Goal: Task Accomplishment & Management: Use online tool/utility

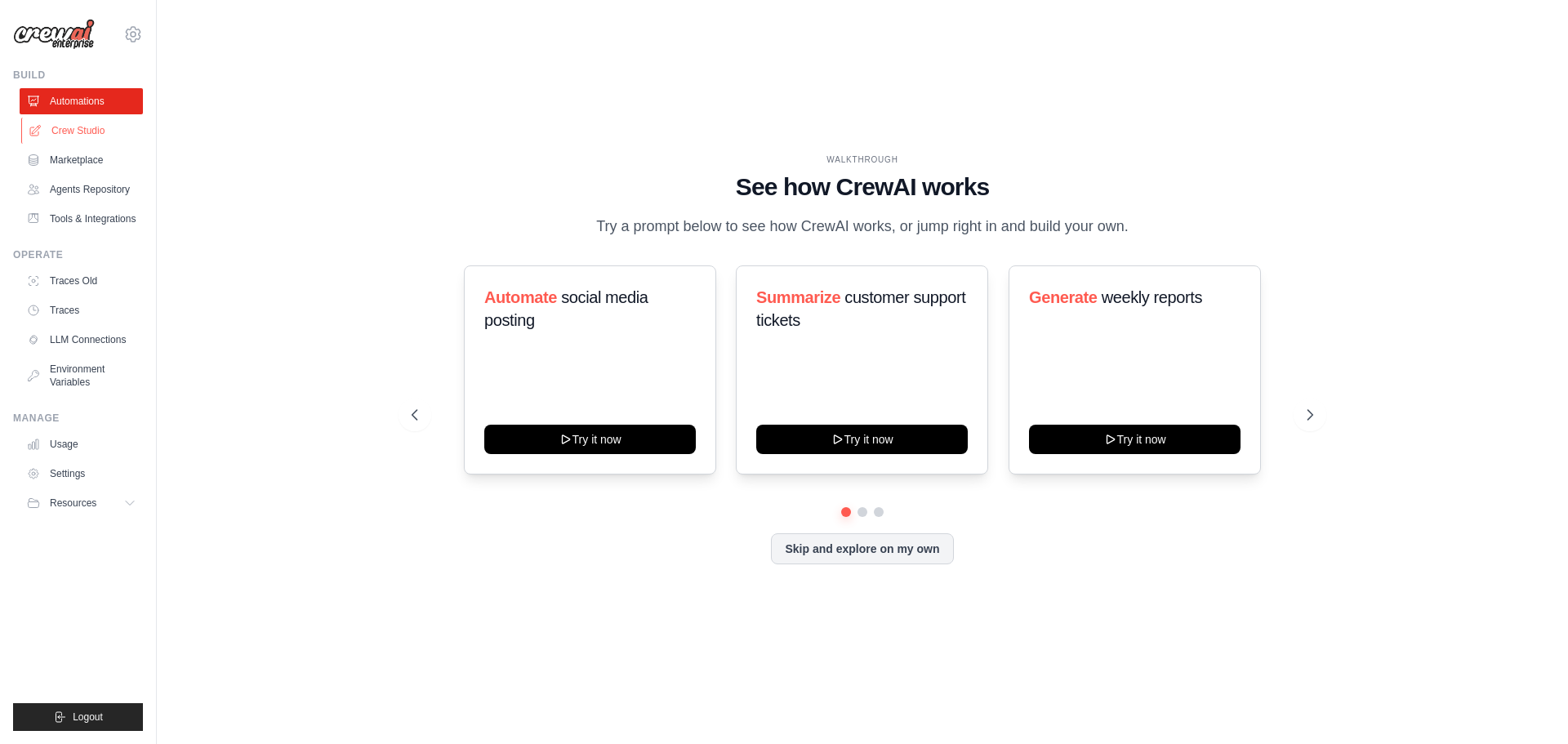
click at [83, 131] on link "Crew Studio" at bounding box center [82, 130] width 123 height 26
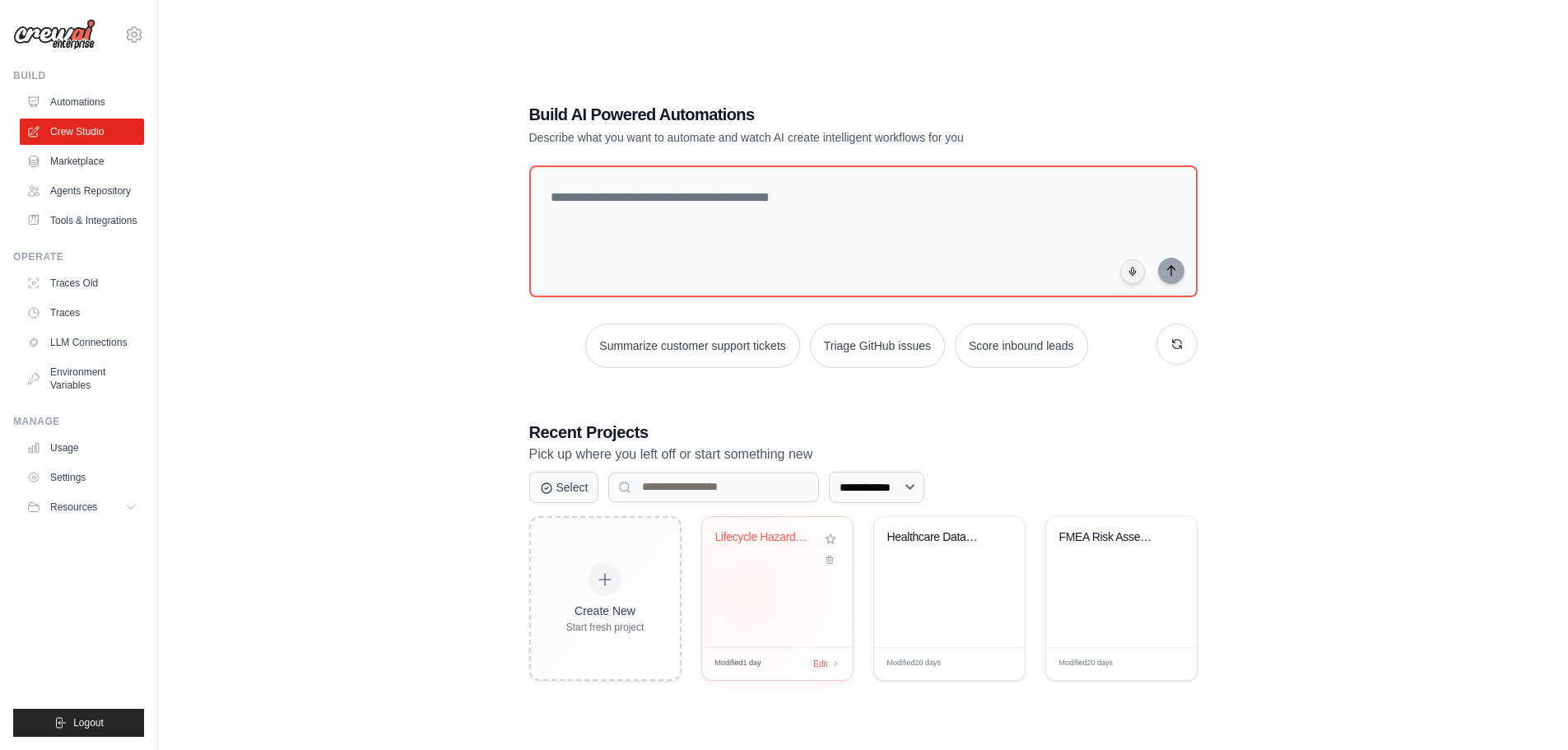
click at [749, 592] on div "Lifecycle Hazard Analysis & FMEA Ri..." at bounding box center [777, 581] width 151 height 130
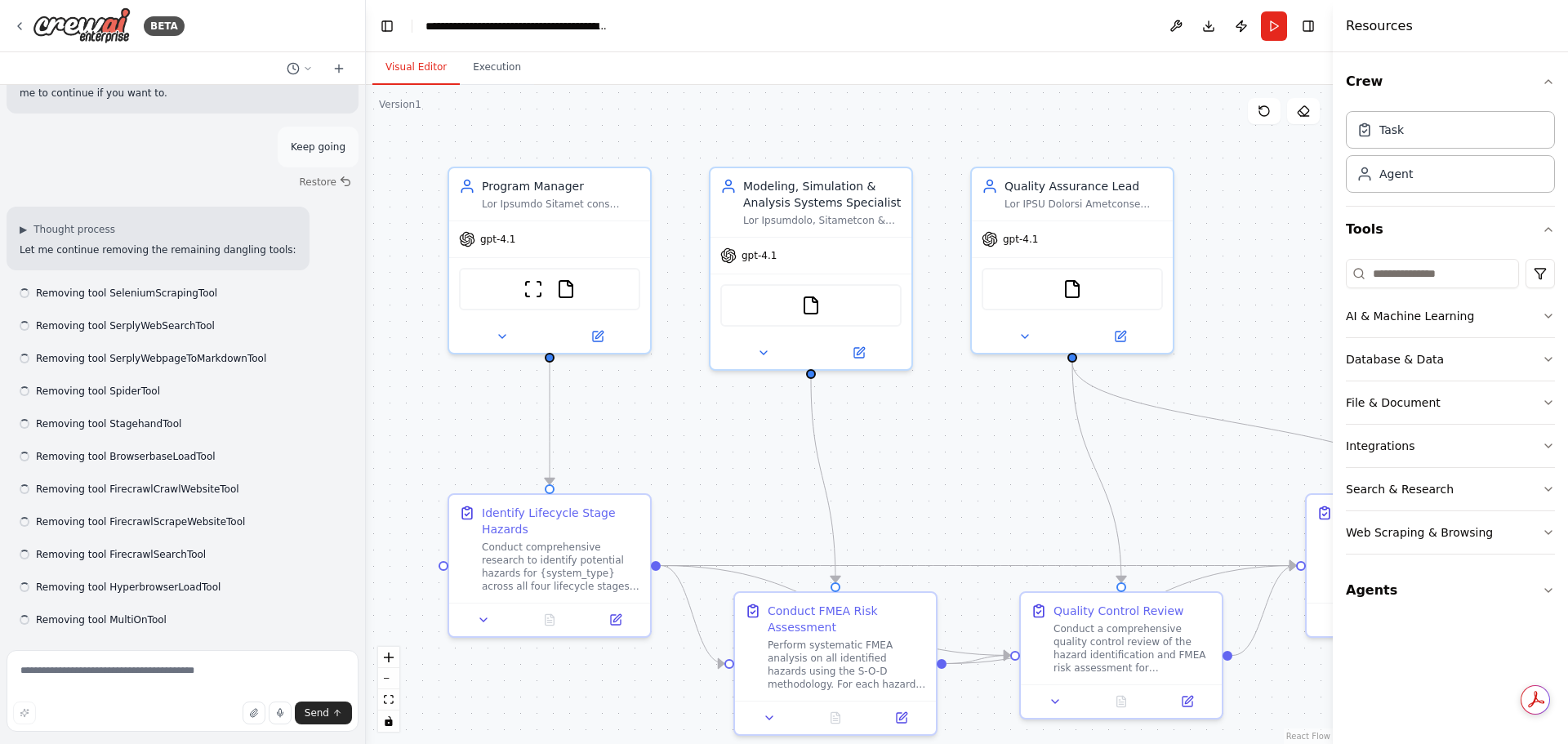
scroll to position [13791, 0]
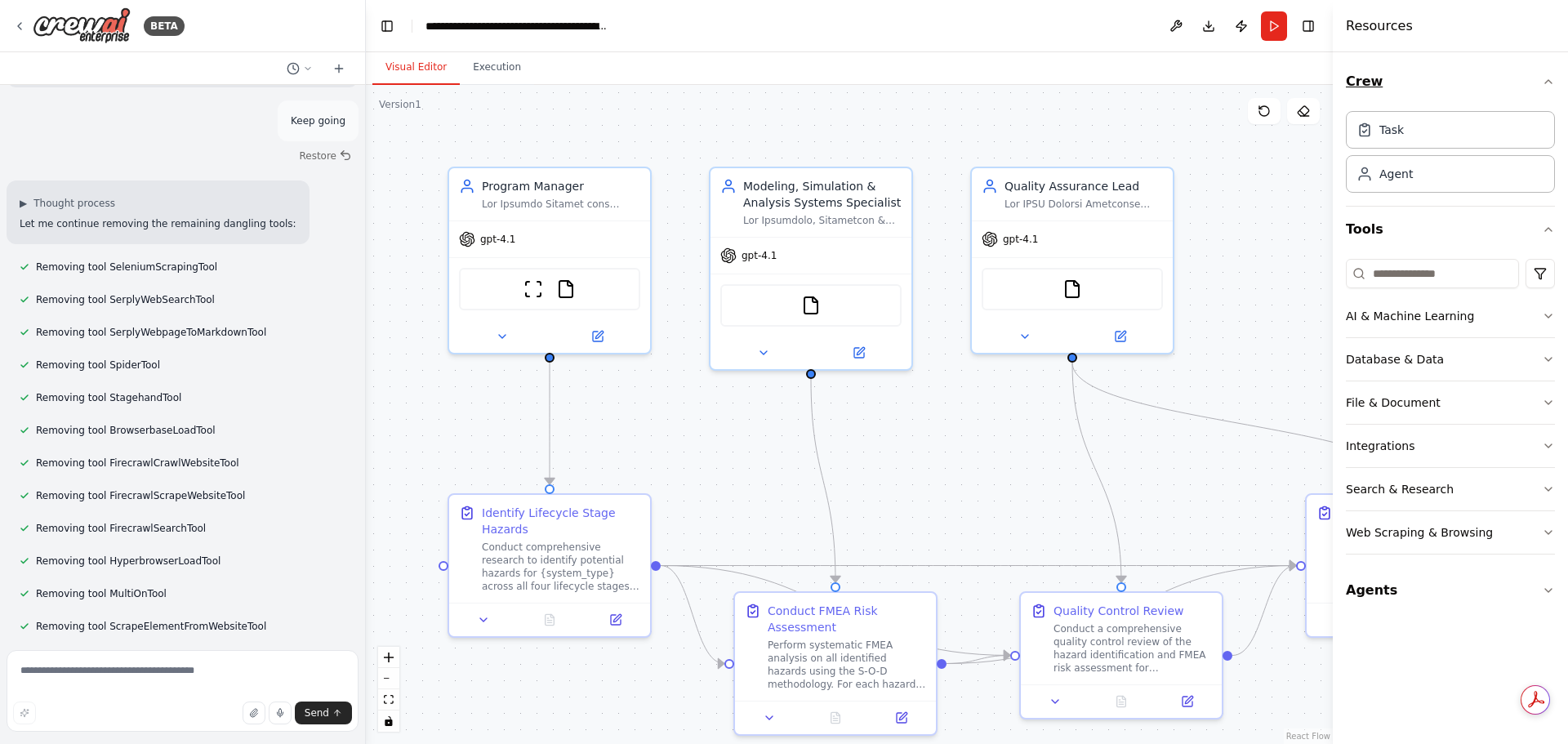
click at [1545, 76] on icon "button" at bounding box center [1549, 82] width 13 height 13
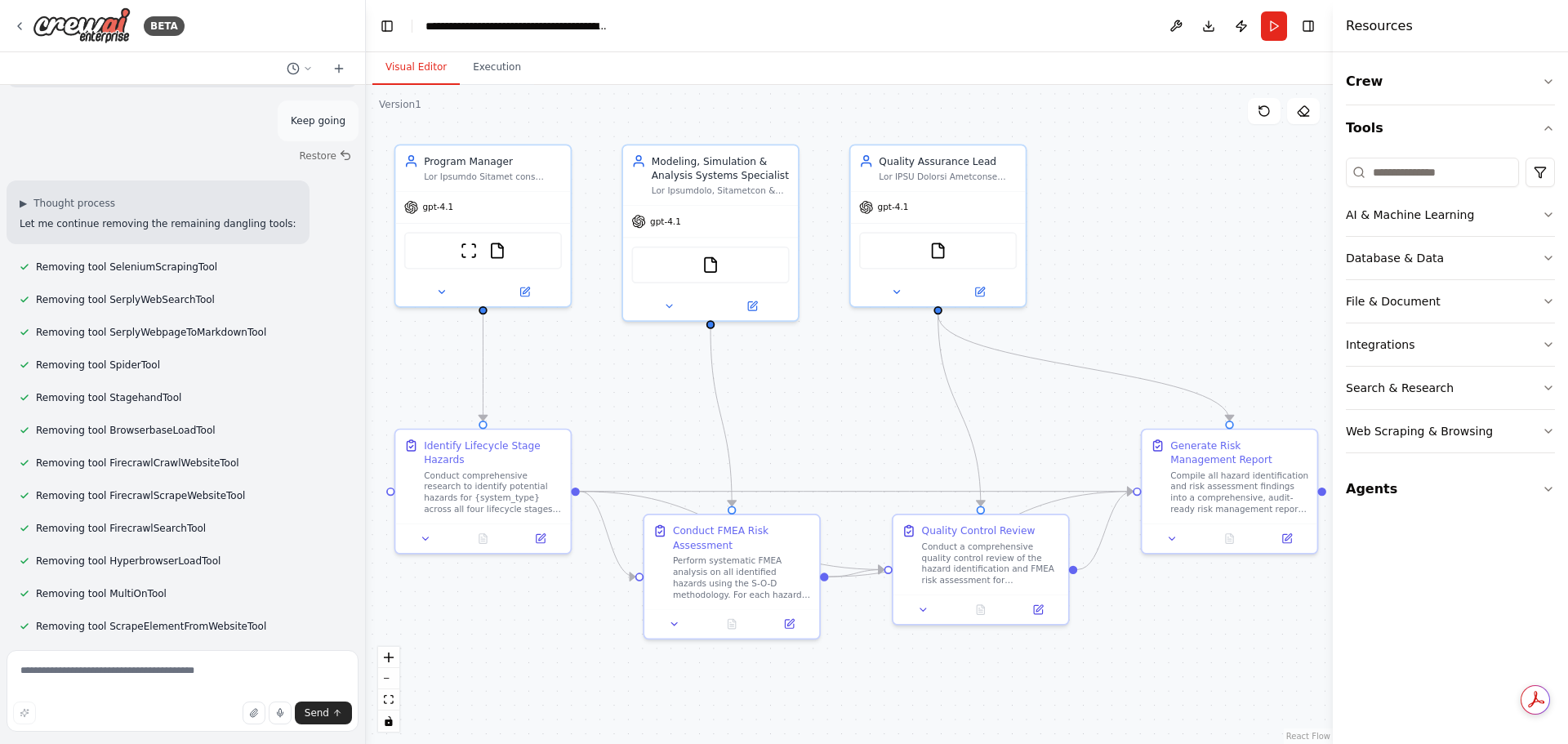
drag, startPoint x: 1252, startPoint y: 331, endPoint x: 1094, endPoint y: 287, distance: 164.0
click at [1094, 287] on div ".deletable-edge-delete-btn { width: 20px; height: 20px; border: 0px solid #ffff…" at bounding box center [849, 413] width 967 height 658
click at [1536, 490] on button "Agents" at bounding box center [1450, 489] width 209 height 46
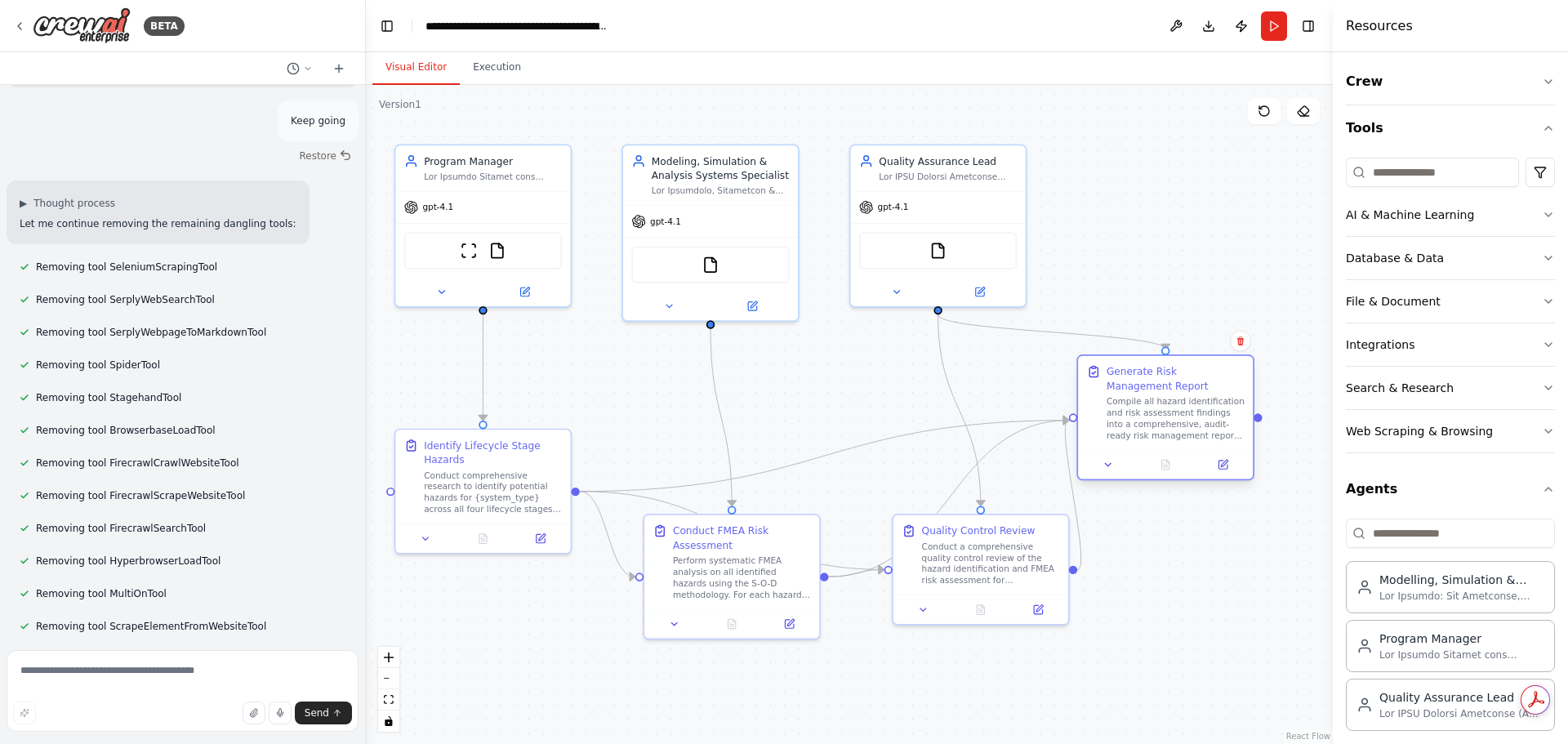
drag, startPoint x: 1235, startPoint y: 434, endPoint x: 1171, endPoint y: 364, distance: 94.8
click at [1171, 364] on div "Generate Risk Management Report Compile all hazard identification and risk asse…" at bounding box center [1165, 403] width 174 height 94
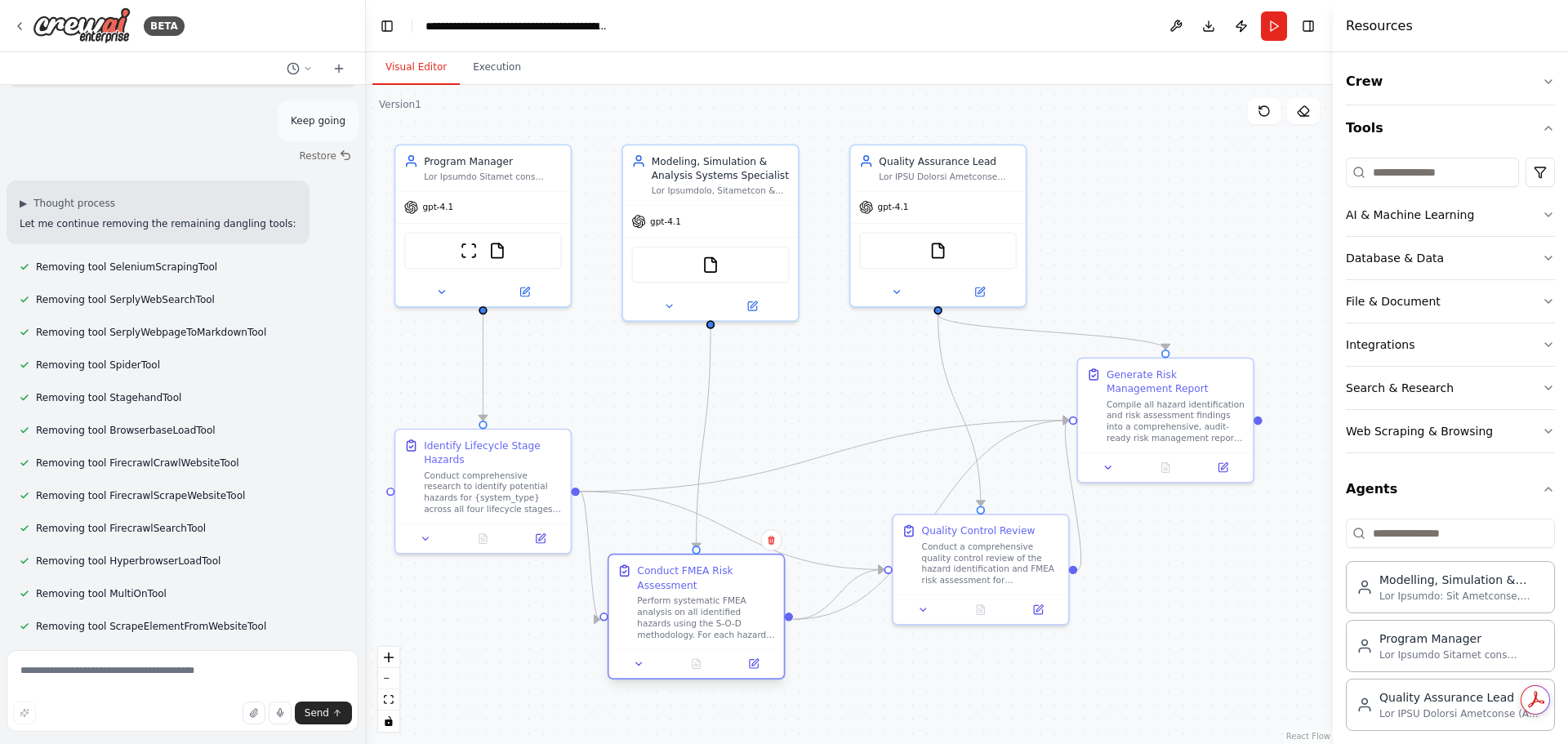
drag, startPoint x: 749, startPoint y: 550, endPoint x: 710, endPoint y: 597, distance: 61.1
click at [710, 597] on div "Conduct FMEA Risk Assessment Perform systematic FMEA analysis on all identified…" at bounding box center [705, 601] width 138 height 77
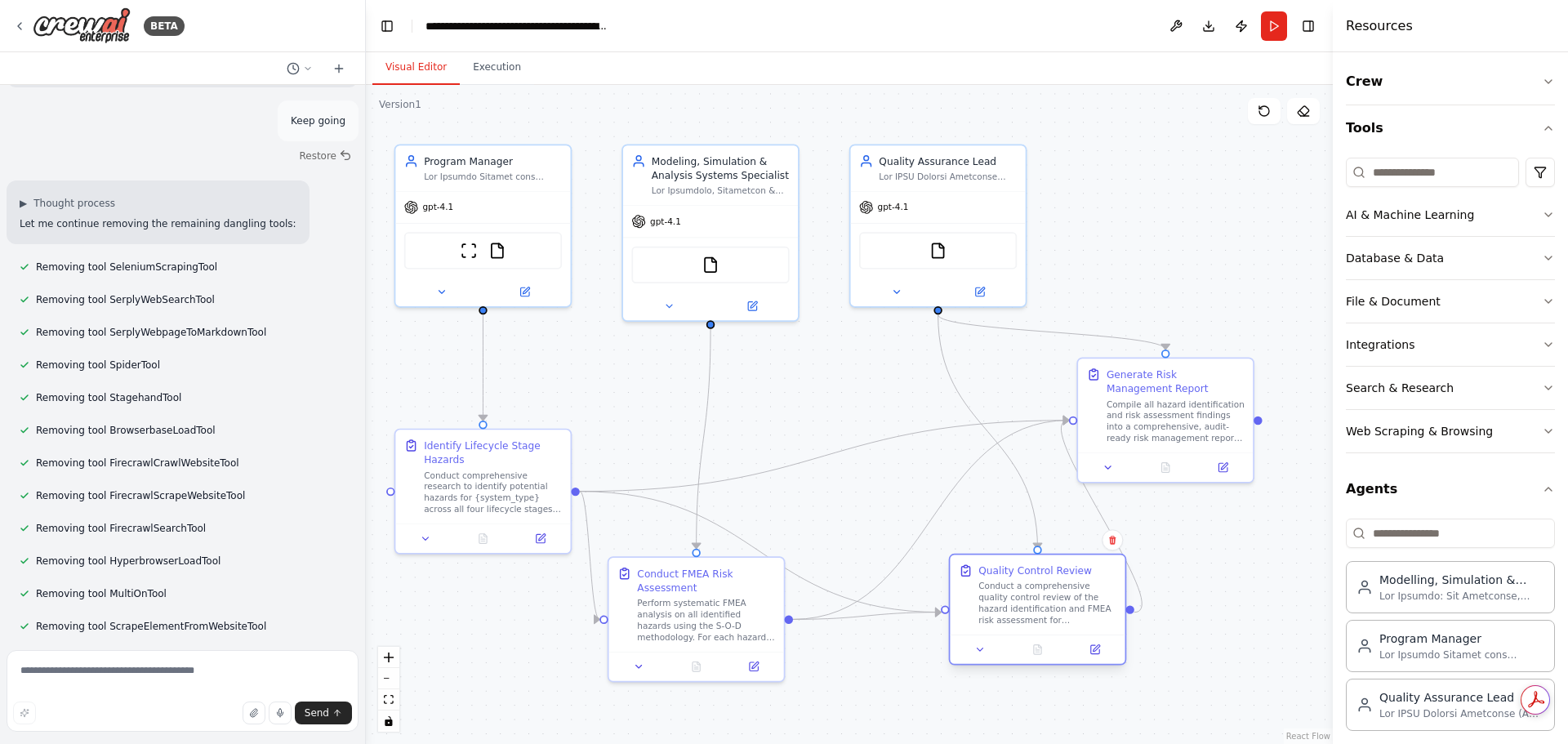
drag, startPoint x: 1042, startPoint y: 533, endPoint x: 1107, endPoint y: 576, distance: 77.9
click at [1107, 576] on div "Quality Control Review" at bounding box center [1047, 570] width 138 height 14
click at [497, 503] on div "Conduct comprehensive research to identify potential hazards for {system_type} …" at bounding box center [493, 490] width 138 height 46
click at [487, 479] on div "Conduct comprehensive research to identify potential hazards for {system_type} …" at bounding box center [493, 490] width 138 height 46
click at [419, 535] on button at bounding box center [425, 535] width 49 height 17
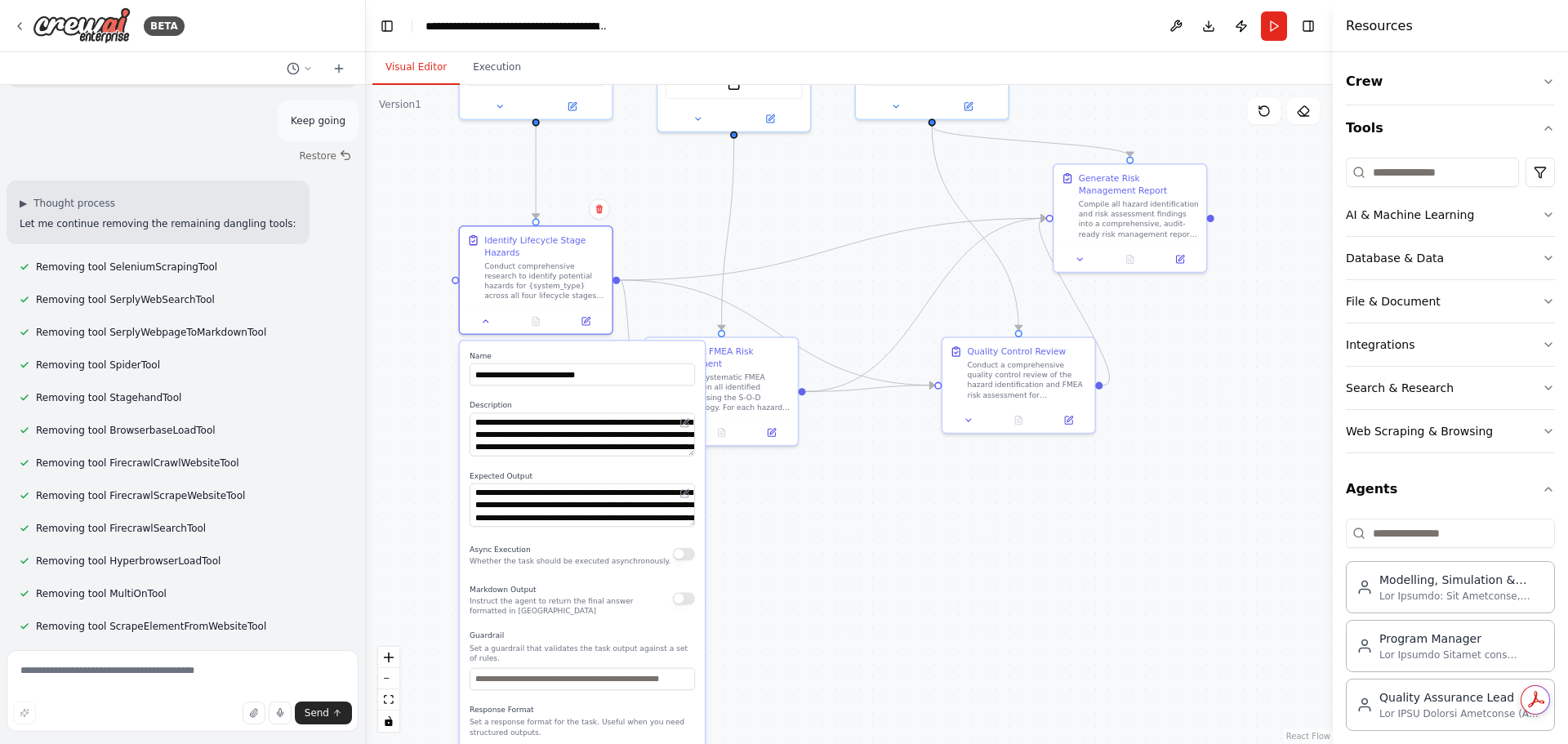
drag, startPoint x: 1237, startPoint y: 600, endPoint x: 1193, endPoint y: 361, distance: 243.0
click at [1190, 372] on div ".deletable-edge-delete-btn { width: 20px; height: 20px; border: 0px solid #ffff…" at bounding box center [849, 413] width 967 height 658
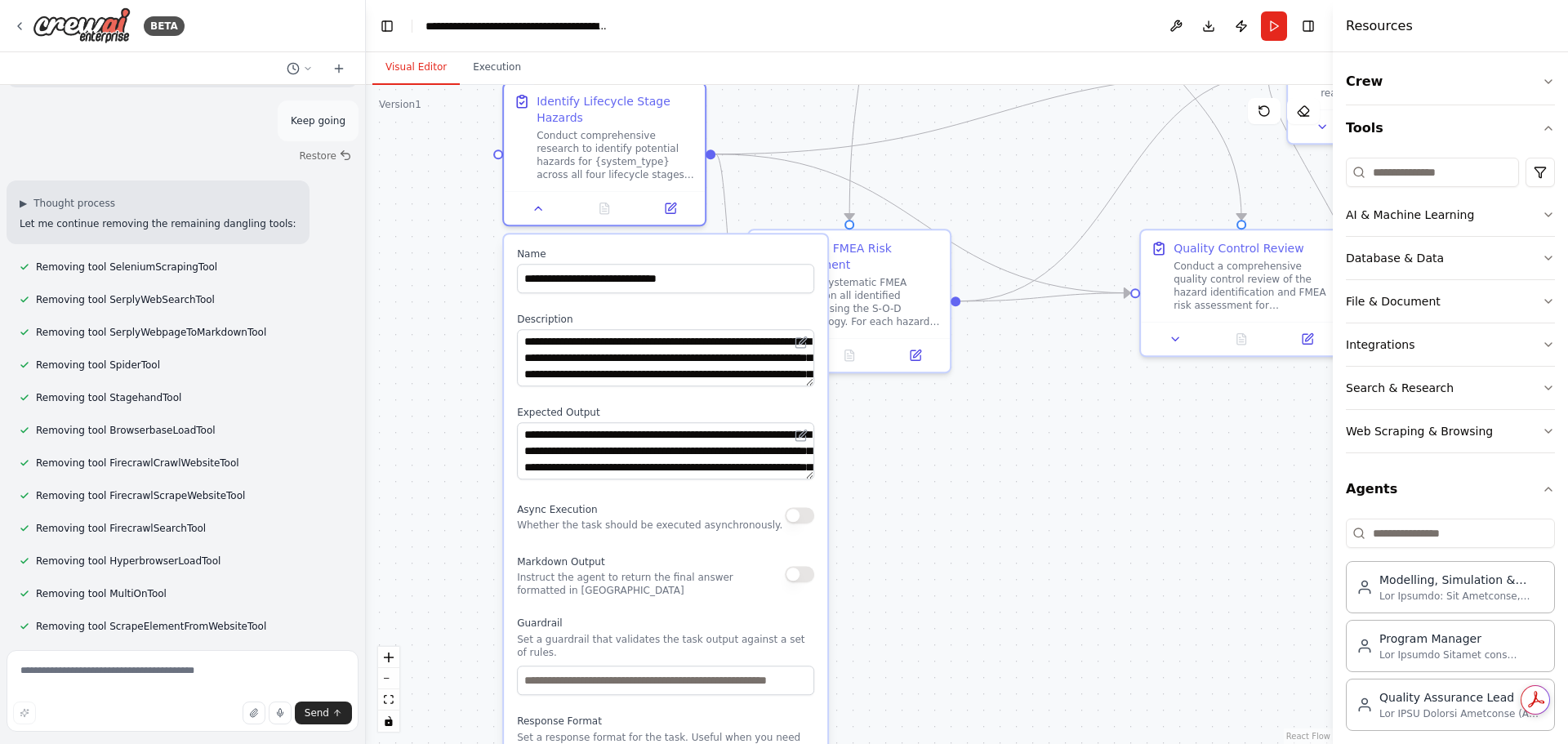
drag, startPoint x: 786, startPoint y: 555, endPoint x: 922, endPoint y: 537, distance: 137.2
click at [935, 538] on div ".deletable-edge-delete-btn { width: 20px; height: 20px; border: 0px solid #ffff…" at bounding box center [849, 413] width 967 height 658
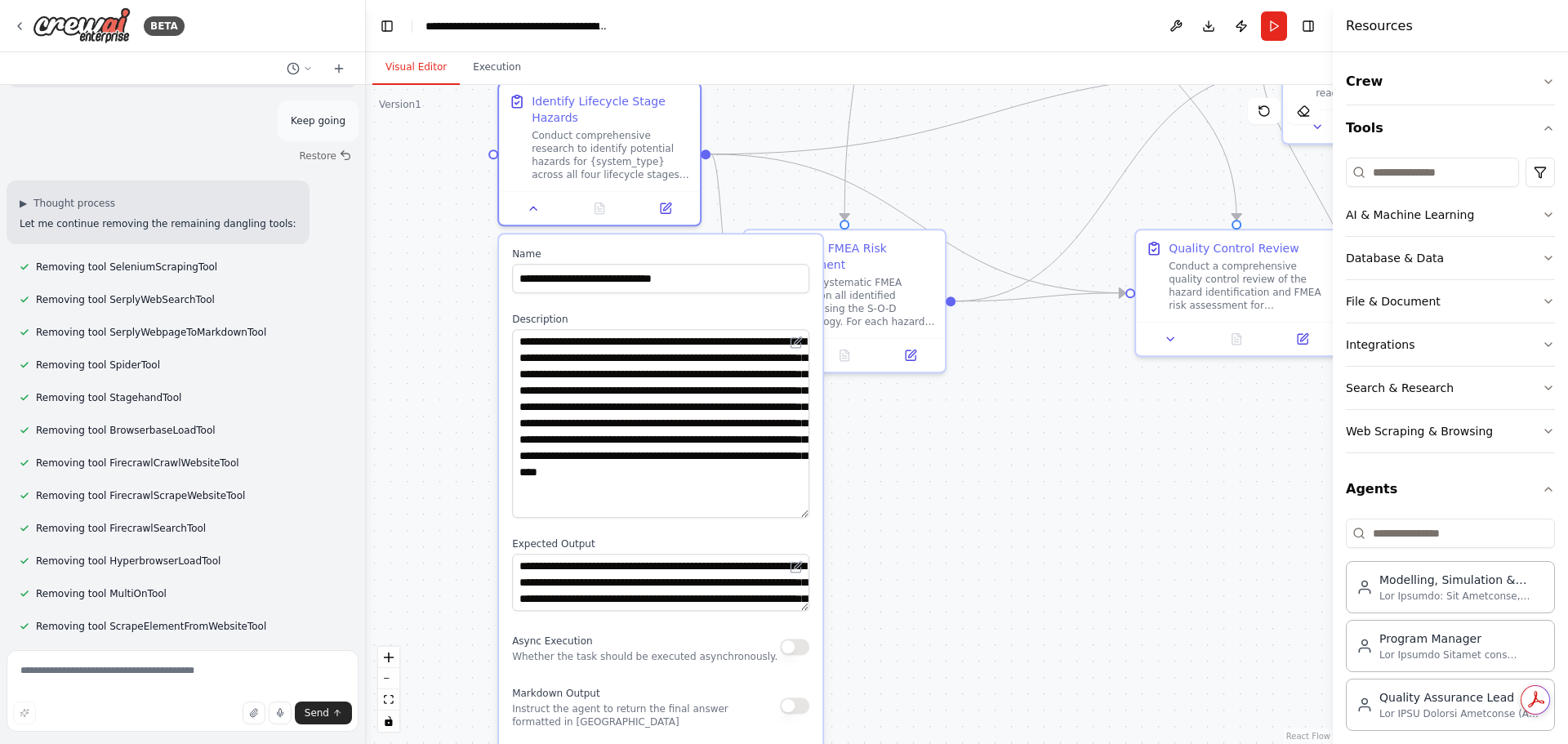
drag, startPoint x: 804, startPoint y: 384, endPoint x: 806, endPoint y: 515, distance: 131.0
click at [806, 515] on textarea "**********" at bounding box center [661, 423] width 297 height 189
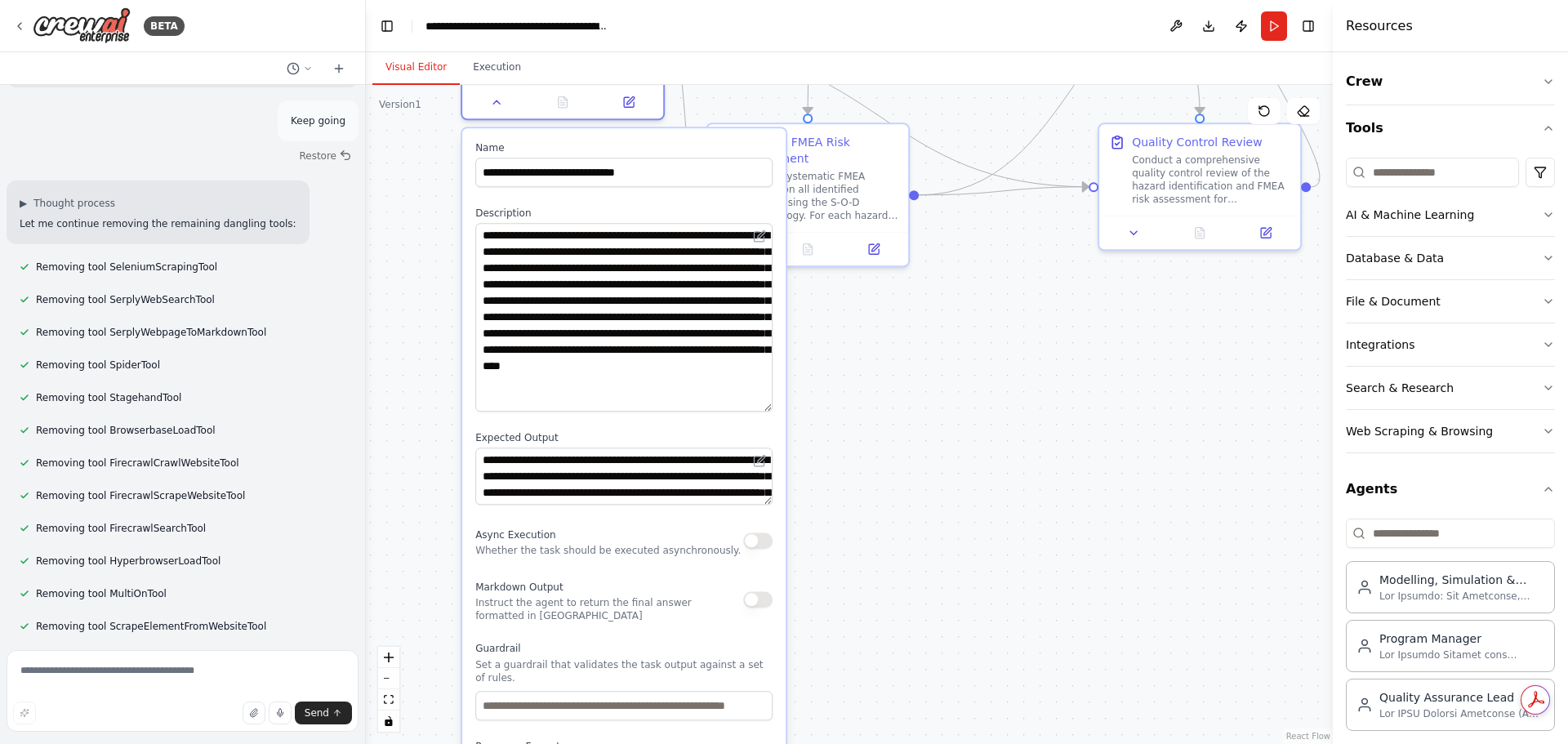
drag, startPoint x: 1021, startPoint y: 476, endPoint x: 1006, endPoint y: 395, distance: 82.4
click at [1006, 395] on div ".deletable-edge-delete-btn { width: 20px; height: 20px; border: 0px solid #ffff…" at bounding box center [849, 413] width 967 height 658
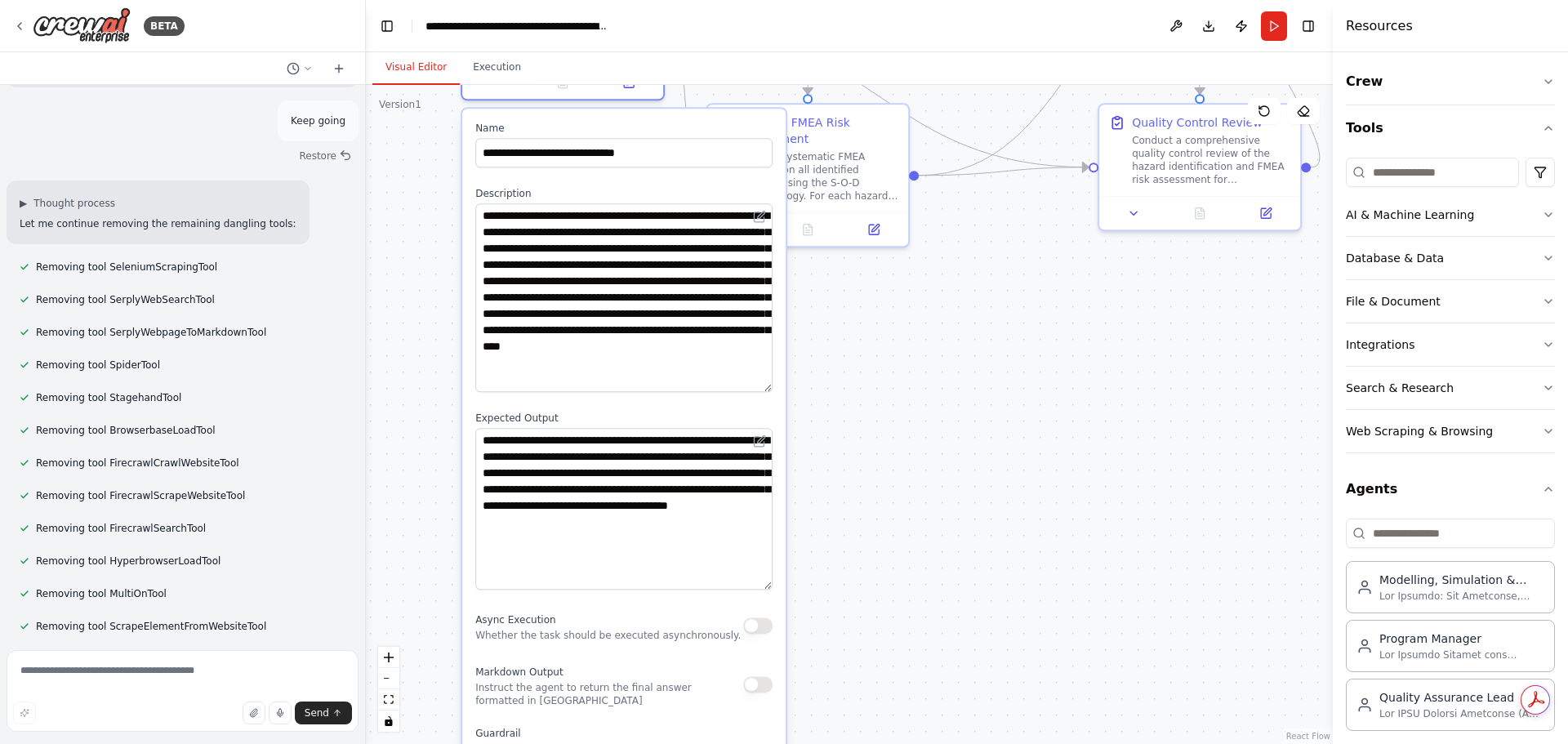
drag, startPoint x: 764, startPoint y: 481, endPoint x: 770, endPoint y: 586, distance: 105.2
click at [770, 586] on textarea "**********" at bounding box center [624, 509] width 297 height 162
click at [980, 425] on div ".deletable-edge-delete-btn { width: 20px; height: 20px; border: 0px solid #ffff…" at bounding box center [849, 413] width 967 height 658
click at [953, 476] on div ".deletable-edge-delete-btn { width: 20px; height: 20px; border: 0px solid #ffff…" at bounding box center [849, 413] width 967 height 658
click at [743, 225] on icon at bounding box center [742, 226] width 13 height 13
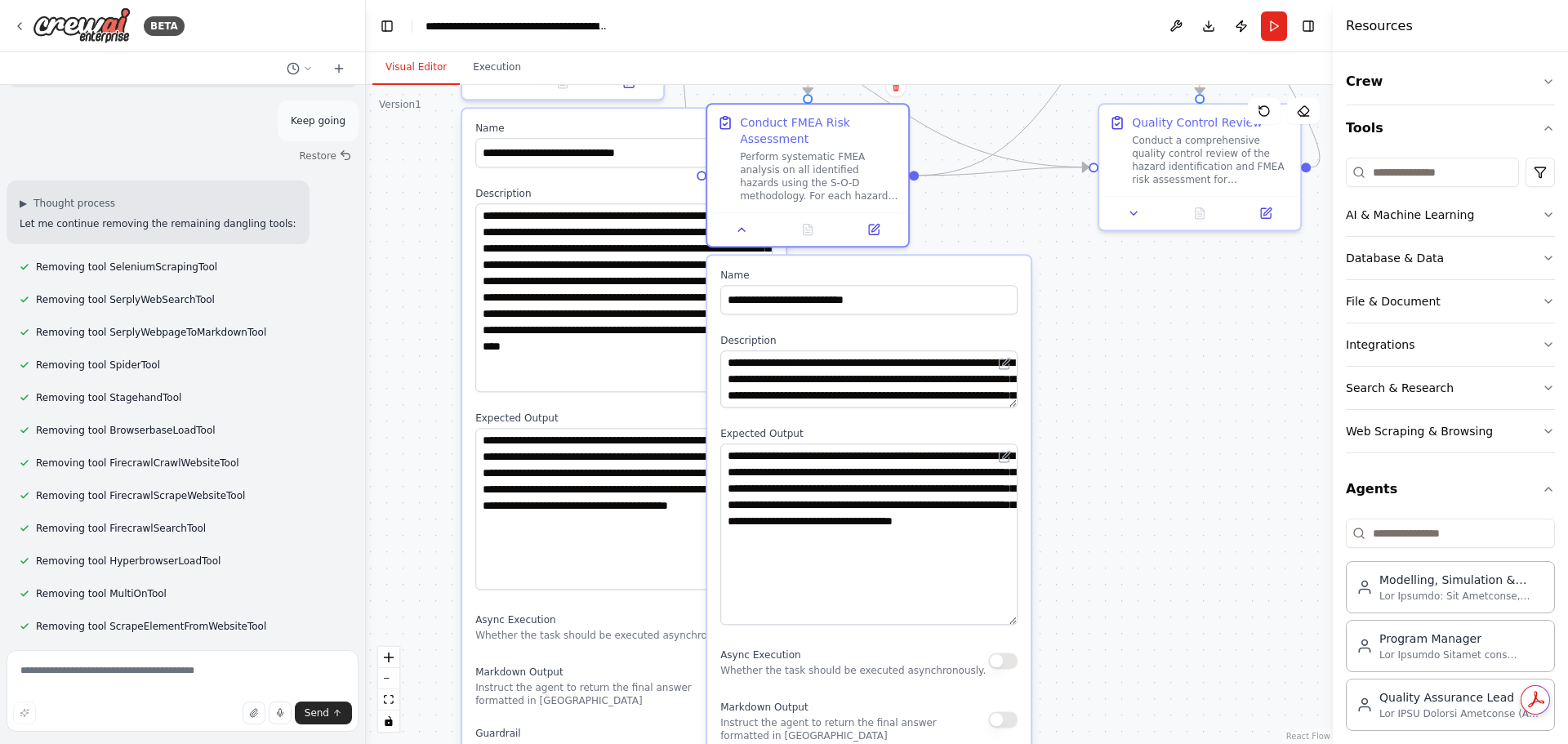
drag, startPoint x: 1011, startPoint y: 495, endPoint x: 1015, endPoint y: 627, distance: 132.1
click at [1015, 624] on textarea "**********" at bounding box center [869, 533] width 297 height 181
click at [1001, 408] on textarea "**********" at bounding box center [869, 379] width 297 height 57
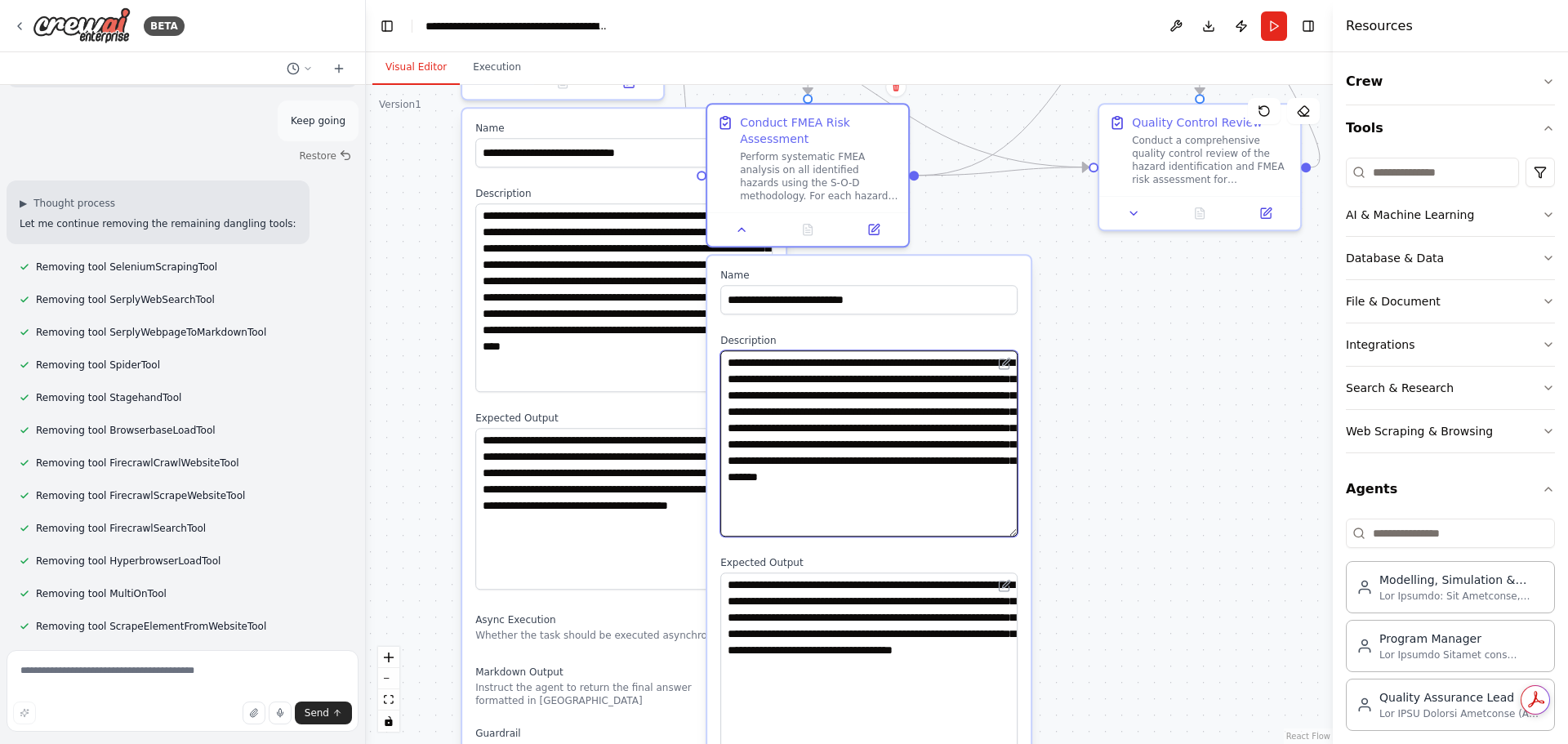
drag, startPoint x: 1007, startPoint y: 403, endPoint x: 1018, endPoint y: 533, distance: 130.5
click at [1016, 533] on textarea "**********" at bounding box center [869, 443] width 297 height 186
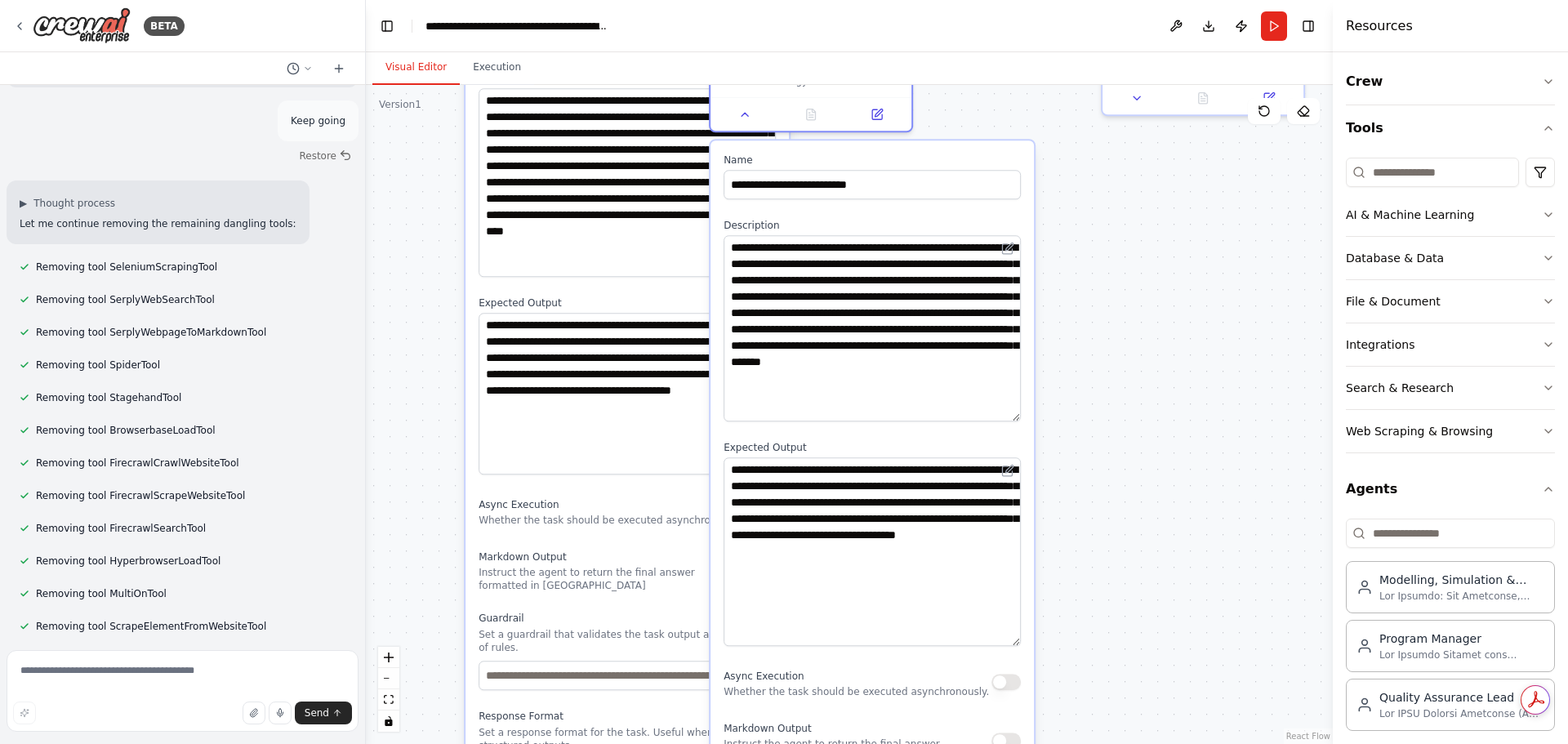
drag, startPoint x: 1194, startPoint y: 557, endPoint x: 1197, endPoint y: 442, distance: 115.0
click at [1197, 442] on div ".deletable-edge-delete-btn { width: 20px; height: 20px; border: 0px solid #ffff…" at bounding box center [849, 413] width 967 height 658
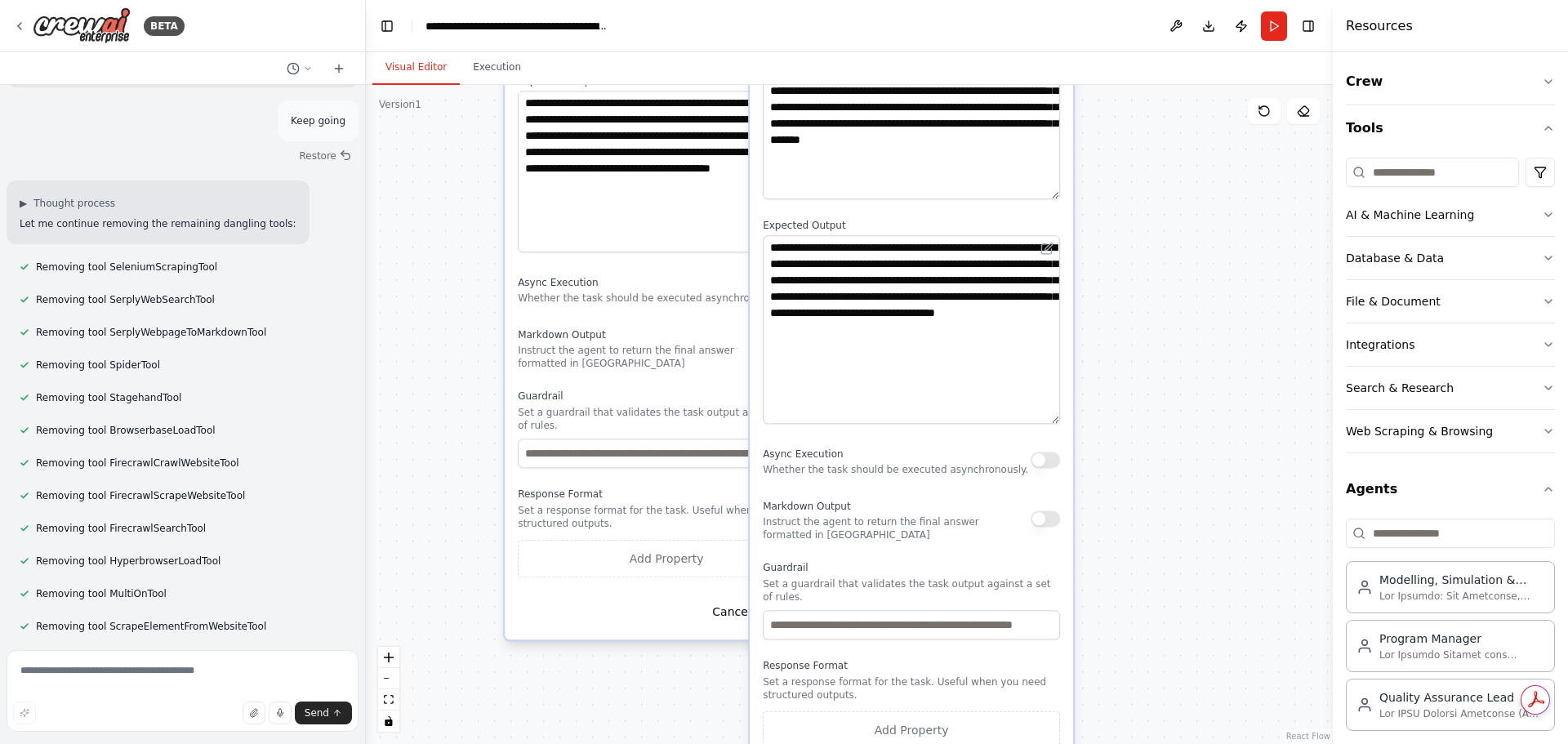
drag, startPoint x: 1188, startPoint y: 517, endPoint x: 1223, endPoint y: 290, distance: 229.7
click at [1229, 280] on div ".deletable-edge-delete-btn { width: 20px; height: 20px; border: 0px solid #ffff…" at bounding box center [849, 413] width 967 height 658
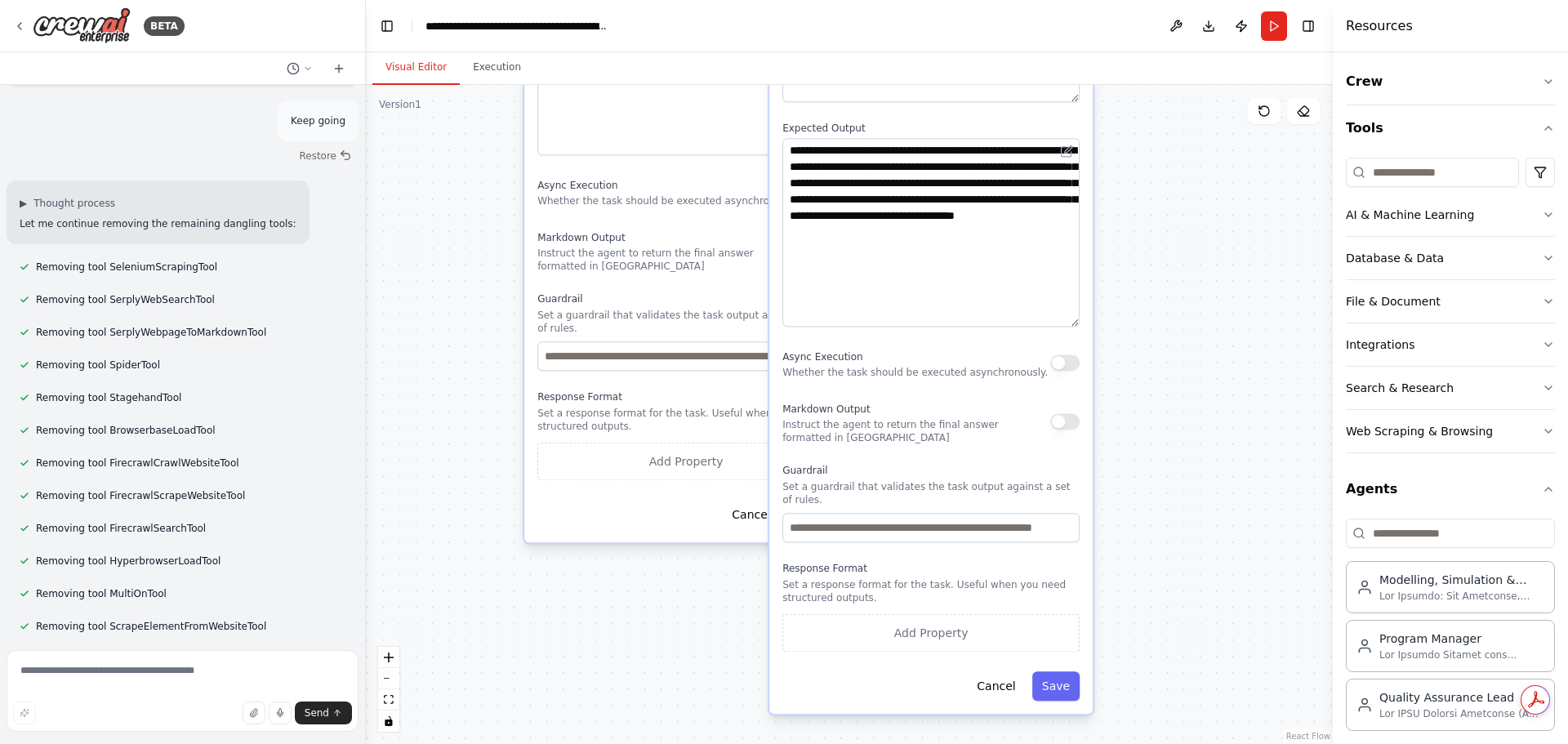
drag, startPoint x: 1168, startPoint y: 559, endPoint x: 1184, endPoint y: 488, distance: 72.8
click at [1184, 488] on div ".deletable-edge-delete-btn { width: 20px; height: 20px; border: 0px solid #ffff…" at bounding box center [849, 413] width 967 height 658
click at [1010, 675] on button "Cancel" at bounding box center [995, 685] width 58 height 30
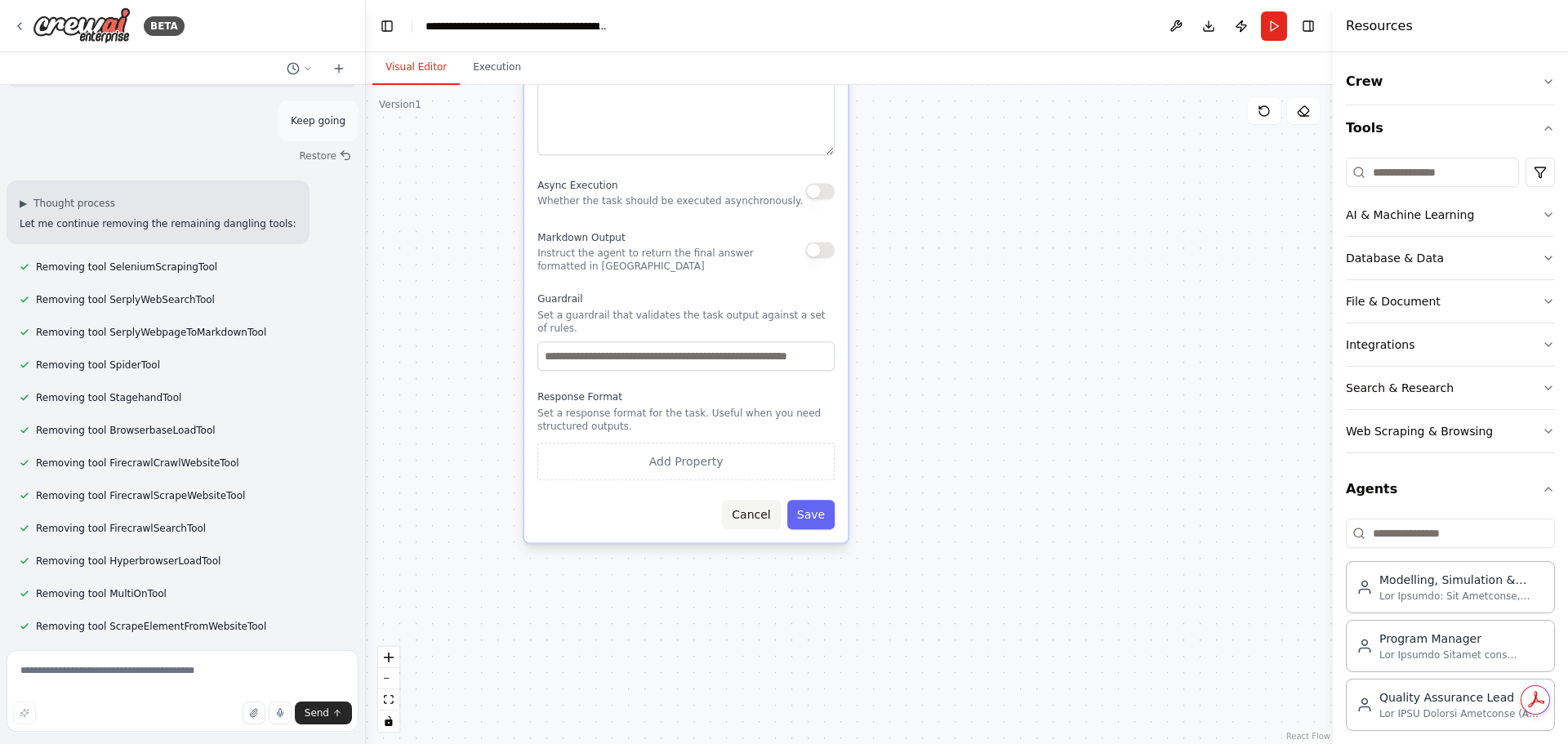
click at [753, 512] on button "Cancel" at bounding box center [750, 513] width 58 height 30
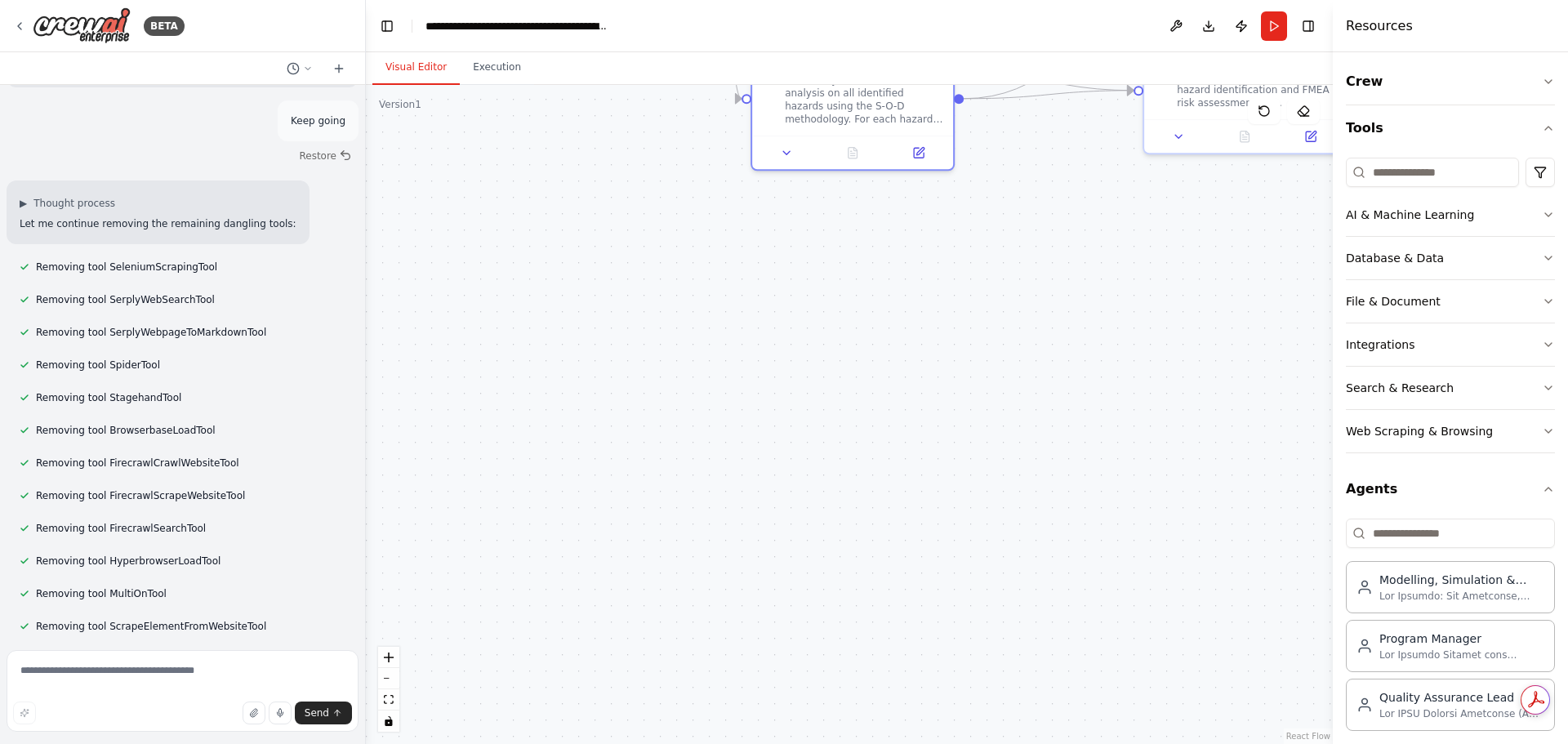
drag, startPoint x: 1019, startPoint y: 423, endPoint x: 802, endPoint y: 789, distance: 425.5
click at [802, 743] on html "BETA Hello! I'm the CrewAI assistant. What kind of automation do you want to bu…" at bounding box center [784, 372] width 1568 height 744
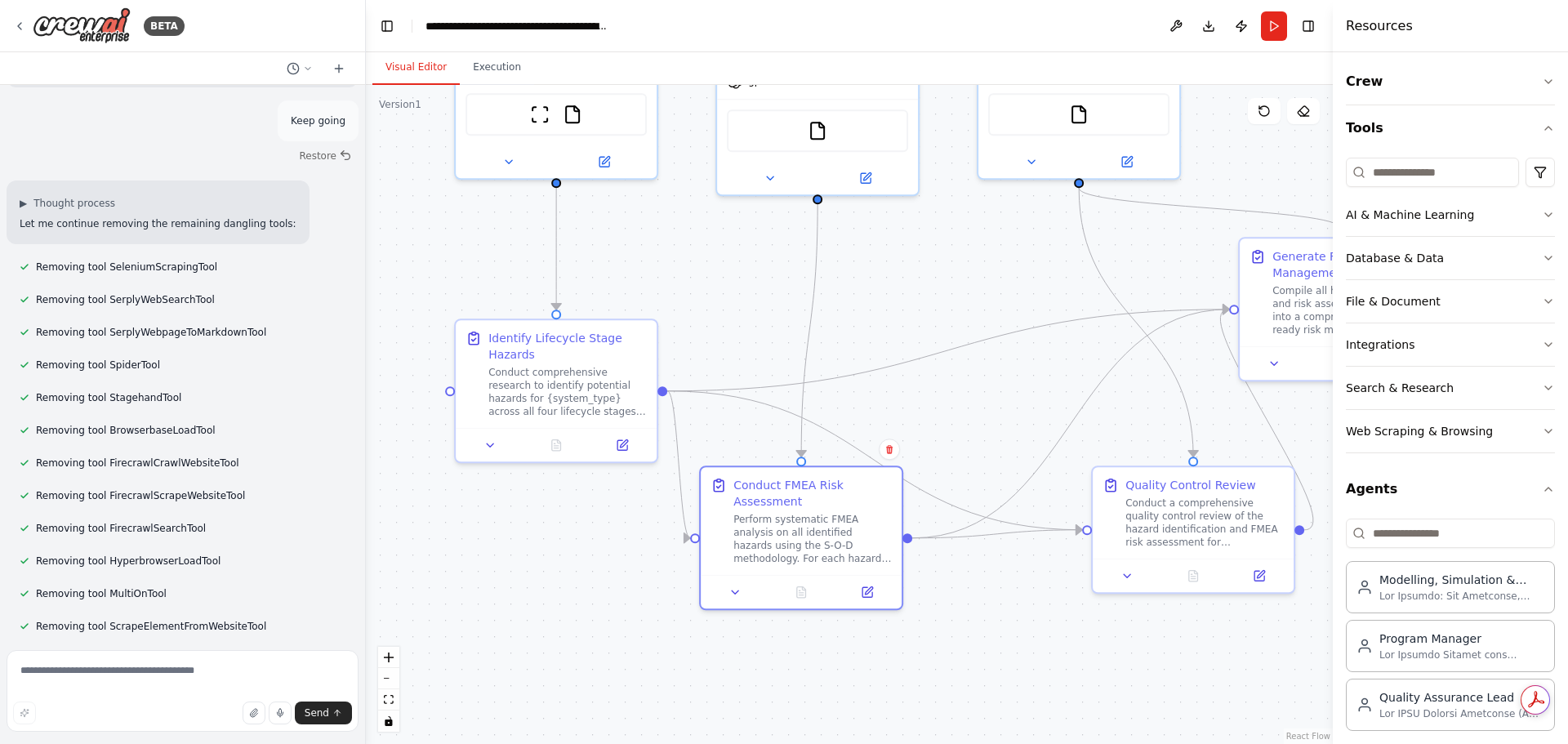
drag, startPoint x: 705, startPoint y: 388, endPoint x: 836, endPoint y: 765, distance: 399.1
click at [836, 743] on html "BETA Hello! I'm the CrewAI assistant. What kind of automation do you want to bu…" at bounding box center [784, 372] width 1568 height 744
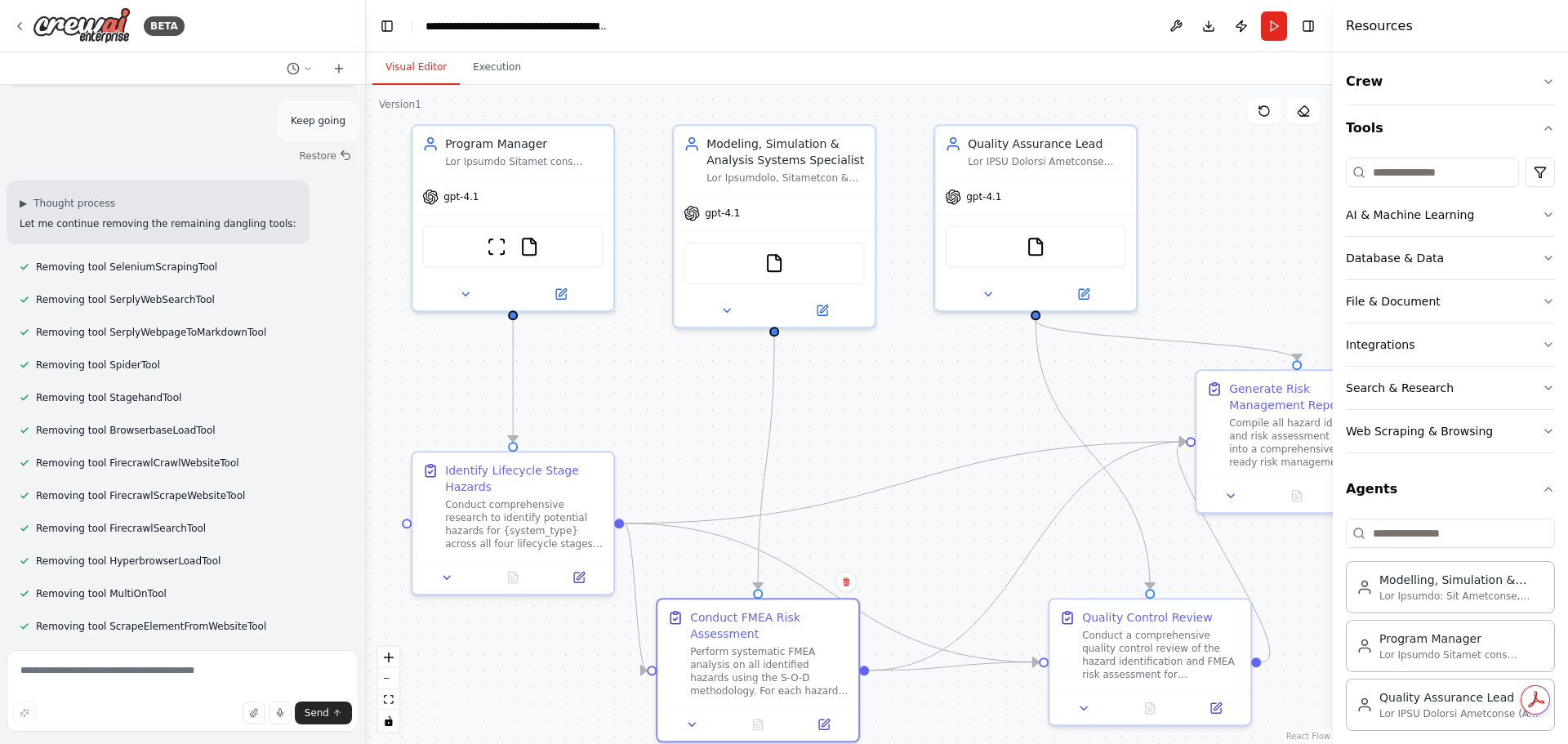
drag, startPoint x: 924, startPoint y: 246, endPoint x: 881, endPoint y: 378, distance: 138.8
click at [881, 378] on div ".deletable-edge-delete-btn { width: 20px; height: 20px; border: 0px solid #ffff…" at bounding box center [849, 413] width 967 height 658
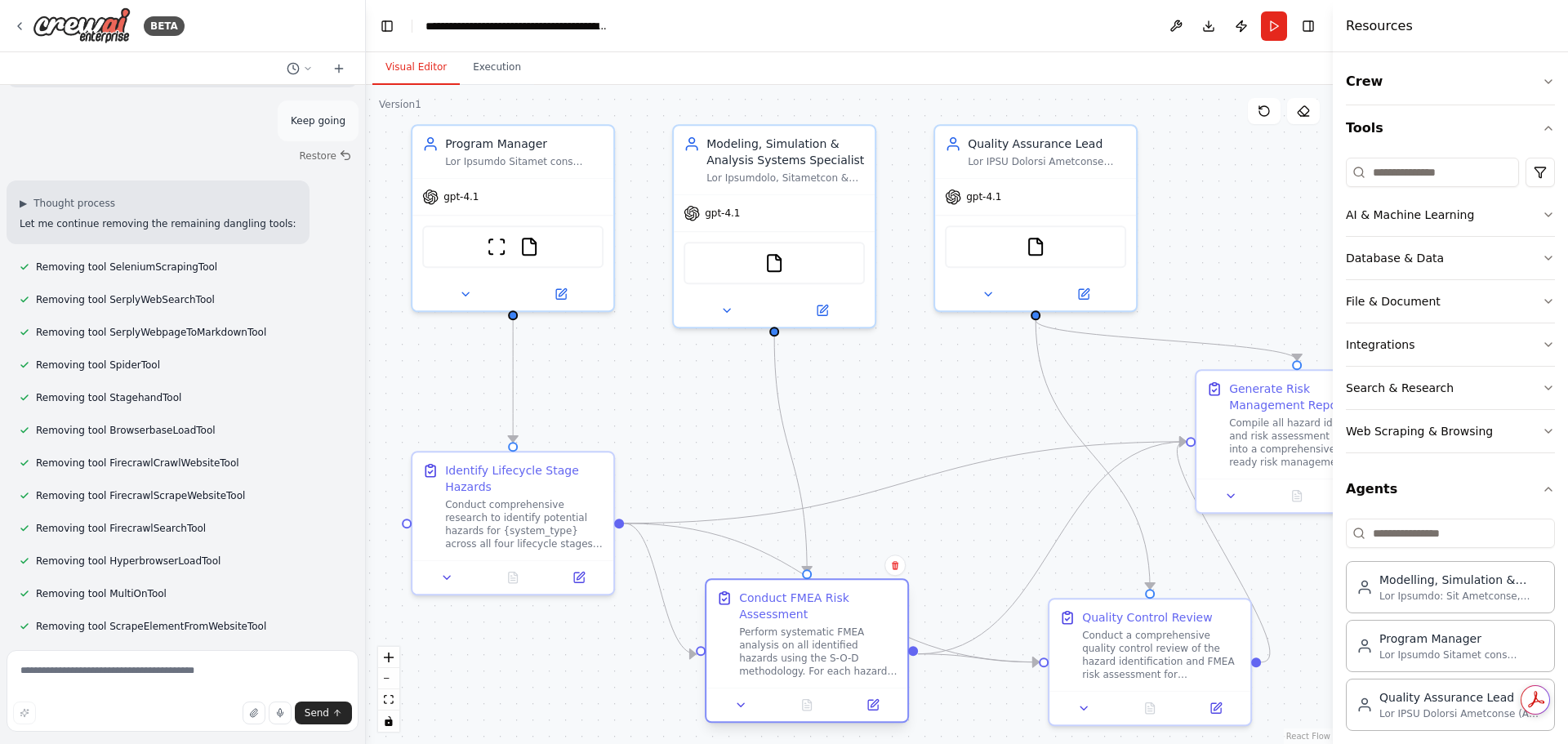
drag, startPoint x: 827, startPoint y: 626, endPoint x: 875, endPoint y: 603, distance: 53.2
click at [875, 603] on div "Conduct FMEA Risk Assessment" at bounding box center [818, 606] width 158 height 32
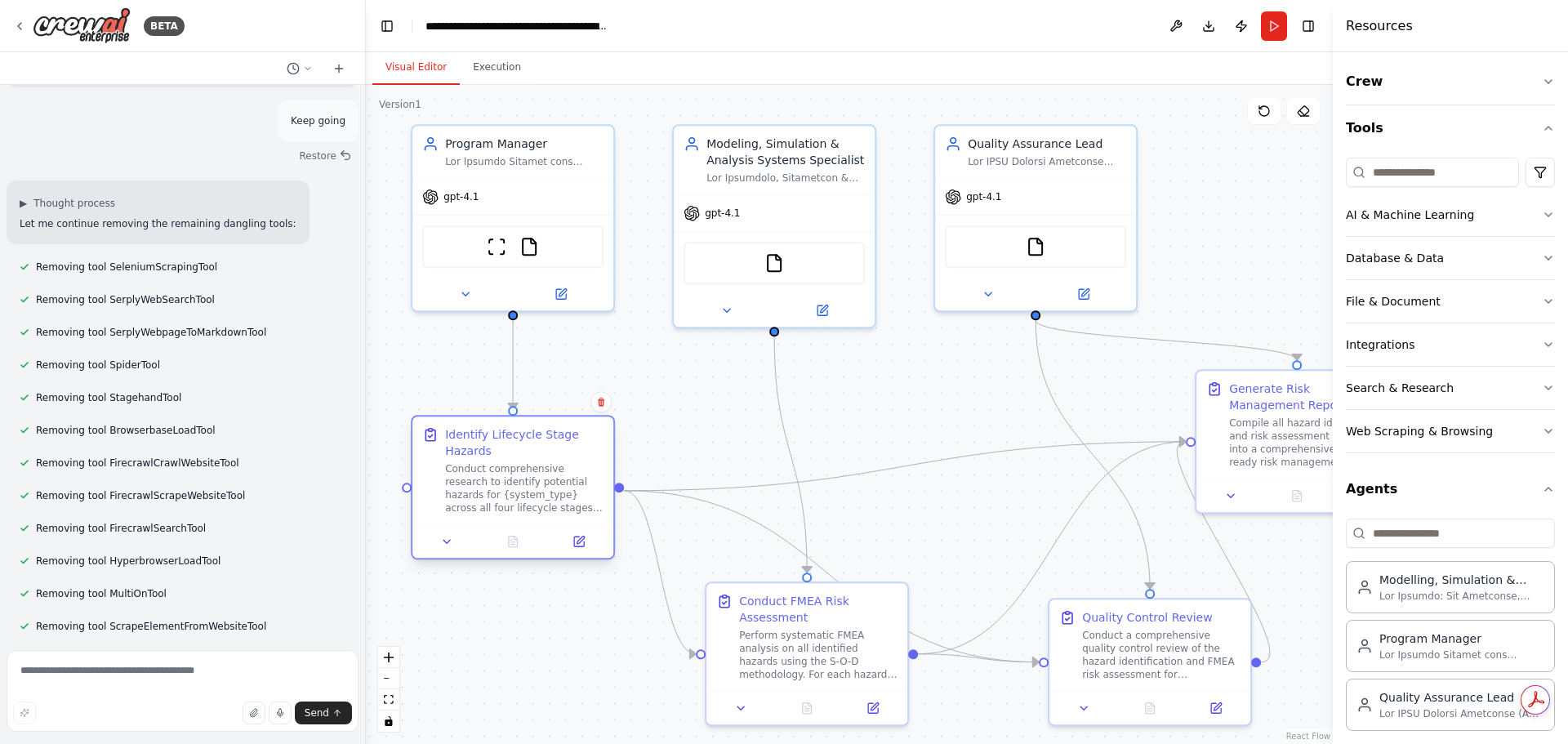
drag, startPoint x: 588, startPoint y: 464, endPoint x: 589, endPoint y: 435, distance: 29.0
click at [589, 435] on div "Identify Lifecycle Stage Hazards" at bounding box center [524, 442] width 158 height 32
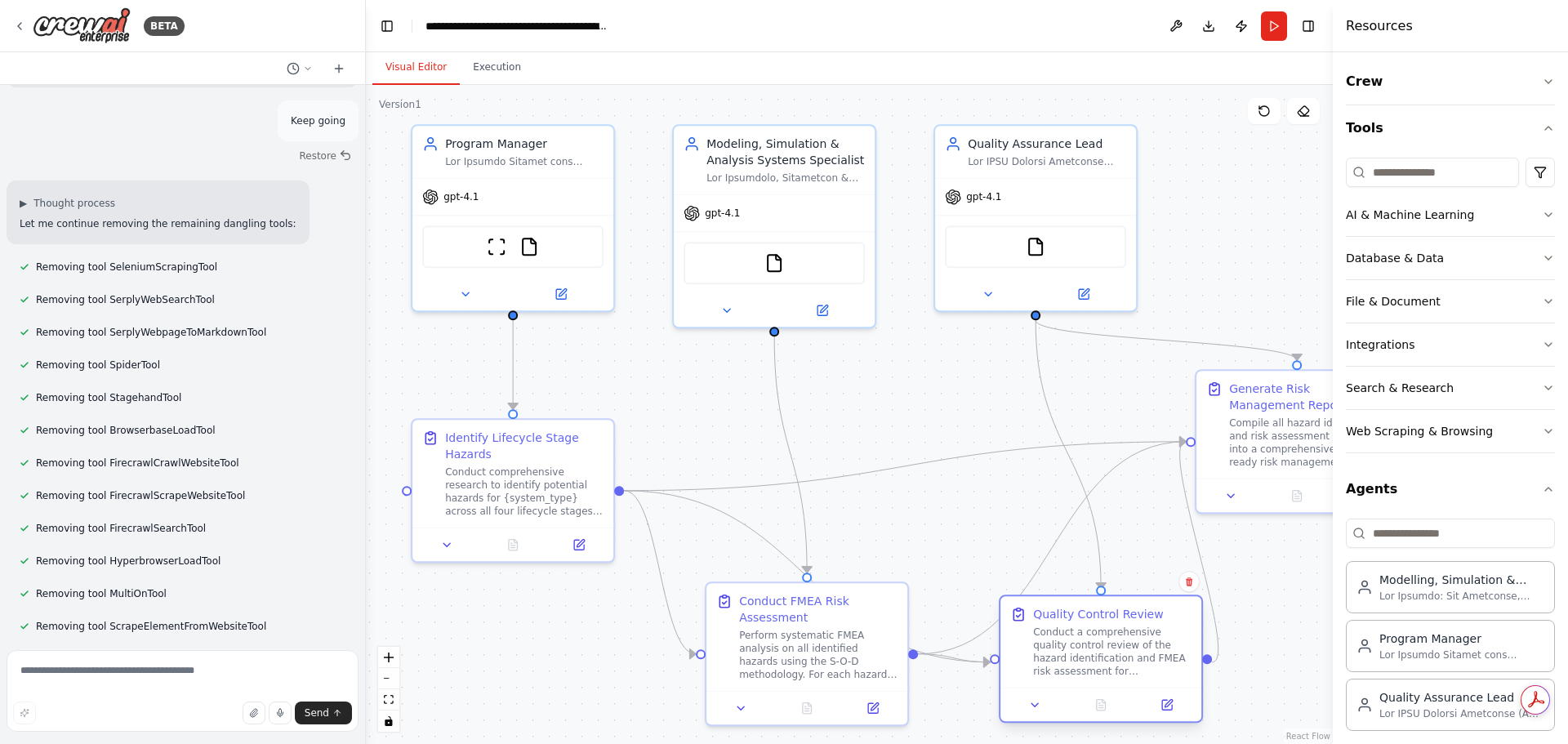
drag, startPoint x: 1214, startPoint y: 607, endPoint x: 1161, endPoint y: 613, distance: 53.3
click at [1161, 613] on div "Quality Control Review" at bounding box center [1112, 613] width 158 height 16
click at [464, 287] on icon at bounding box center [465, 291] width 13 height 13
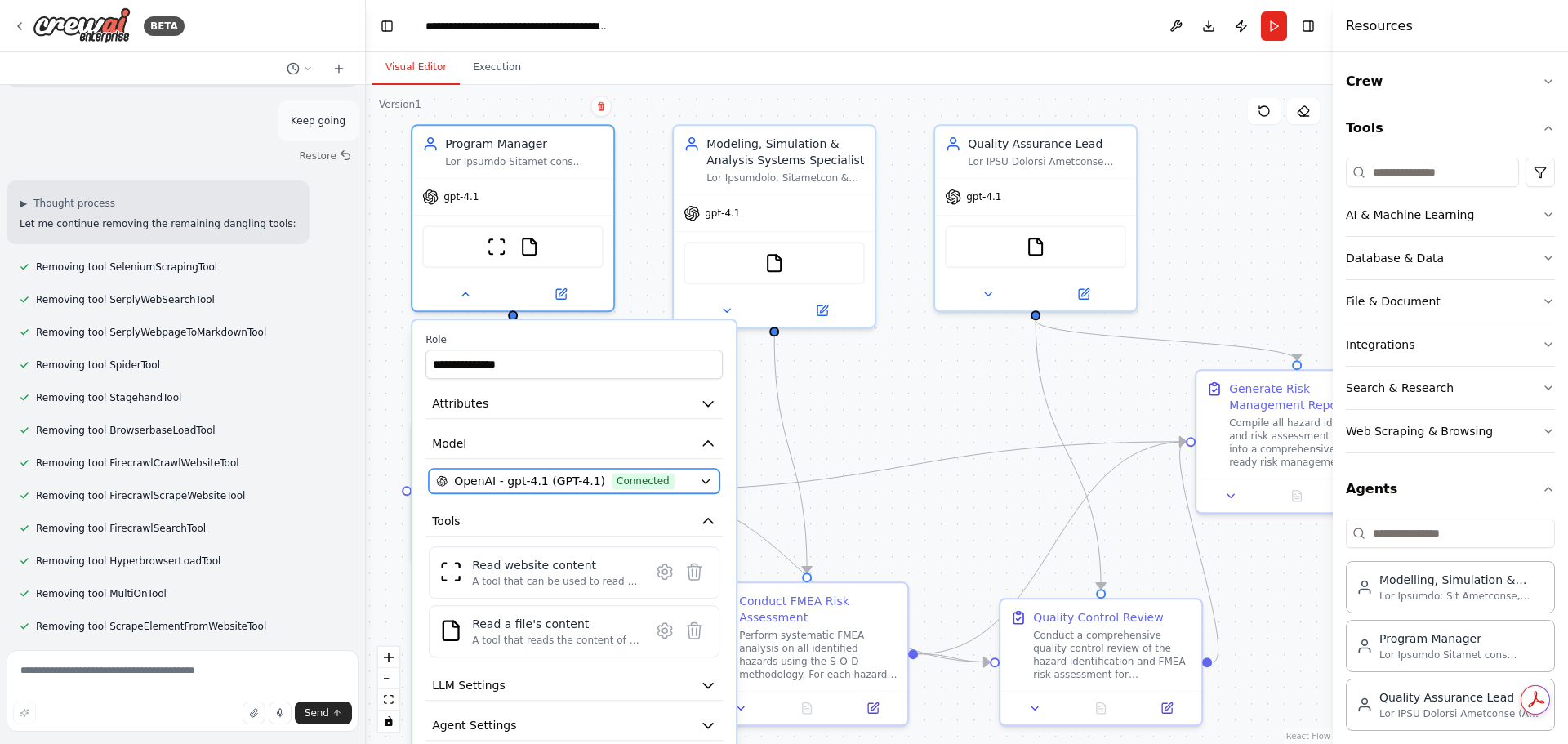
click at [704, 478] on icon "button" at bounding box center [705, 481] width 13 height 13
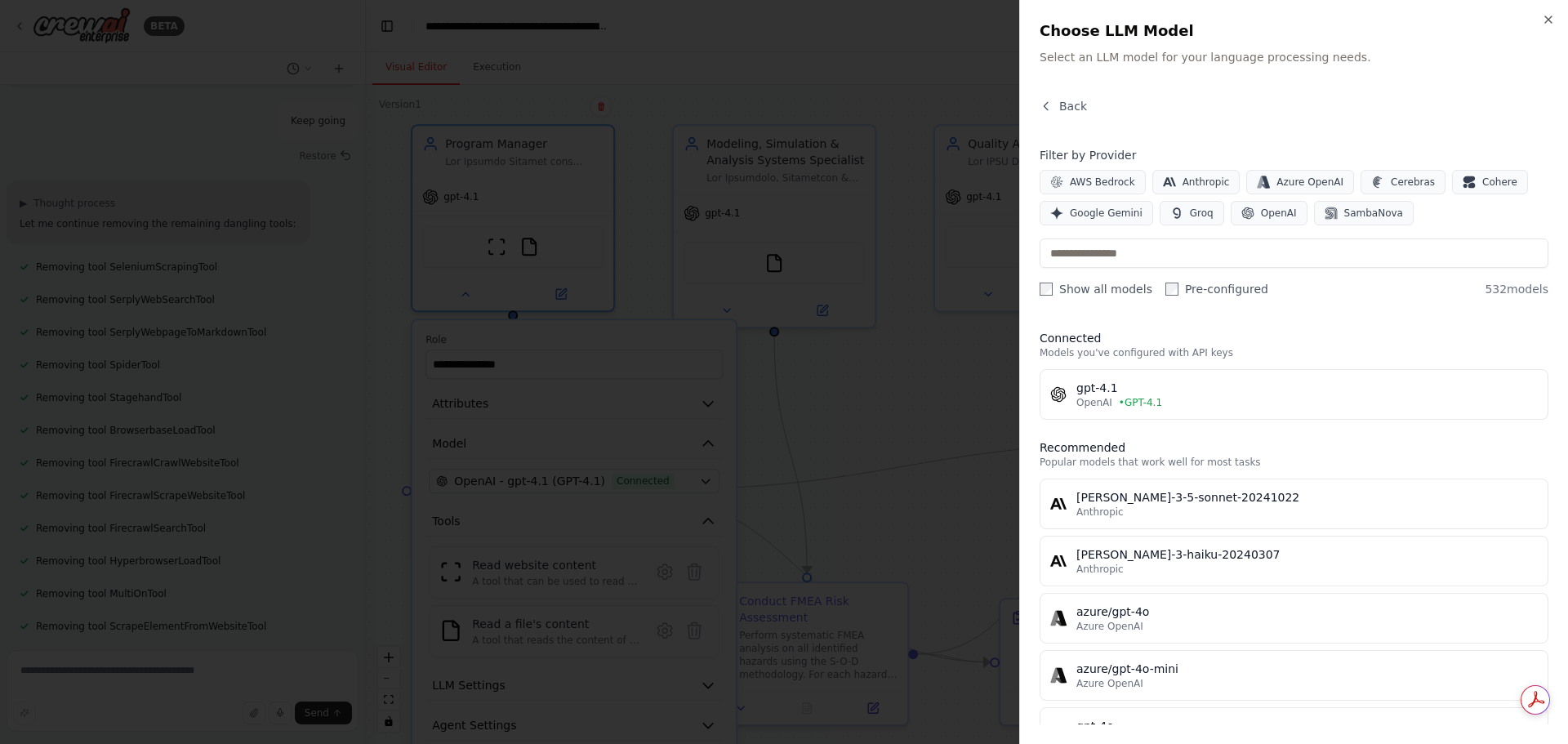
click at [1550, 12] on div "Close Choose LLM Model Select an LLM model for your language processing needs. …" at bounding box center [1293, 372] width 549 height 744
click at [1552, 20] on icon "button" at bounding box center [1549, 20] width 13 height 13
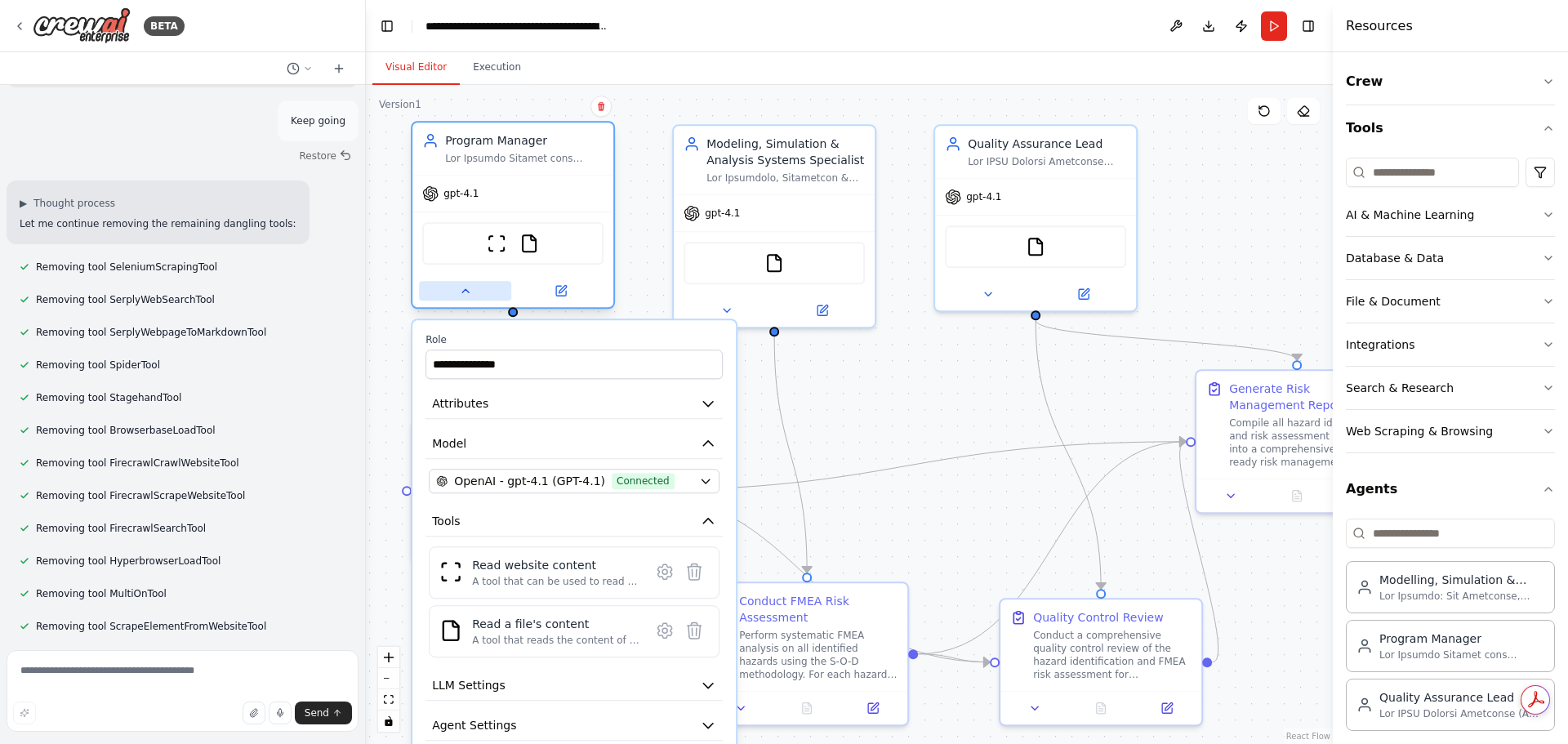
click at [460, 288] on icon at bounding box center [465, 291] width 13 height 13
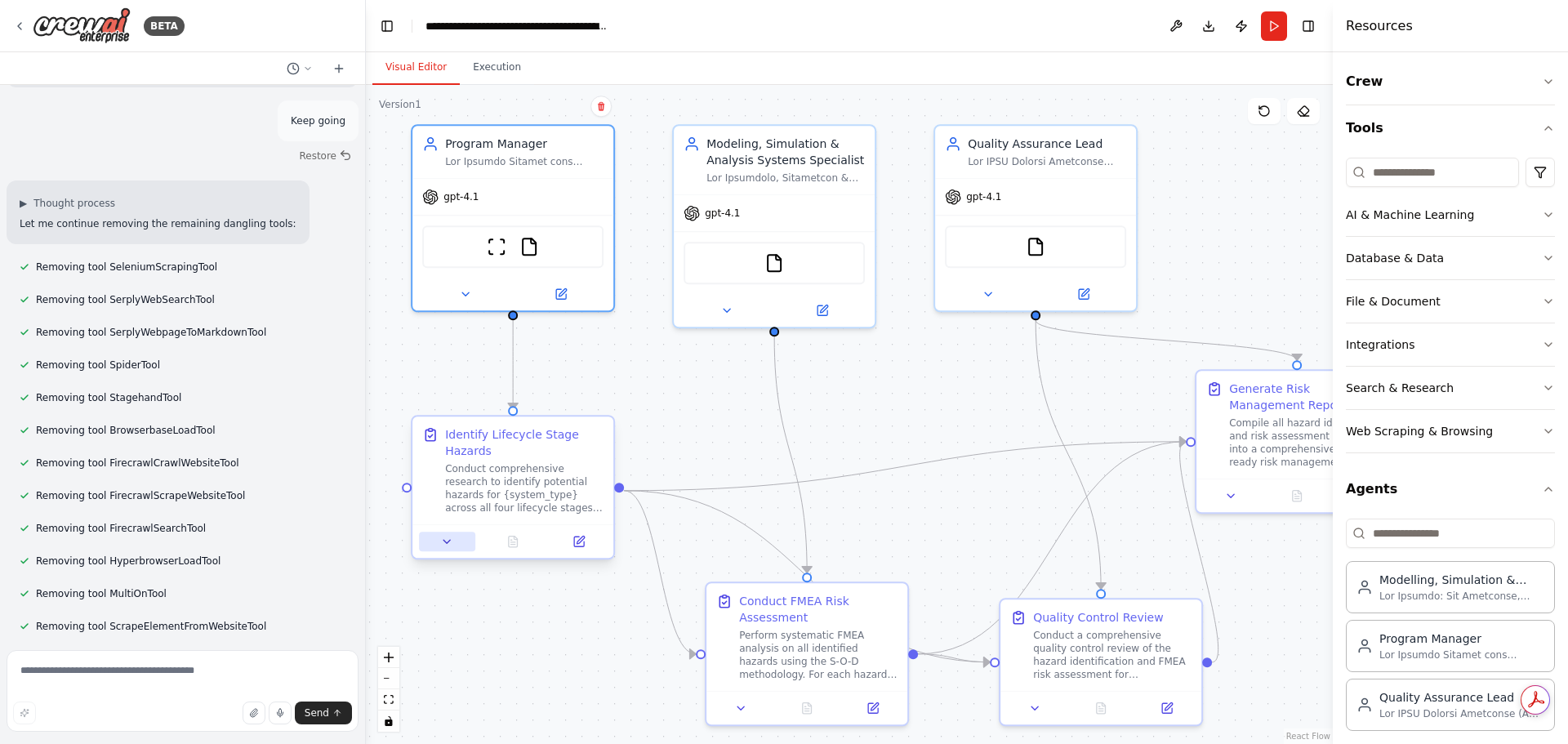
click at [452, 542] on icon at bounding box center [447, 541] width 13 height 13
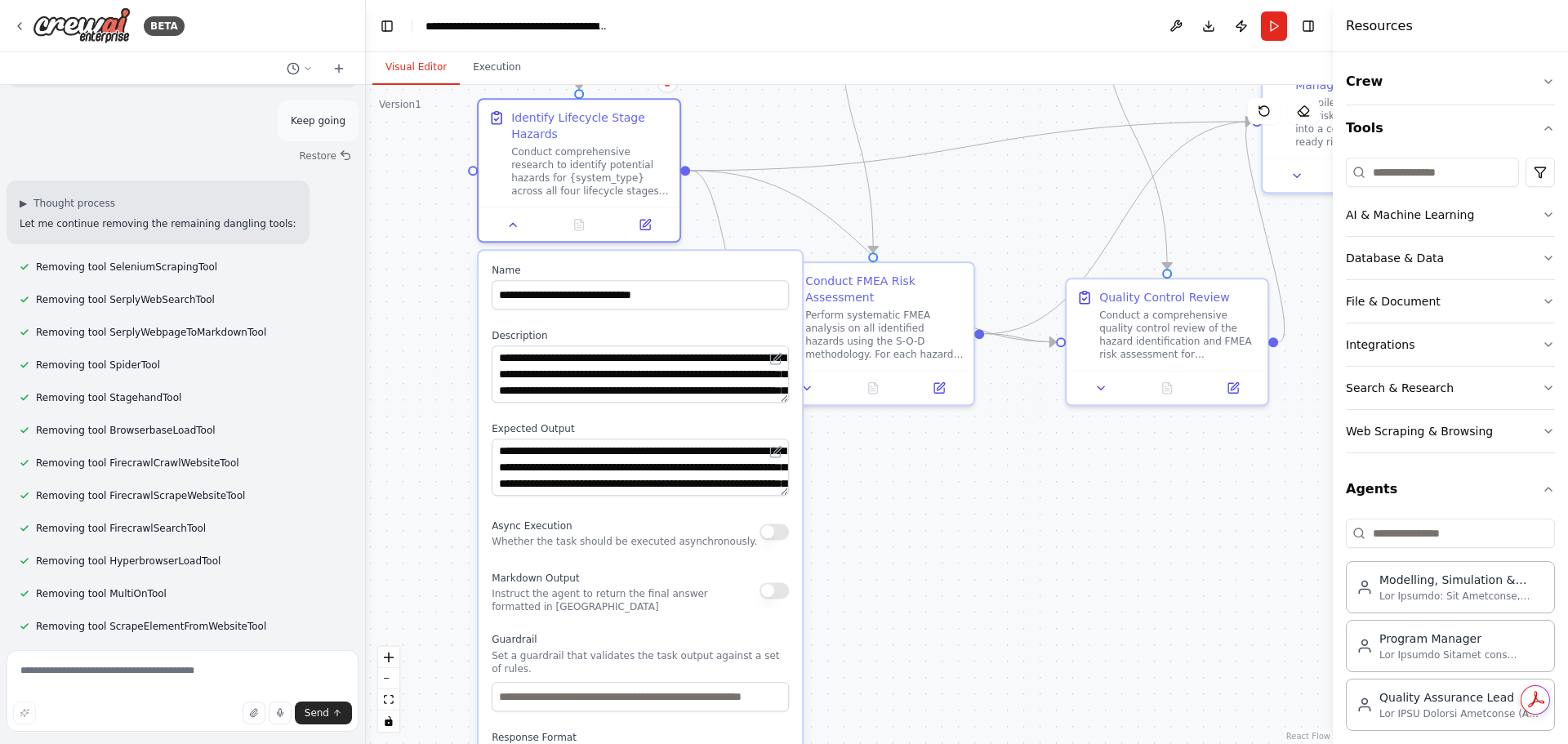
drag, startPoint x: 702, startPoint y: 433, endPoint x: 767, endPoint y: 113, distance: 326.5
click at [767, 113] on div ".deletable-edge-delete-btn { width: 20px; height: 20px; border: 0px solid #ffff…" at bounding box center [849, 413] width 967 height 658
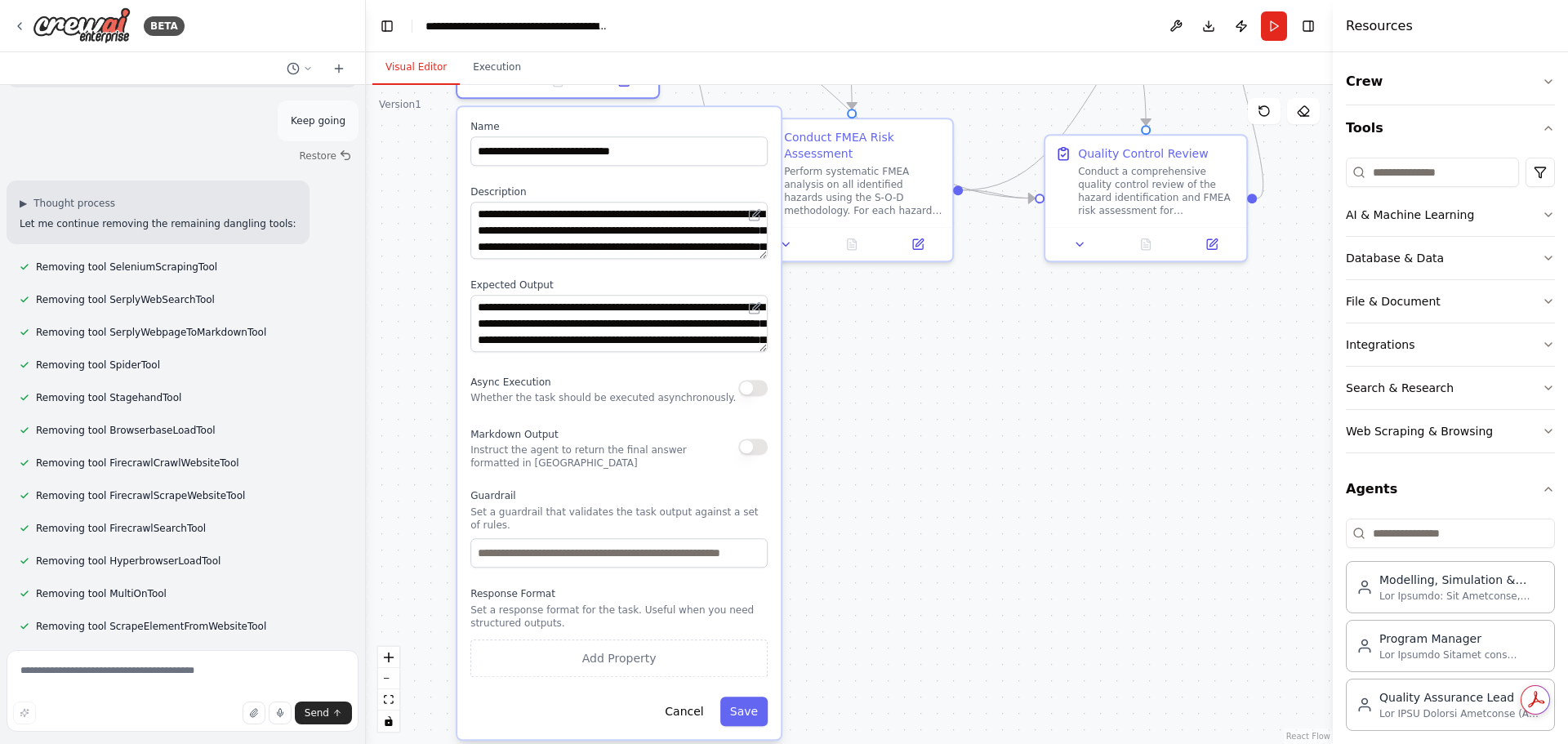
drag, startPoint x: 915, startPoint y: 580, endPoint x: 895, endPoint y: 442, distance: 139.4
click at [895, 442] on div ".deletable-edge-delete-btn { width: 20px; height: 20px; border: 0px solid #ffff…" at bounding box center [849, 413] width 967 height 658
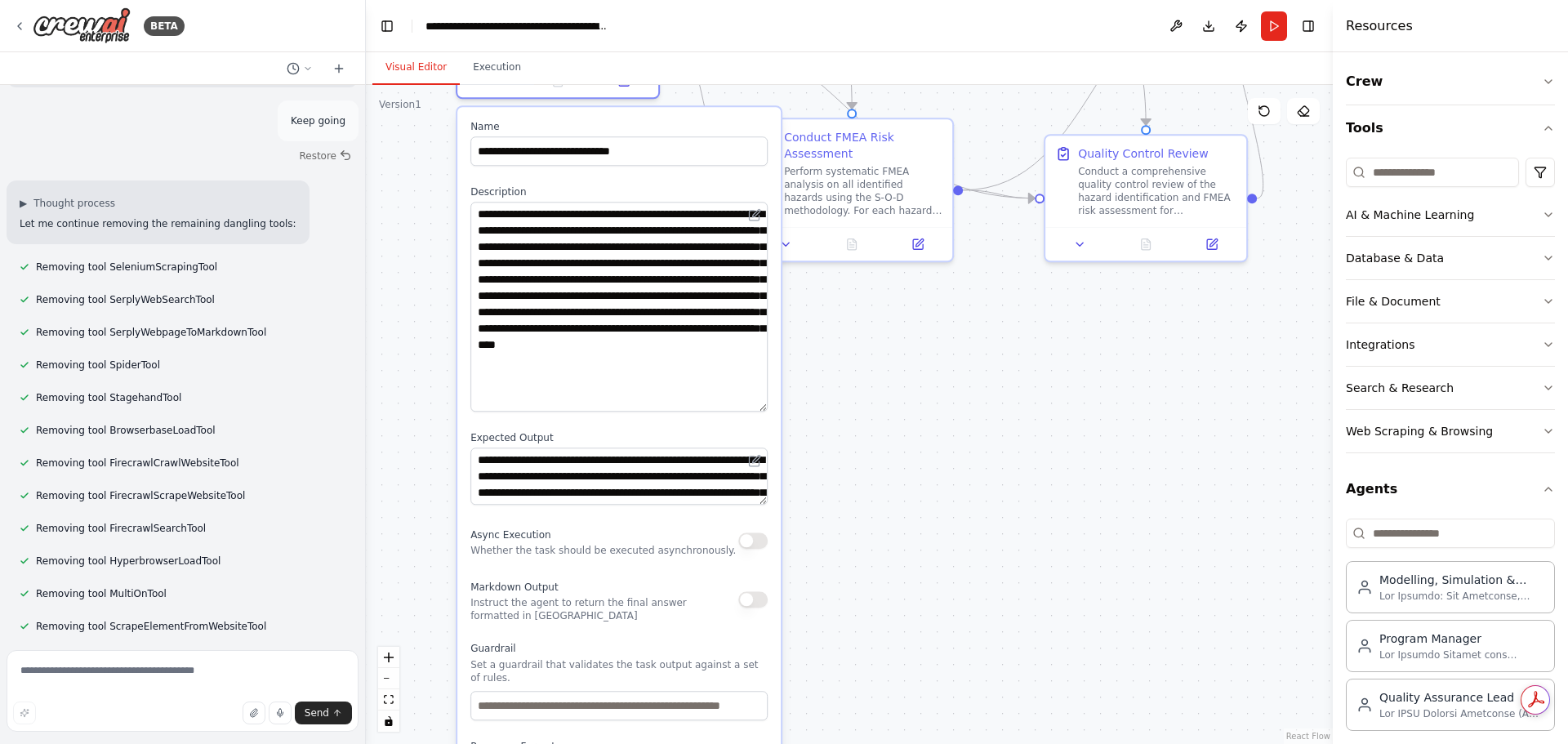
drag, startPoint x: 757, startPoint y: 254, endPoint x: 754, endPoint y: 408, distance: 154.0
click at [754, 408] on textarea "**********" at bounding box center [619, 307] width 297 height 210
click at [756, 510] on div "**********" at bounding box center [619, 498] width 323 height 784
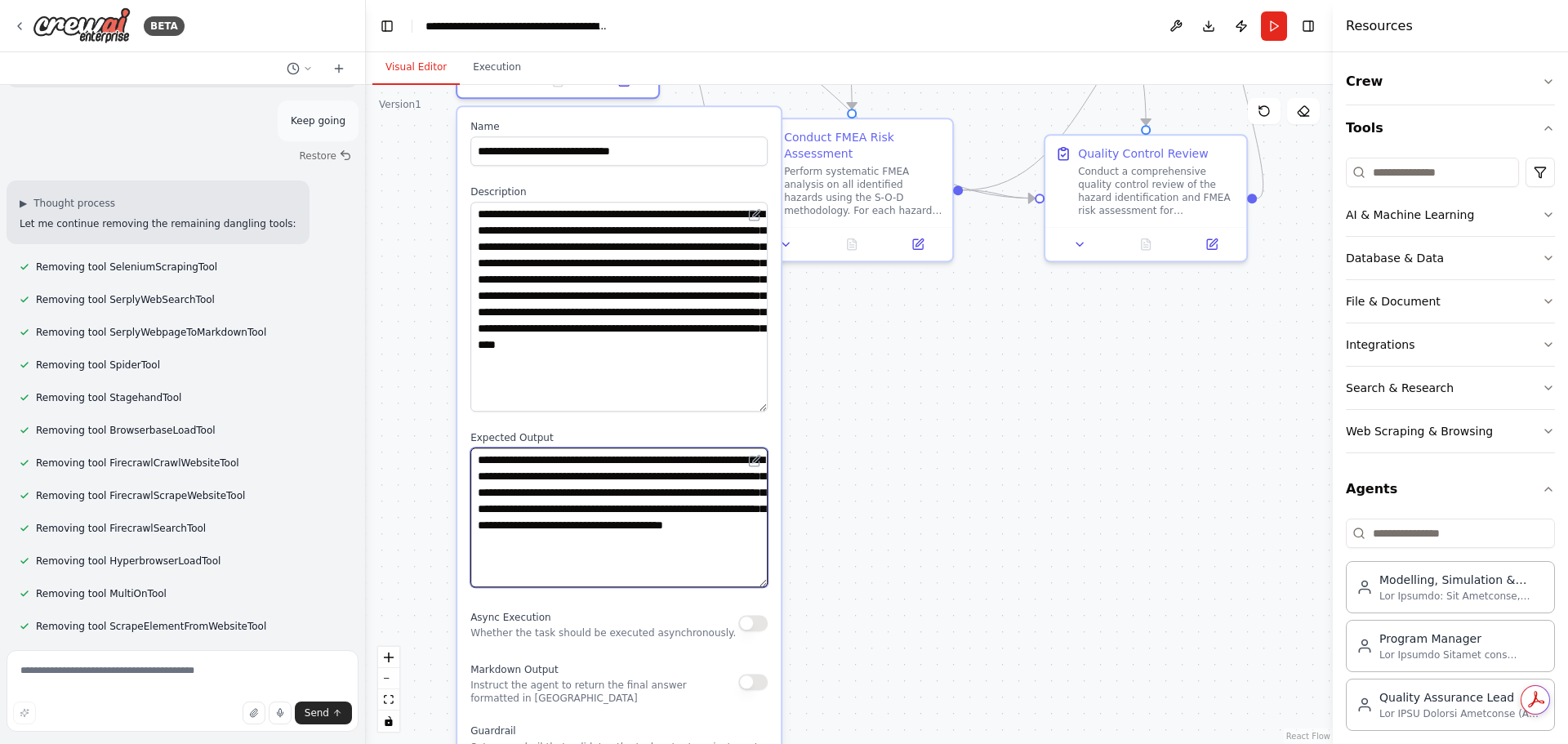
drag, startPoint x: 762, startPoint y: 501, endPoint x: 749, endPoint y: 584, distance: 84.0
click at [749, 584] on textarea "**********" at bounding box center [619, 517] width 297 height 140
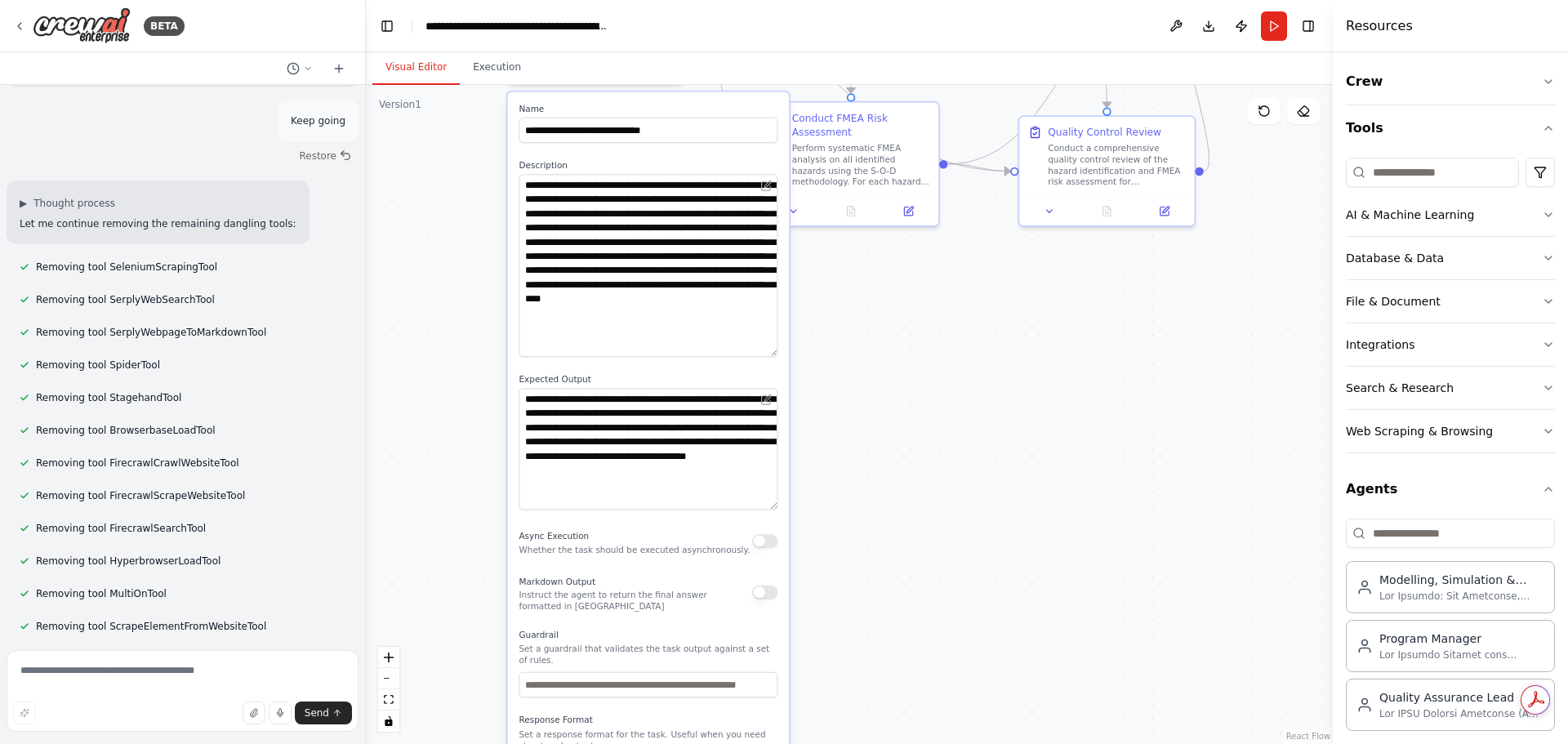
drag, startPoint x: 913, startPoint y: 557, endPoint x: 906, endPoint y: 484, distance: 73.3
click at [906, 484] on div ".deletable-edge-delete-btn { width: 20px; height: 20px; border: 0px solid #ffff…" at bounding box center [849, 413] width 967 height 658
drag, startPoint x: 524, startPoint y: 187, endPoint x: 764, endPoint y: 354, distance: 292.4
click at [764, 354] on textarea "**********" at bounding box center [648, 265] width 259 height 183
click at [616, 431] on textarea "**********" at bounding box center [648, 449] width 259 height 122
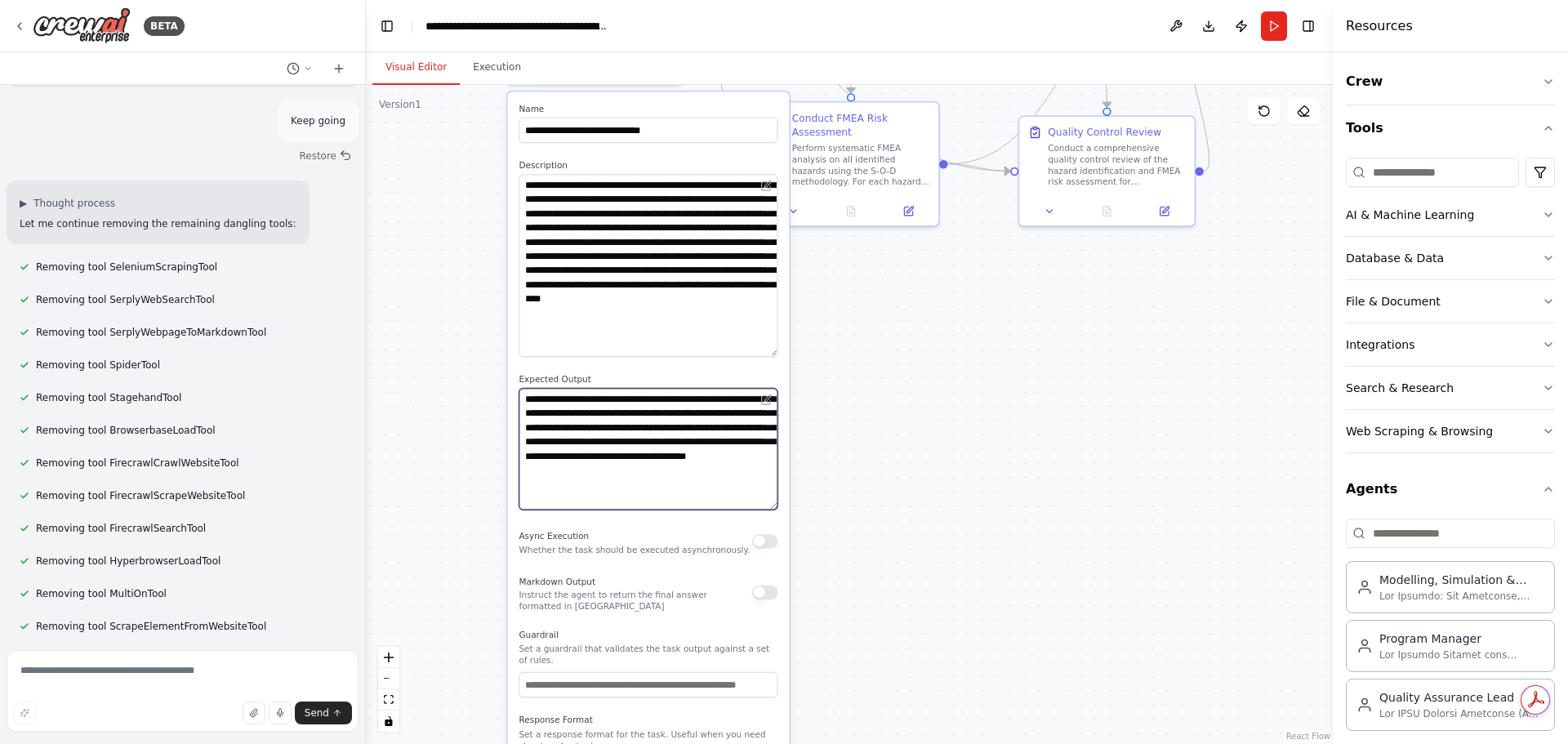
drag, startPoint x: 523, startPoint y: 400, endPoint x: 632, endPoint y: 493, distance: 143.3
click at [632, 493] on textarea "**********" at bounding box center [648, 449] width 259 height 122
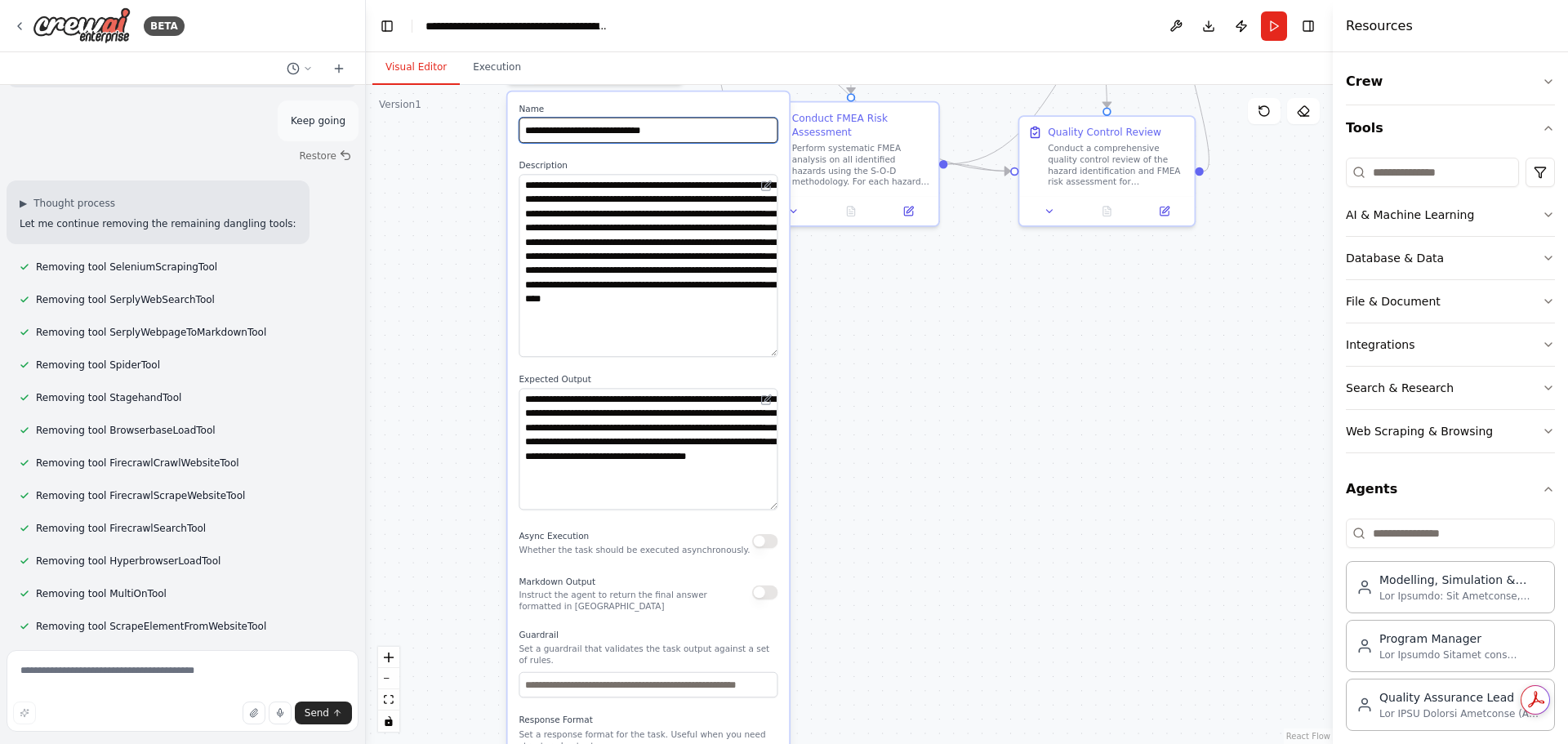
click at [689, 131] on input "**********" at bounding box center [648, 130] width 259 height 26
drag, startPoint x: 690, startPoint y: 129, endPoint x: 403, endPoint y: 91, distance: 289.5
click at [403, 91] on div ".deletable-edge-delete-btn { width: 20px; height: 20px; border: 0px solid #ffff…" at bounding box center [849, 413] width 967 height 658
click at [704, 134] on input "**********" at bounding box center [648, 130] width 259 height 26
drag, startPoint x: 704, startPoint y: 134, endPoint x: 514, endPoint y: 121, distance: 190.4
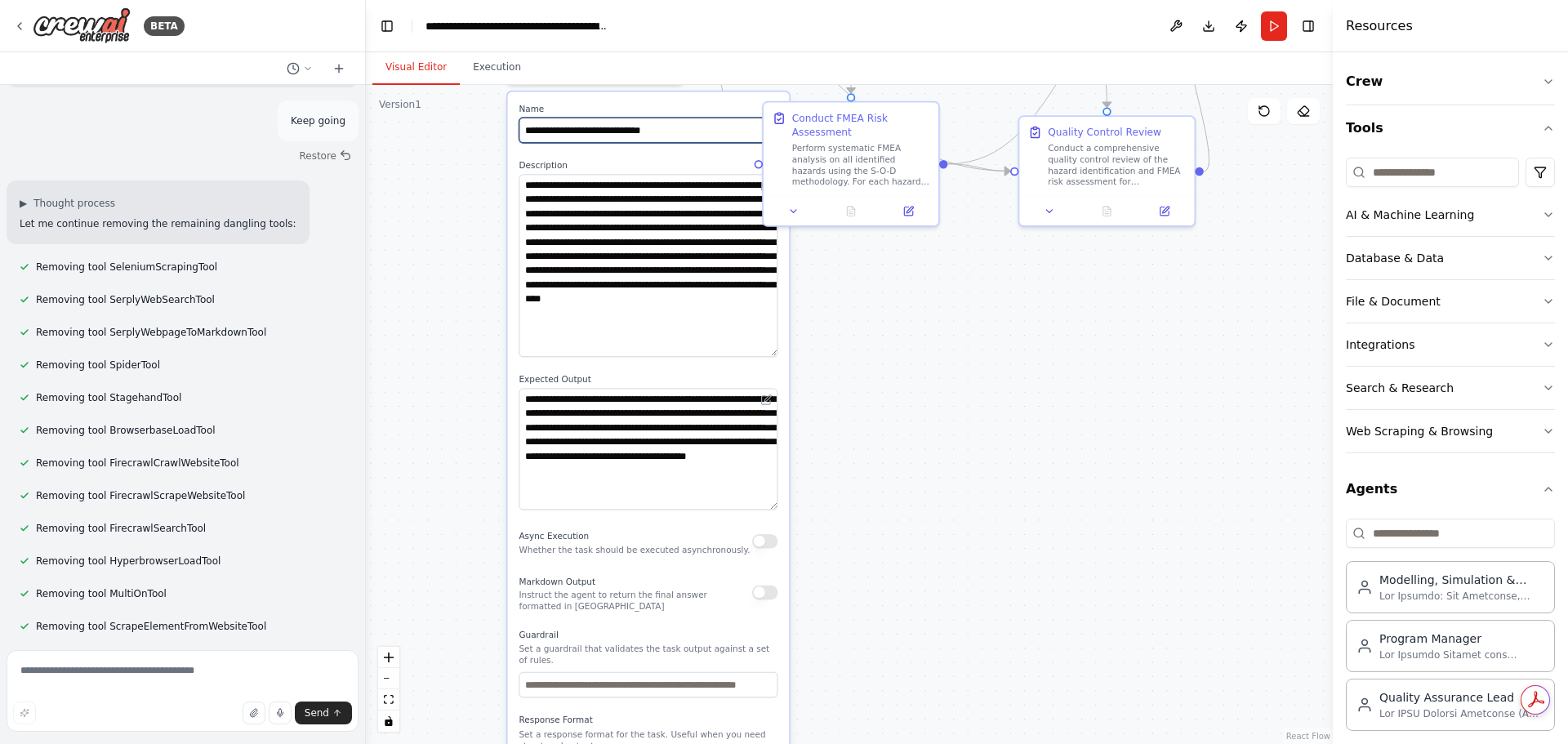
click at [514, 121] on div "**********" at bounding box center [649, 469] width 282 height 755
click at [959, 513] on div ".deletable-edge-delete-btn { width: 20px; height: 20px; border: 0px solid #ffff…" at bounding box center [849, 413] width 967 height 658
click at [23, 28] on icon at bounding box center [20, 27] width 13 height 13
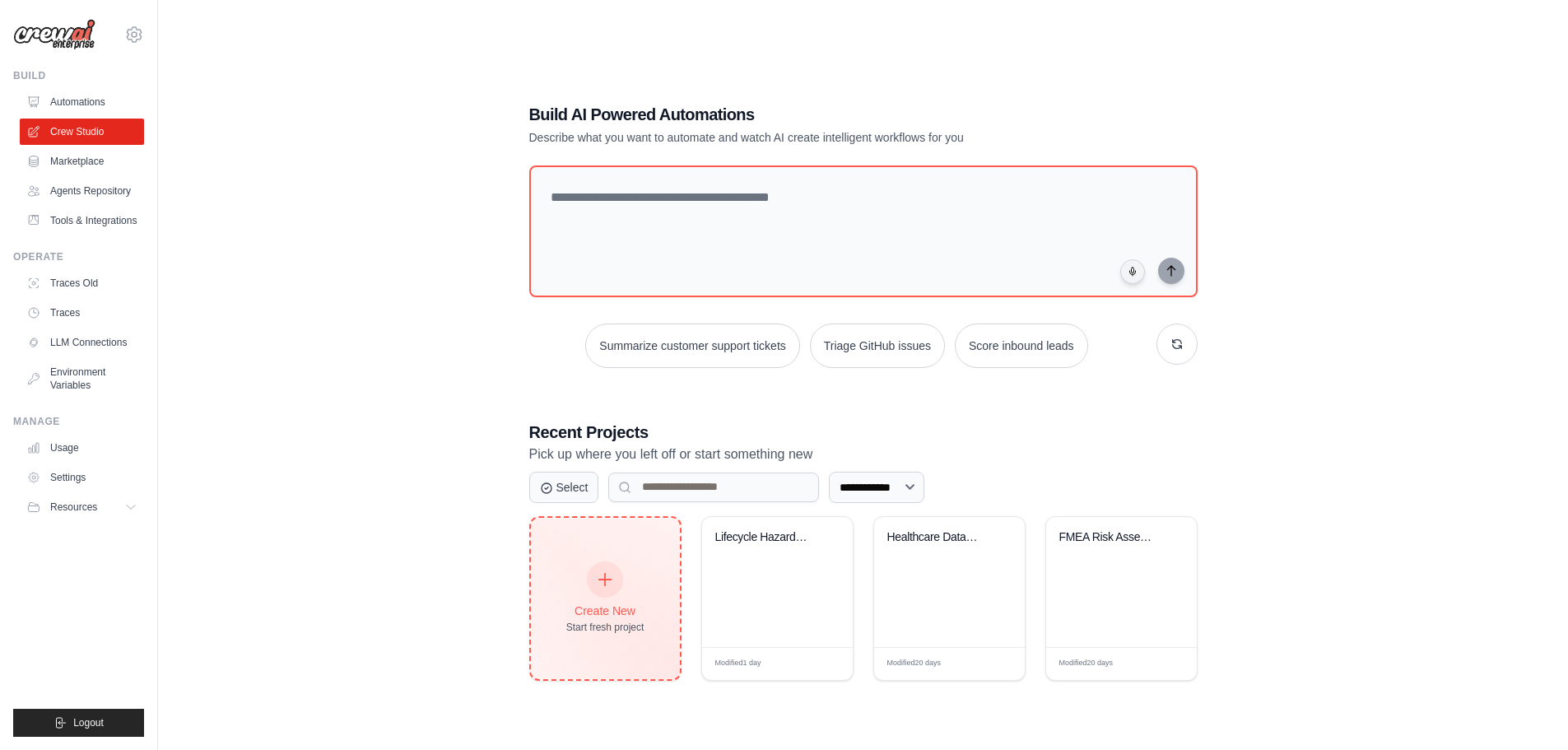
click at [588, 570] on div "Create New Start fresh project" at bounding box center [604, 598] width 78 height 71
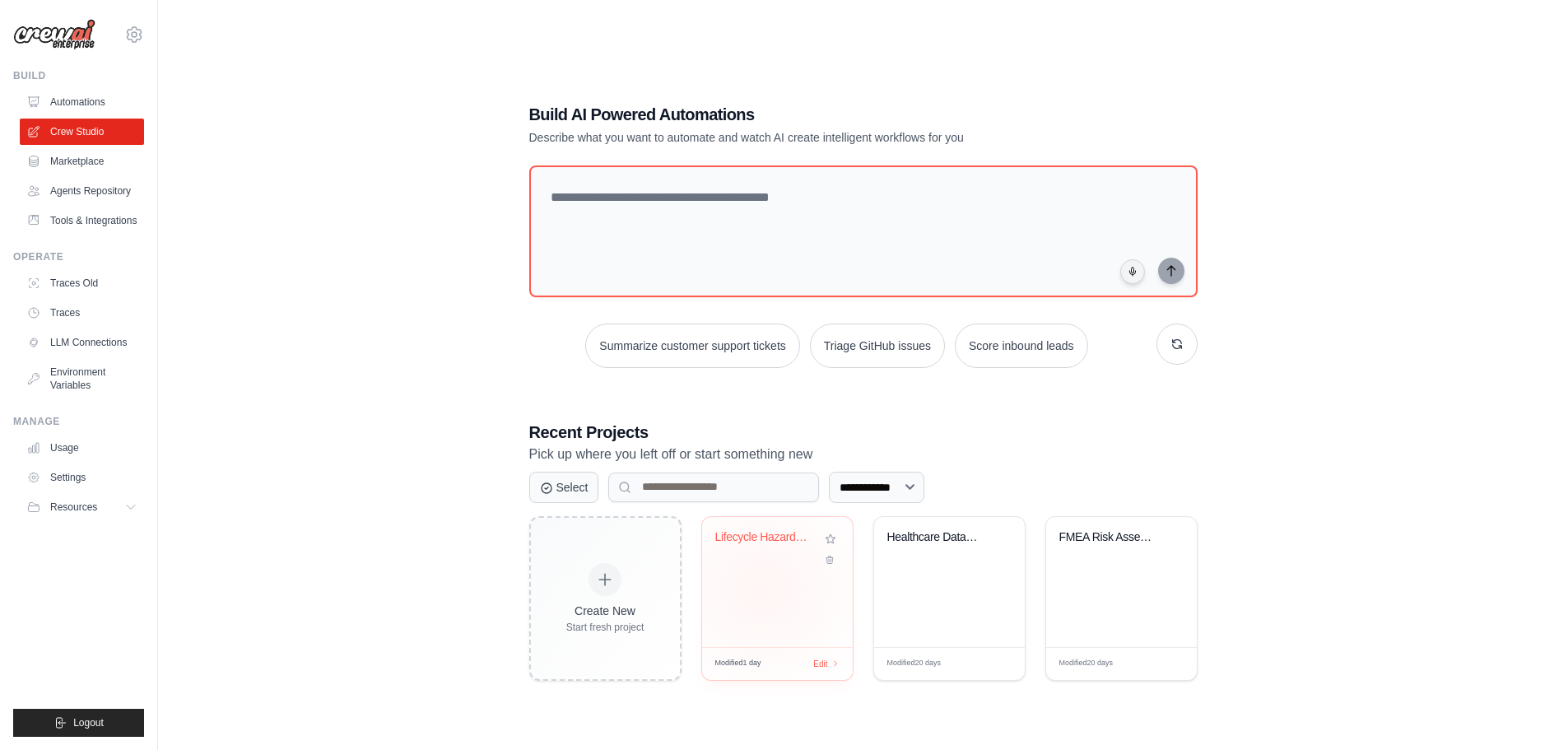
click at [761, 590] on div "Lifecycle Hazard Analysis & FMEA Ri..." at bounding box center [777, 581] width 151 height 130
click at [82, 192] on link "Agents Repository" at bounding box center [83, 190] width 124 height 26
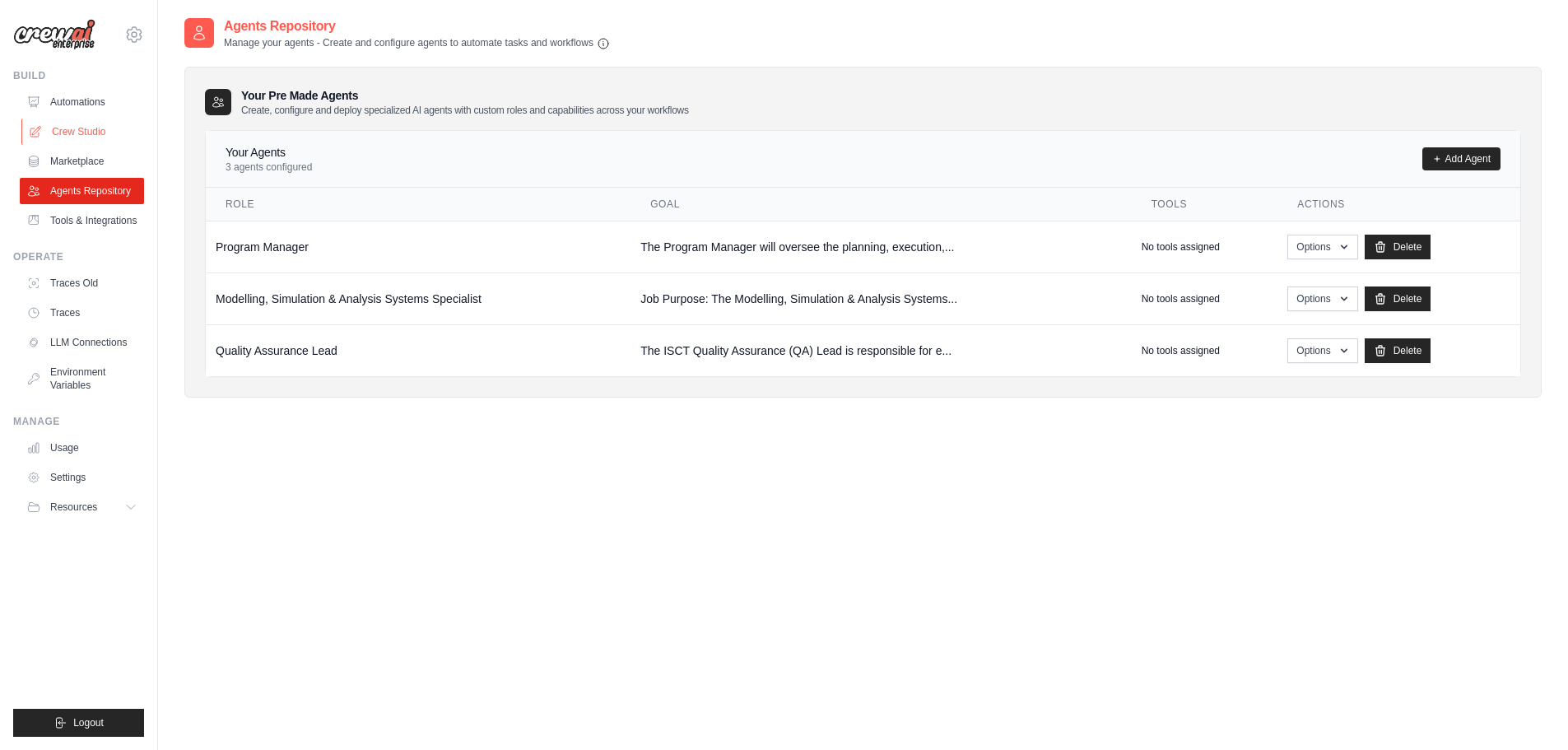
click at [75, 132] on link "Crew Studio" at bounding box center [83, 131] width 124 height 26
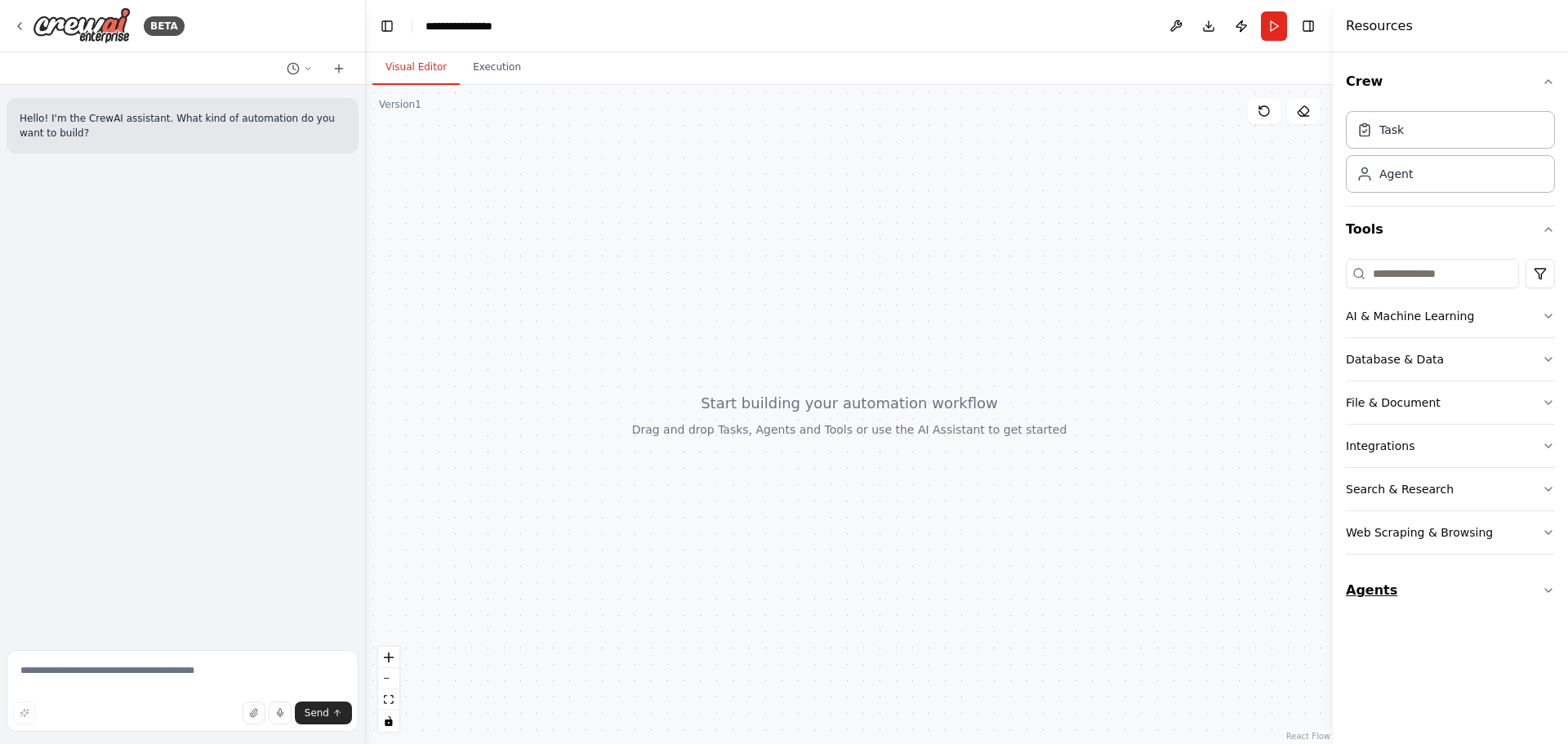
click at [1517, 587] on button "Agents" at bounding box center [1450, 590] width 209 height 46
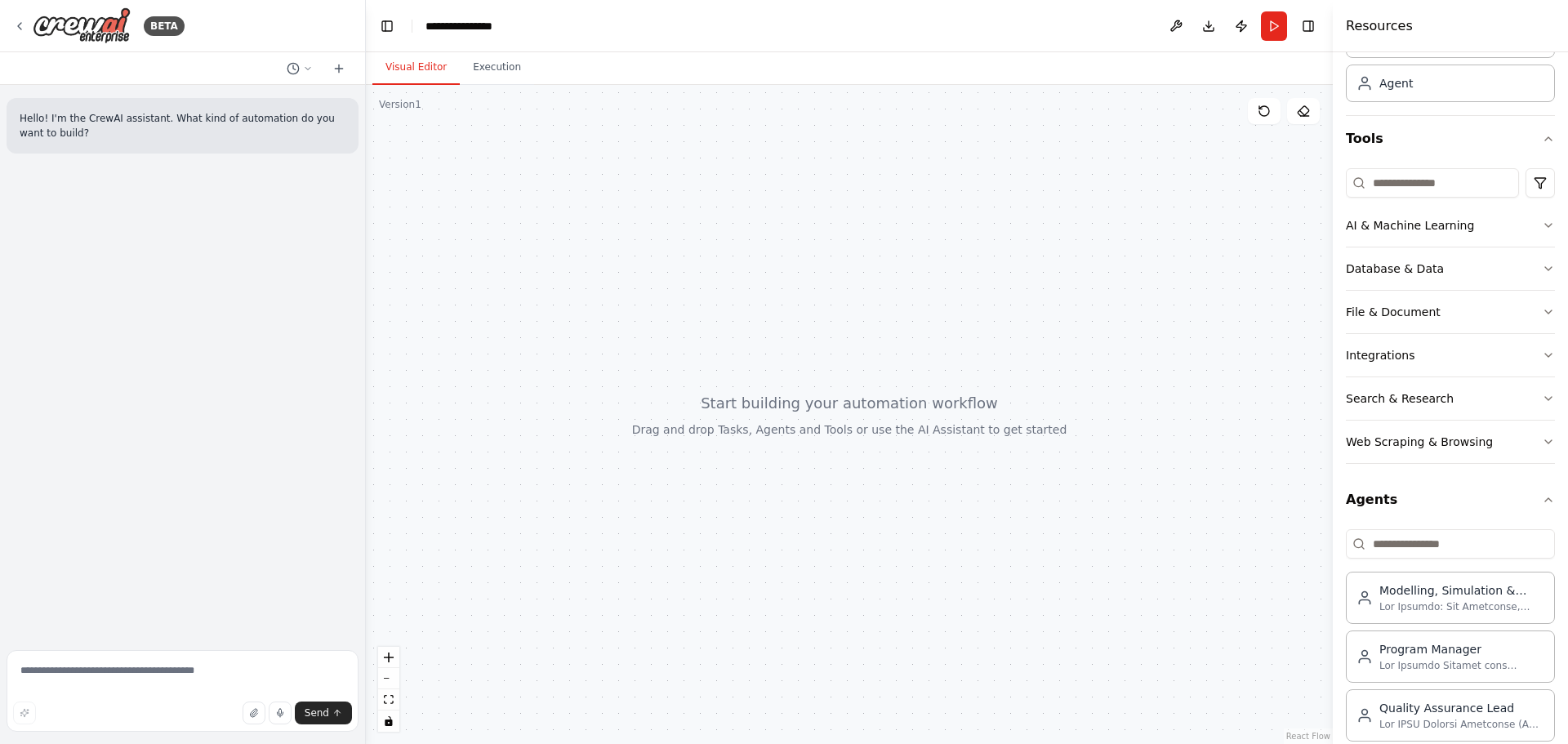
scroll to position [114, 0]
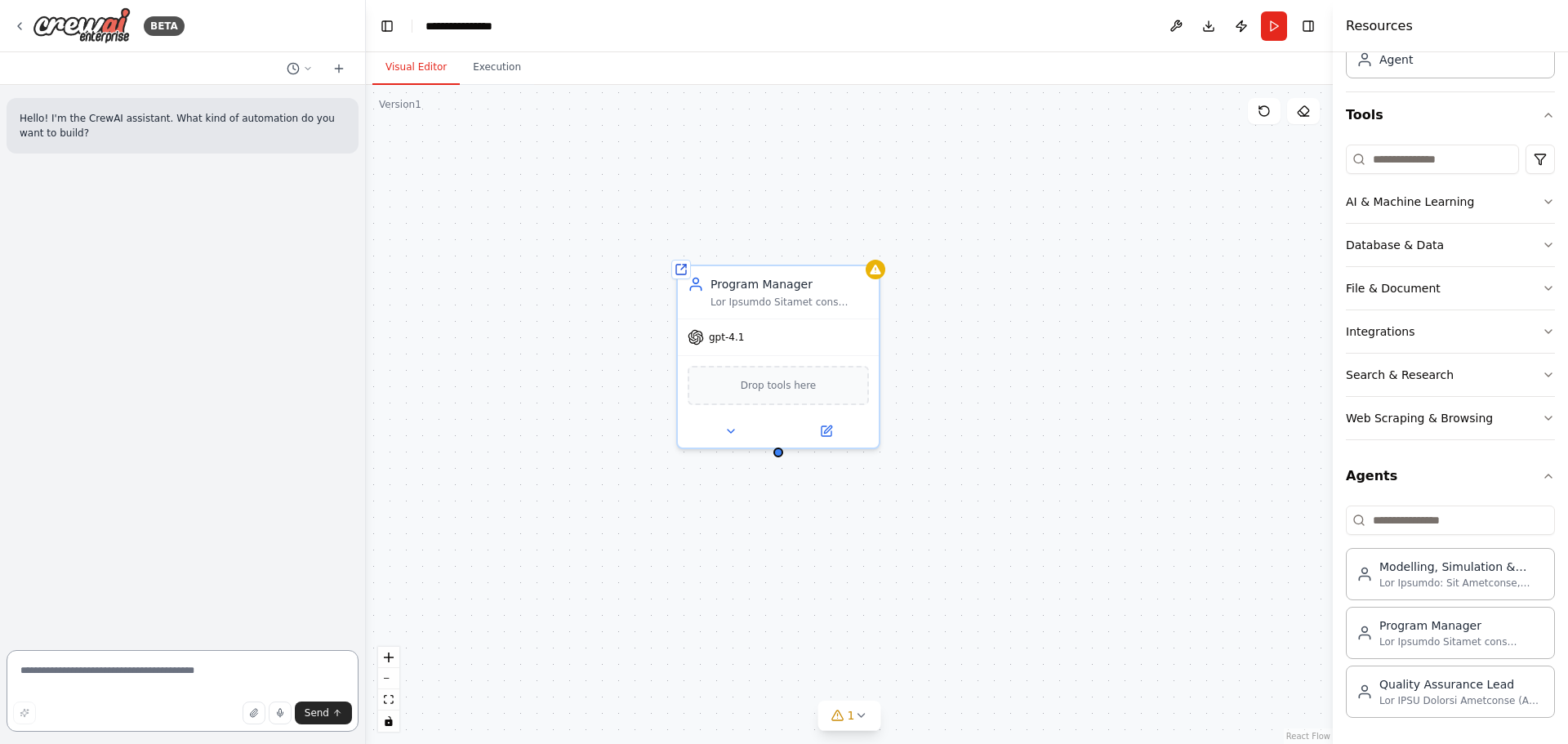
drag, startPoint x: 103, startPoint y: 681, endPoint x: 195, endPoint y: 715, distance: 98.1
click at [105, 681] on textarea at bounding box center [182, 691] width 352 height 82
click at [106, 676] on textarea at bounding box center [182, 691] width 352 height 82
paste textarea "**********"
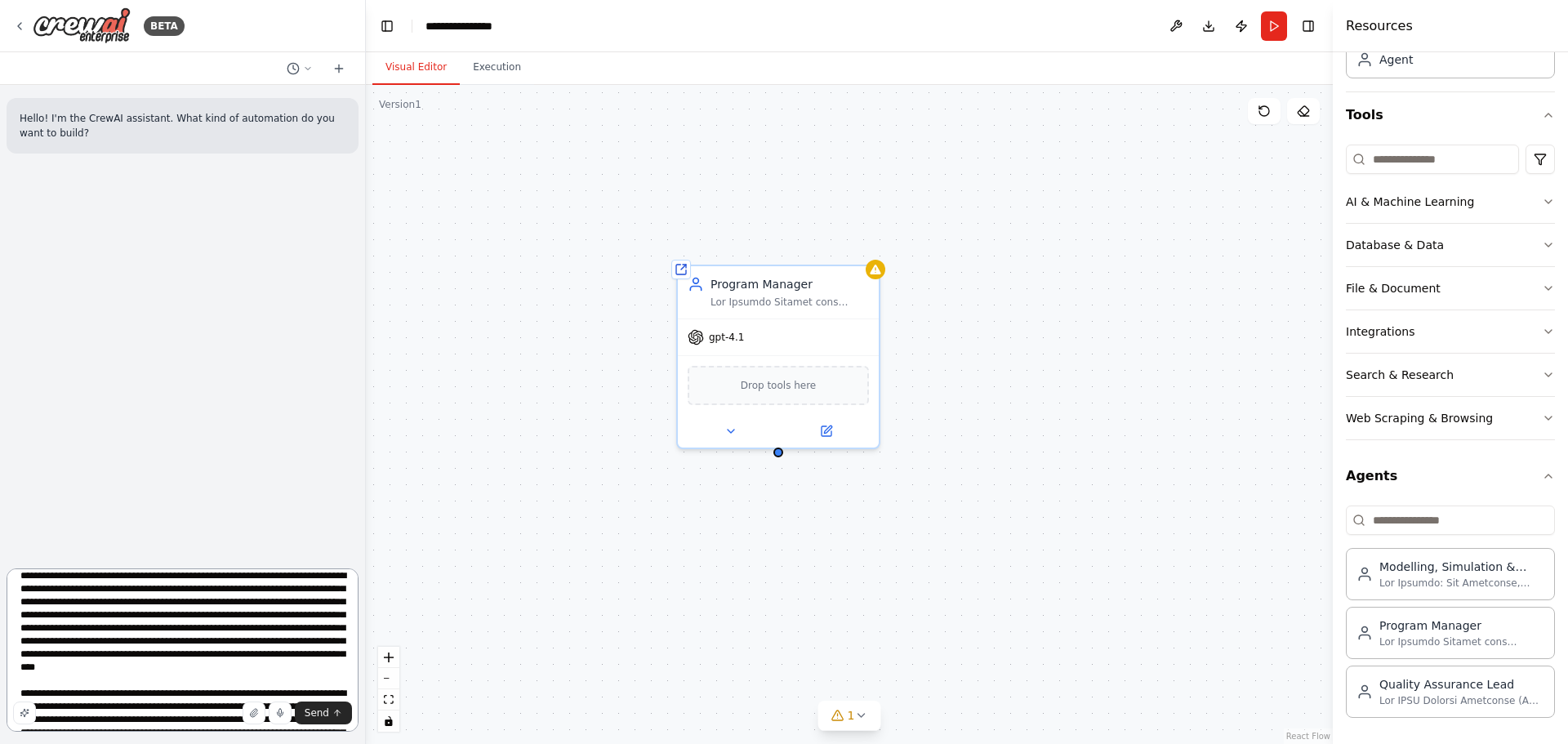
scroll to position [0, 0]
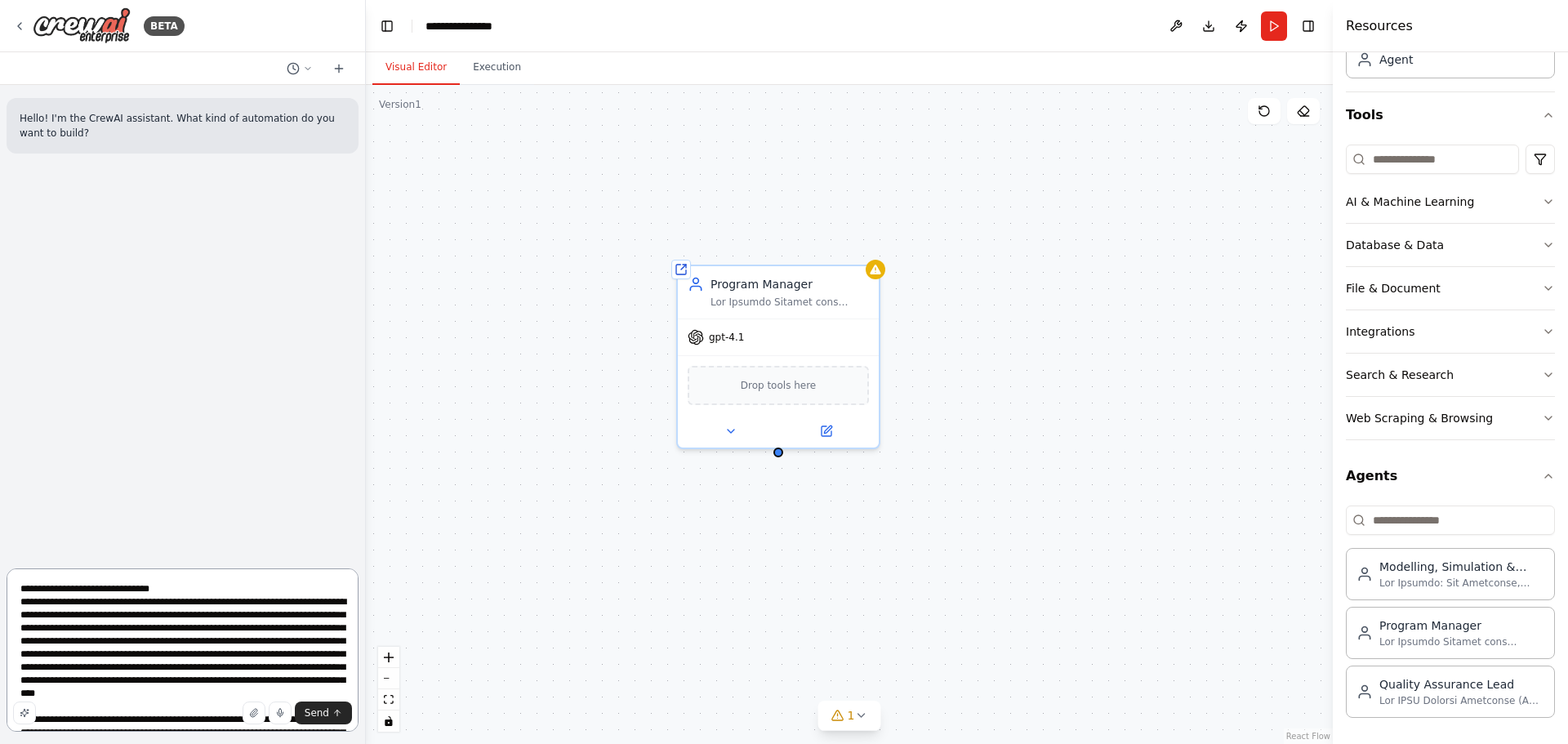
click at [21, 588] on textarea "**********" at bounding box center [182, 649] width 352 height 163
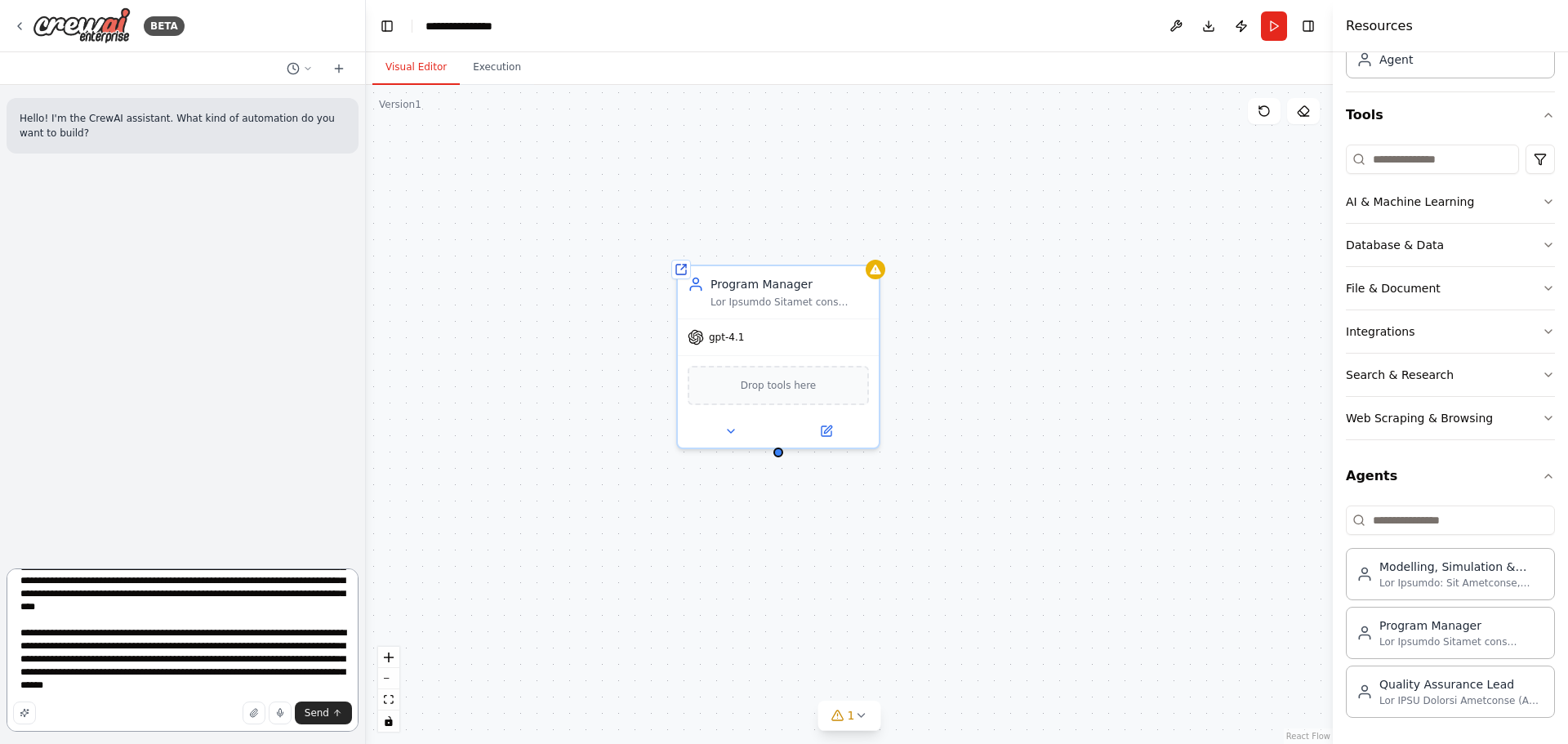
scroll to position [112, 0]
type textarea "**********"
click at [326, 714] on span "Send" at bounding box center [317, 713] width 25 height 13
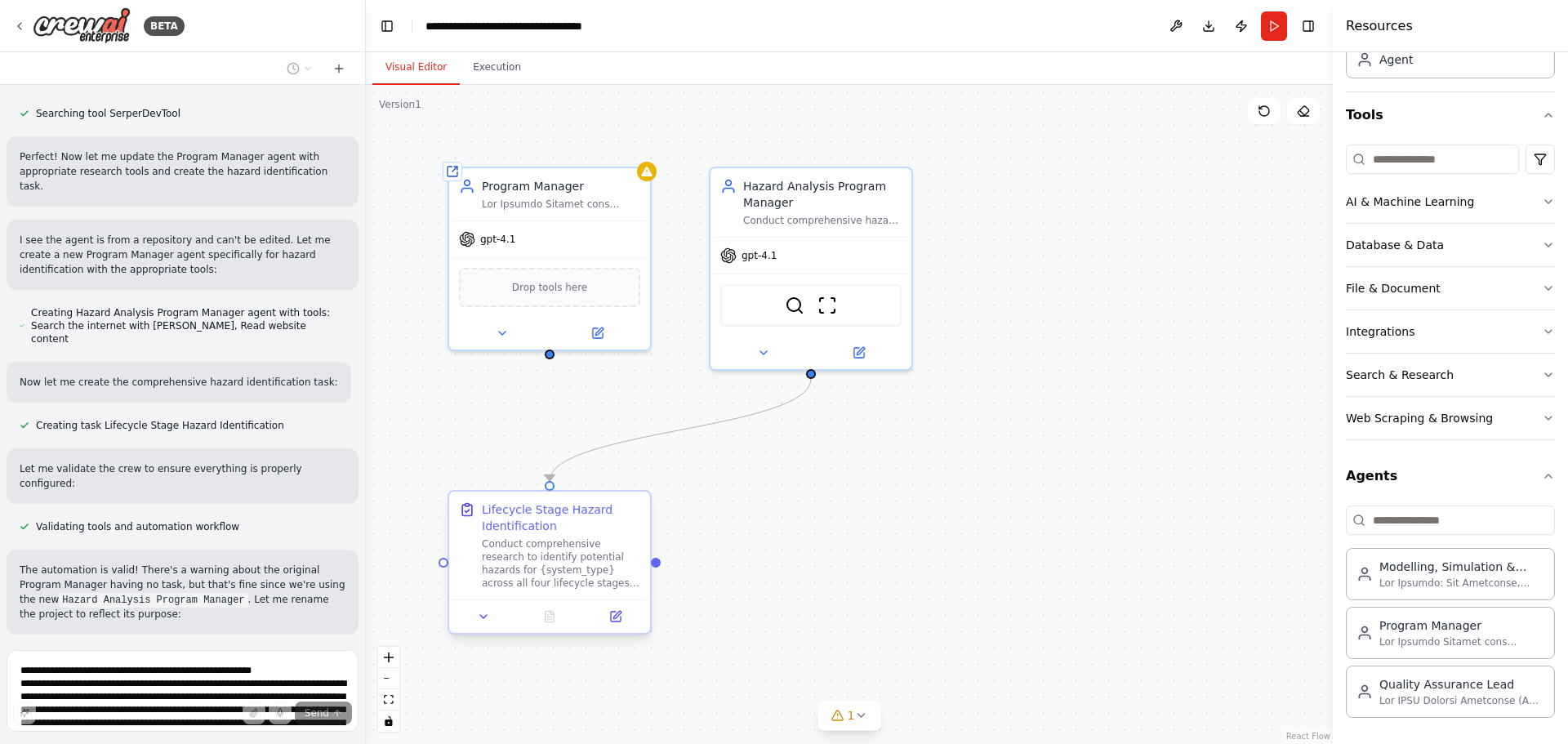
scroll to position [766, 0]
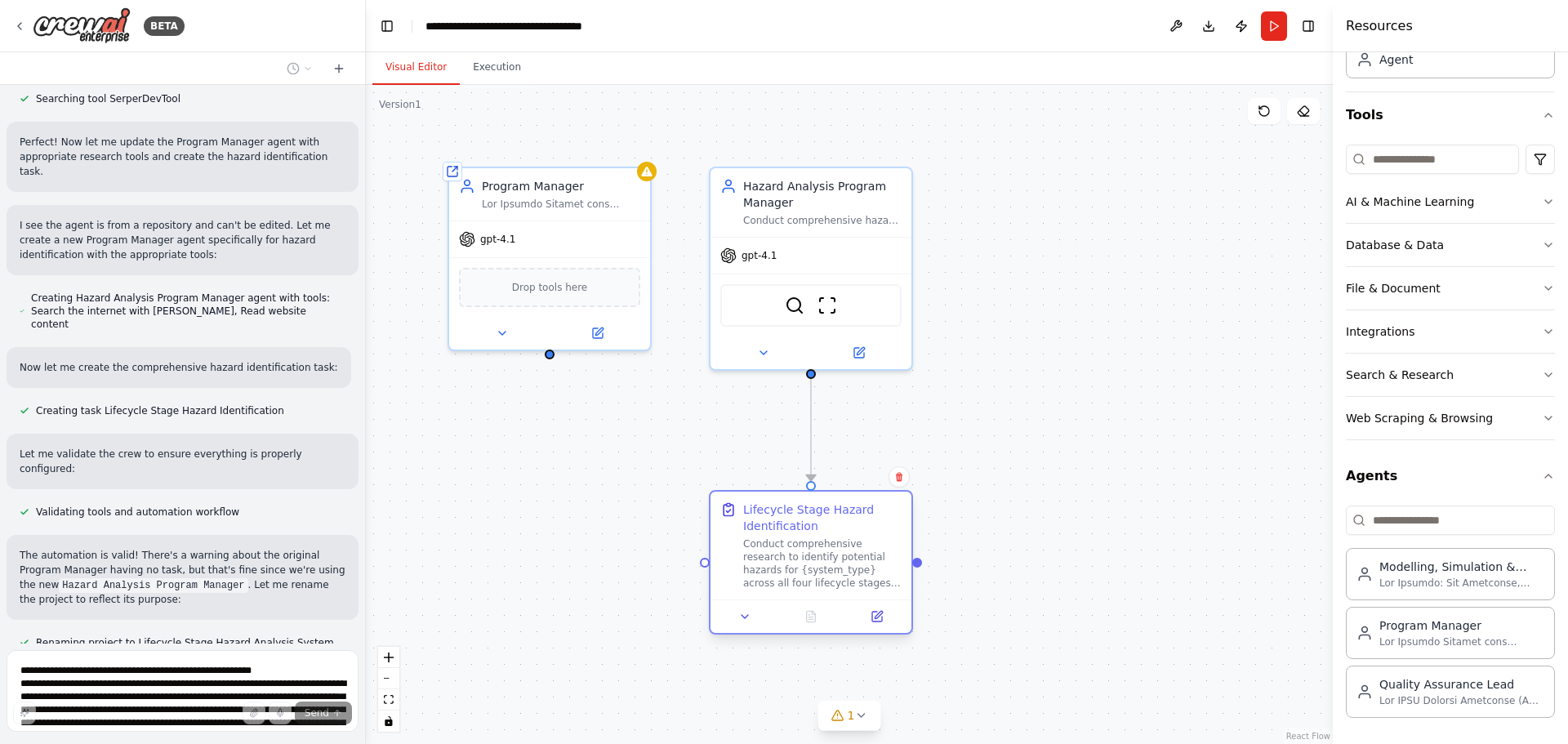
drag, startPoint x: 625, startPoint y: 515, endPoint x: 886, endPoint y: 507, distance: 261.1
click at [886, 507] on div "Lifecycle Stage Hazard Identification" at bounding box center [823, 517] width 158 height 32
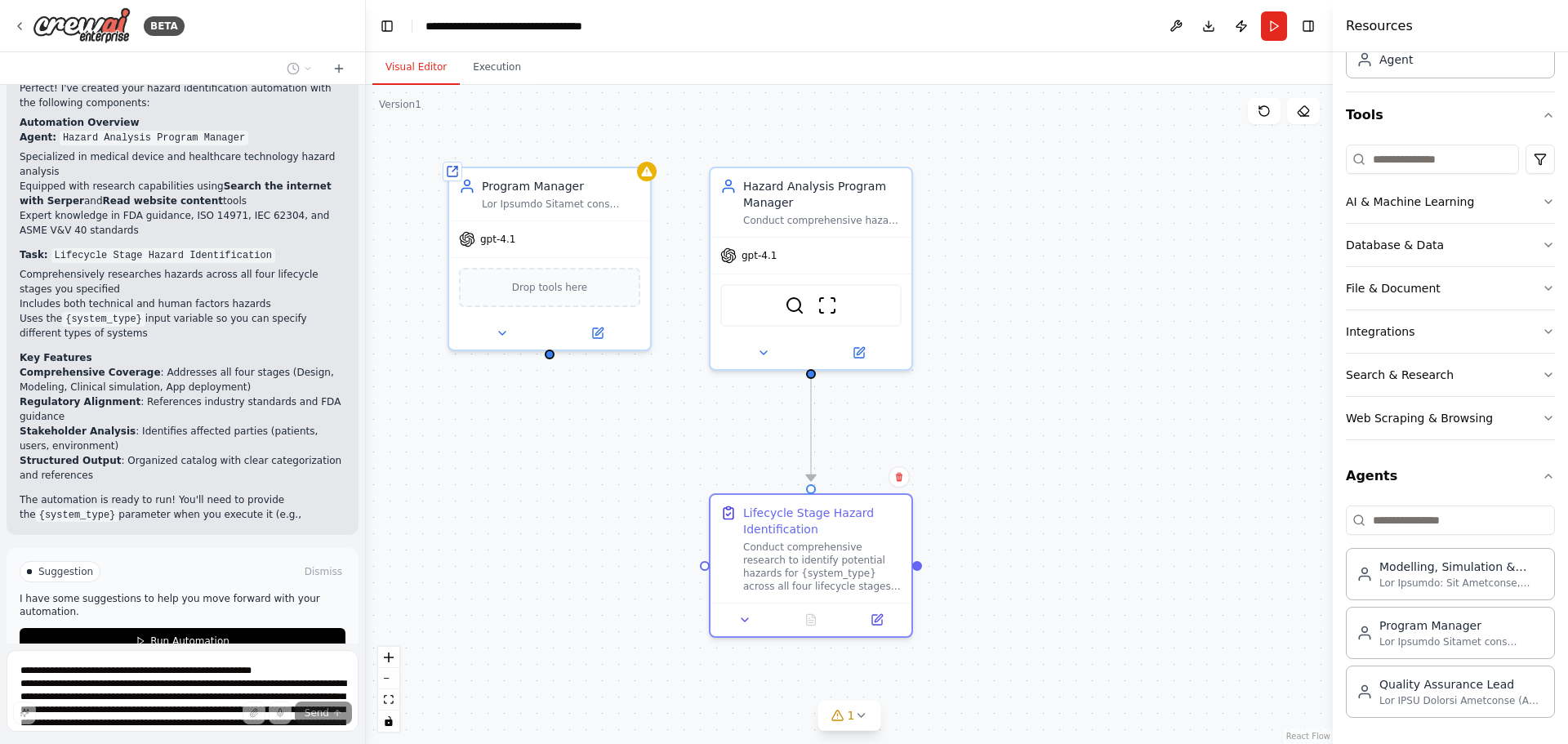
scroll to position [1378, 0]
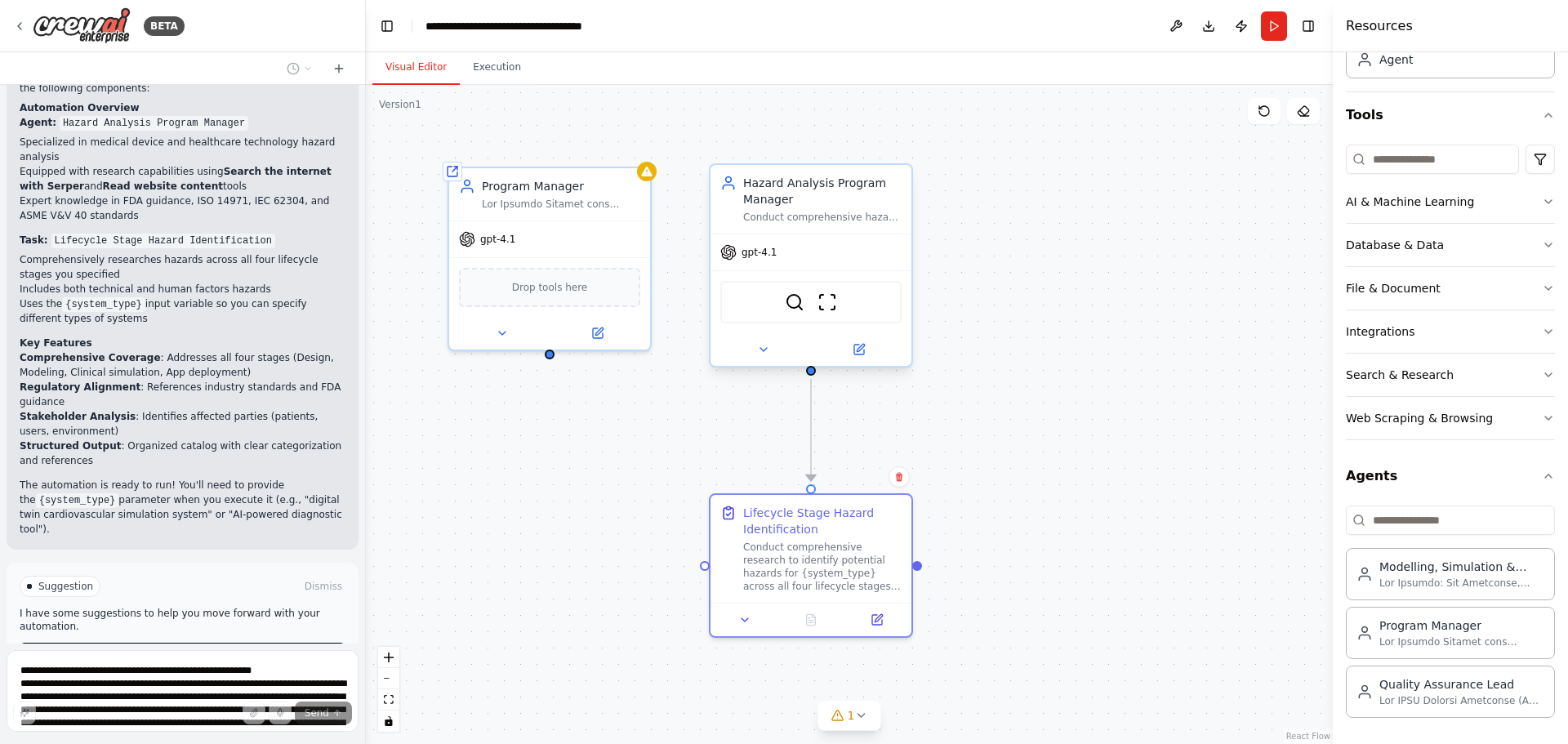
click at [882, 251] on div "gpt-4.1" at bounding box center [810, 252] width 201 height 36
click at [743, 616] on icon at bounding box center [745, 616] width 13 height 13
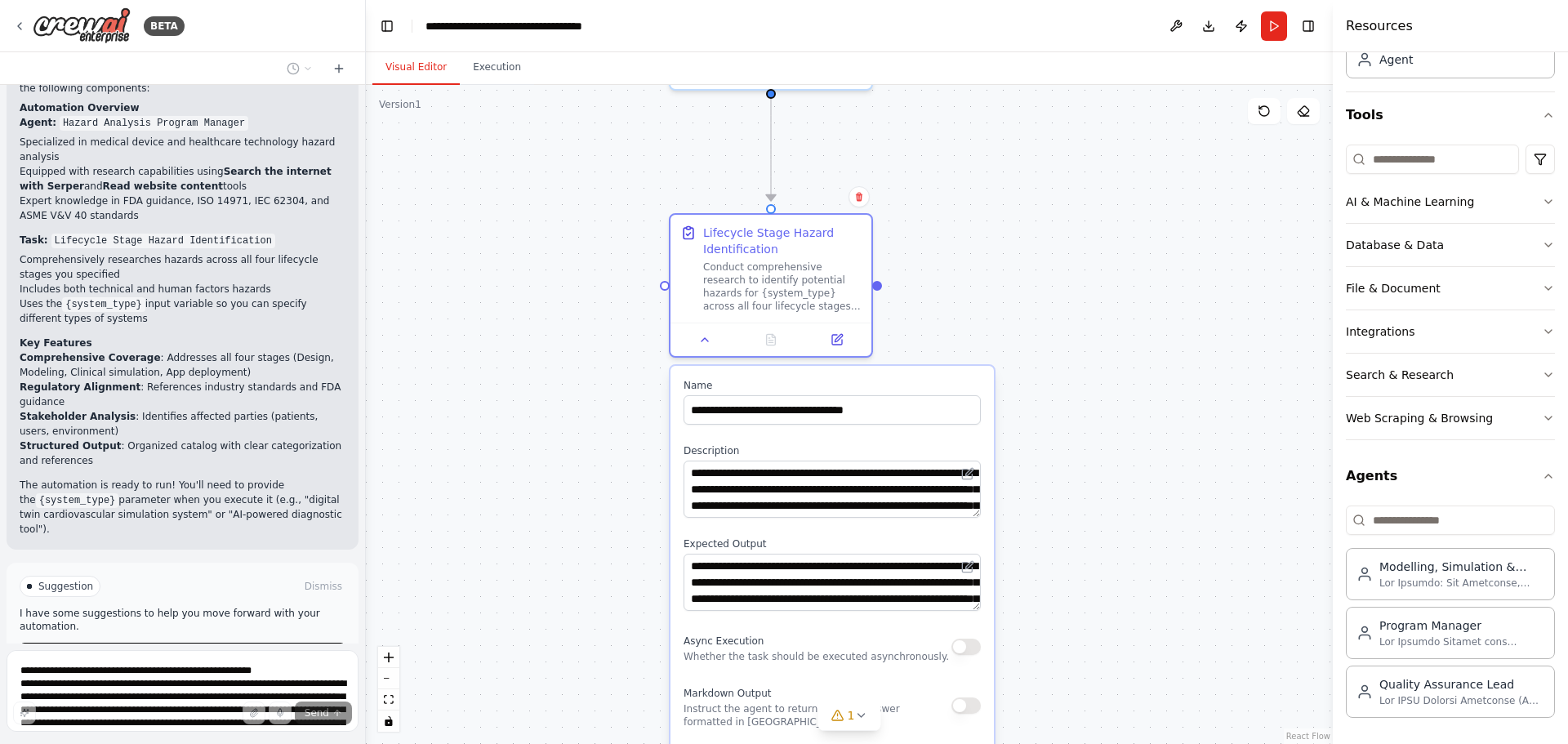
drag, startPoint x: 1123, startPoint y: 573, endPoint x: 1089, endPoint y: 303, distance: 272.1
click at [1089, 303] on div ".deletable-edge-delete-btn { width: 20px; height: 20px; border: 0px solid #ffff…" at bounding box center [849, 413] width 967 height 658
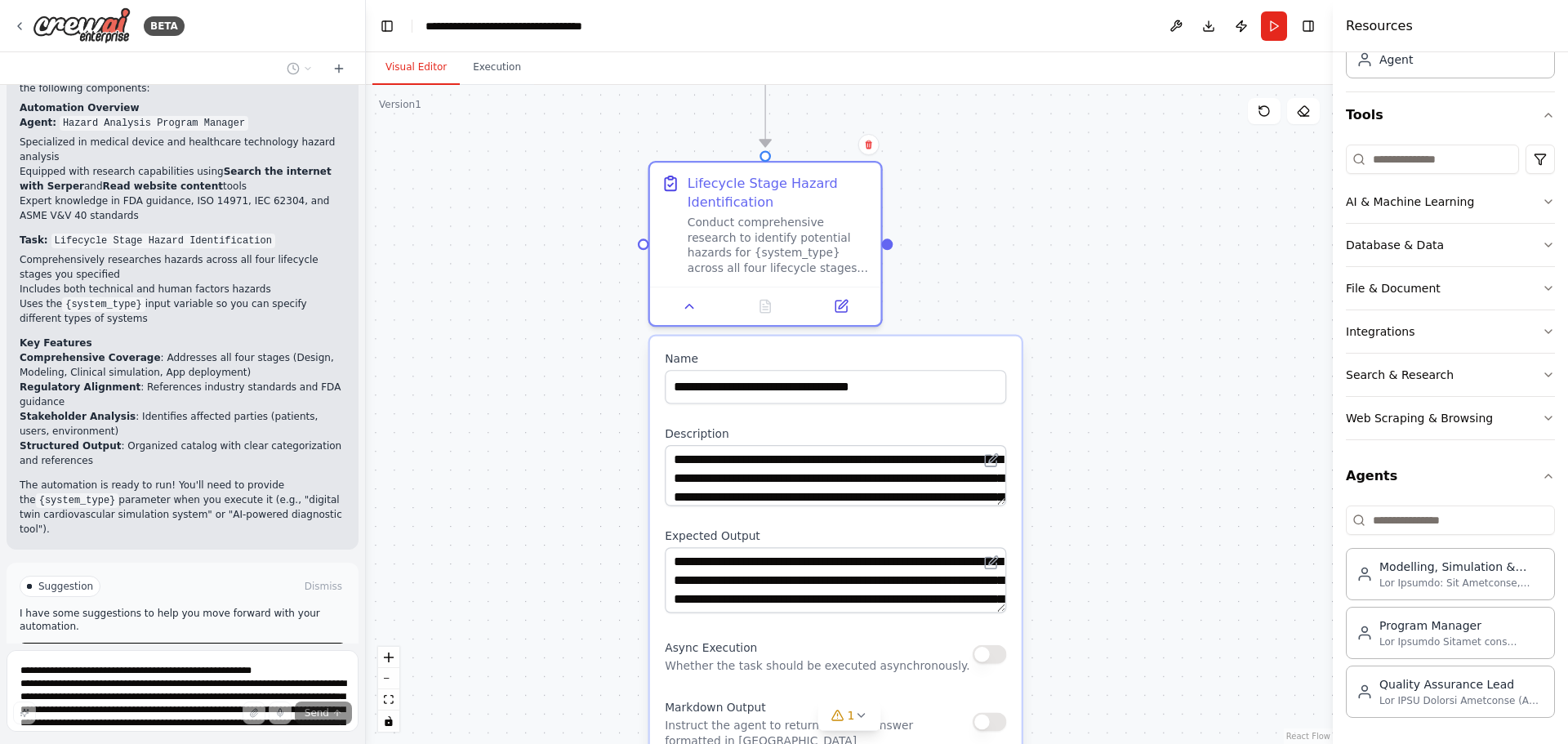
click at [996, 499] on textarea "**********" at bounding box center [835, 475] width 341 height 61
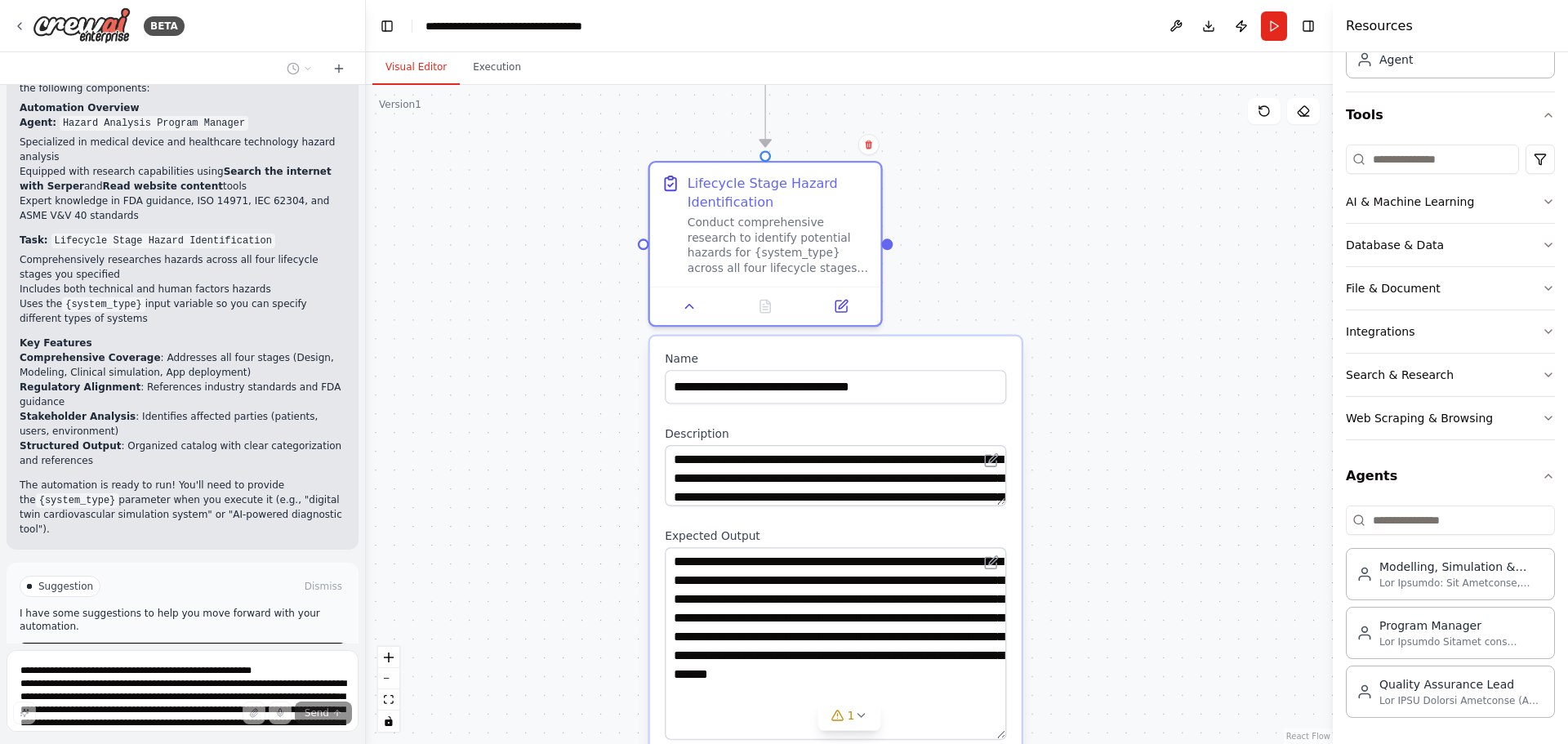
drag, startPoint x: 997, startPoint y: 611, endPoint x: 997, endPoint y: 738, distance: 127.0
click at [997, 738] on textarea "**********" at bounding box center [835, 642] width 341 height 191
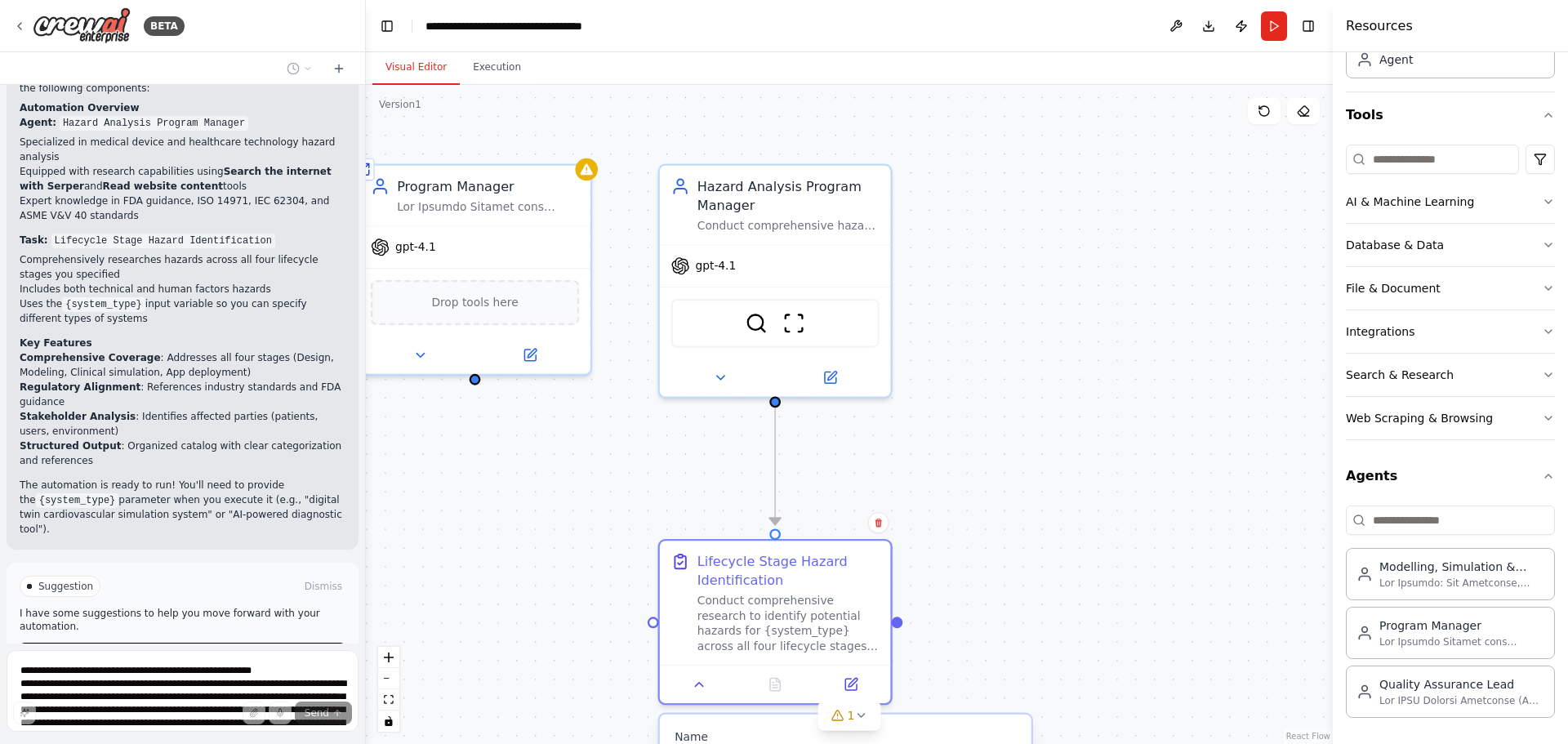
drag, startPoint x: 1124, startPoint y: 250, endPoint x: 1094, endPoint y: 631, distance: 382.2
click at [1137, 641] on div ".deletable-edge-delete-btn { width: 20px; height: 20px; border: 0px solid #ffff…" at bounding box center [849, 413] width 967 height 658
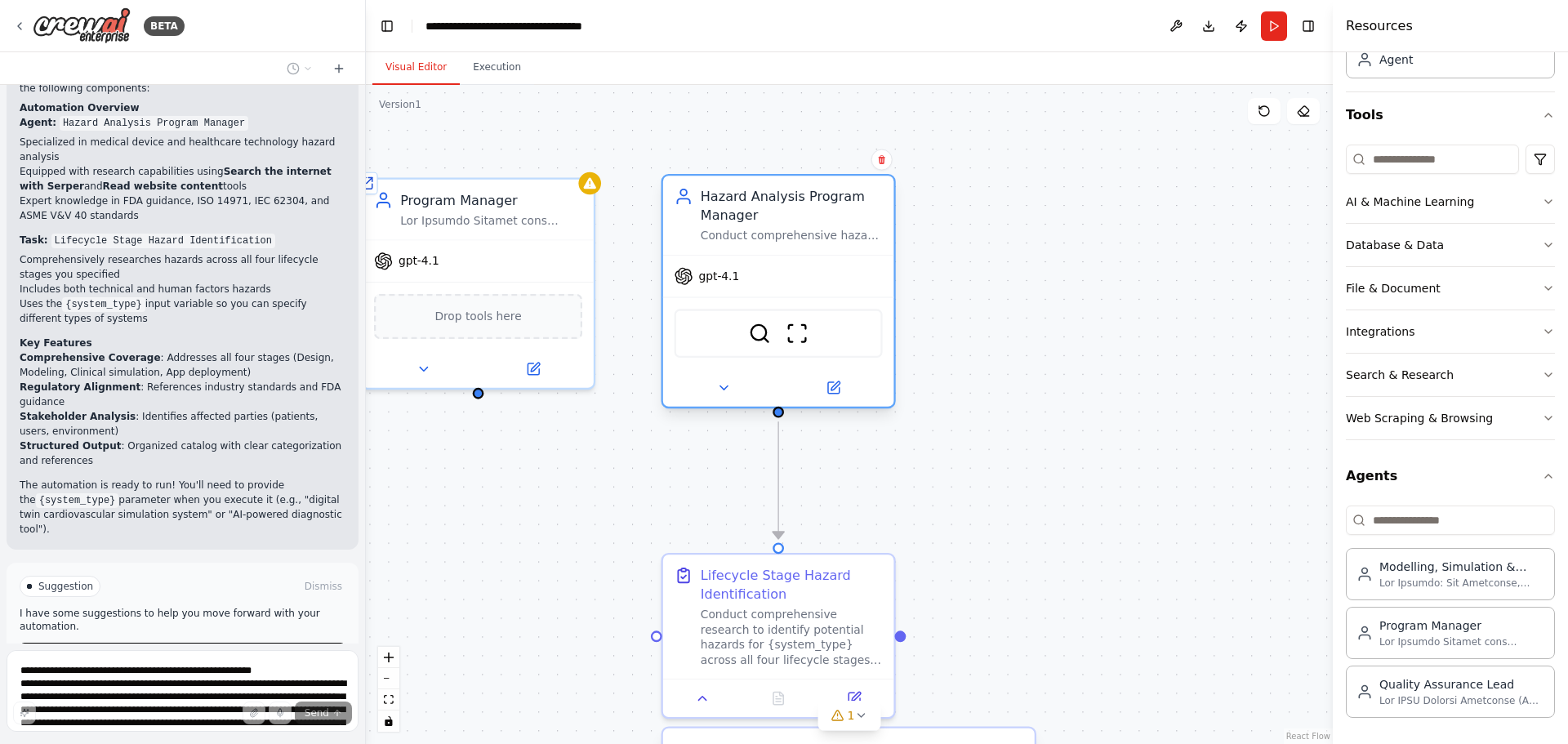
click at [881, 219] on div "Hazard Analysis Program Manager" at bounding box center [791, 205] width 182 height 37
click at [885, 158] on icon at bounding box center [881, 159] width 7 height 9
click at [839, 163] on button "Confirm" at bounding box center [835, 160] width 58 height 20
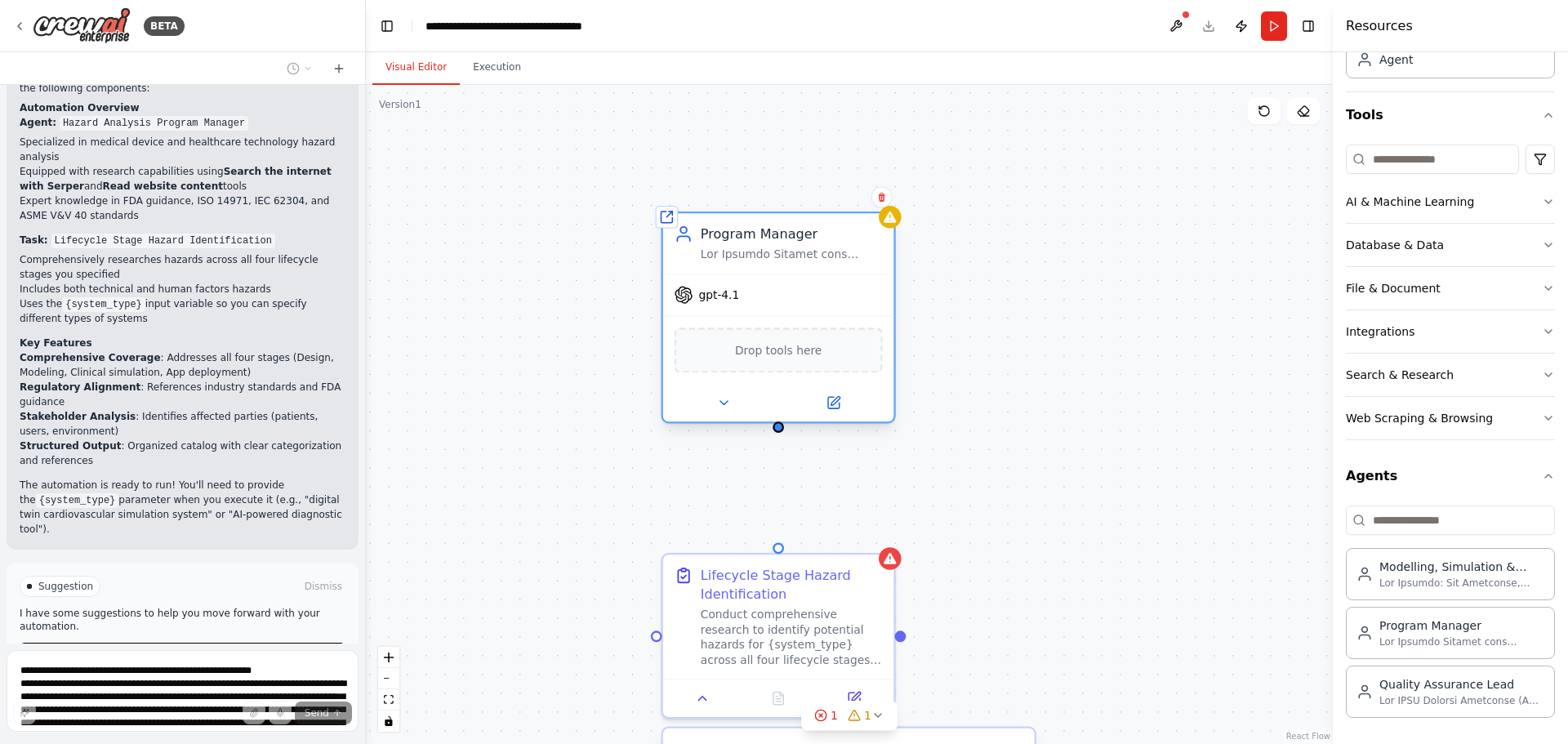
drag, startPoint x: 516, startPoint y: 193, endPoint x: 819, endPoint y: 227, distance: 304.9
click at [819, 227] on div "Program Manager" at bounding box center [791, 234] width 182 height 19
drag, startPoint x: 778, startPoint y: 431, endPoint x: 774, endPoint y: 552, distance: 121.1
click at [774, 552] on div "**********" at bounding box center [822, 462] width 1110 height 756
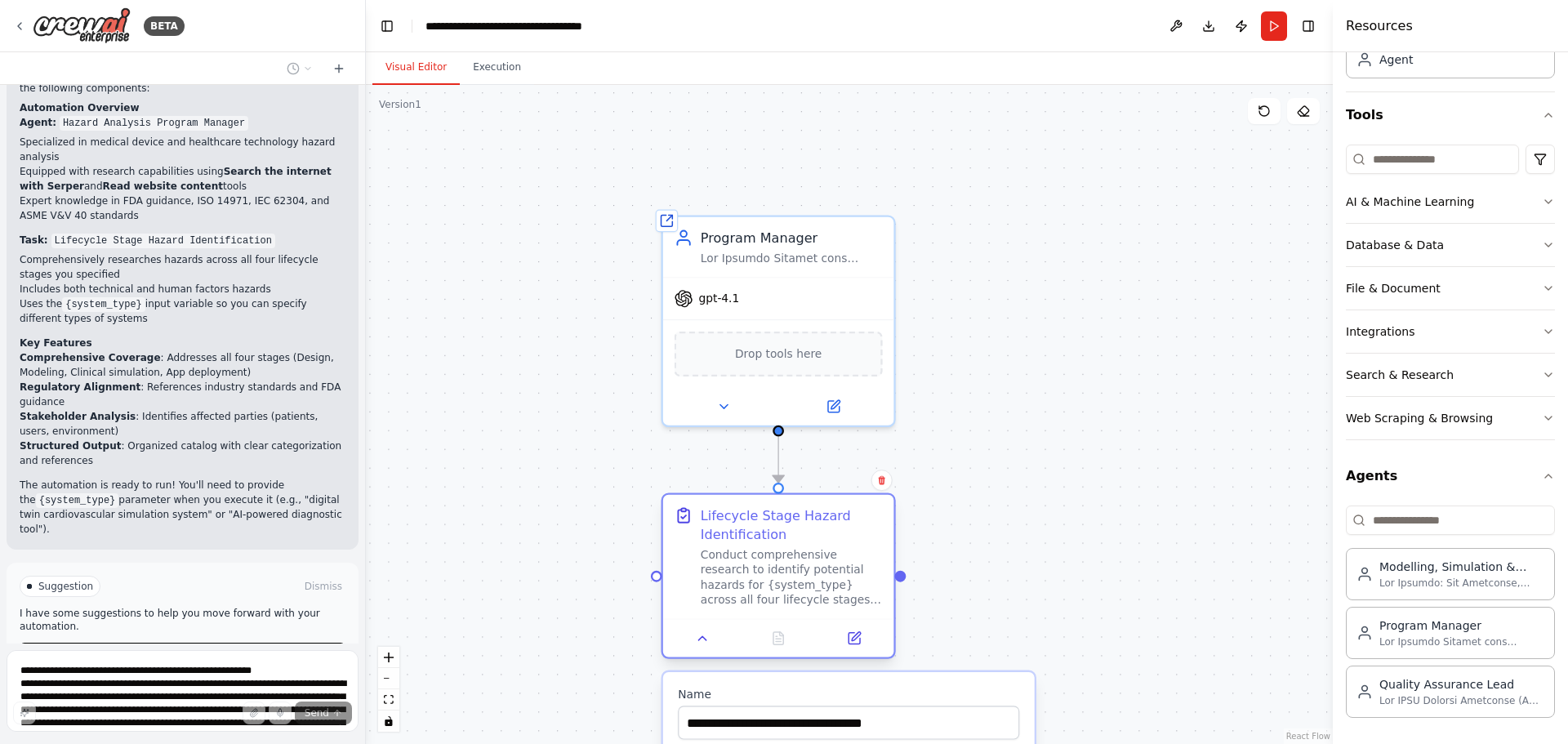
drag, startPoint x: 873, startPoint y: 564, endPoint x: 871, endPoint y: 504, distance: 60.0
click at [871, 504] on div "Lifecycle Stage Hazard Identification Conduct comprehensive research to identif…" at bounding box center [779, 556] width 231 height 124
click at [1542, 282] on icon "button" at bounding box center [1549, 289] width 13 height 13
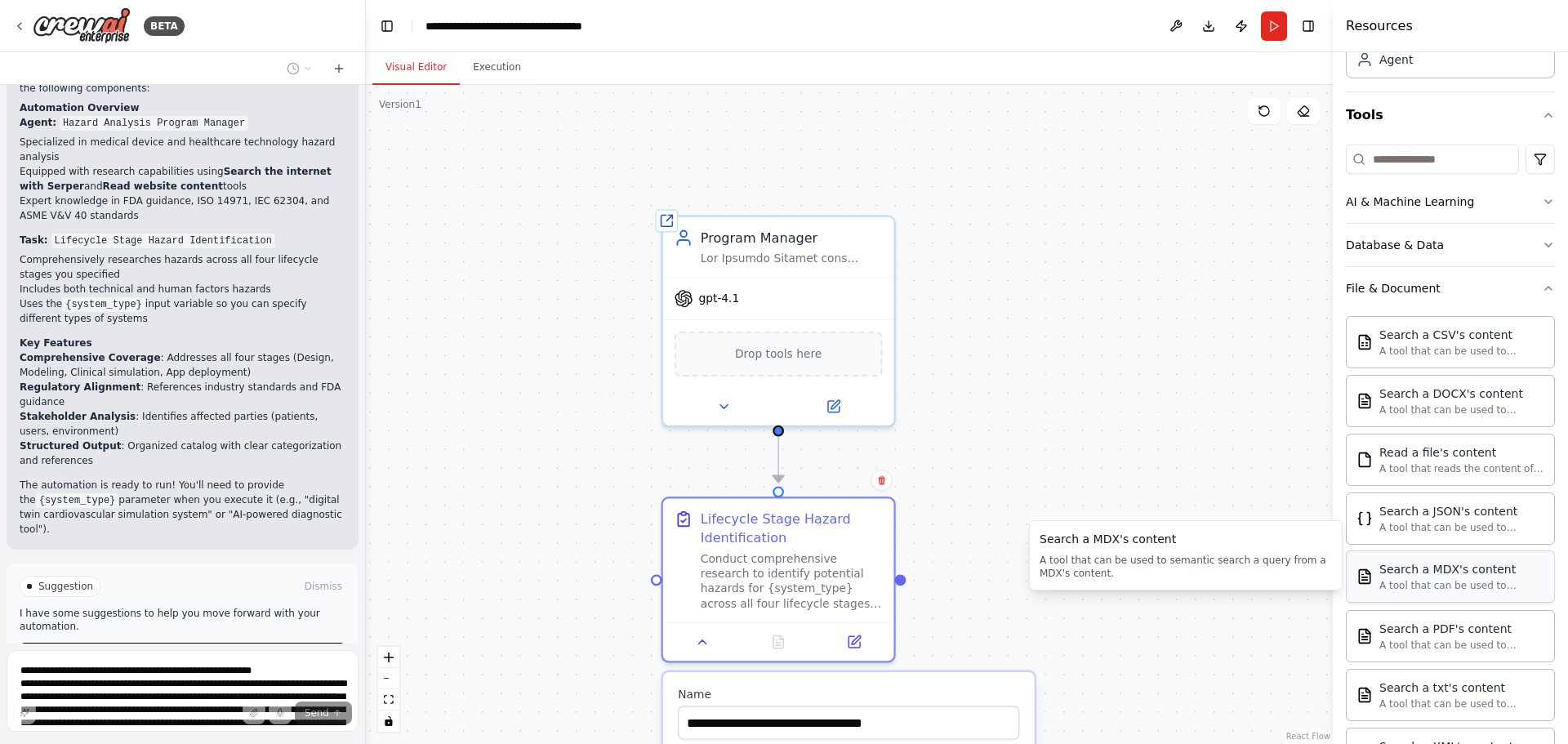
scroll to position [196, 0]
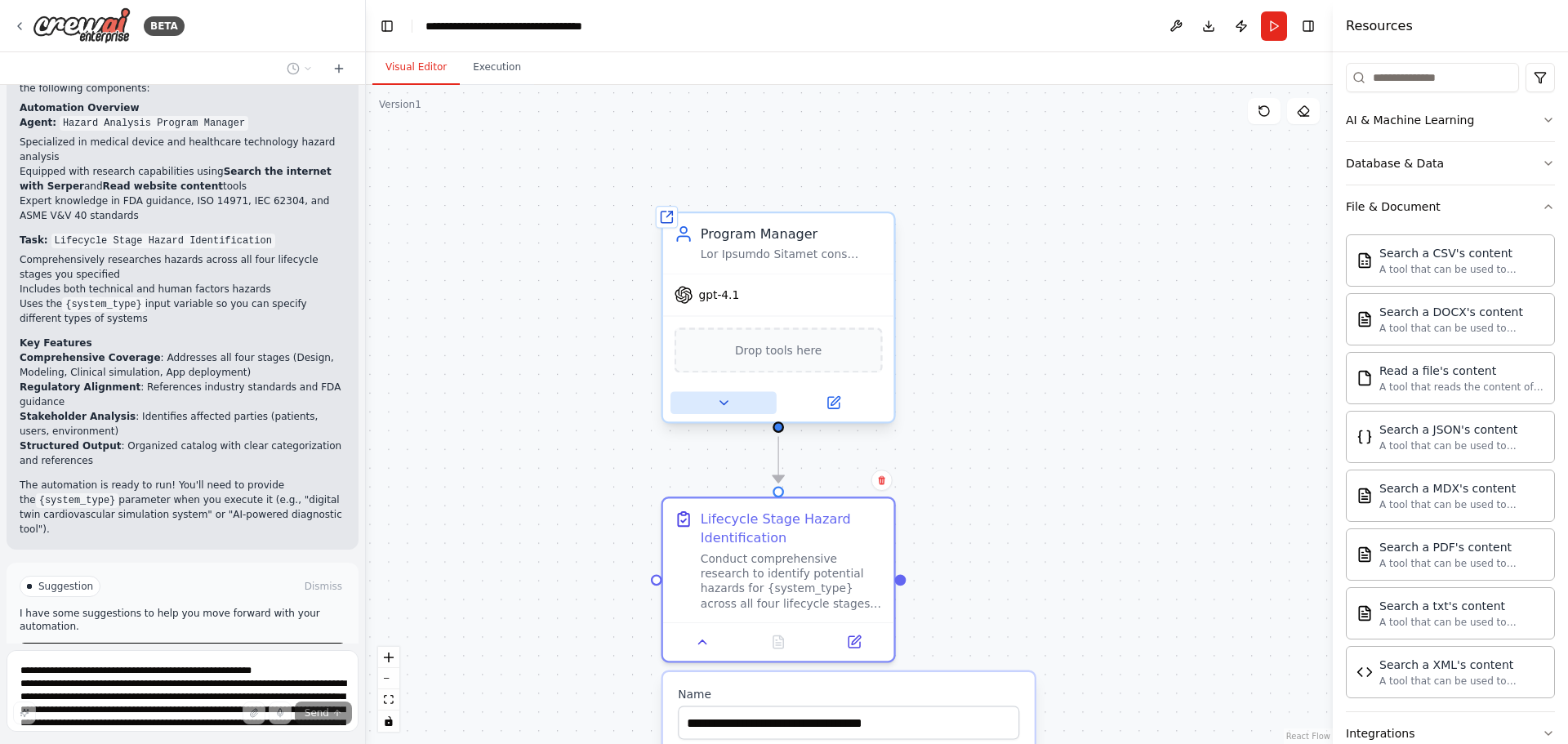
click at [716, 398] on icon at bounding box center [723, 402] width 14 height 14
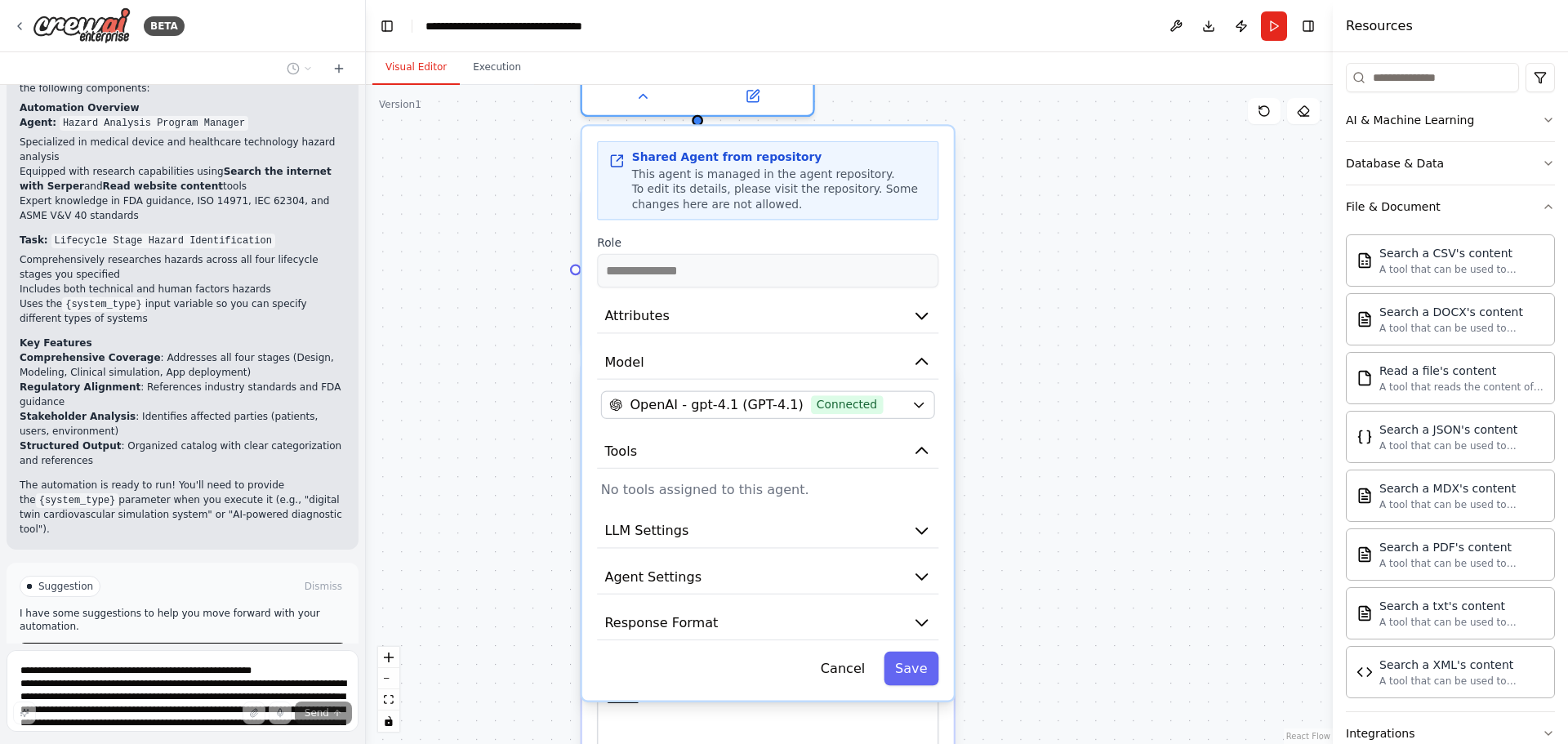
drag, startPoint x: 1187, startPoint y: 470, endPoint x: 1106, endPoint y: 159, distance: 321.4
click at [1106, 159] on div ".deletable-edge-delete-btn { width: 20px; height: 20px; border: 0px solid #ffff…" at bounding box center [849, 413] width 967 height 658
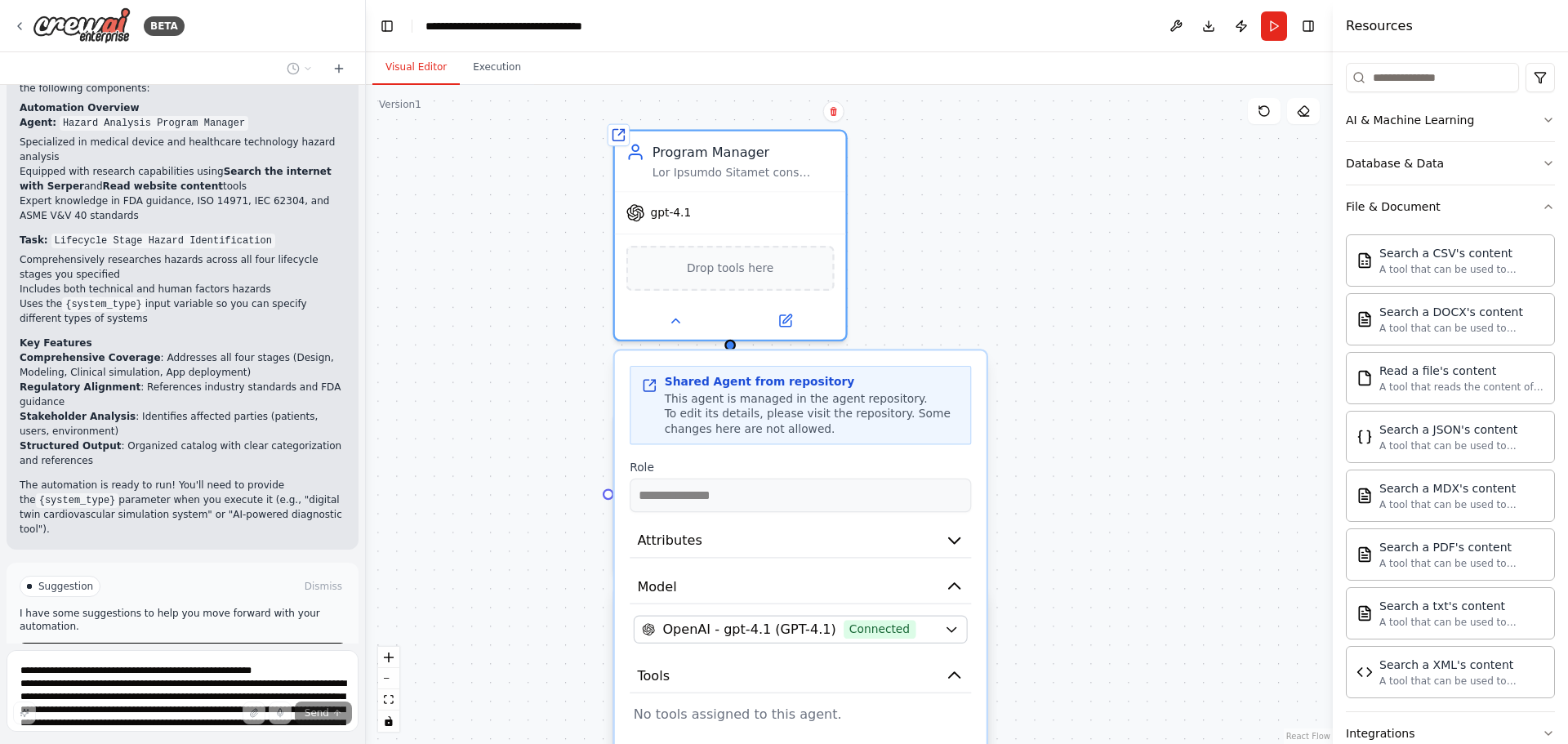
drag, startPoint x: 1203, startPoint y: 387, endPoint x: 1234, endPoint y: 620, distance: 235.1
click at [1244, 633] on div ".deletable-edge-delete-btn { width: 20px; height: 20px; border: 0px solid #ffff…" at bounding box center [849, 413] width 967 height 658
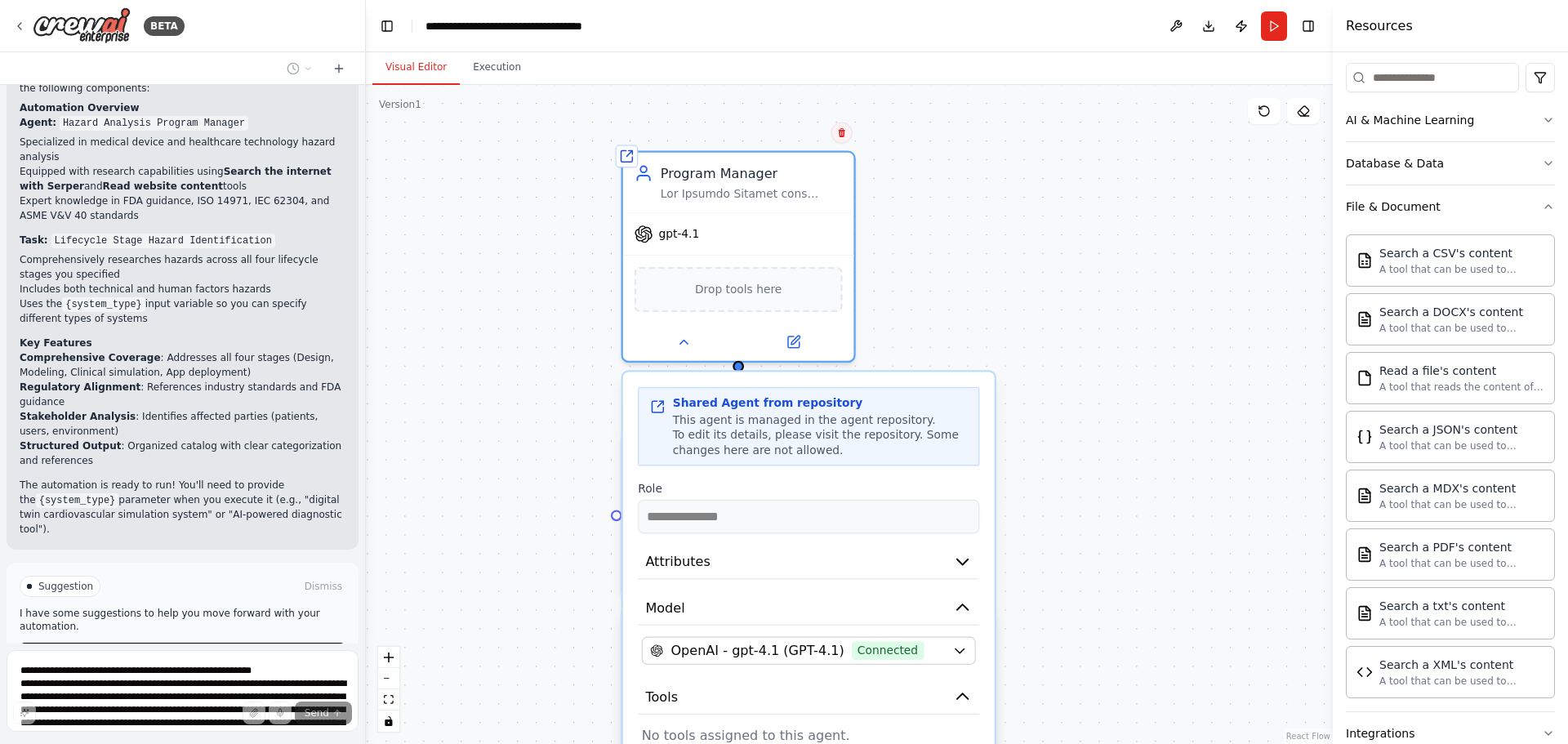
click at [842, 131] on icon at bounding box center [841, 132] width 7 height 9
click at [795, 132] on button "Confirm" at bounding box center [795, 132] width 58 height 20
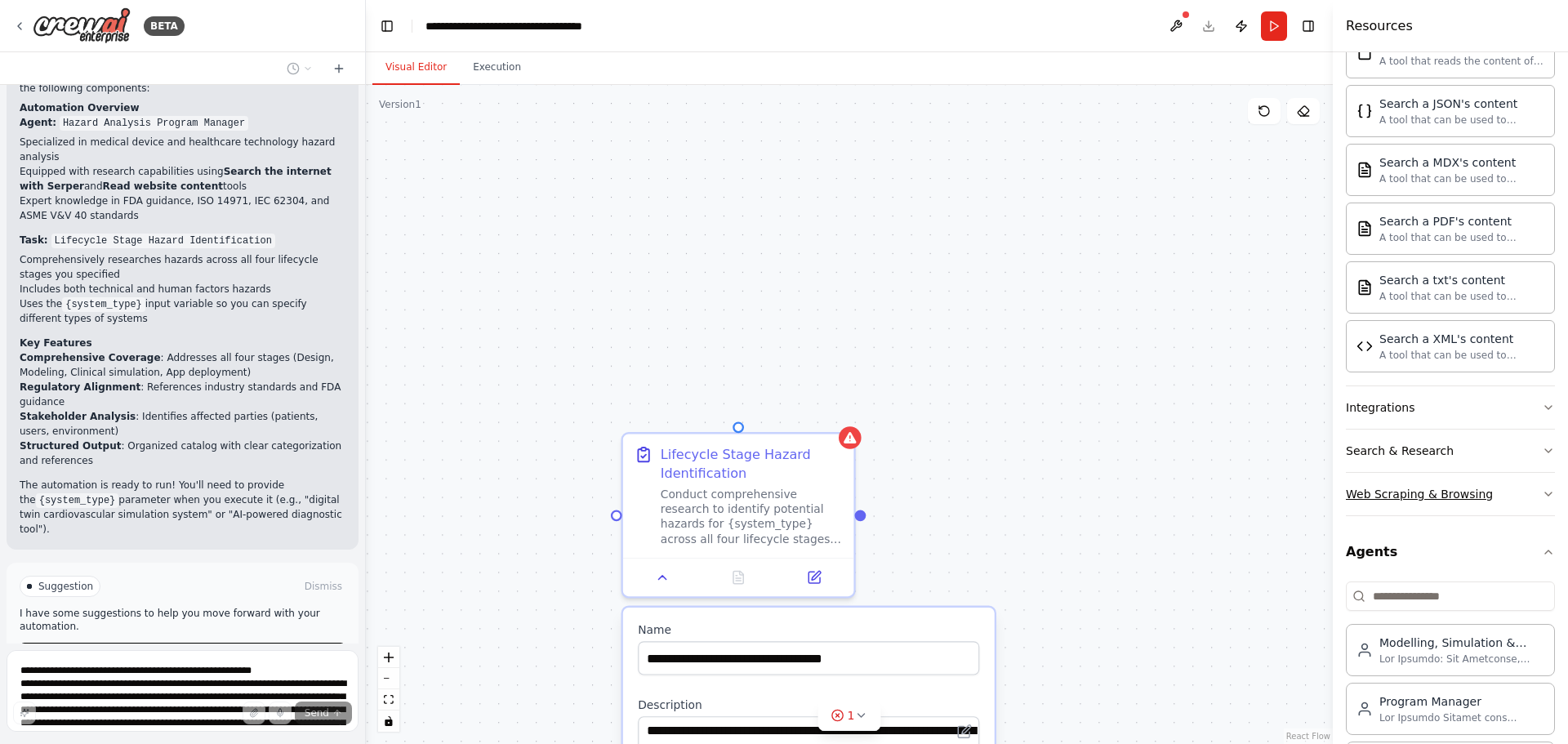
scroll to position [597, 0]
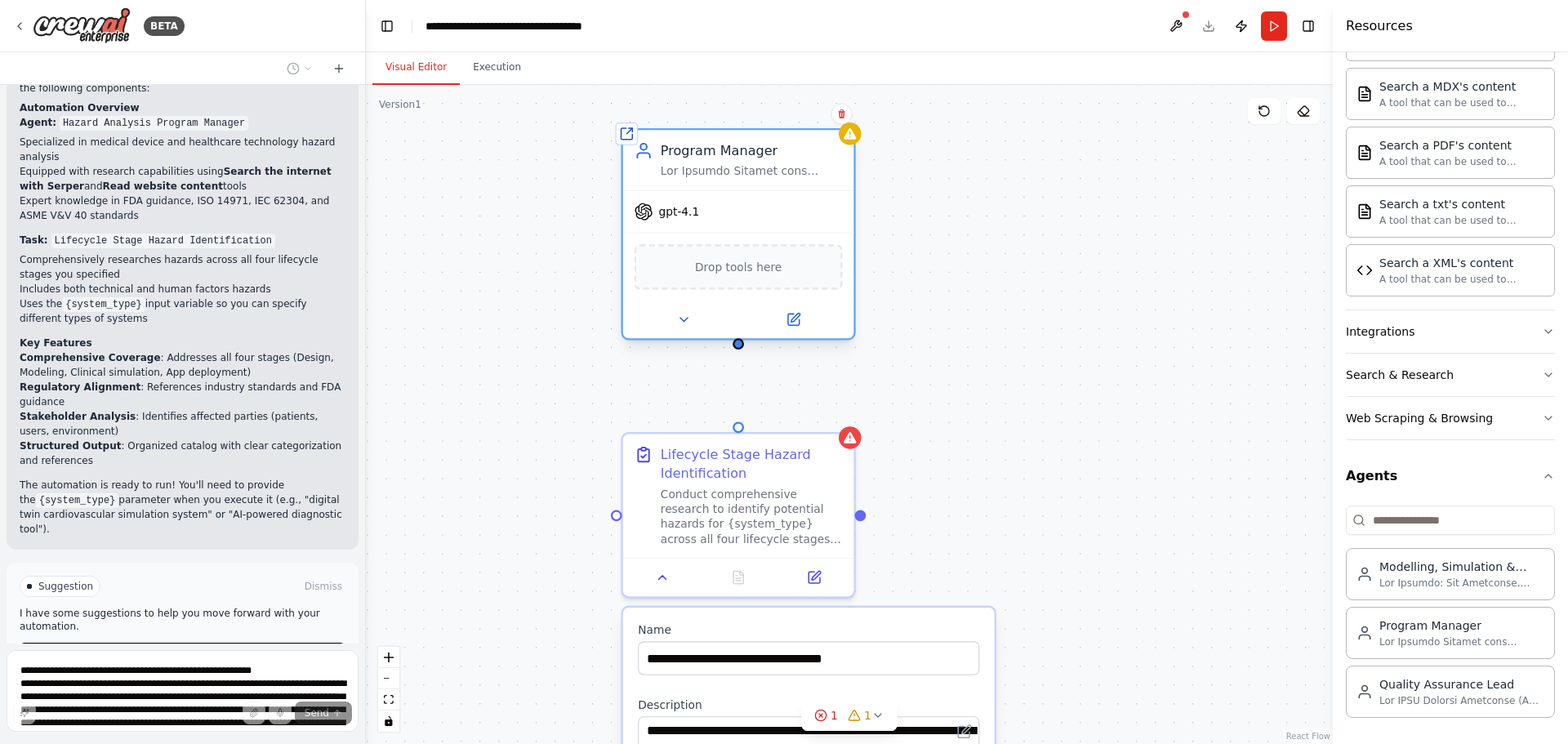
drag, startPoint x: 931, startPoint y: 262, endPoint x: 804, endPoint y: 151, distance: 168.7
click at [804, 151] on div "Program Manager" at bounding box center [751, 151] width 182 height 19
drag, startPoint x: 737, startPoint y: 350, endPoint x: 734, endPoint y: 422, distance: 72.1
click at [734, 422] on div "**********" at bounding box center [782, 398] width 1110 height 756
click at [676, 319] on icon at bounding box center [682, 318] width 14 height 14
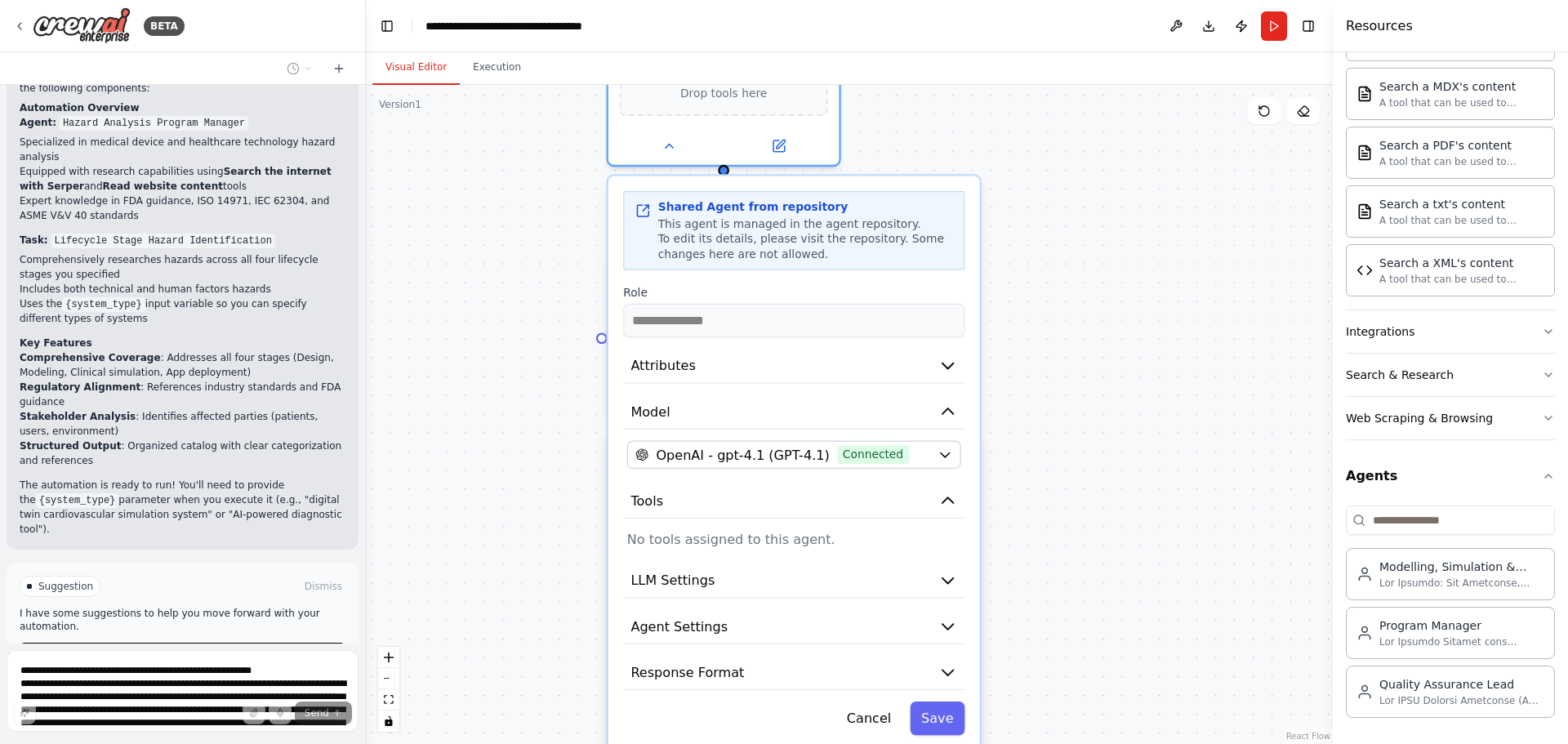
drag, startPoint x: 1177, startPoint y: 499, endPoint x: 1175, endPoint y: 331, distance: 168.0
click at [1175, 331] on div ".deletable-edge-delete-btn { width: 20px; height: 20px; border: 0px solid #ffff…" at bounding box center [849, 413] width 967 height 658
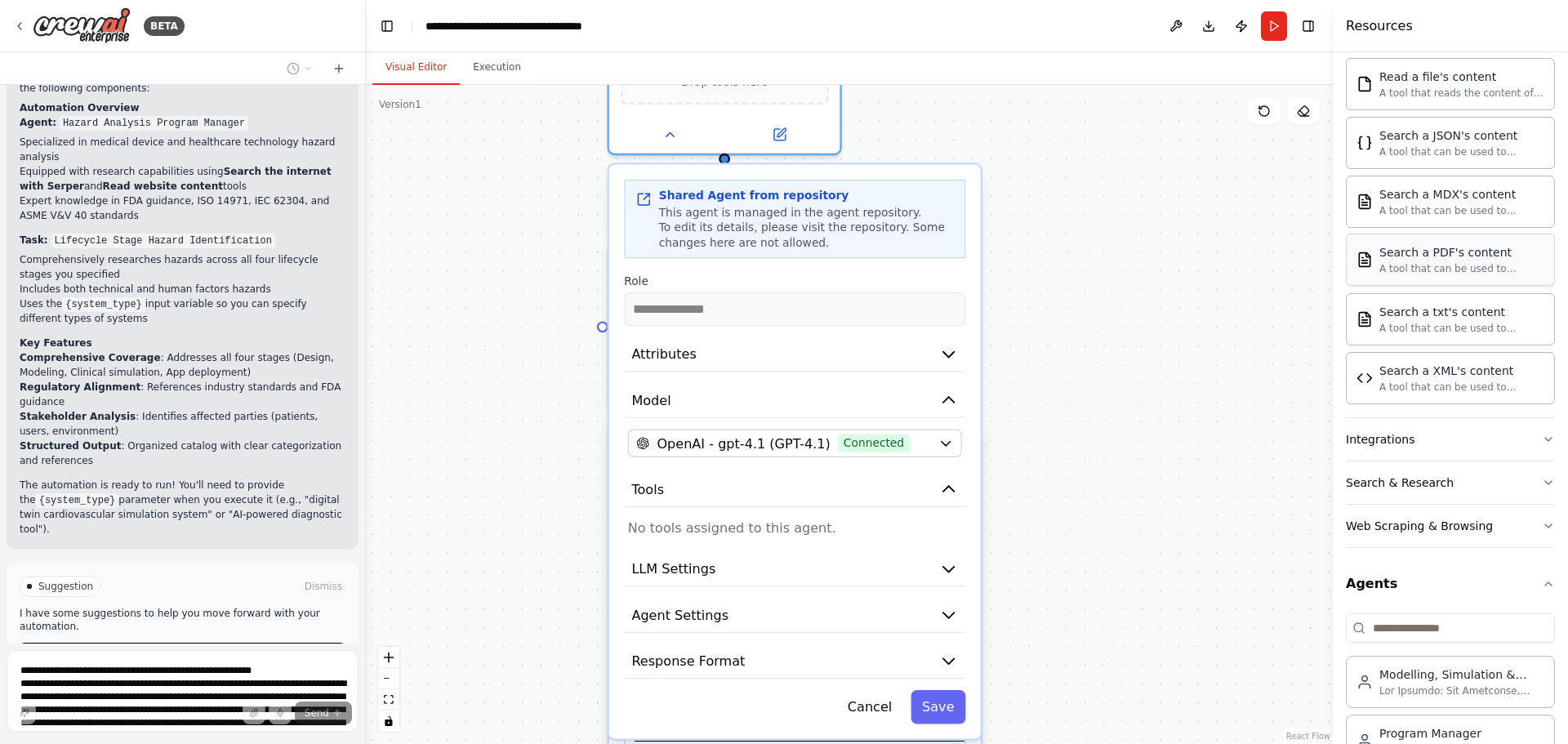
scroll to position [352, 0]
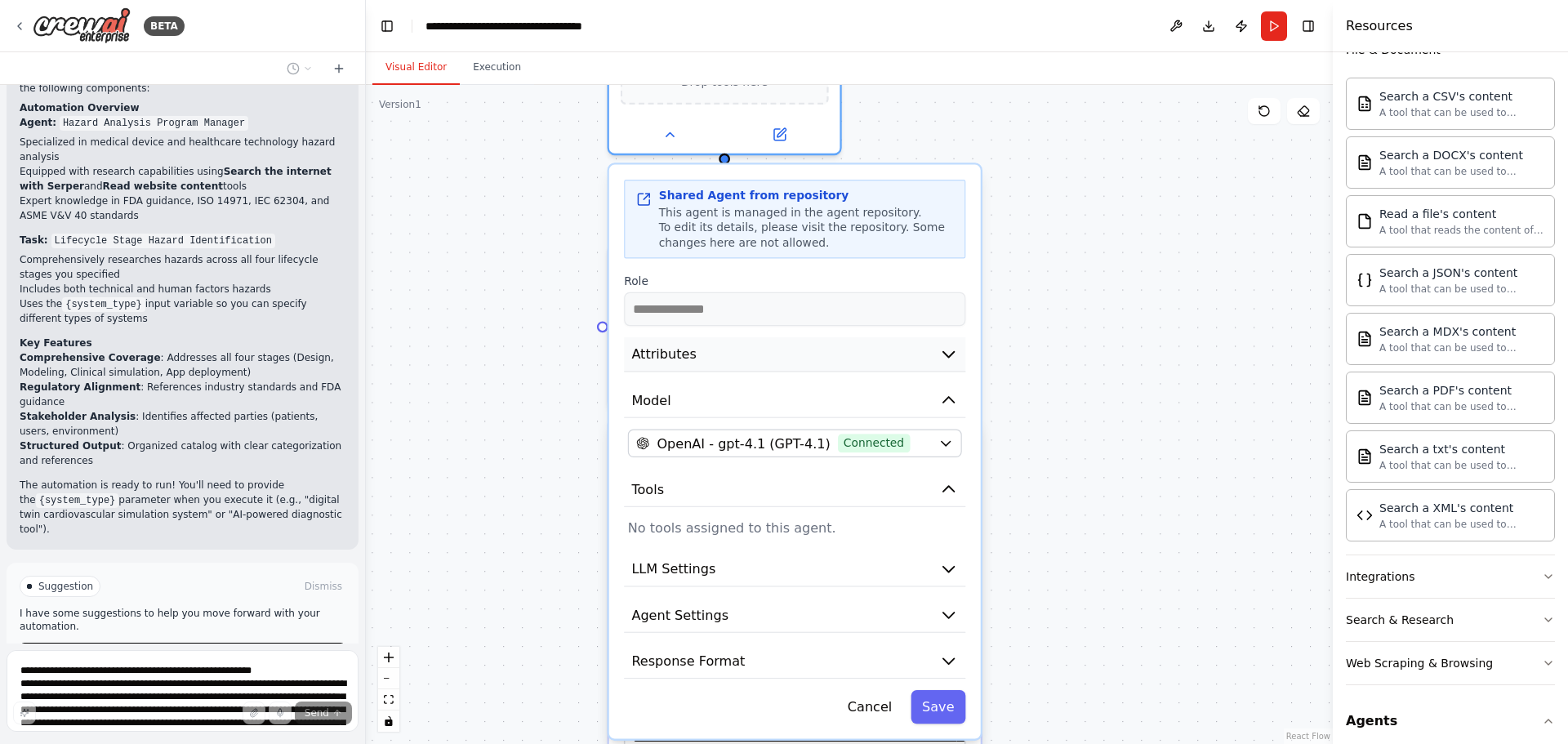
click at [944, 354] on icon "button" at bounding box center [948, 354] width 19 height 19
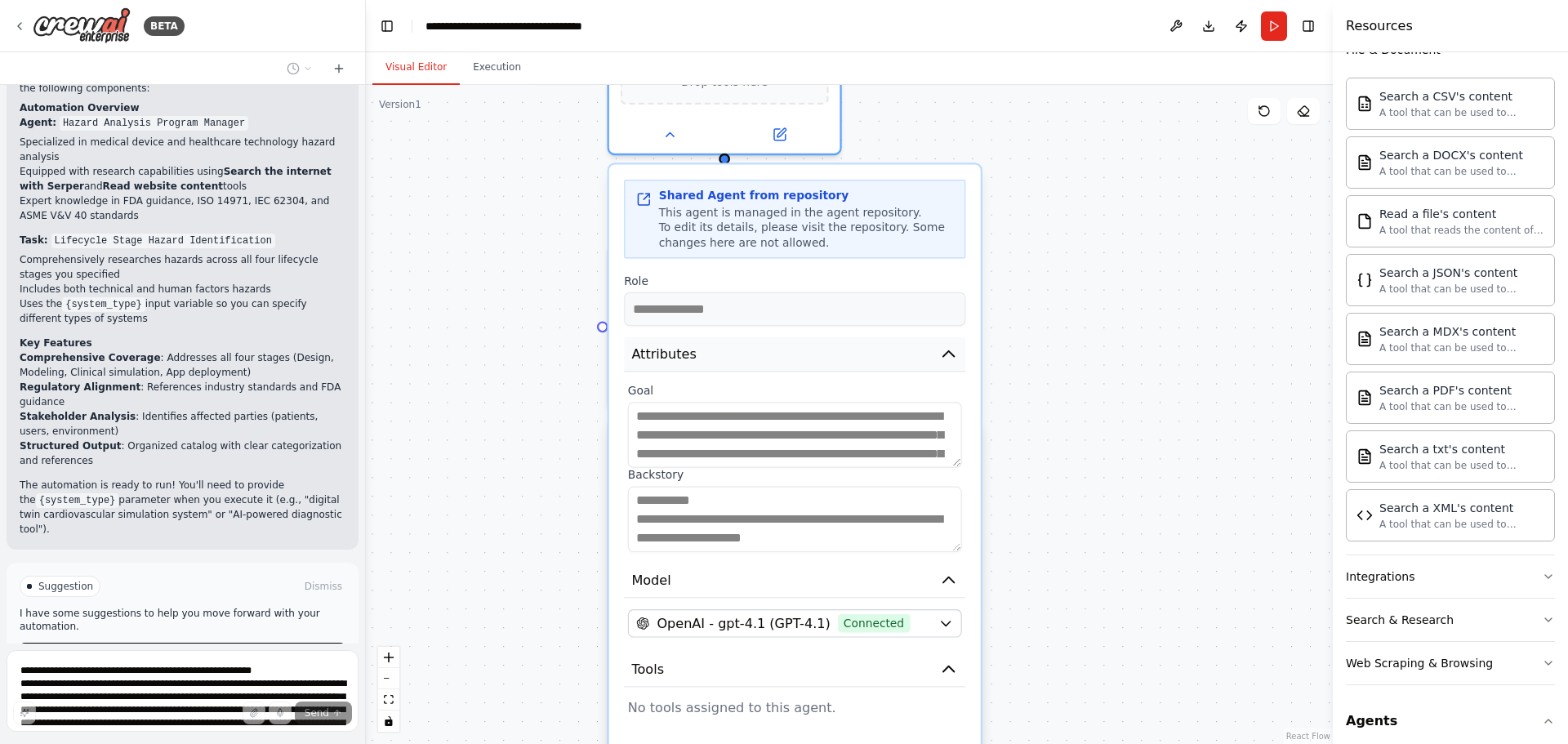
click at [948, 348] on icon "button" at bounding box center [948, 354] width 19 height 19
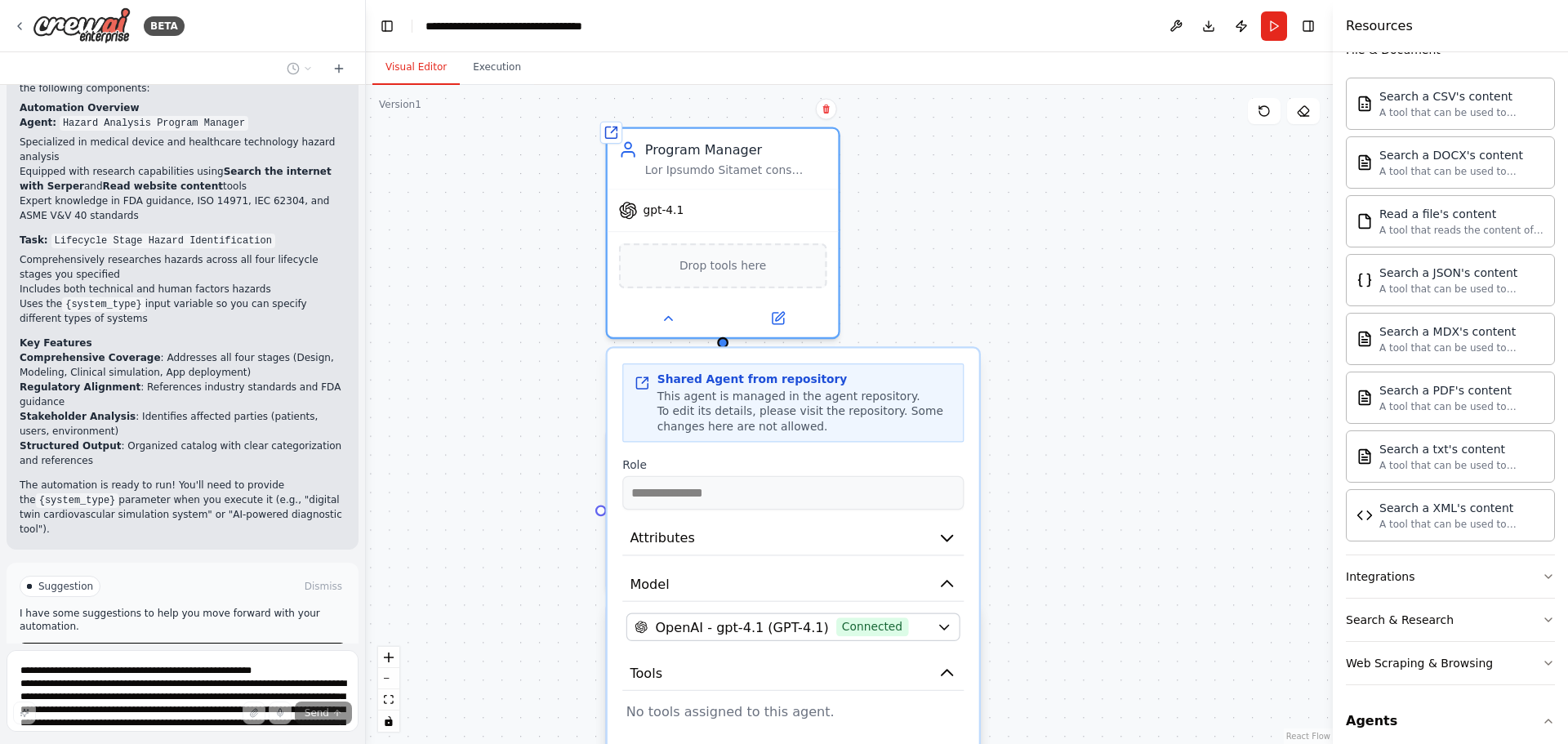
drag, startPoint x: 996, startPoint y: 123, endPoint x: 995, endPoint y: 305, distance: 182.0
click at [995, 305] on div ".deletable-edge-delete-btn { width: 20px; height: 20px; border: 0px solid #ffff…" at bounding box center [849, 413] width 967 height 658
click at [326, 714] on span "Stop" at bounding box center [336, 720] width 22 height 13
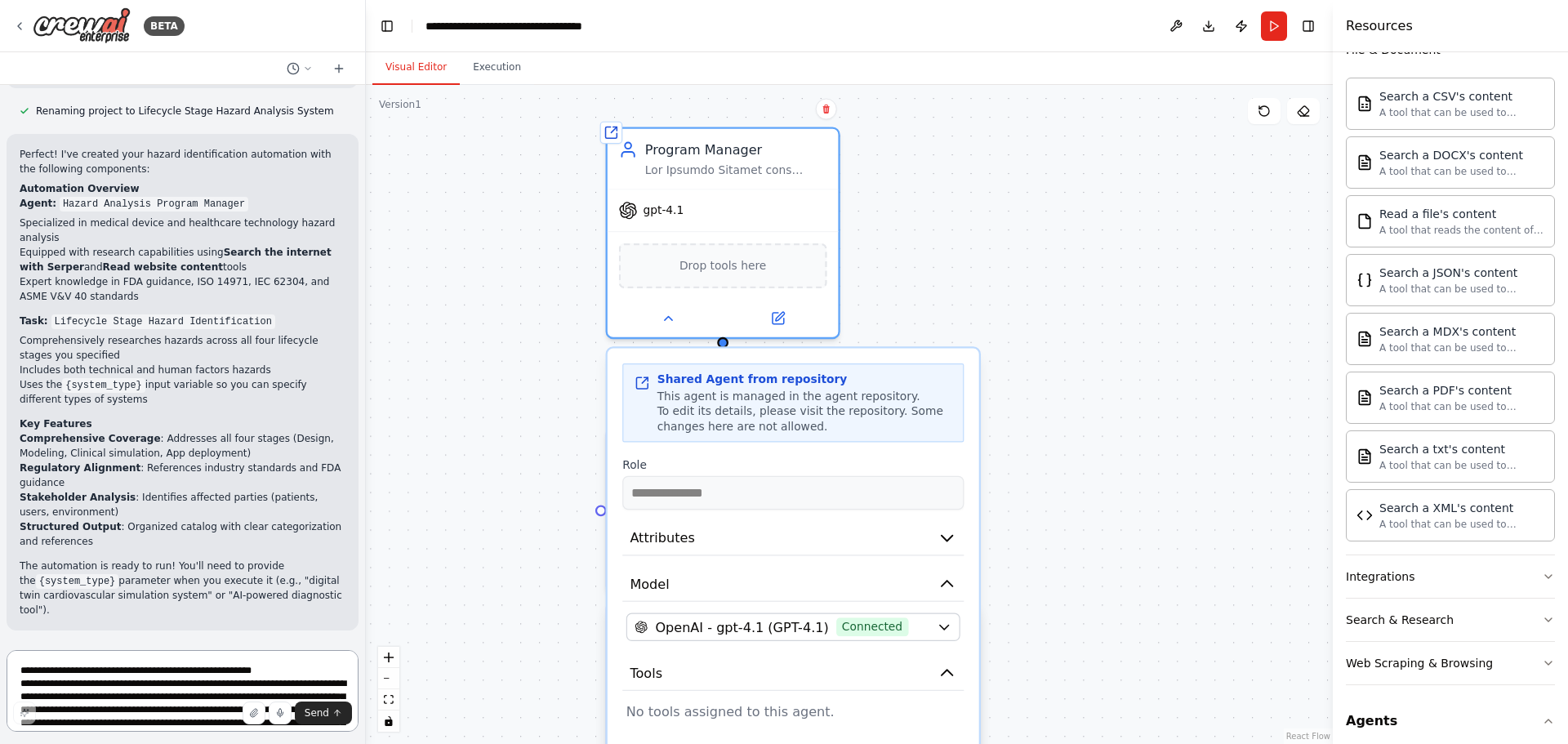
scroll to position [1182, 0]
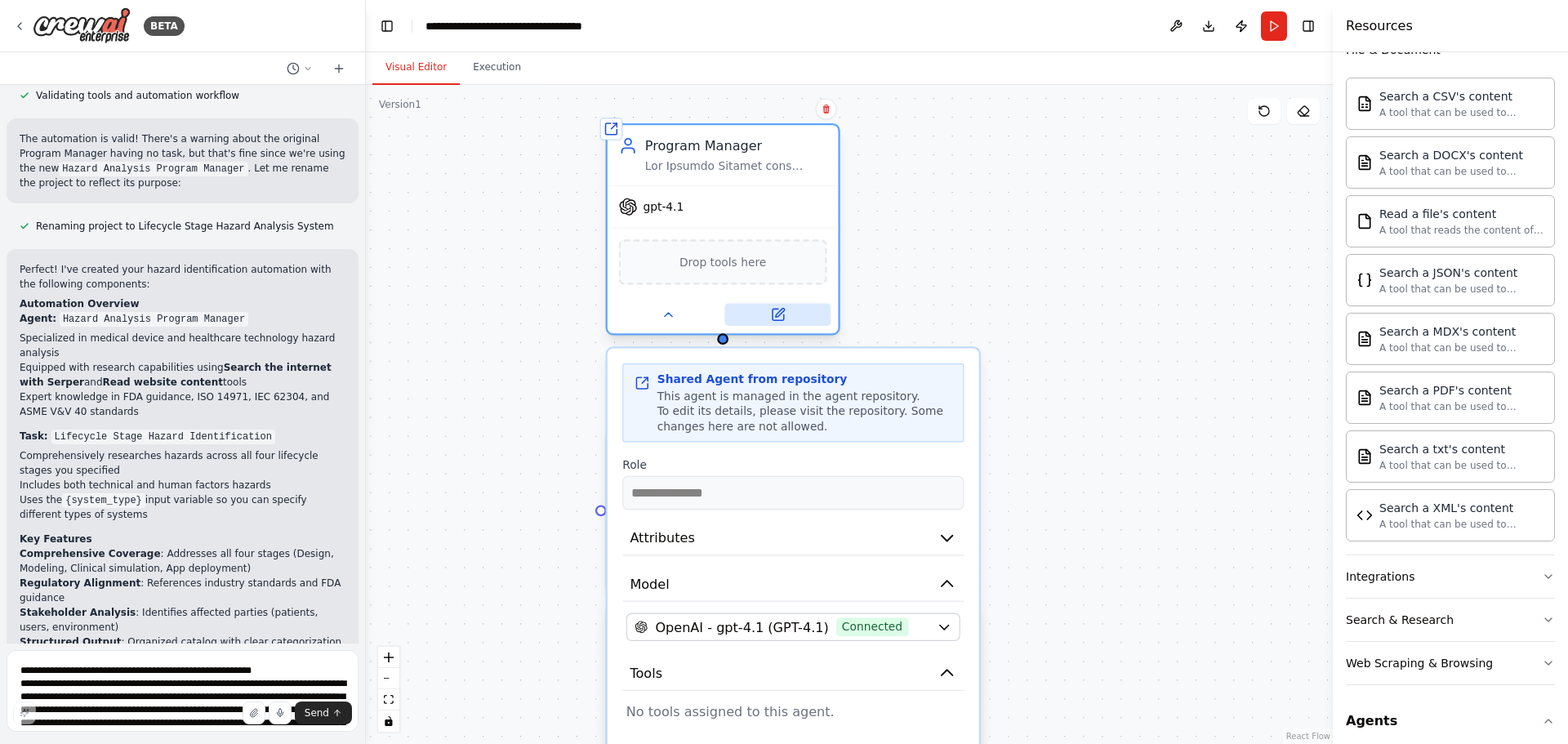
click at [782, 325] on button at bounding box center [777, 314] width 106 height 23
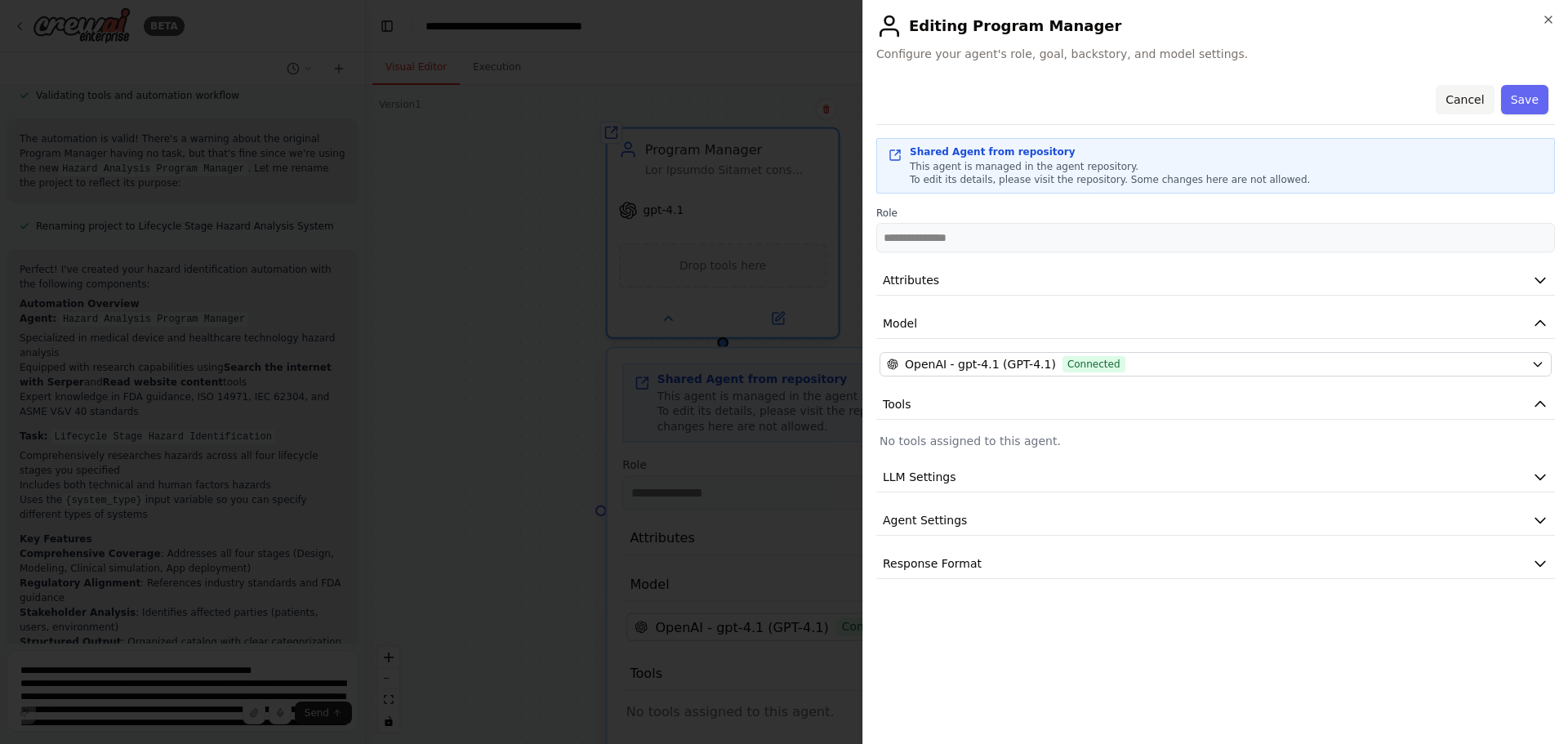
click at [1465, 94] on button "Cancel" at bounding box center [1464, 99] width 58 height 30
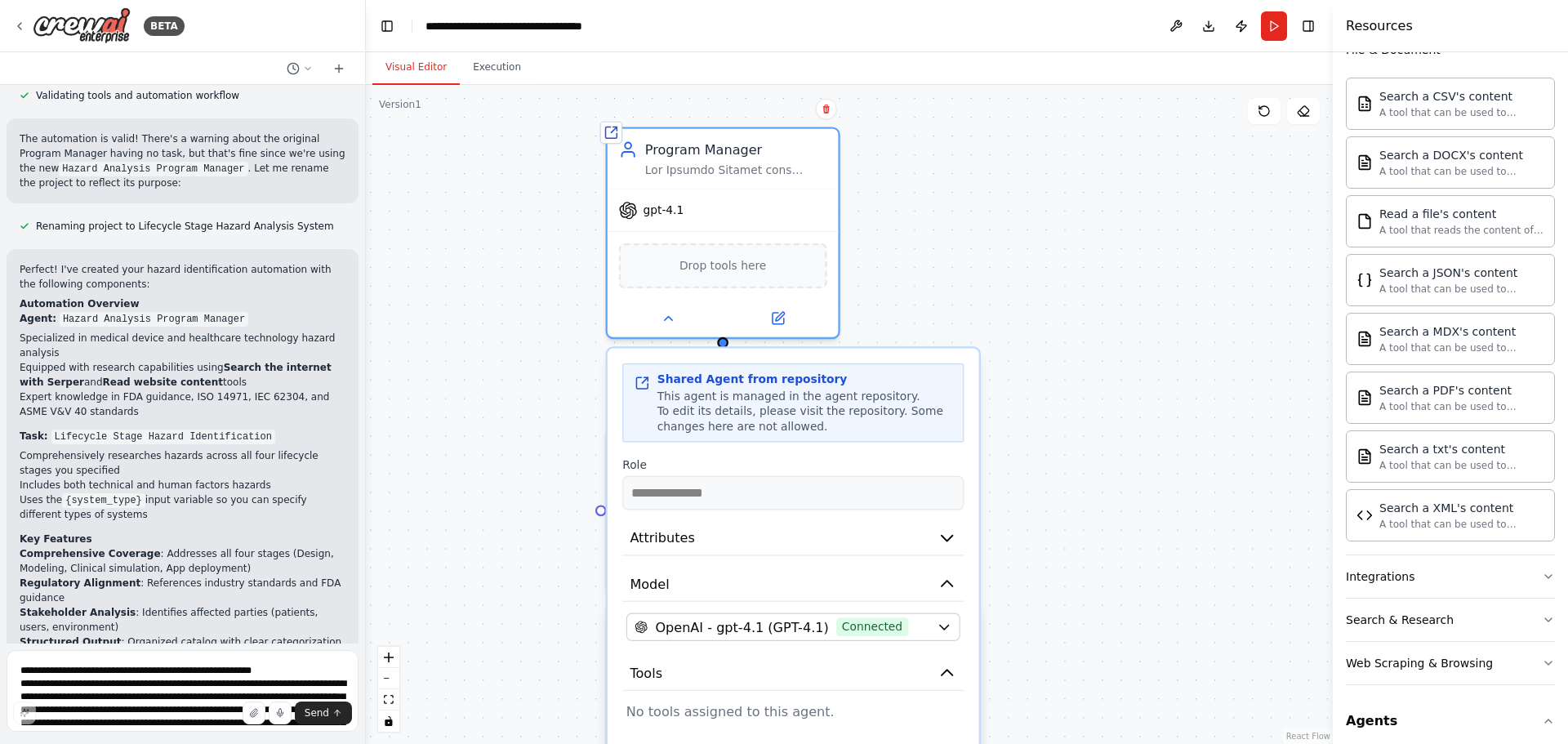
click at [1126, 288] on div ".deletable-edge-delete-btn { width: 20px; height: 20px; border: 0px solid #ffff…" at bounding box center [849, 413] width 967 height 658
click at [670, 323] on button at bounding box center [667, 314] width 106 height 23
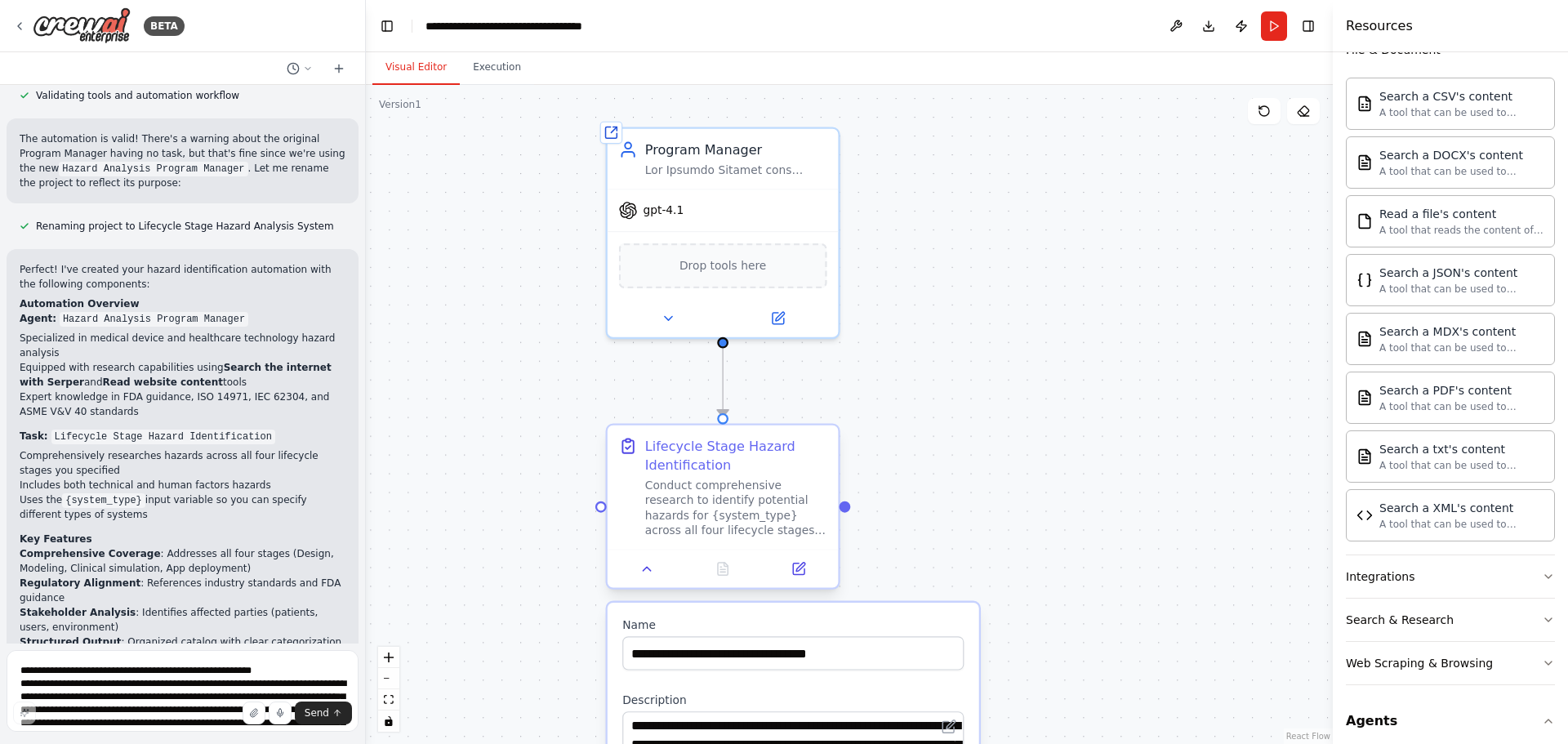
drag, startPoint x: 648, startPoint y: 573, endPoint x: 729, endPoint y: 573, distance: 81.0
click at [648, 573] on icon at bounding box center [646, 568] width 14 height 14
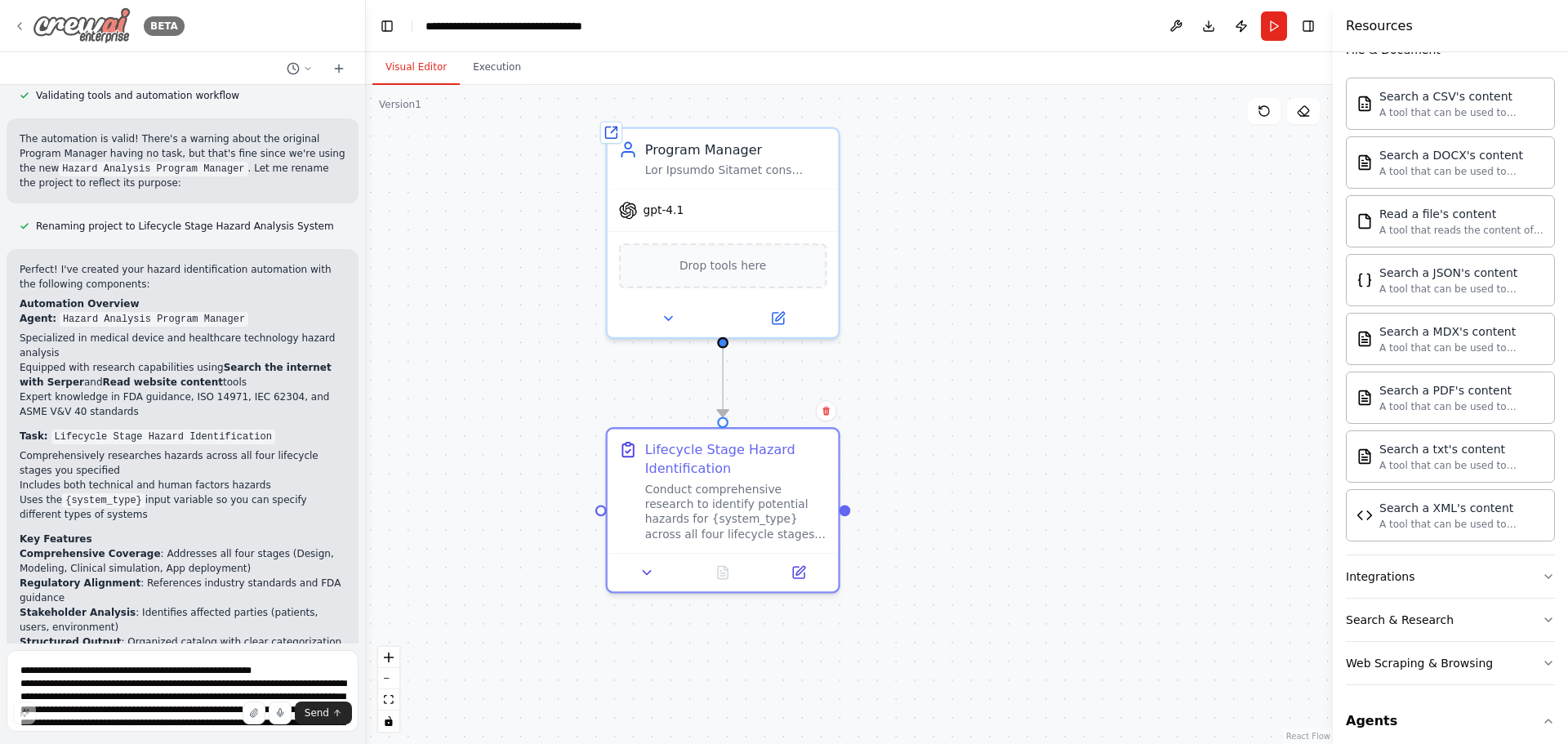
click at [15, 22] on icon at bounding box center [20, 27] width 13 height 13
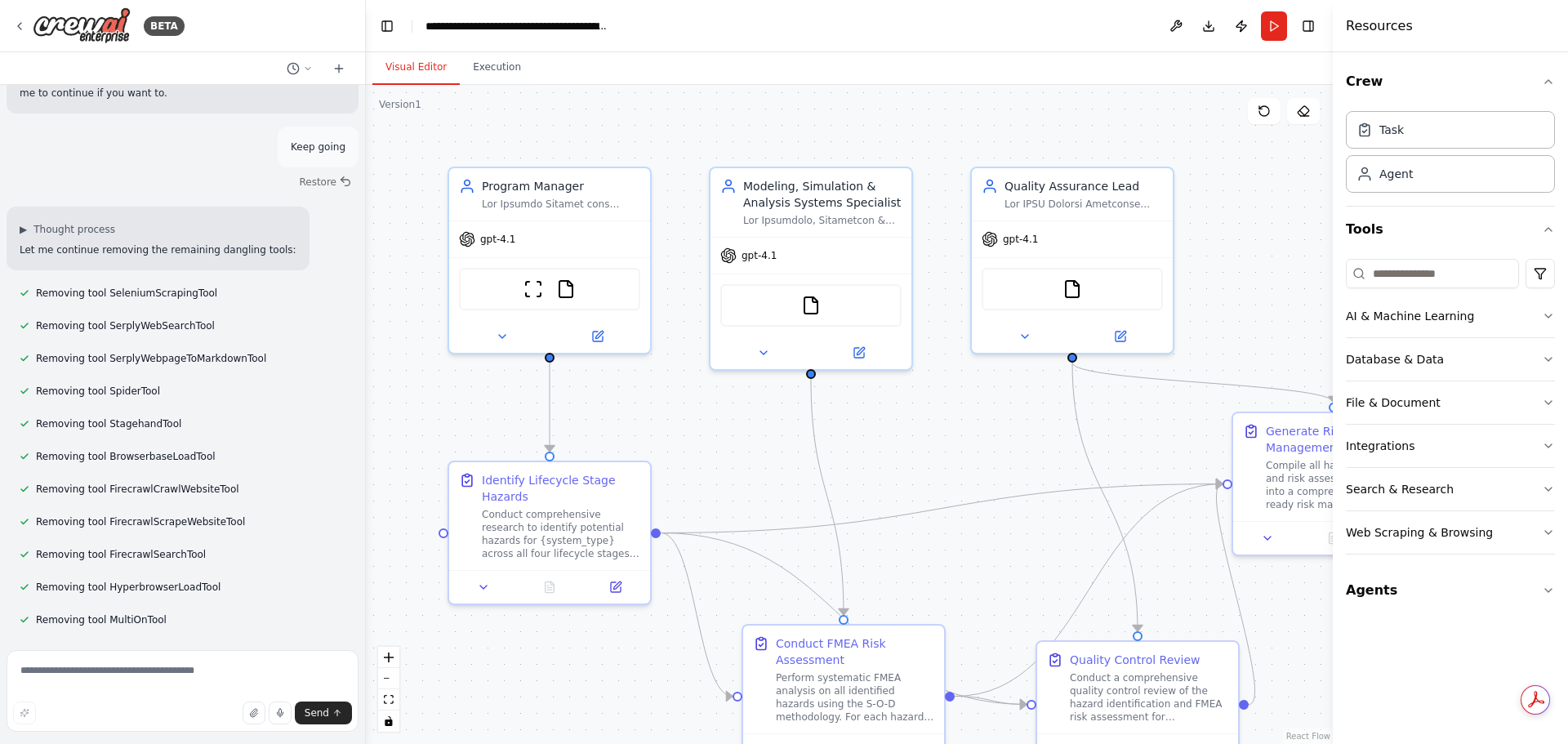
scroll to position [13791, 0]
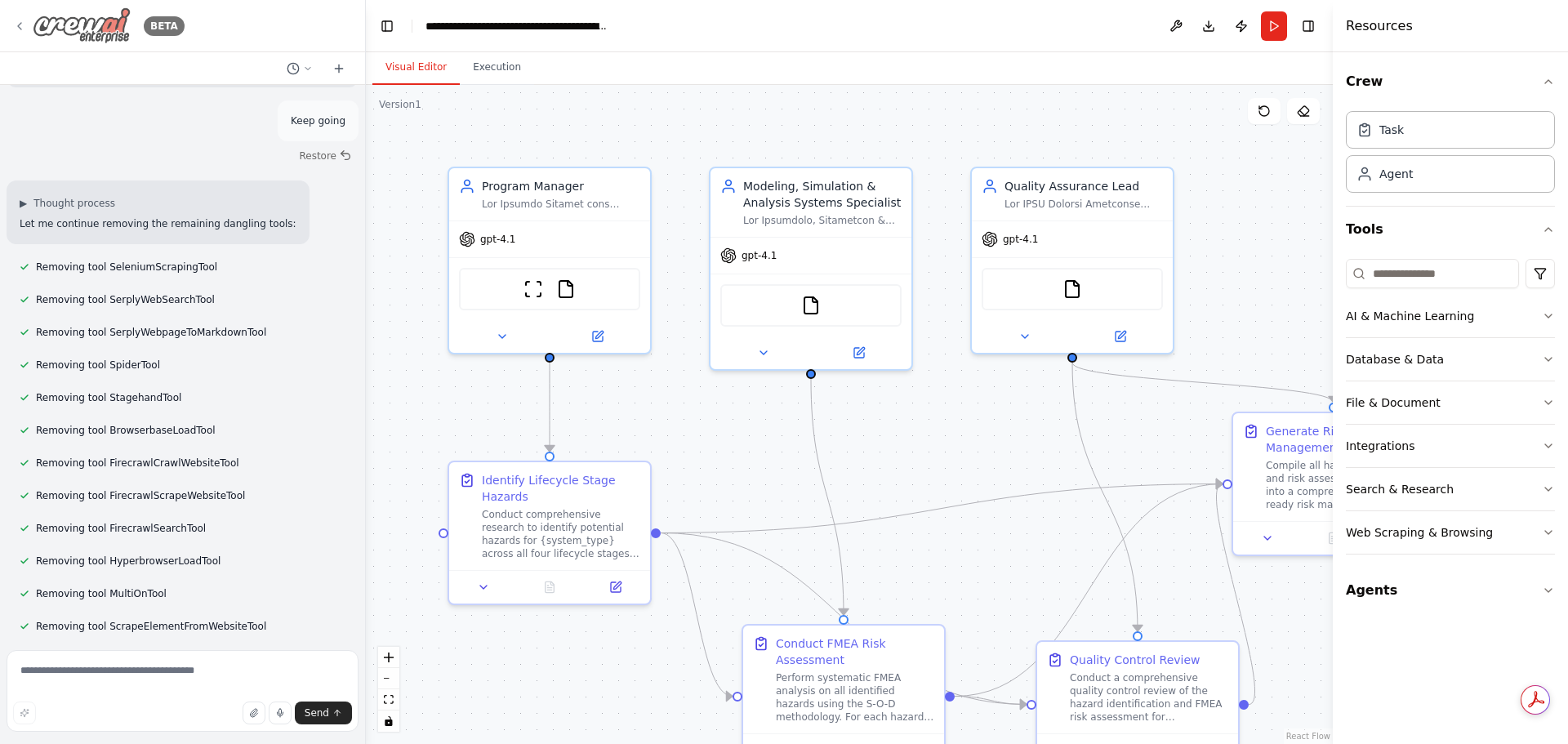
click at [20, 17] on div "BETA" at bounding box center [99, 26] width 172 height 37
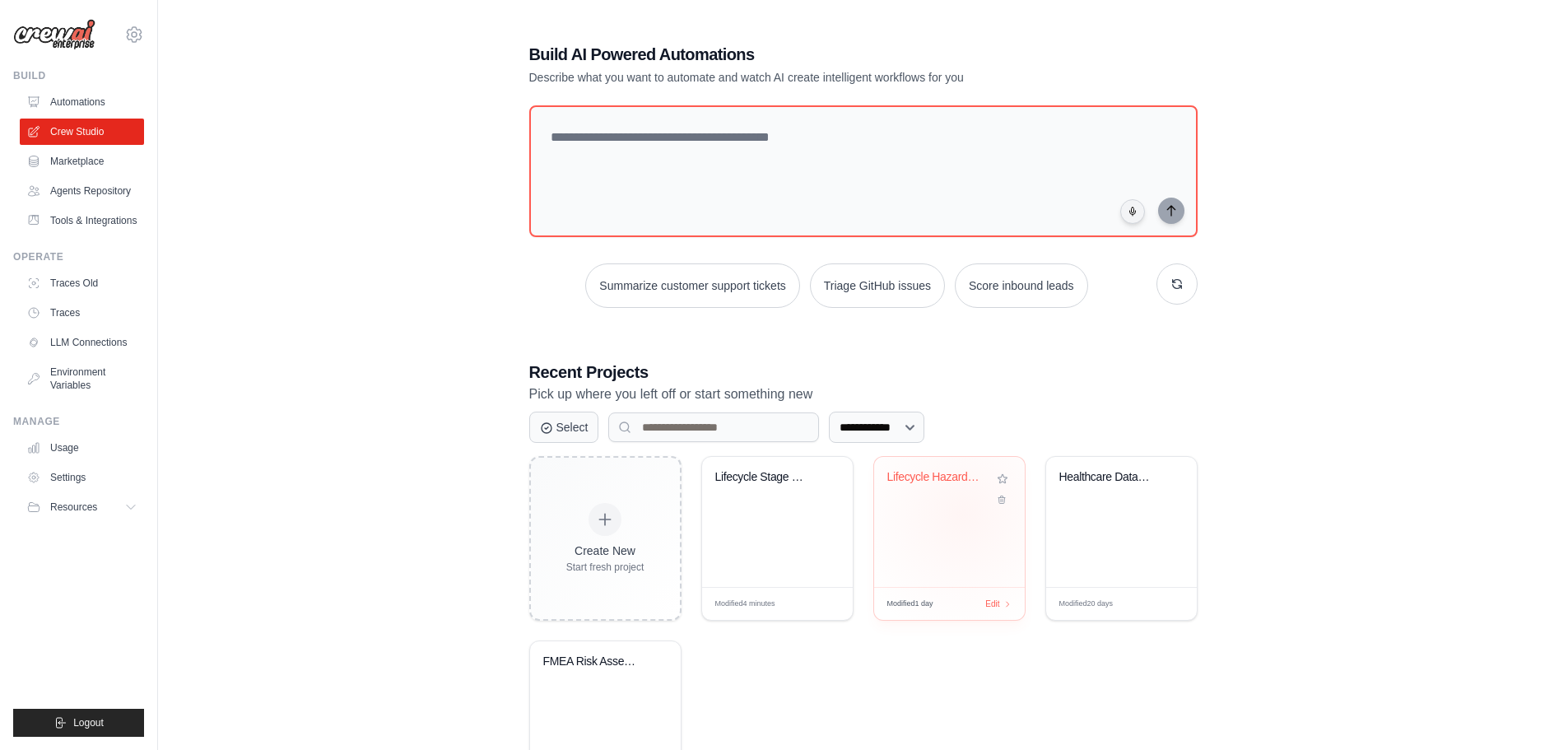
click at [939, 515] on div "Lifecycle Hazard Analysis & FMEA Ri..." at bounding box center [949, 521] width 151 height 130
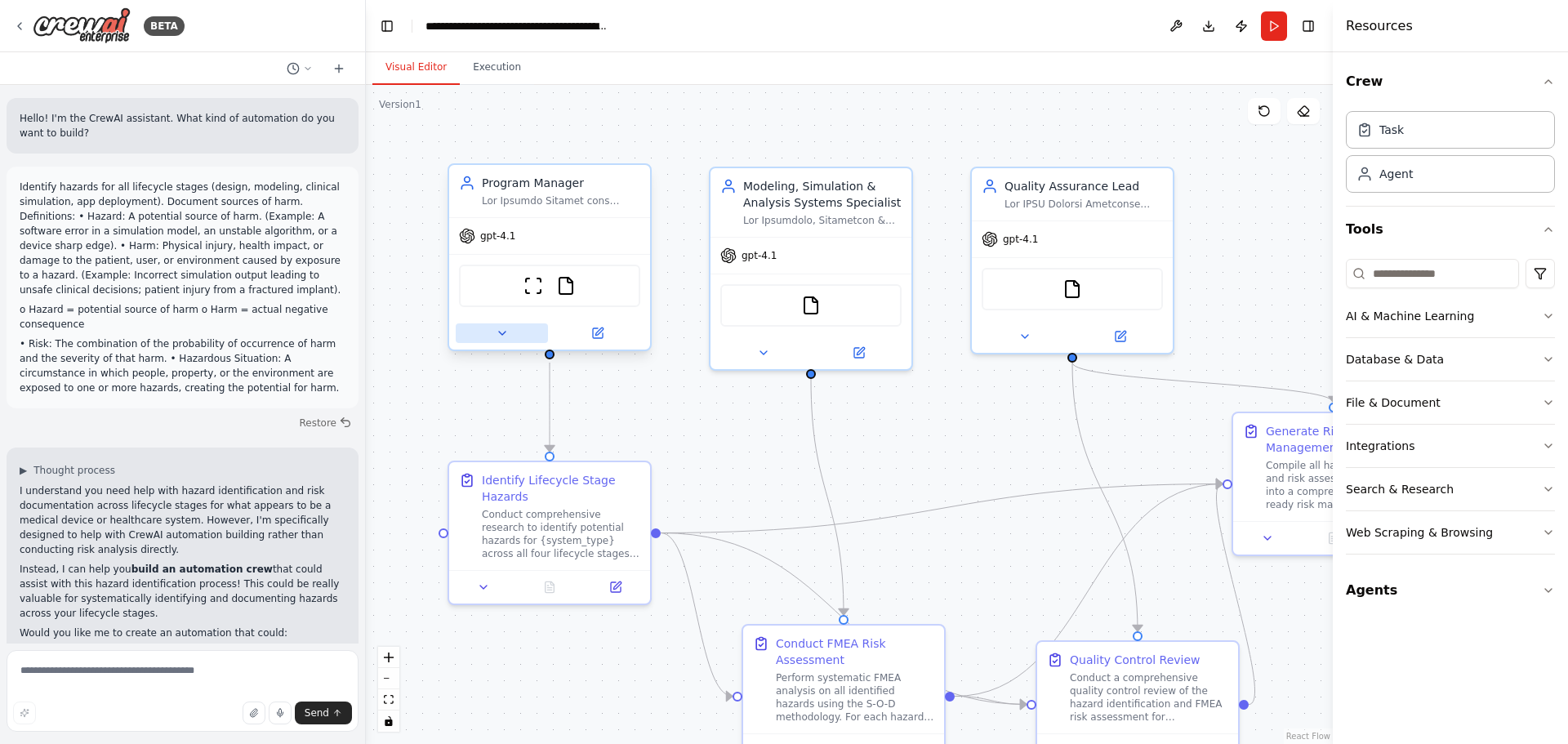
scroll to position [13764, 0]
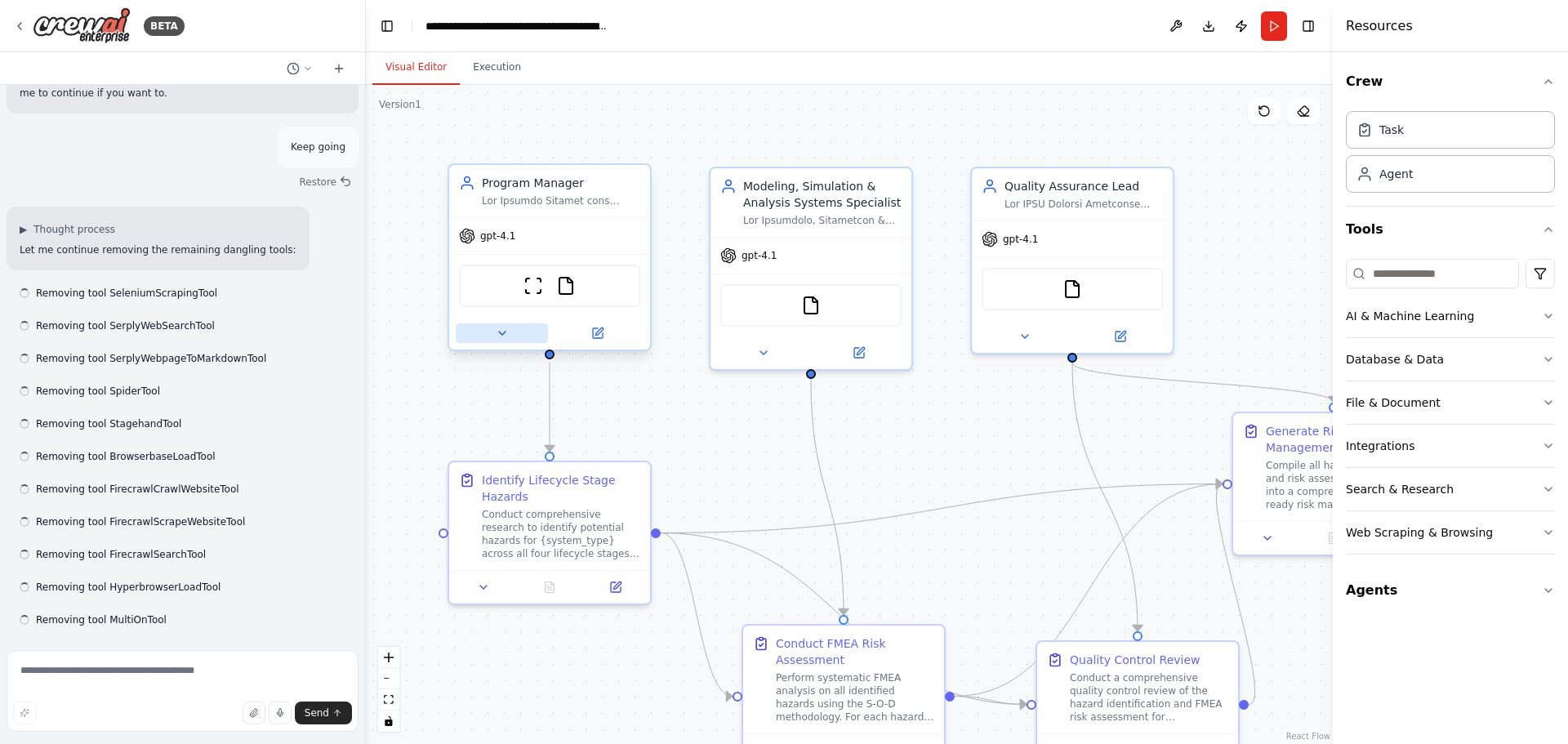
click at [496, 324] on button at bounding box center [501, 332] width 92 height 20
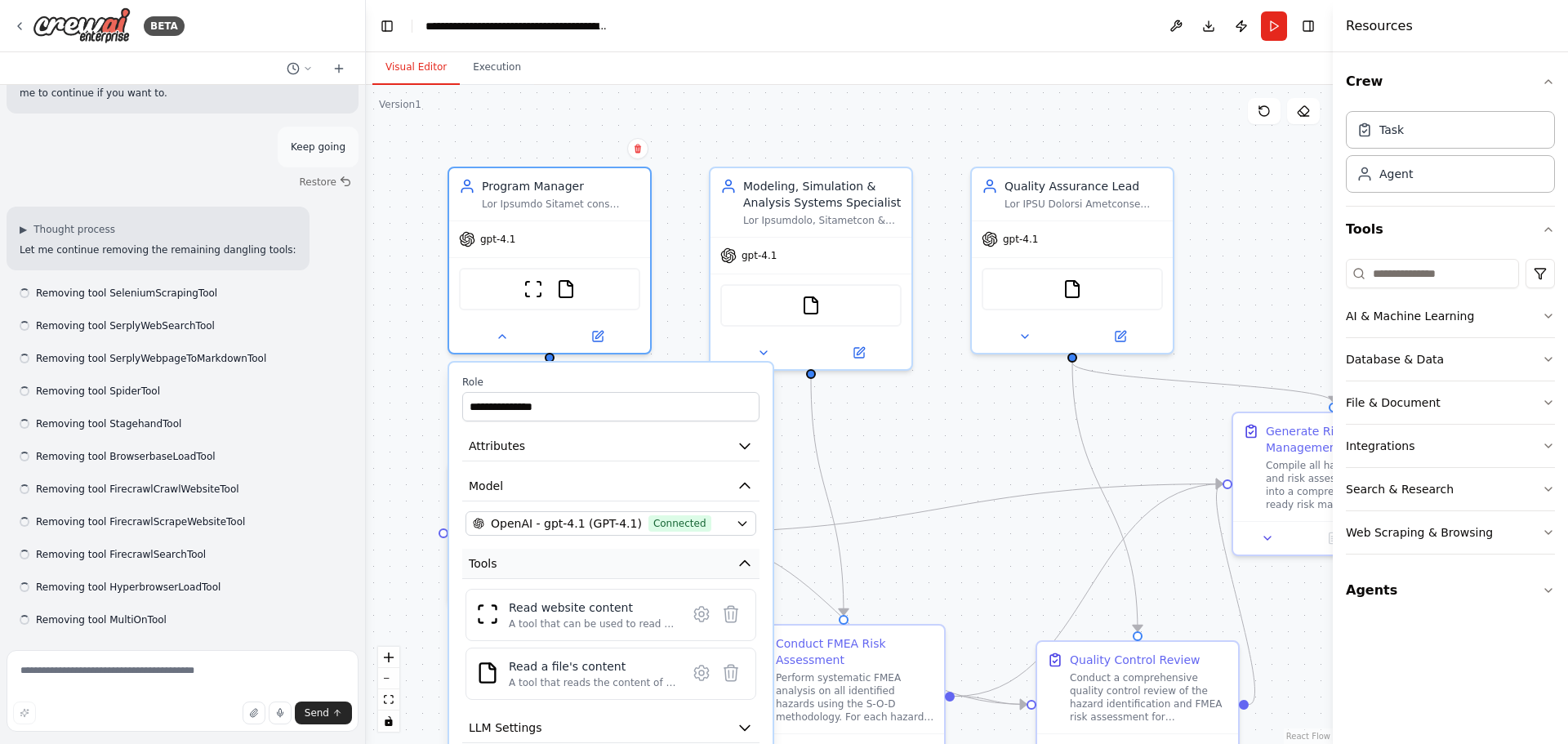
scroll to position [13791, 0]
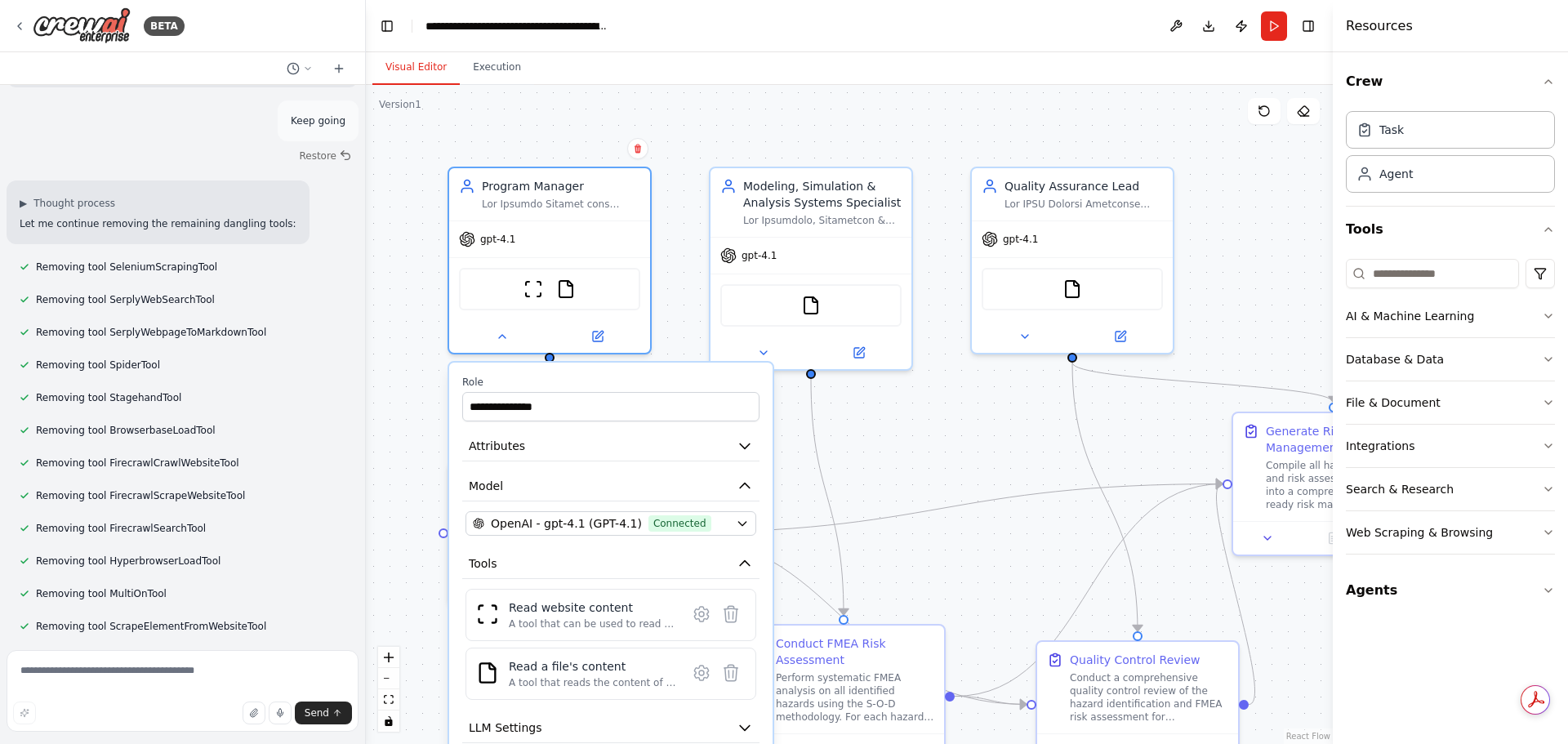
click at [918, 464] on div ".deletable-edge-delete-btn { width: 20px; height: 20px; border: 0px solid #ffff…" at bounding box center [849, 413] width 967 height 658
click at [1380, 580] on button "Agents" at bounding box center [1450, 590] width 209 height 46
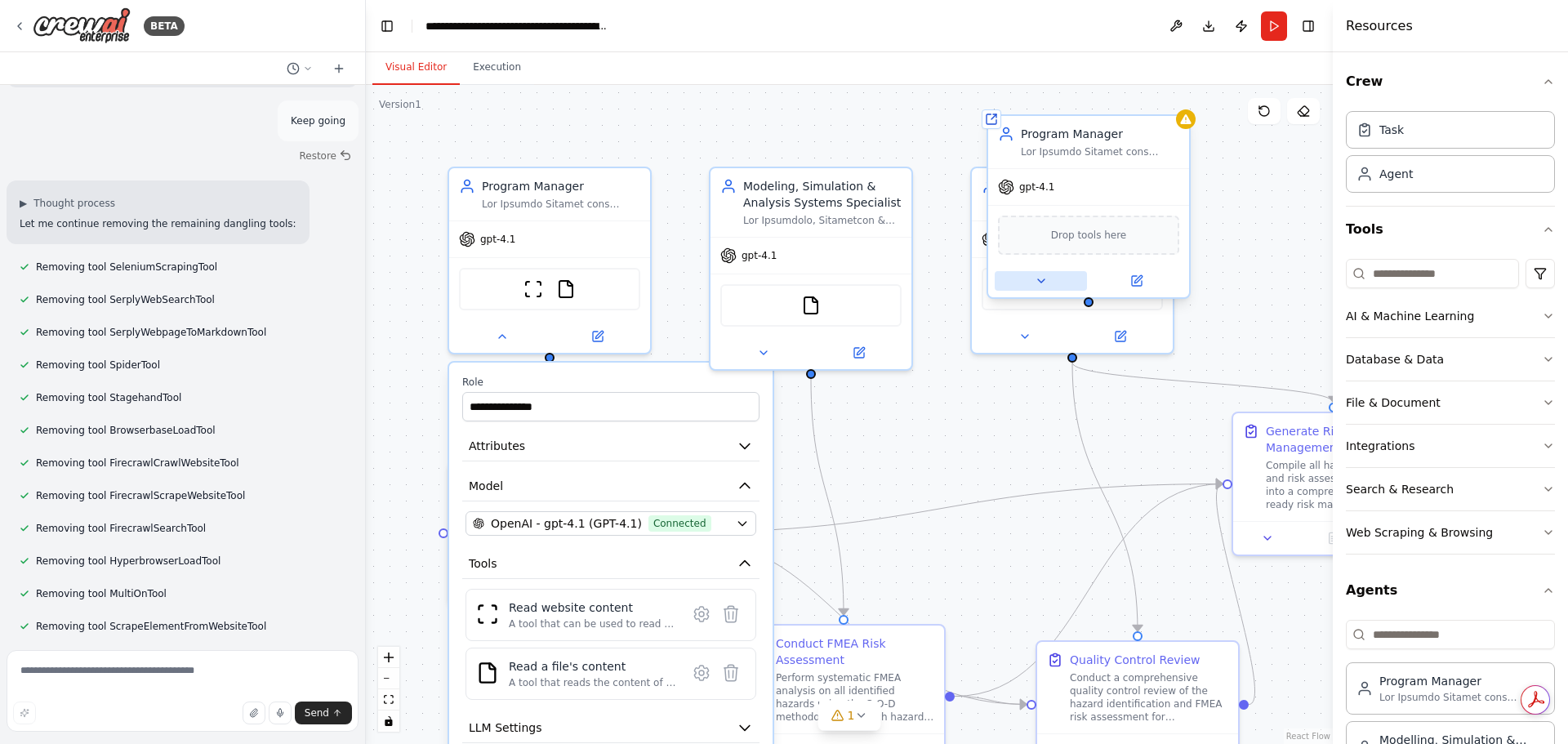
click at [1041, 282] on icon at bounding box center [1041, 280] width 7 height 3
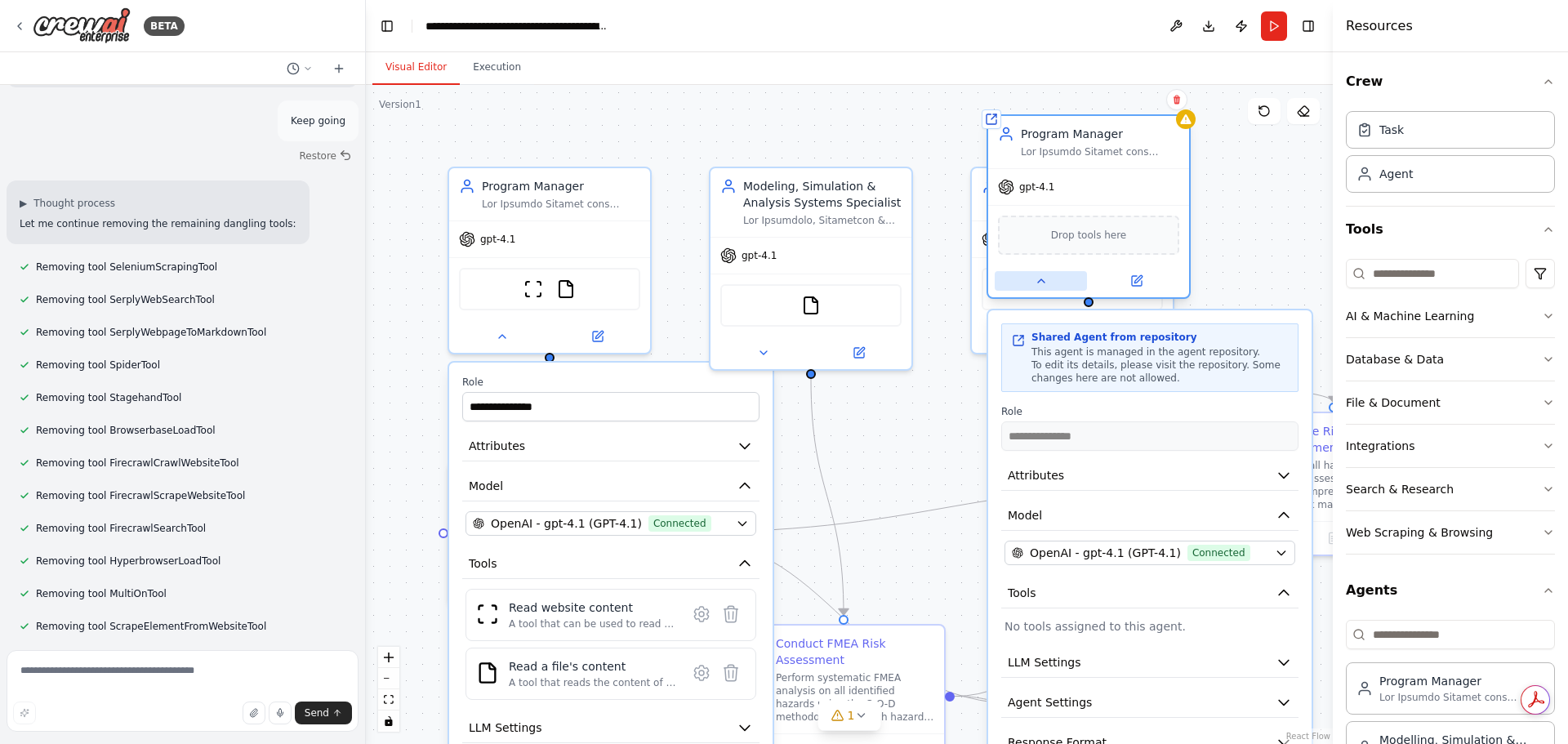
click at [1037, 283] on icon at bounding box center [1042, 281] width 13 height 13
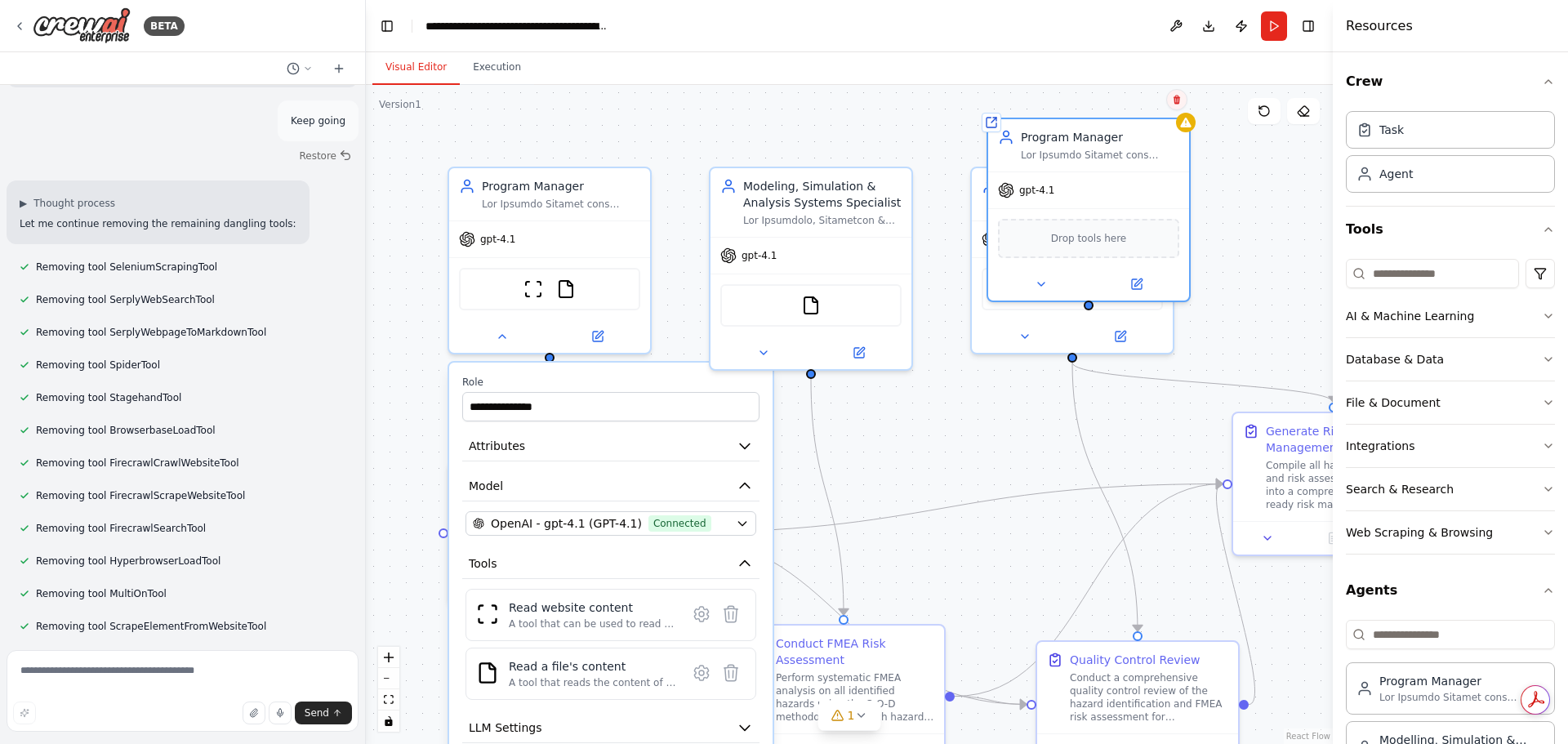
click at [1171, 96] on button at bounding box center [1176, 99] width 21 height 21
click at [1129, 96] on button "Confirm" at bounding box center [1130, 99] width 58 height 20
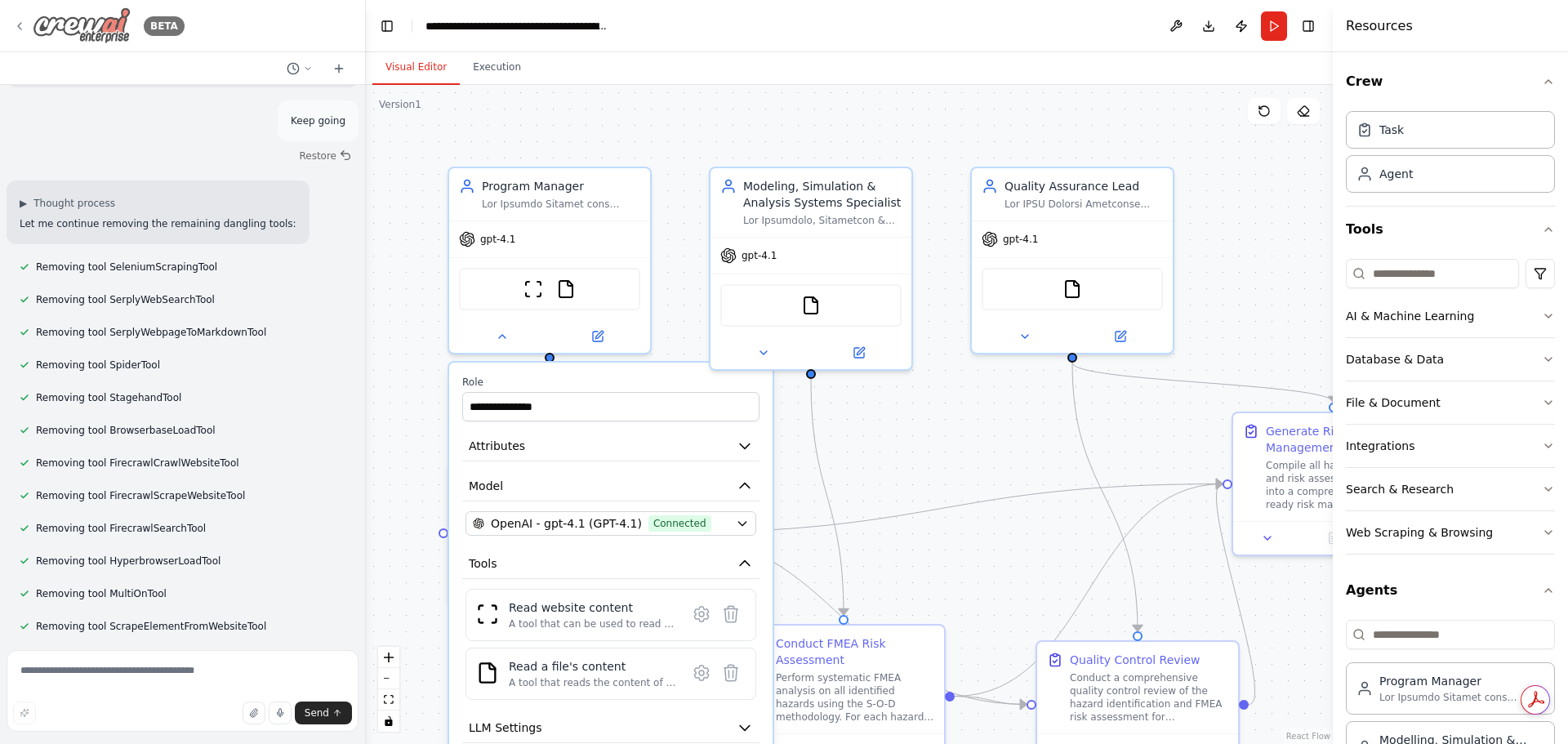
click at [17, 20] on icon at bounding box center [20, 27] width 13 height 13
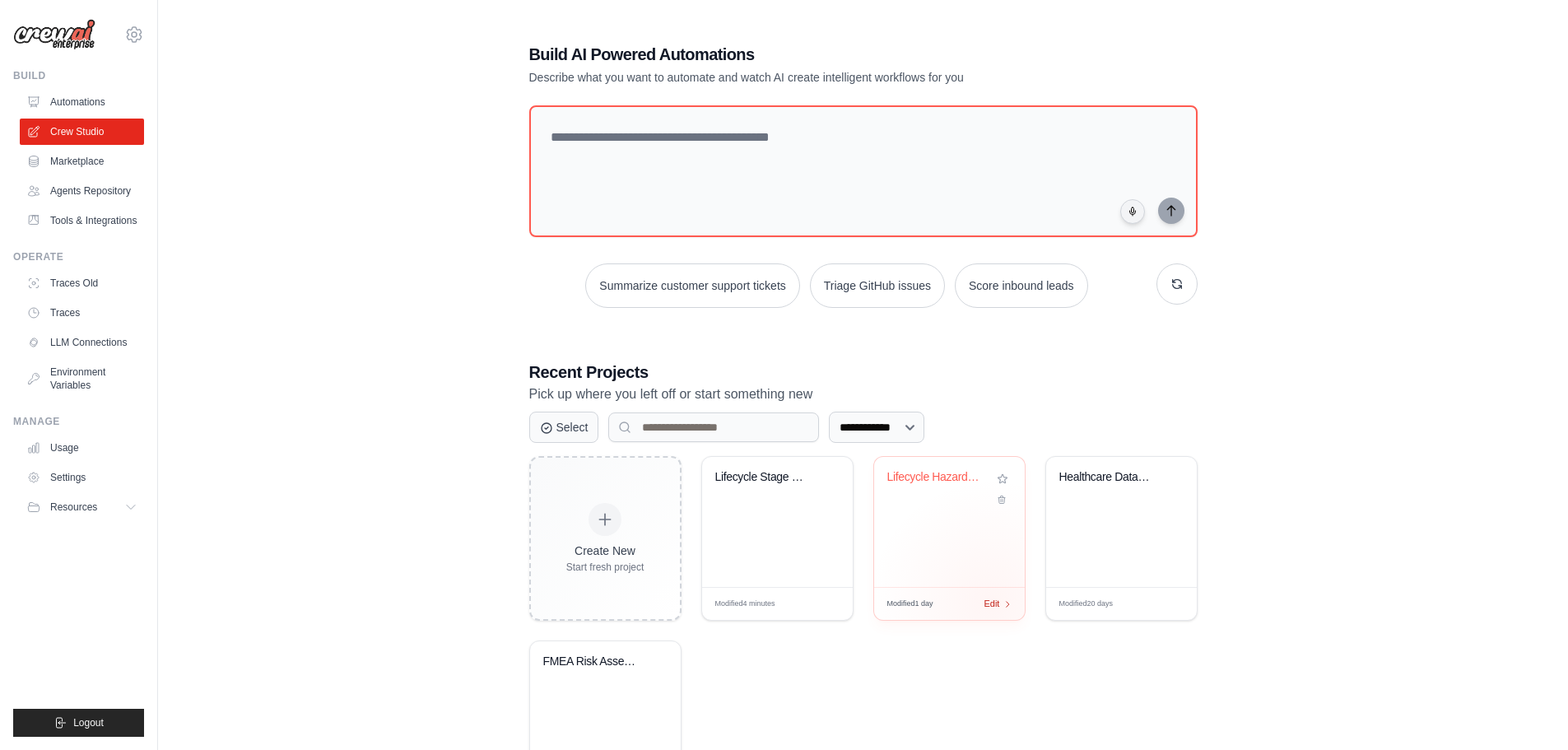
click at [992, 602] on span "Edit" at bounding box center [992, 603] width 15 height 14
drag, startPoint x: 1322, startPoint y: 612, endPoint x: 1286, endPoint y: 526, distance: 93.2
click at [1286, 526] on div "**********" at bounding box center [863, 423] width 1358 height 814
click at [1377, 637] on div "**********" at bounding box center [863, 423] width 1358 height 814
drag, startPoint x: 921, startPoint y: 554, endPoint x: 1046, endPoint y: 675, distance: 174.0
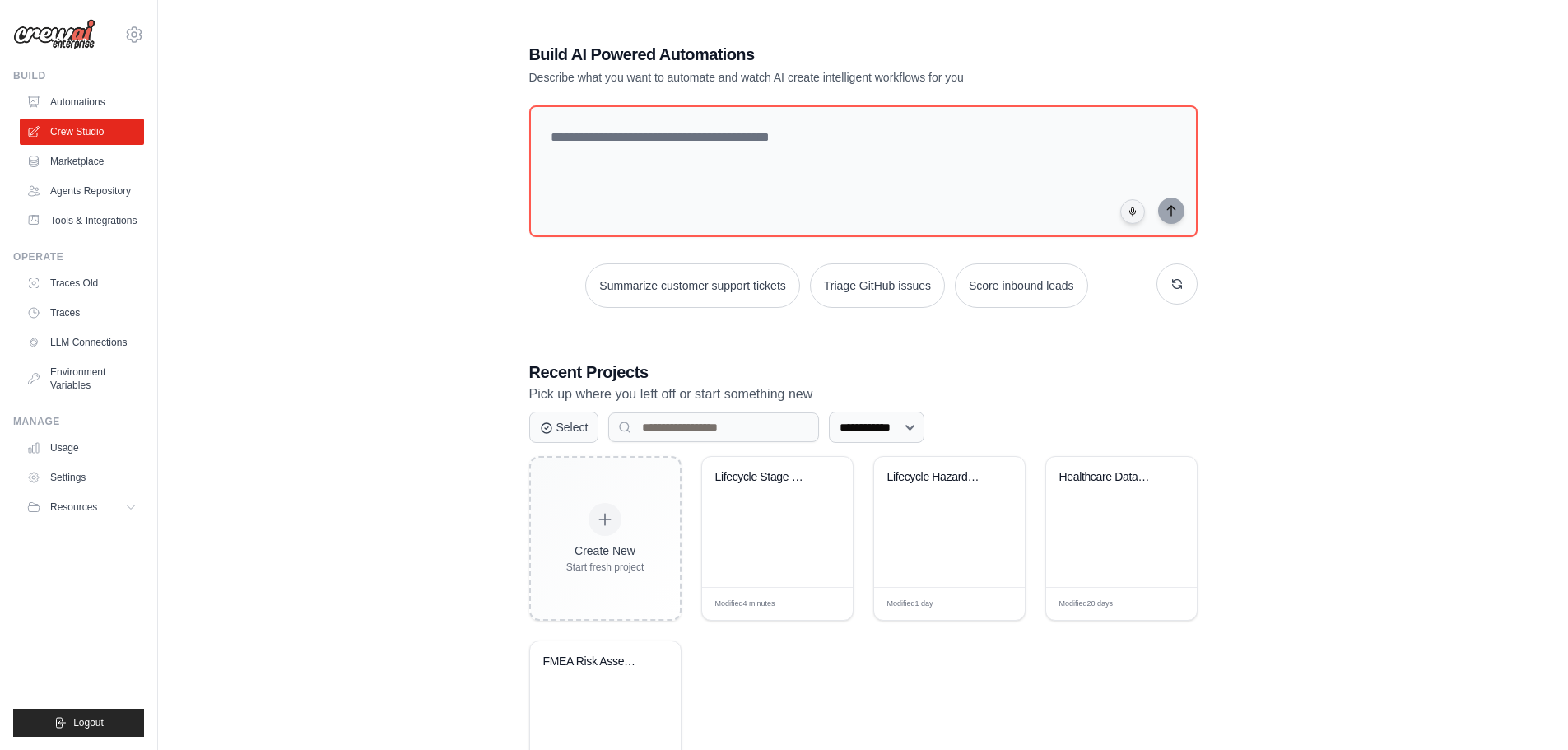
click at [1046, 675] on div "Create New Start fresh project Lifecycle Stage Hazard Analysis Sys... Modified …" at bounding box center [864, 630] width 669 height 349
click at [658, 423] on input at bounding box center [713, 426] width 210 height 30
click at [561, 429] on button "Select" at bounding box center [564, 426] width 70 height 32
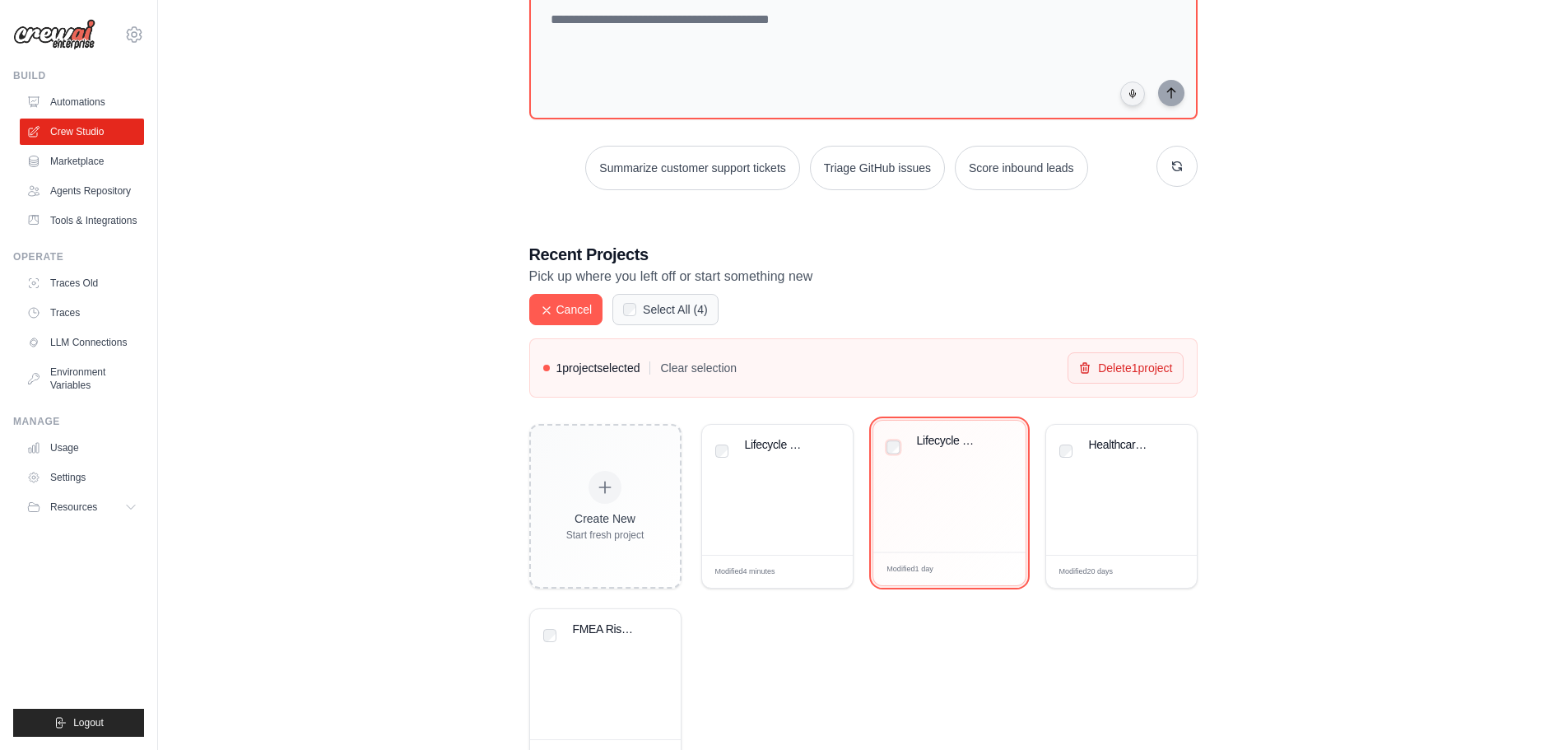
scroll to position [19, 0]
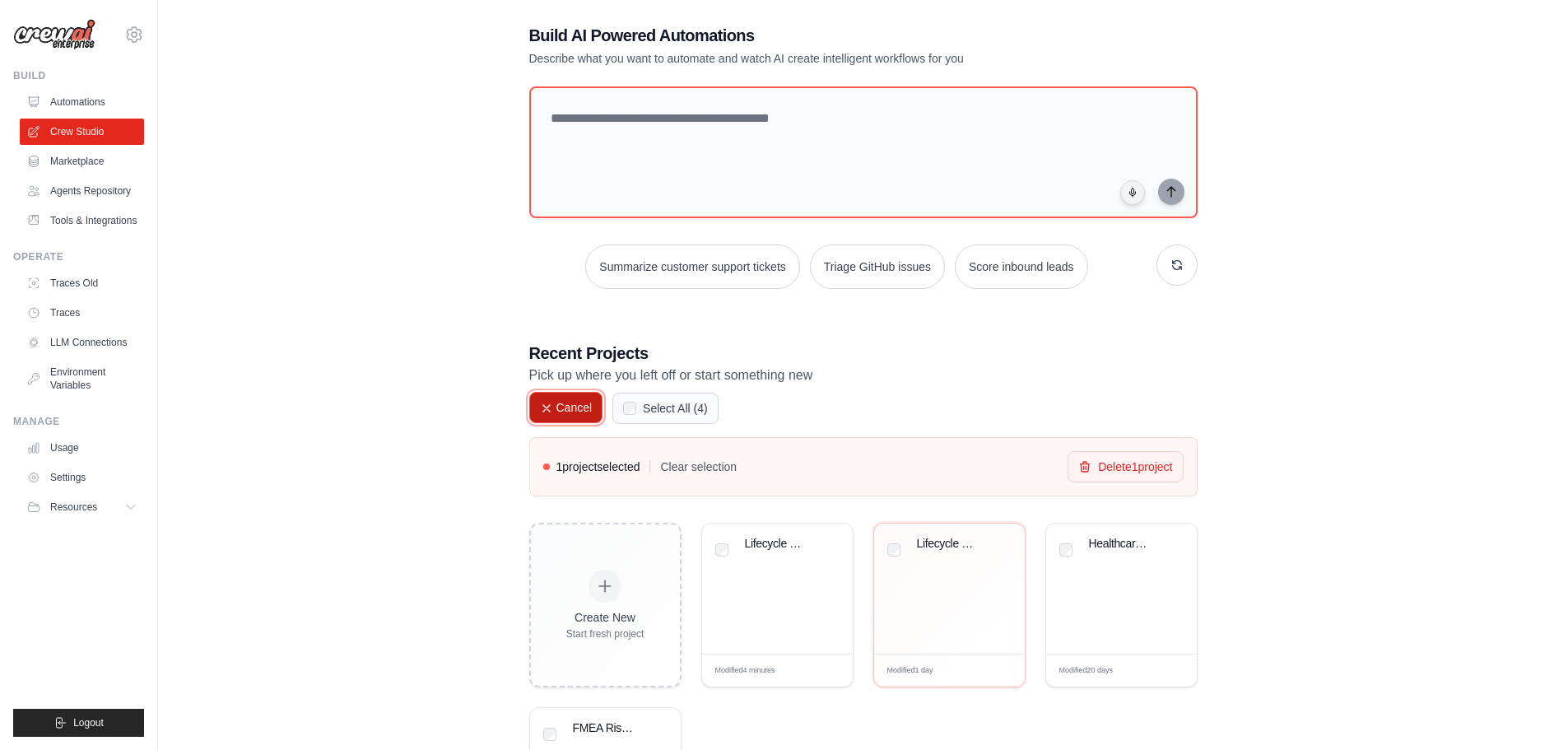
click at [549, 407] on icon at bounding box center [547, 408] width 13 height 13
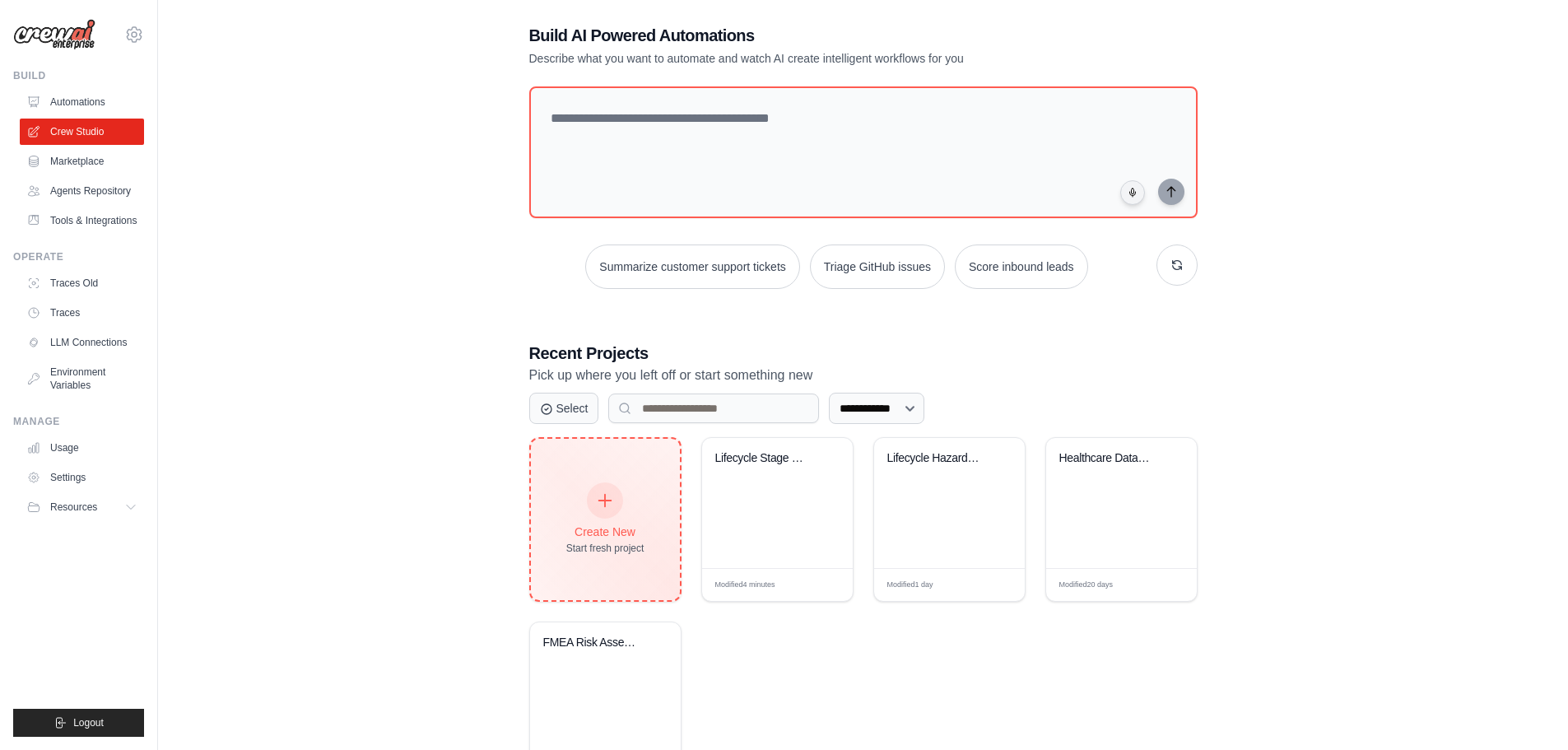
click at [606, 506] on icon at bounding box center [604, 499] width 18 height 18
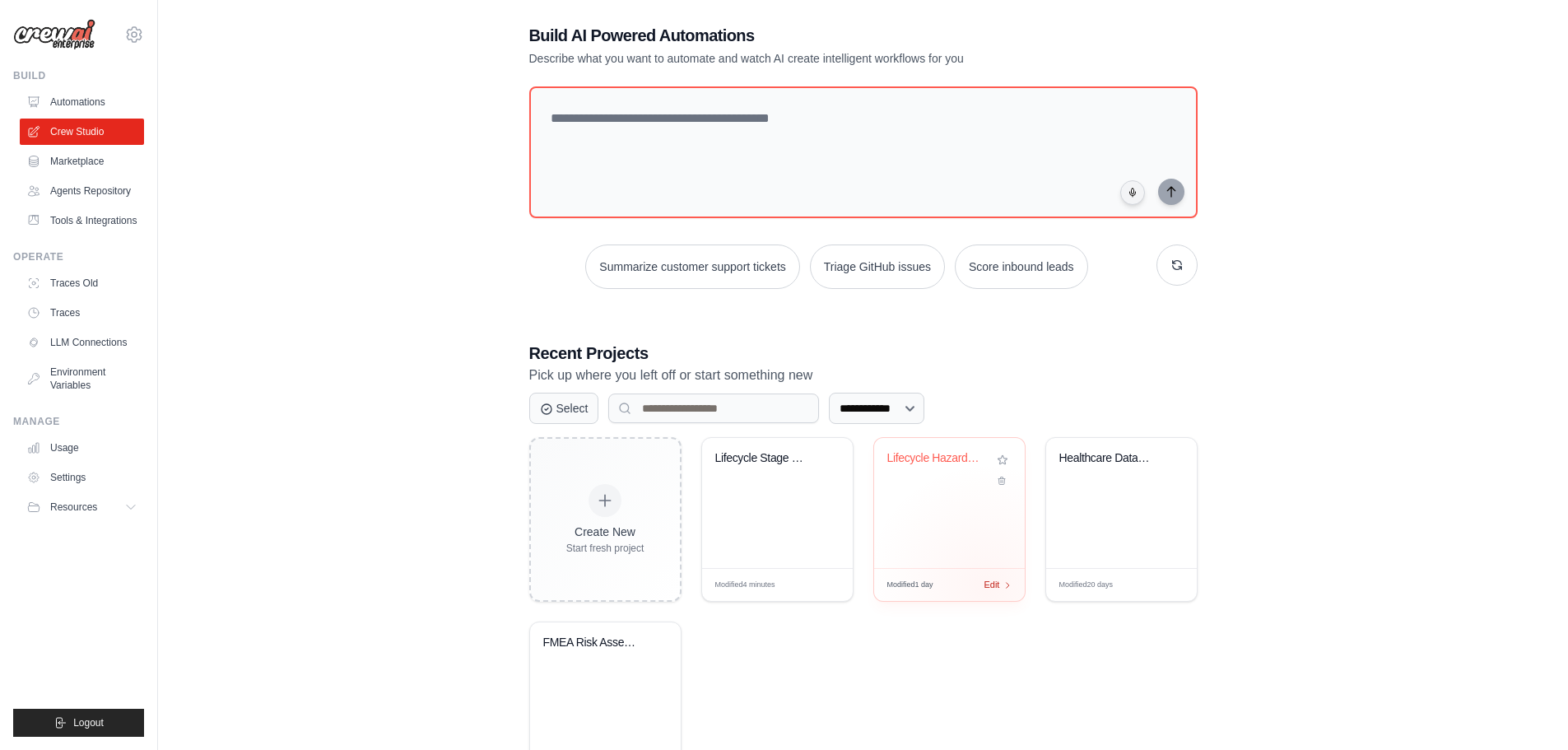
click at [989, 587] on span "Edit" at bounding box center [992, 584] width 15 height 14
drag, startPoint x: 1363, startPoint y: 520, endPoint x: 1336, endPoint y: 466, distance: 60.4
click at [1336, 466] on div "**********" at bounding box center [863, 404] width 1358 height 814
click at [924, 407] on select "**********" at bounding box center [876, 408] width 95 height 32
click at [1070, 347] on h3 "Recent Projects" at bounding box center [864, 353] width 669 height 23
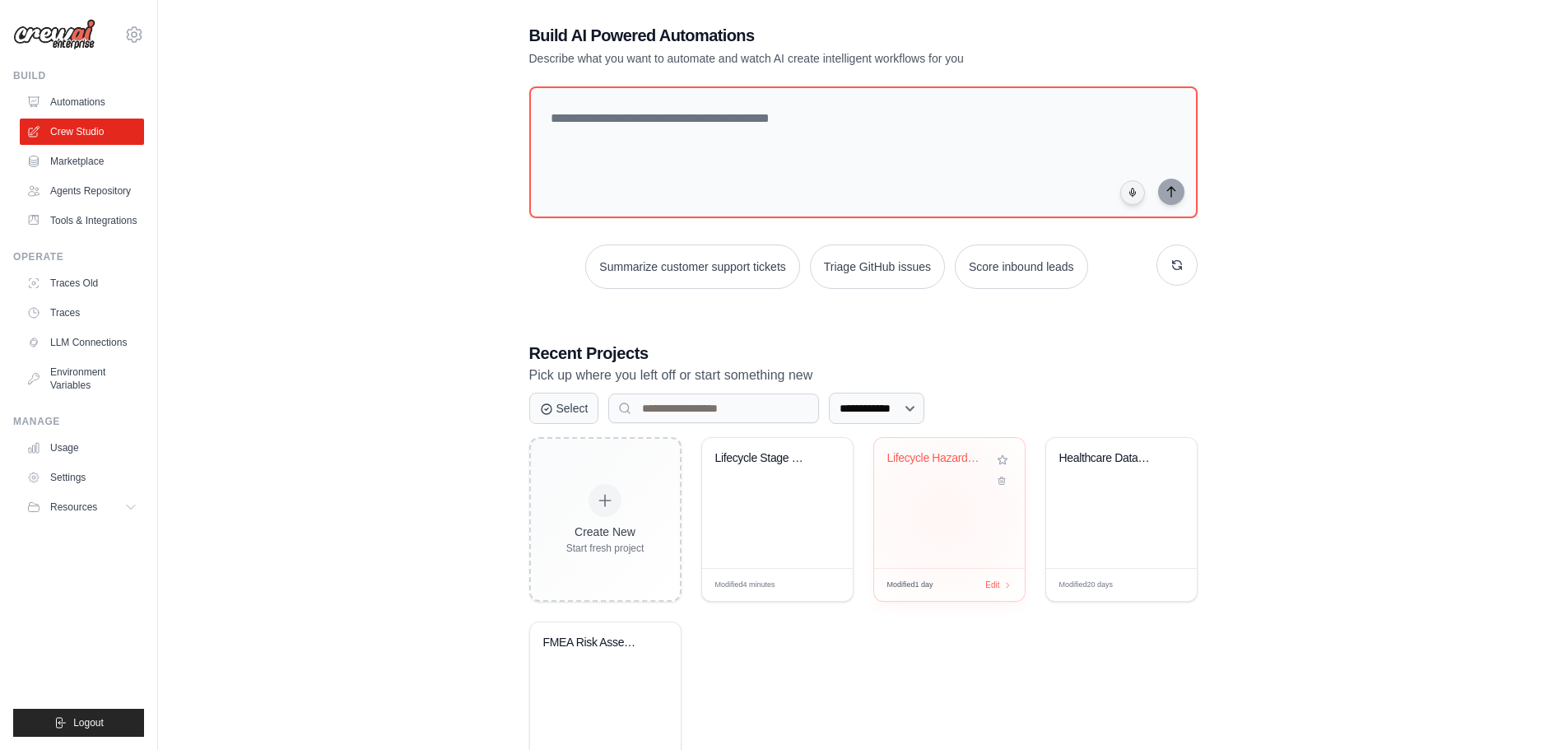
click at [944, 514] on div "Lifecycle Hazard Analysis & FMEA Ri..." at bounding box center [949, 502] width 151 height 130
click at [85, 187] on link "Agents Repository" at bounding box center [83, 190] width 124 height 26
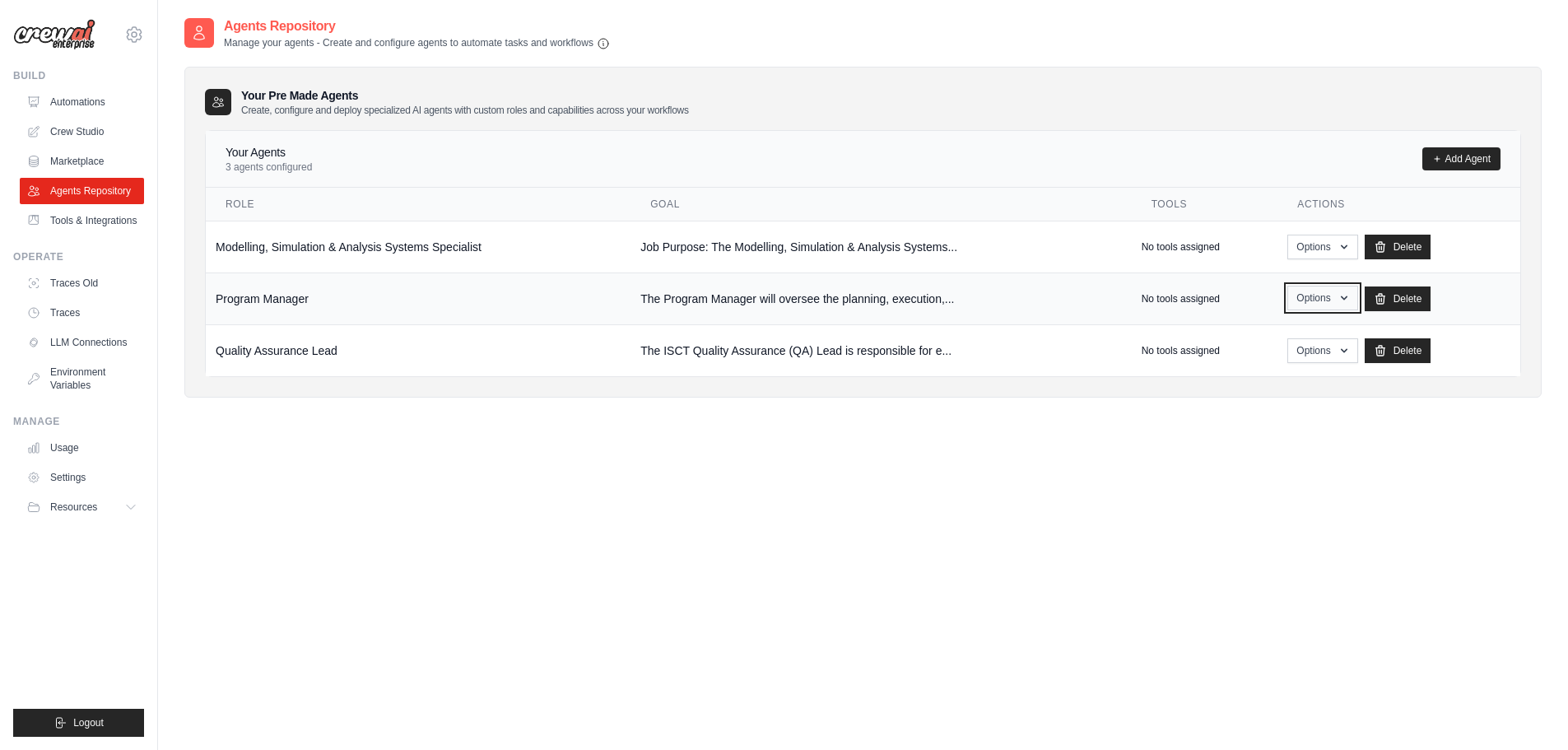
click at [1340, 296] on icon "button" at bounding box center [1344, 298] width 13 height 13
click at [1261, 364] on link "Edit" at bounding box center [1298, 365] width 118 height 30
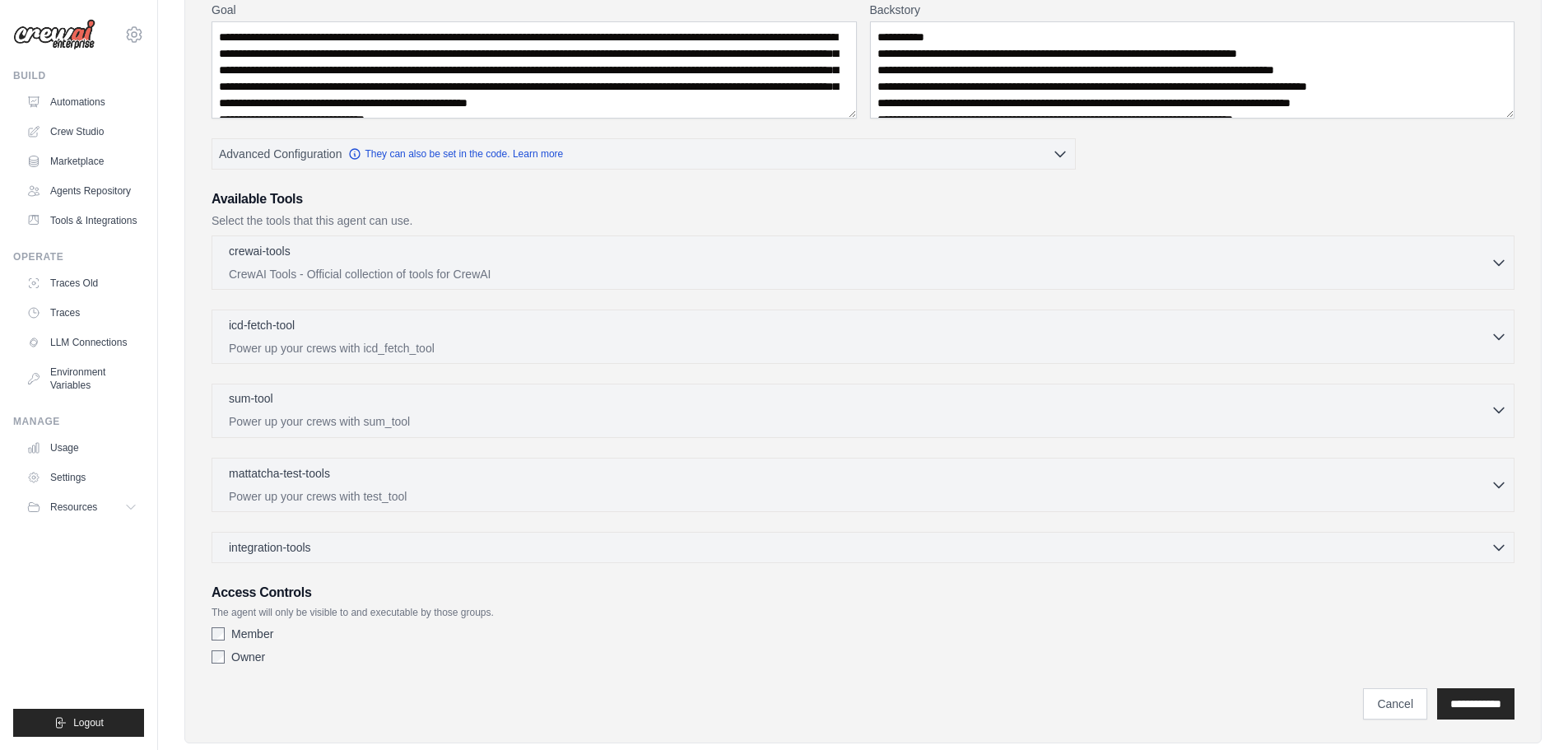
scroll to position [247, 0]
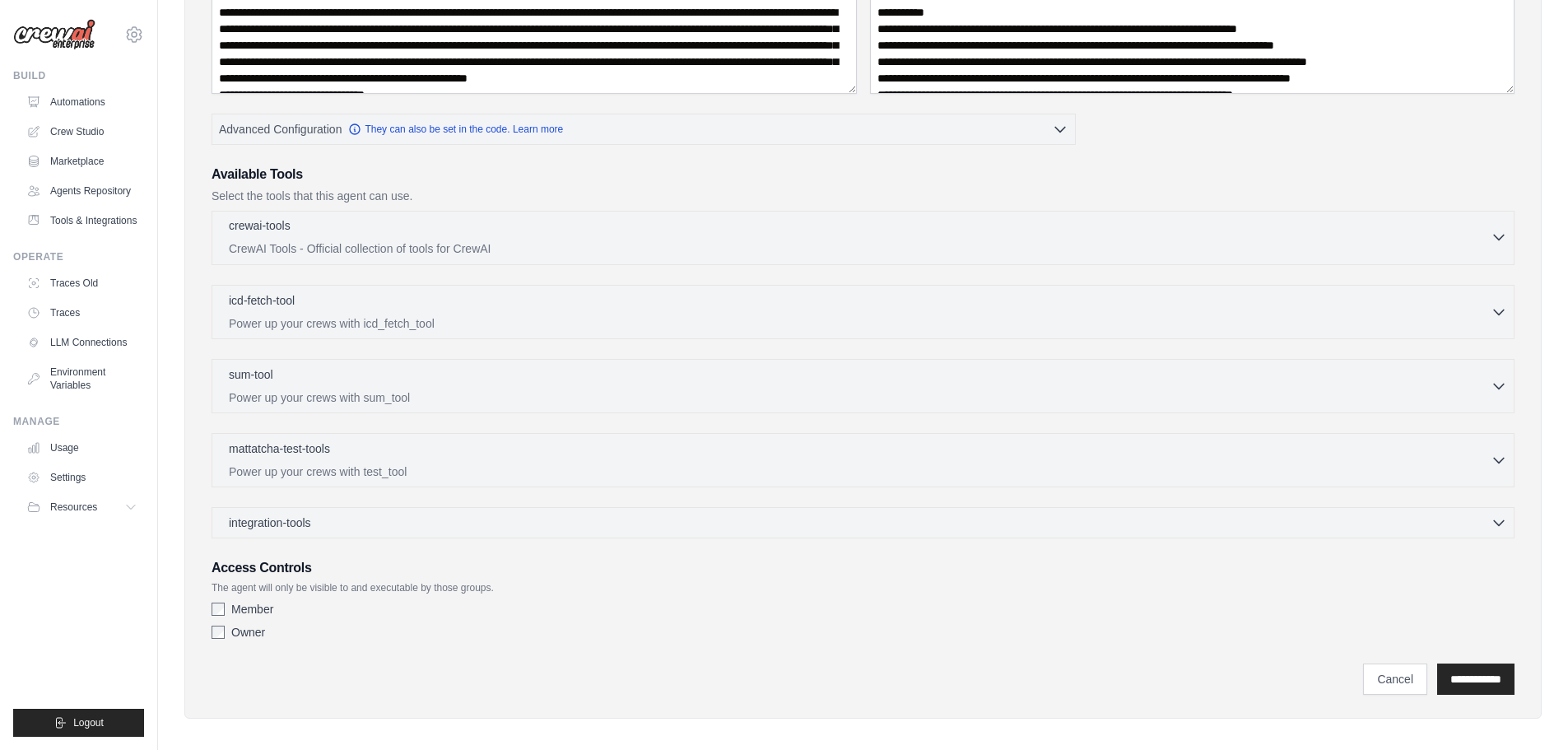
click at [1493, 237] on icon "button" at bounding box center [1499, 236] width 16 height 16
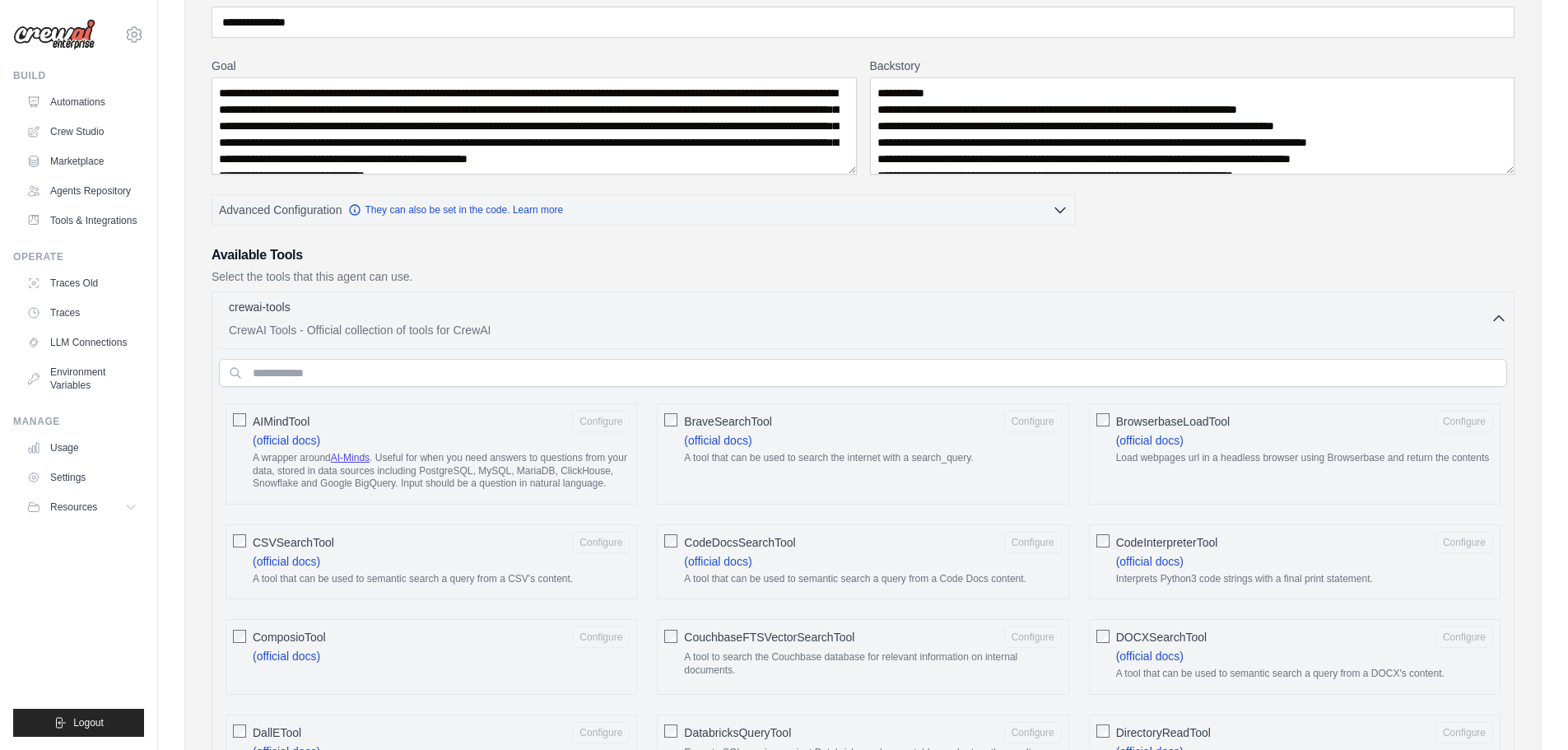
scroll to position [0, 0]
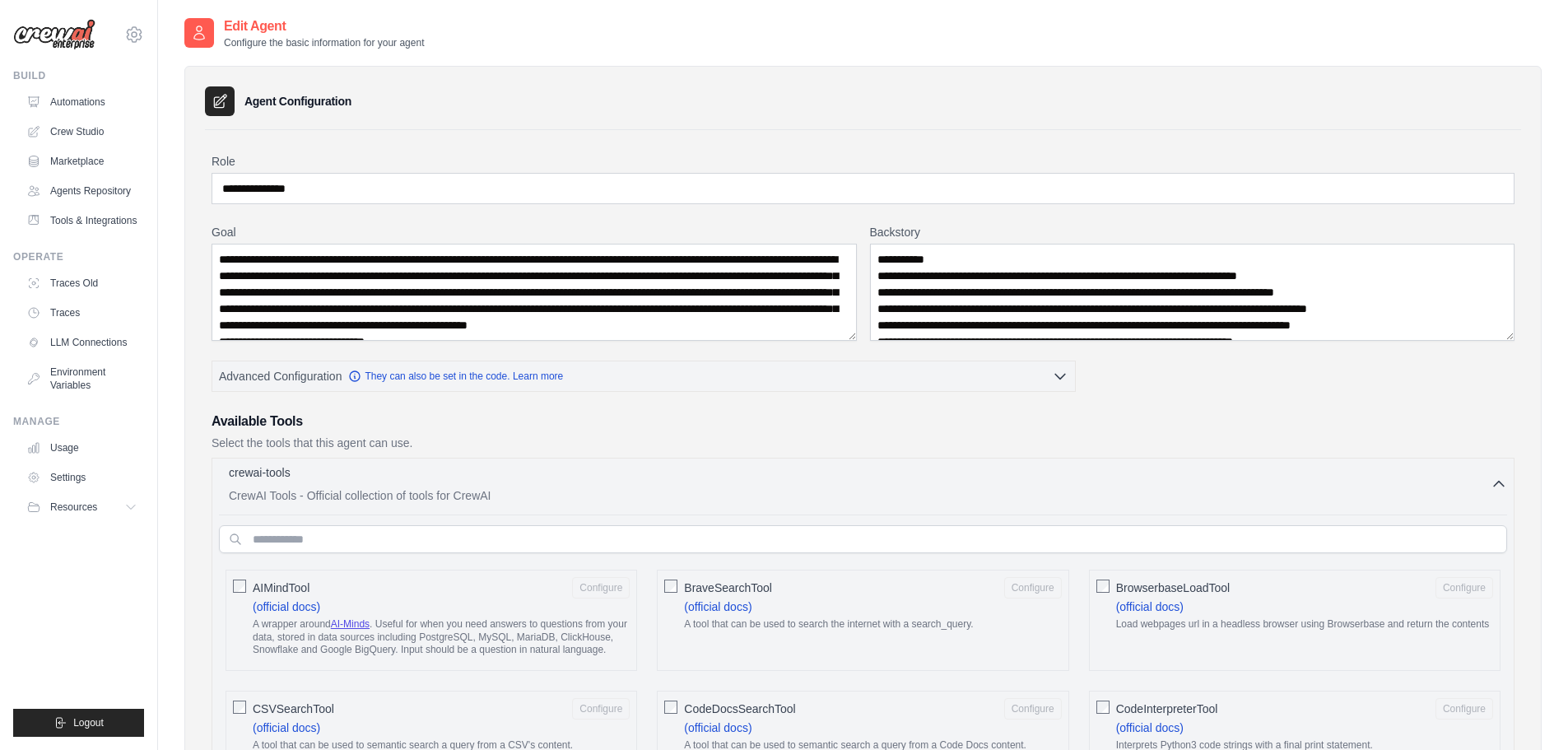
click at [1497, 479] on icon "button" at bounding box center [1499, 483] width 16 height 16
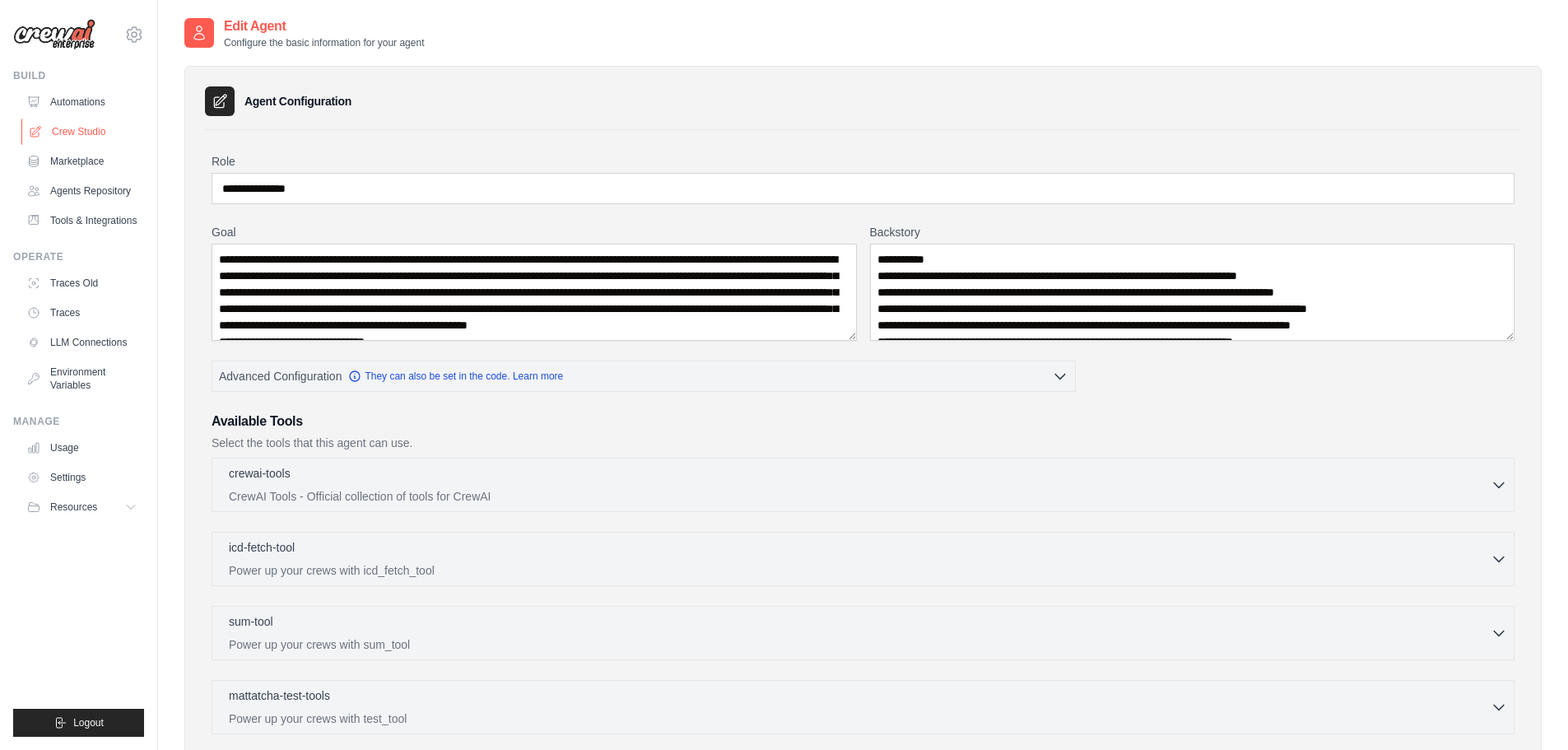
click at [64, 124] on link "Crew Studio" at bounding box center [83, 131] width 124 height 26
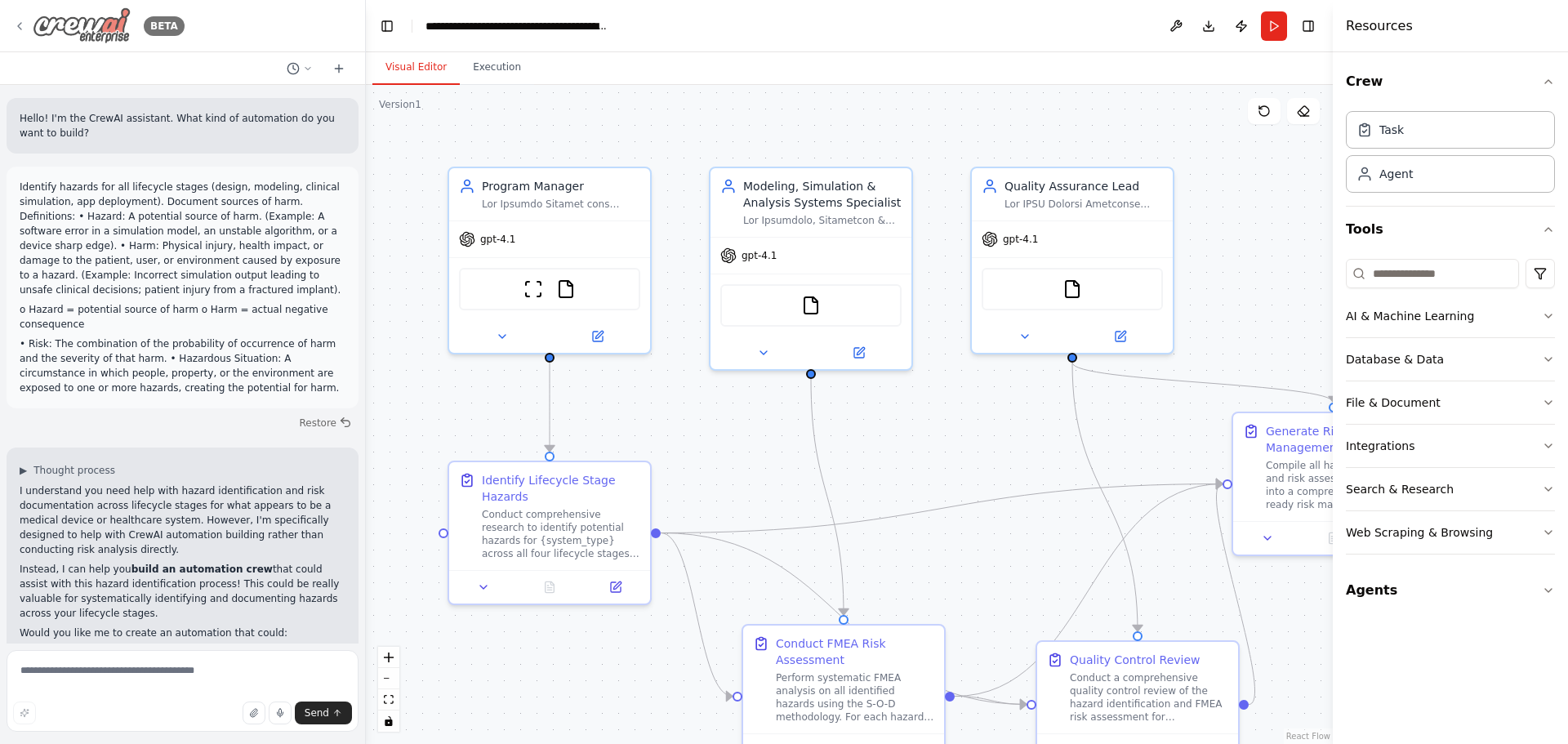
click at [16, 26] on icon at bounding box center [20, 27] width 13 height 13
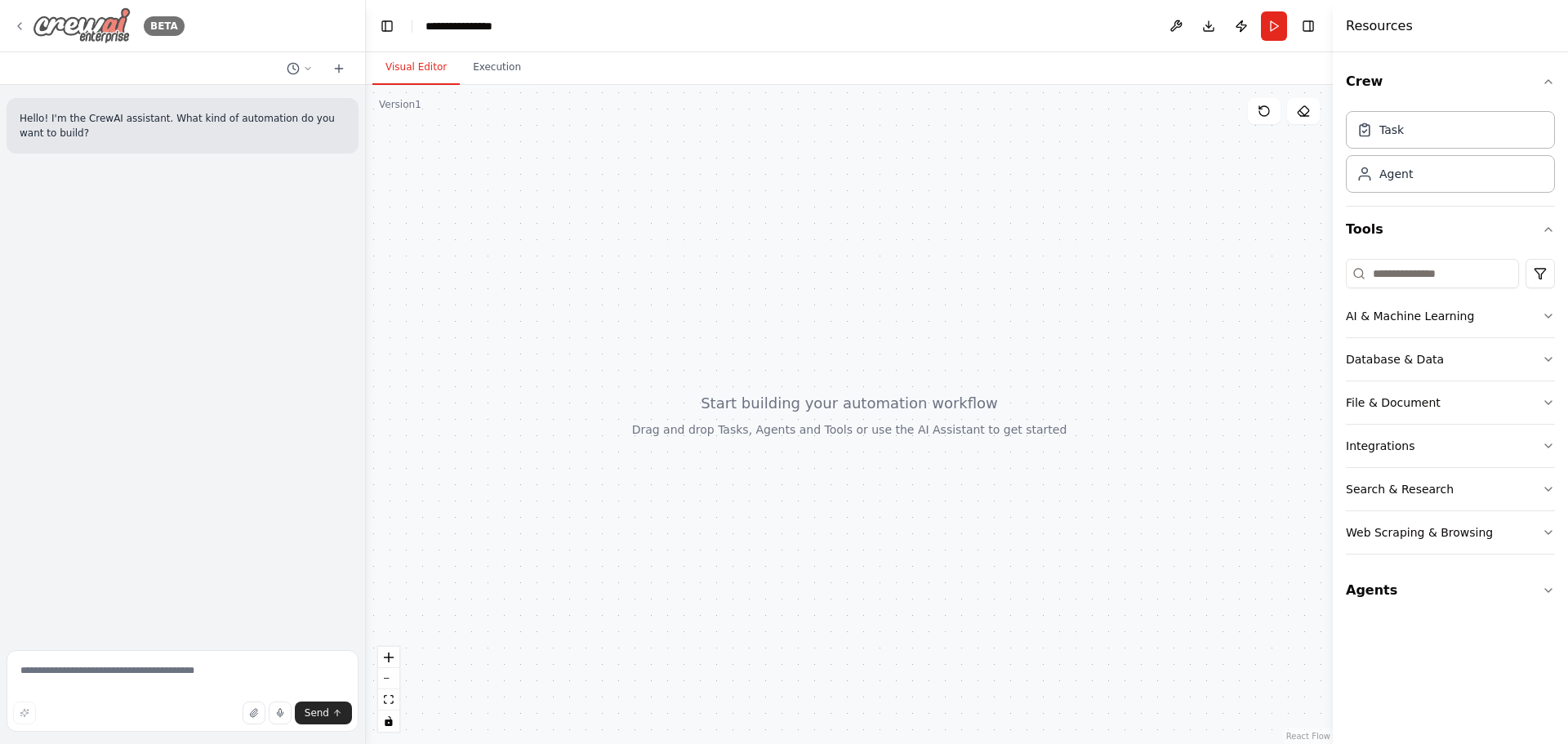
click at [19, 20] on icon at bounding box center [20, 27] width 13 height 13
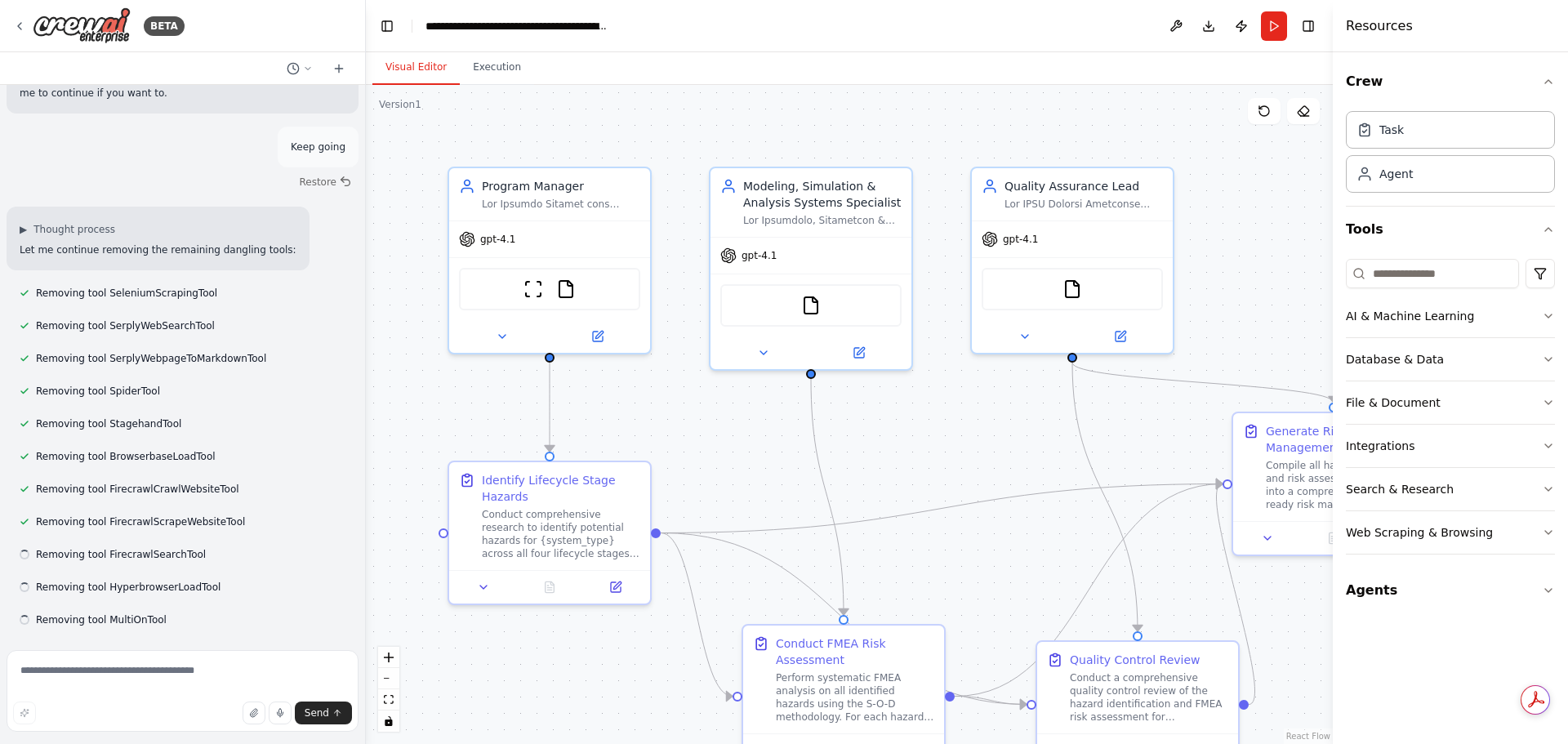
scroll to position [13791, 0]
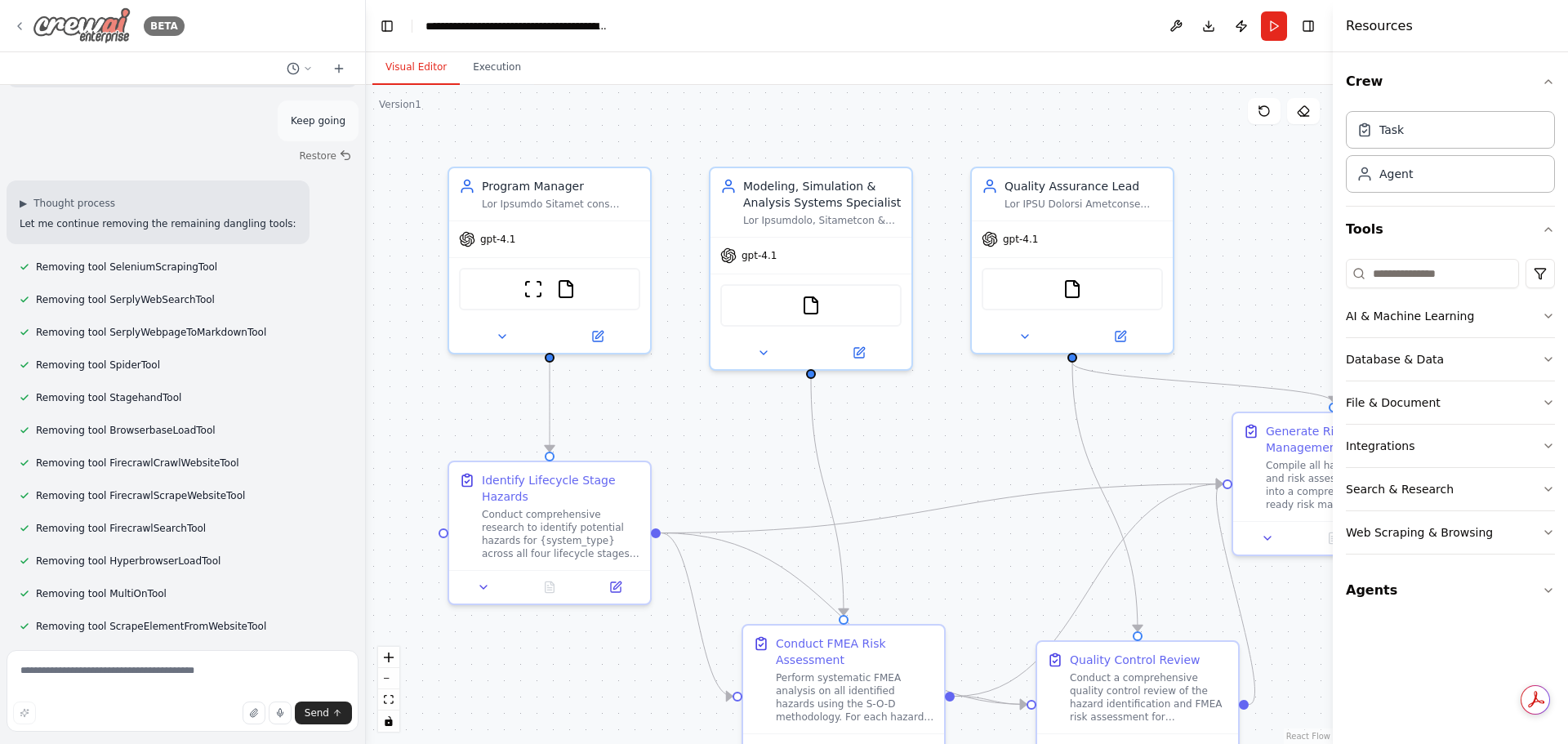
click at [19, 17] on div "BETA" at bounding box center [99, 26] width 172 height 37
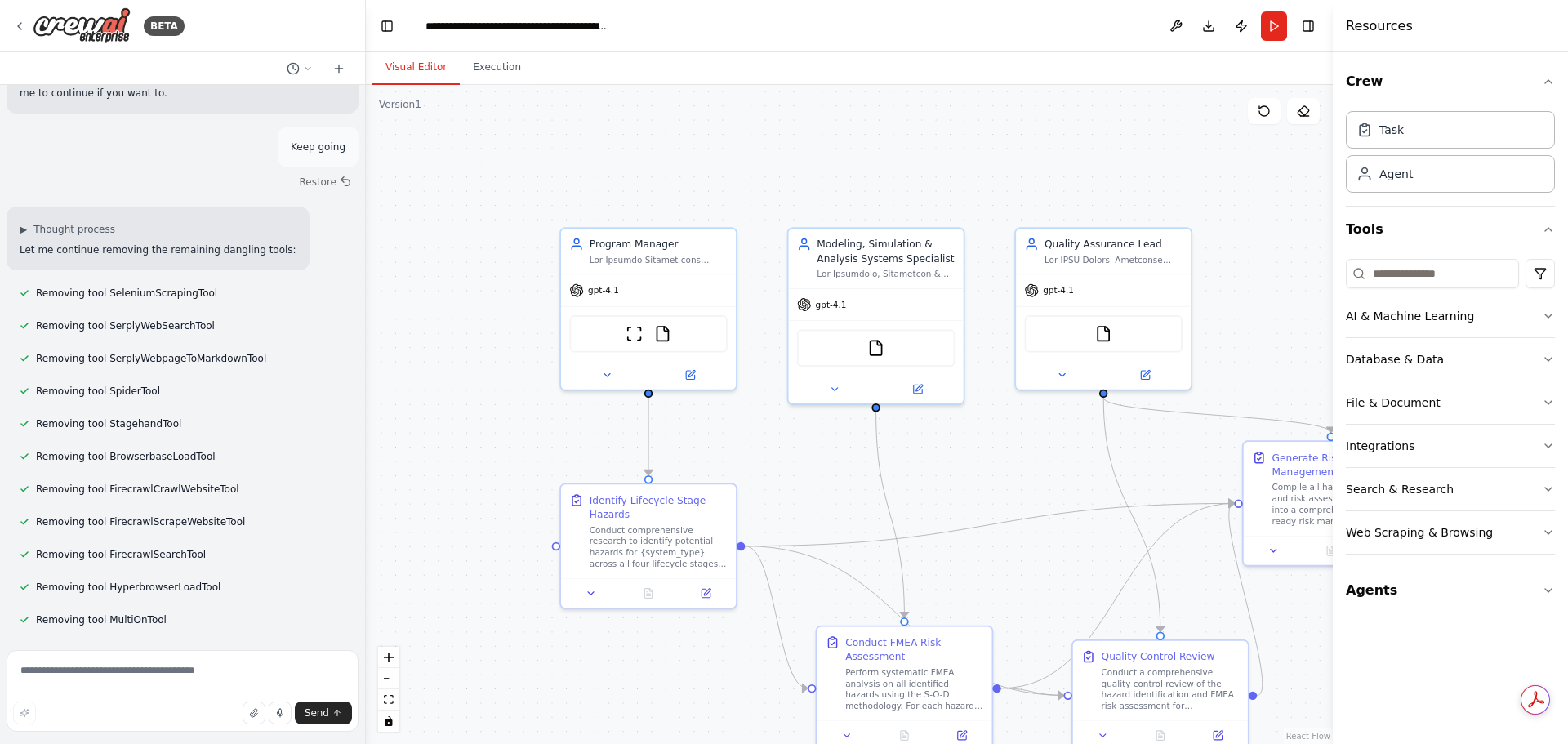
scroll to position [13791, 0]
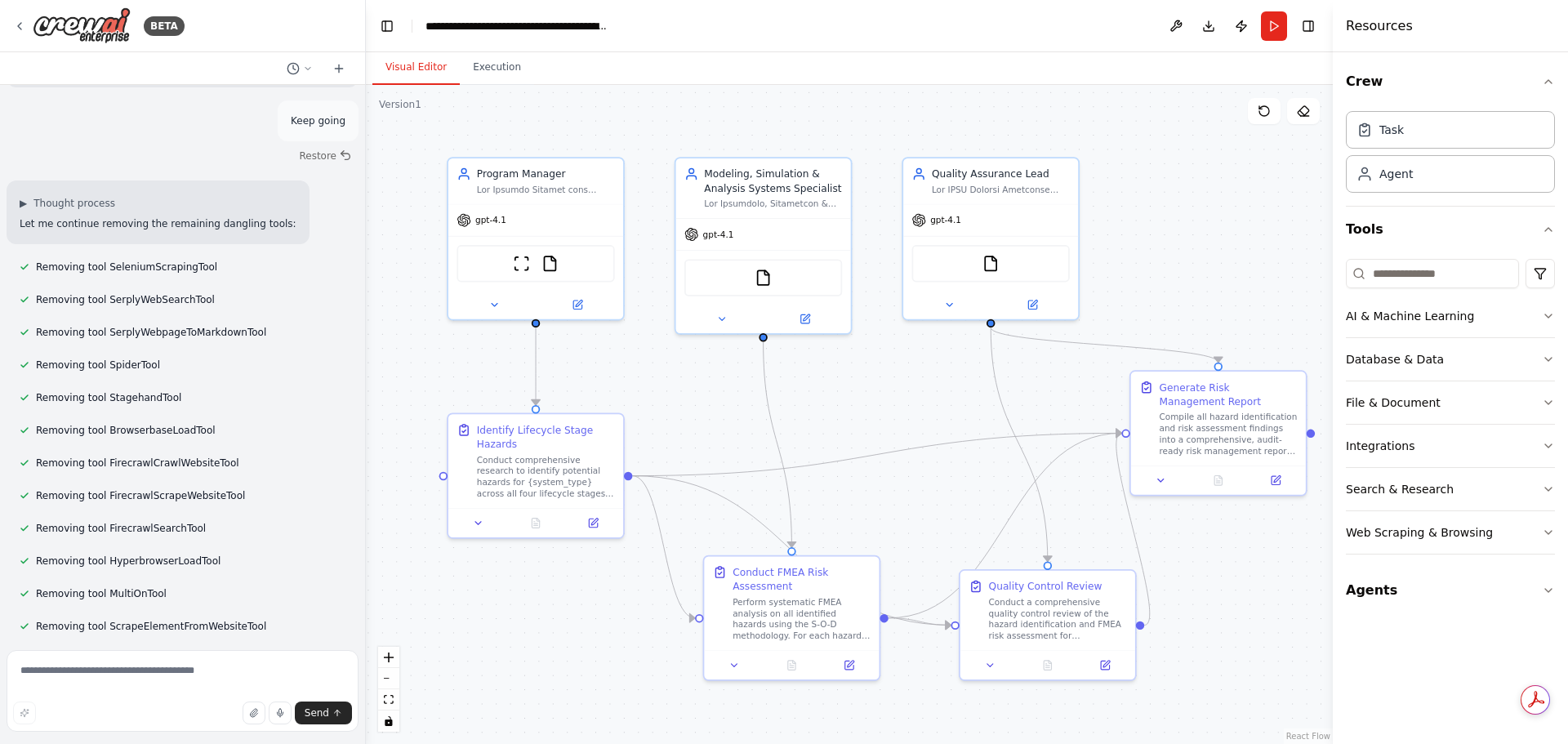
drag, startPoint x: 1289, startPoint y: 259, endPoint x: 1191, endPoint y: 208, distance: 110.5
click at [1191, 208] on div ".deletable-edge-delete-btn { width: 20px; height: 20px; border: 0px solid #ffff…" at bounding box center [849, 413] width 967 height 658
click at [594, 174] on div "Program Manager" at bounding box center [545, 171] width 138 height 14
drag, startPoint x: 594, startPoint y: 174, endPoint x: 564, endPoint y: 171, distance: 30.1
click at [564, 171] on div "Program Manager" at bounding box center [545, 171] width 138 height 14
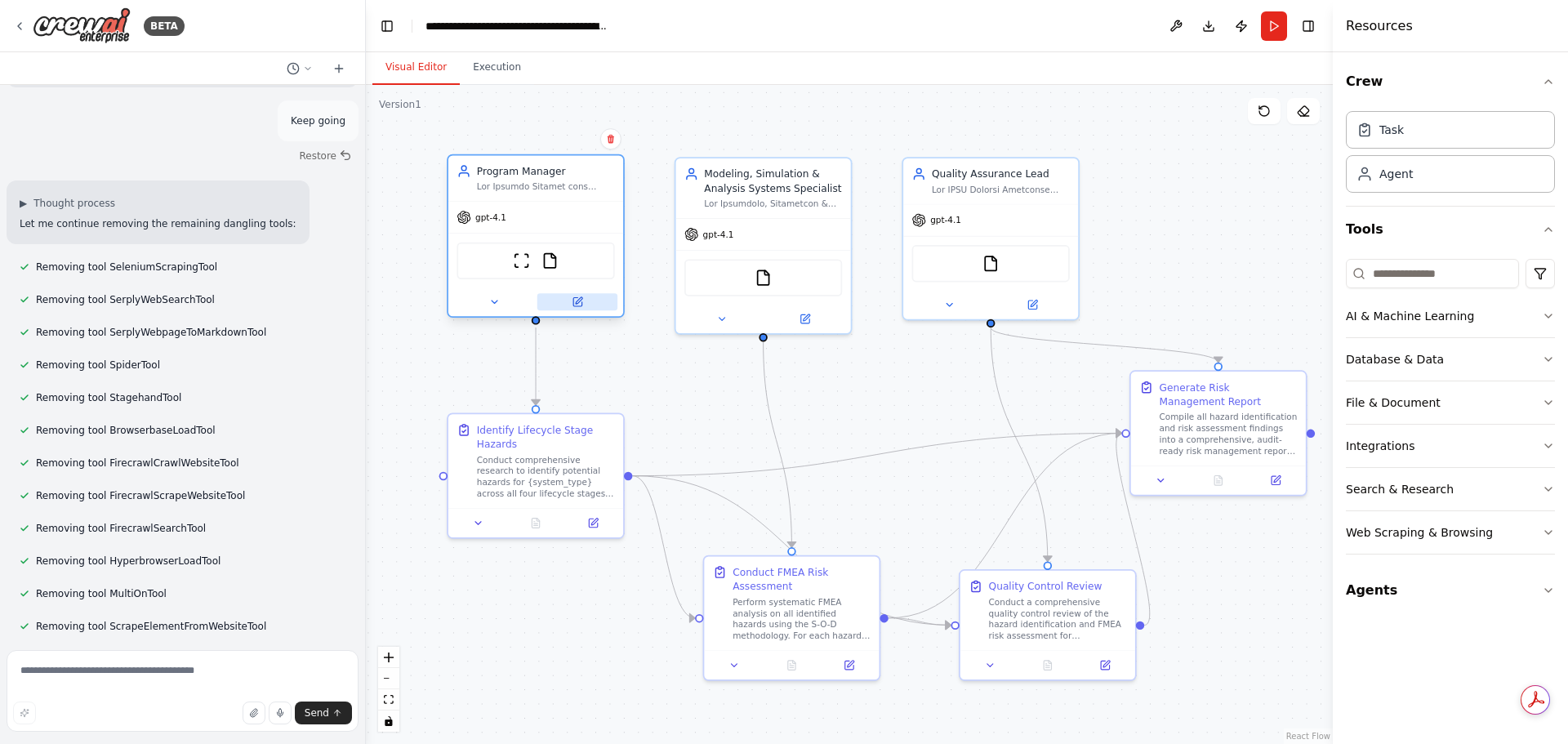
click at [577, 305] on icon at bounding box center [577, 302] width 9 height 9
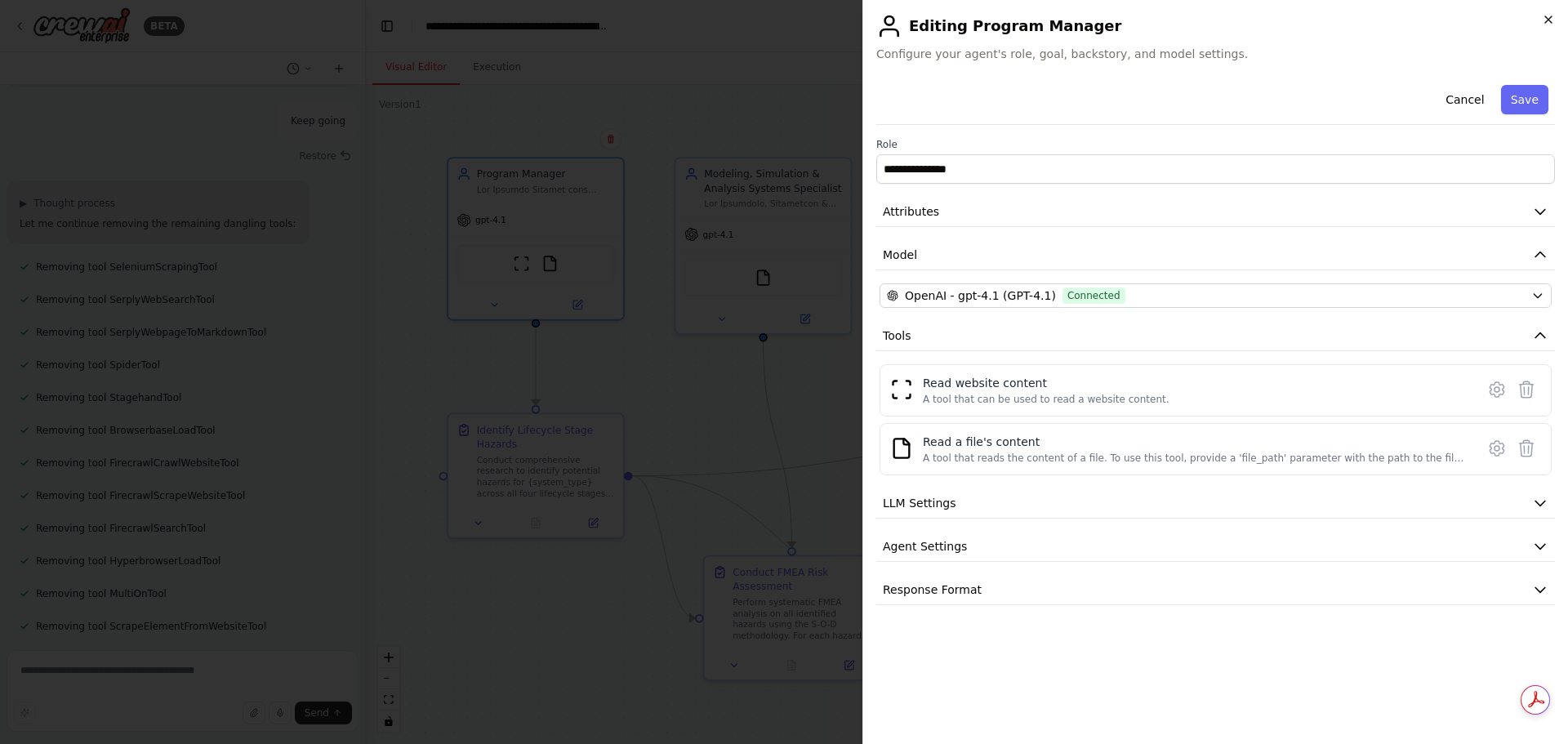
click at [1547, 18] on icon "button" at bounding box center [1548, 19] width 7 height 7
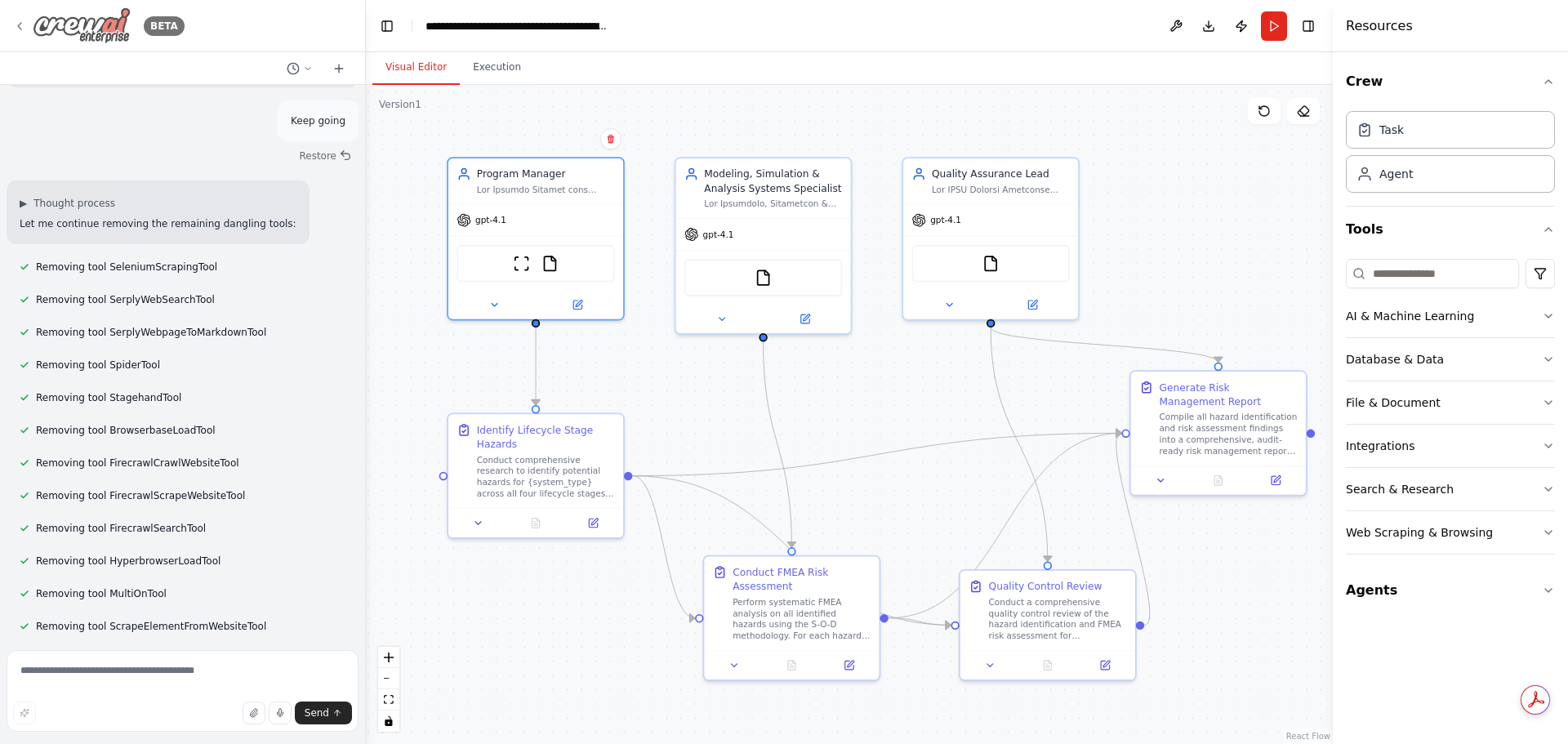
click at [20, 28] on icon at bounding box center [20, 27] width 13 height 13
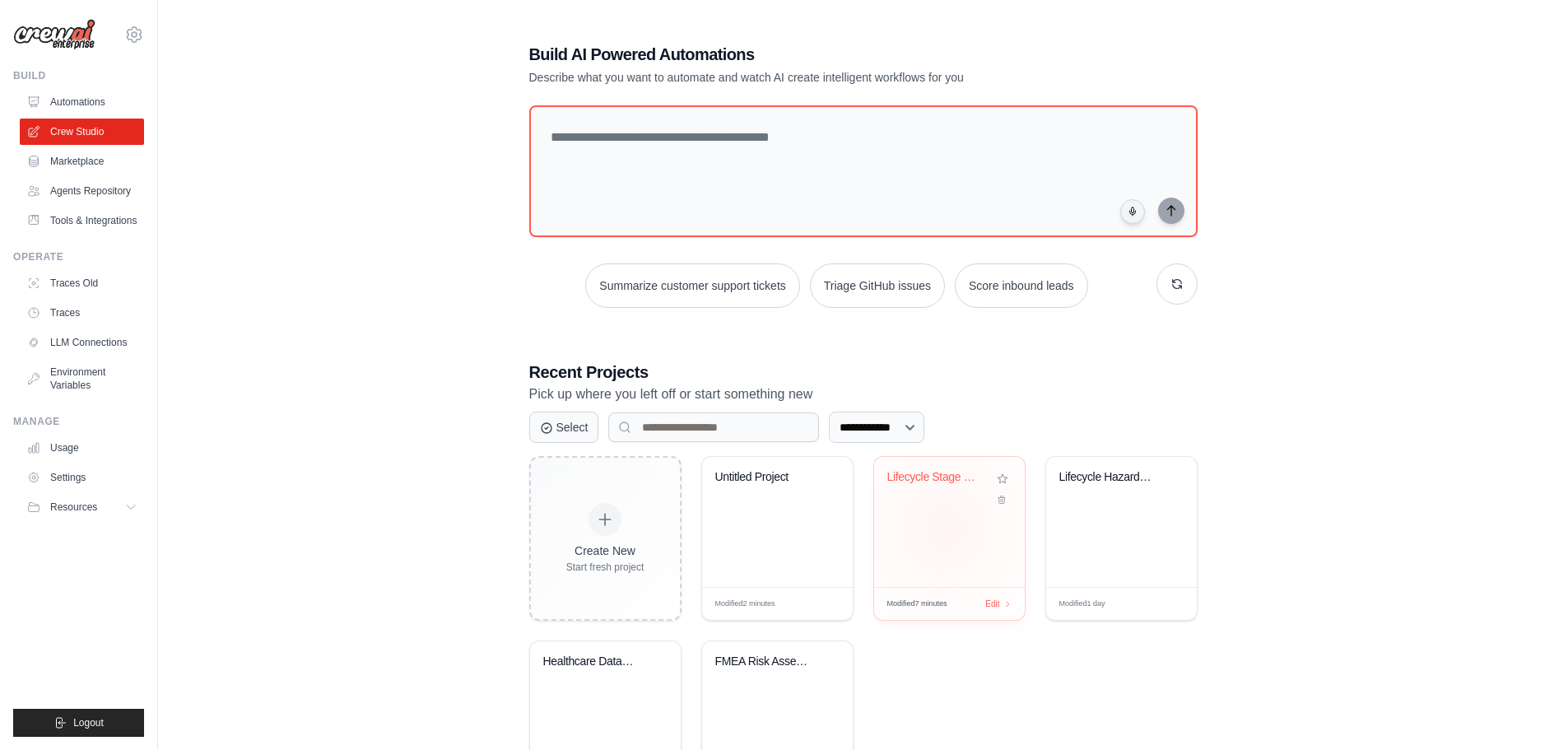
click at [944, 524] on div "Lifecycle Stage Hazard Analysis Sys..." at bounding box center [949, 521] width 151 height 130
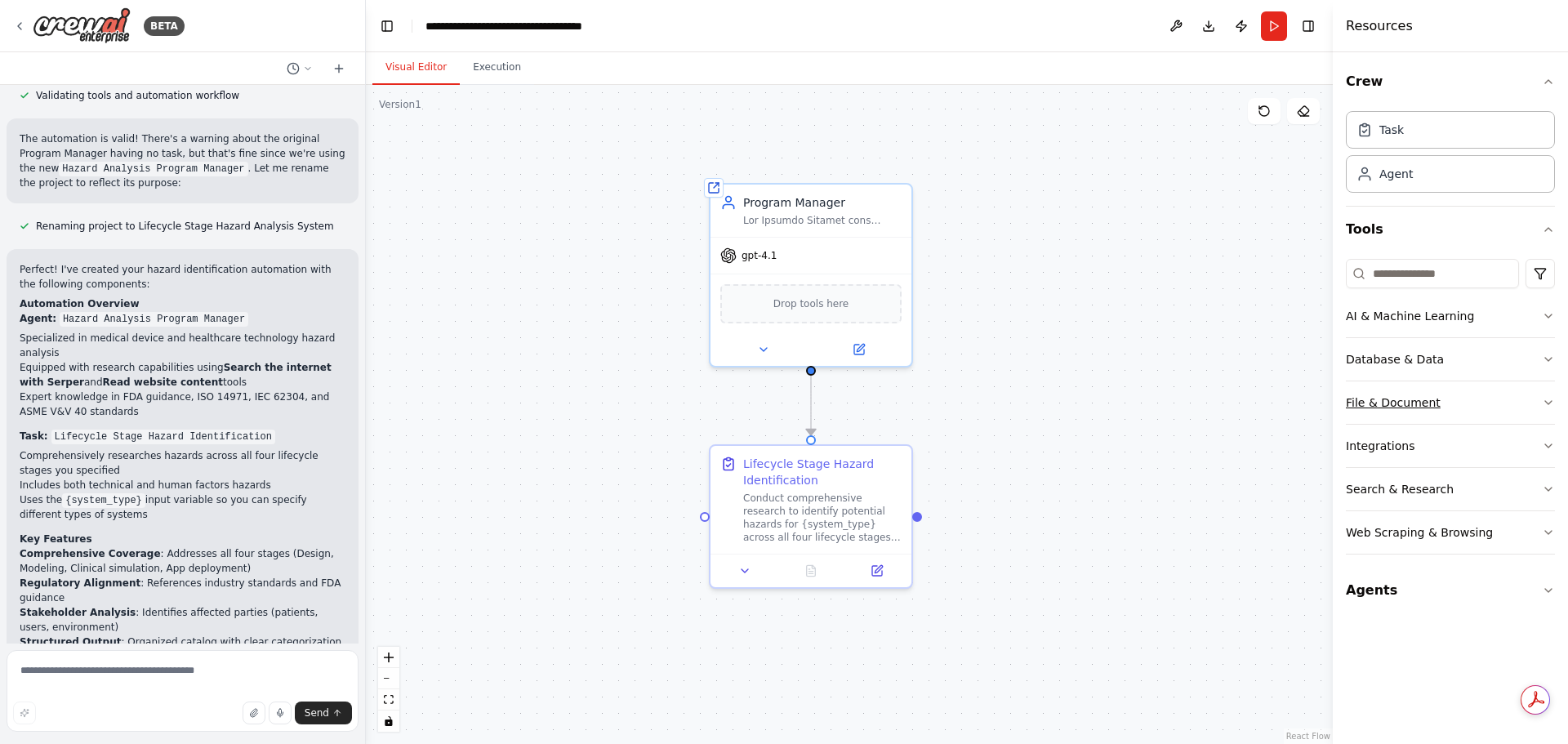
click at [1551, 402] on icon "button" at bounding box center [1549, 403] width 13 height 13
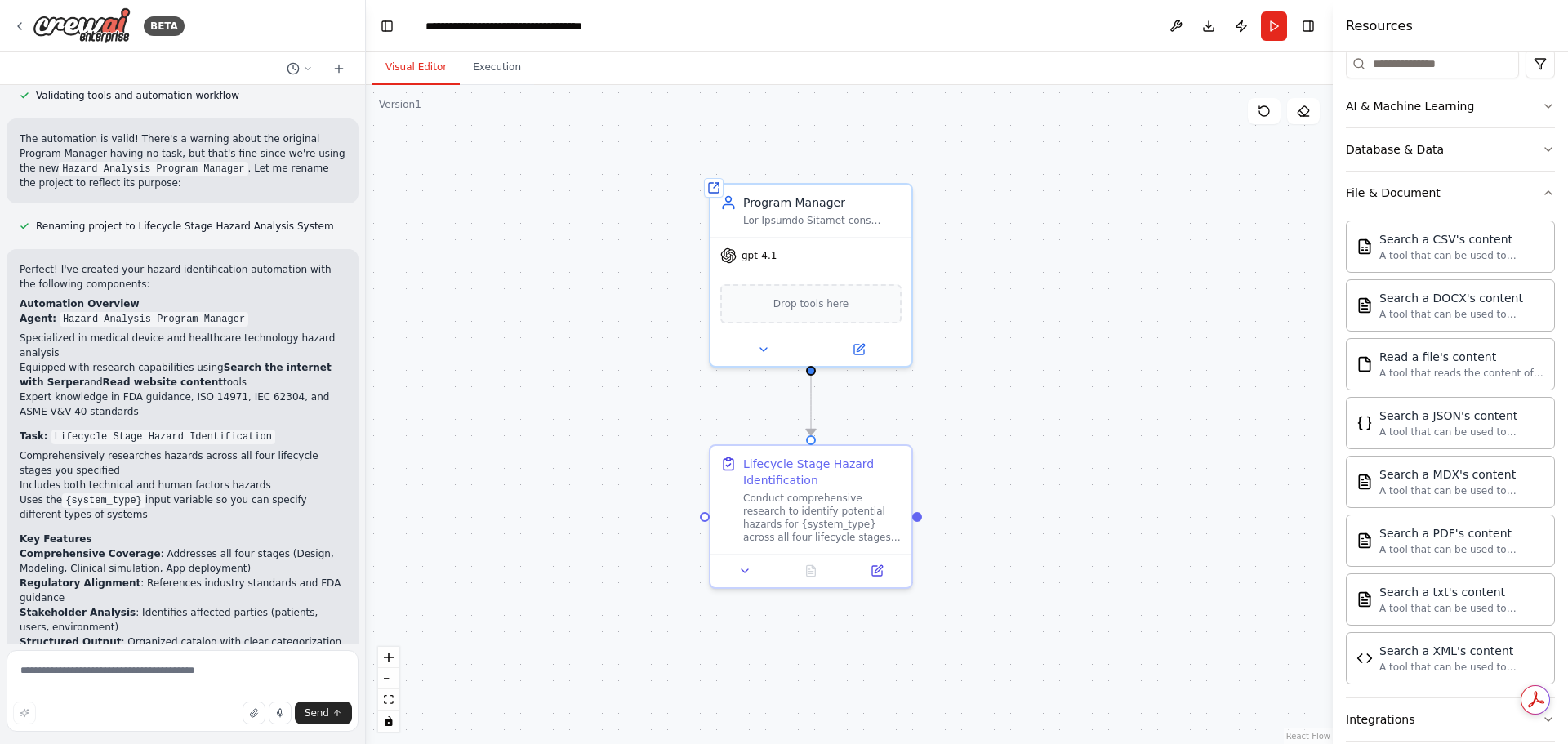
scroll to position [238, 0]
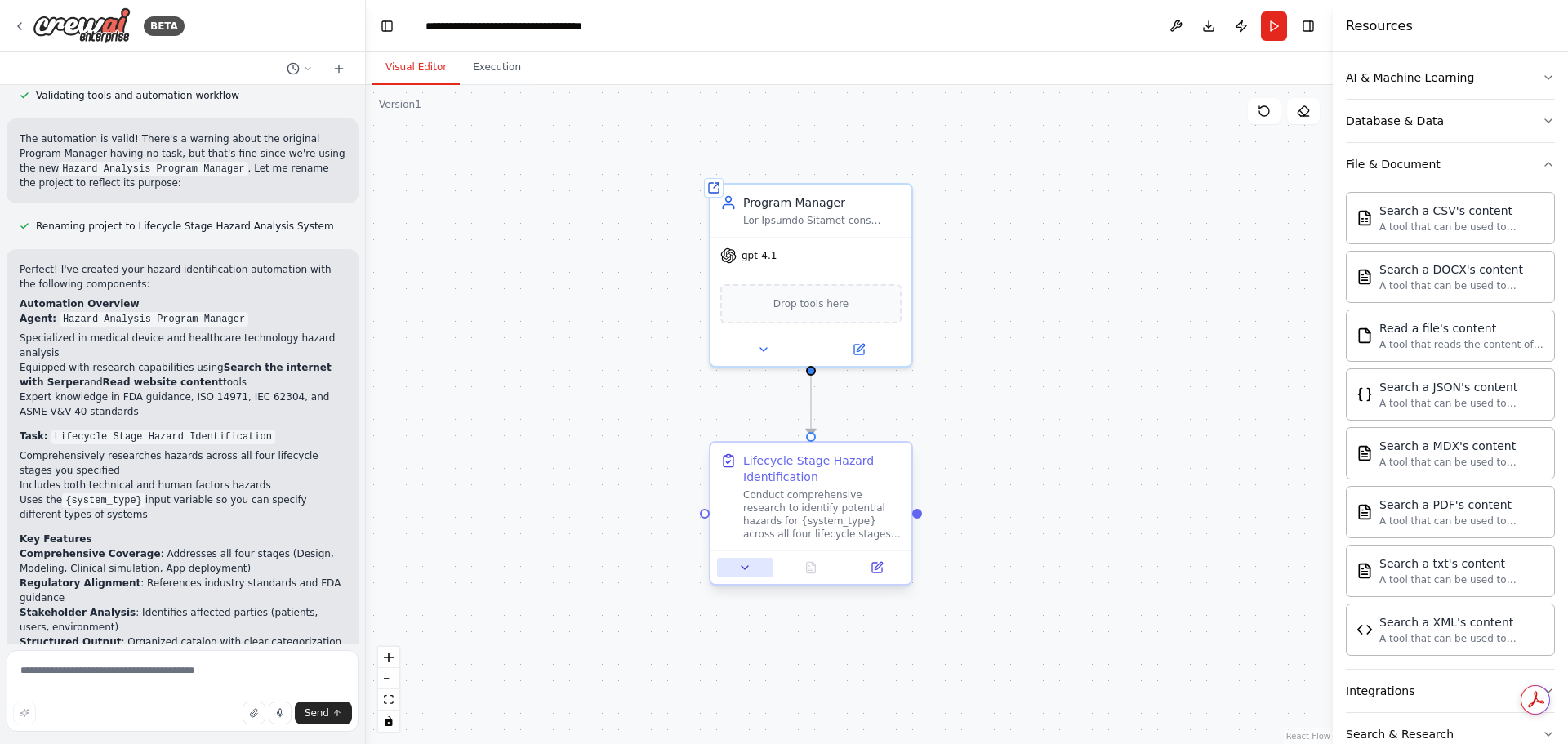
click at [744, 564] on icon at bounding box center [745, 568] width 13 height 13
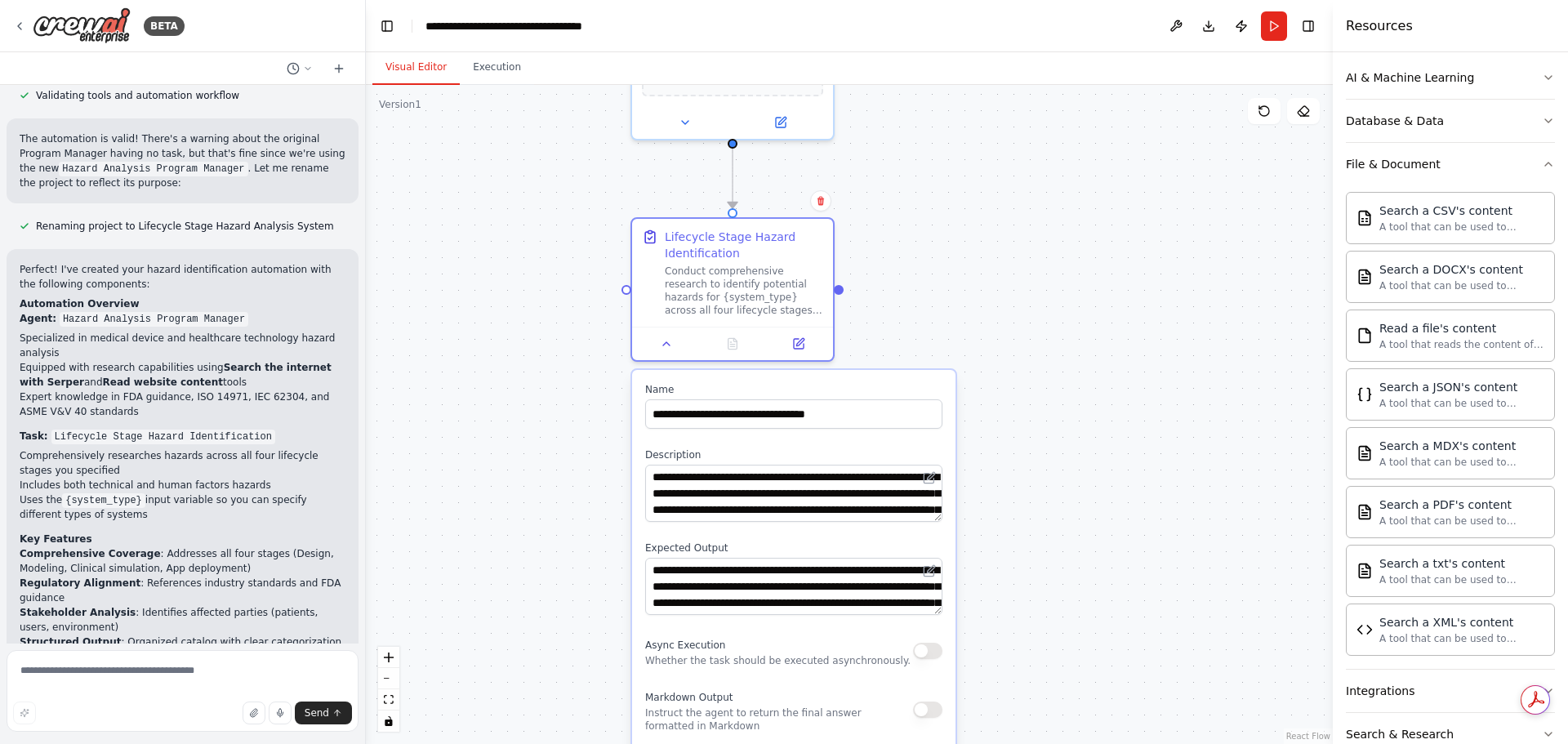
drag, startPoint x: 1130, startPoint y: 515, endPoint x: 1078, endPoint y: 368, distance: 155.9
click at [1078, 368] on div ".deletable-edge-delete-btn { width: 20px; height: 20px; border: 0px solid #ffff…" at bounding box center [849, 413] width 967 height 658
click at [667, 340] on icon at bounding box center [666, 340] width 7 height 3
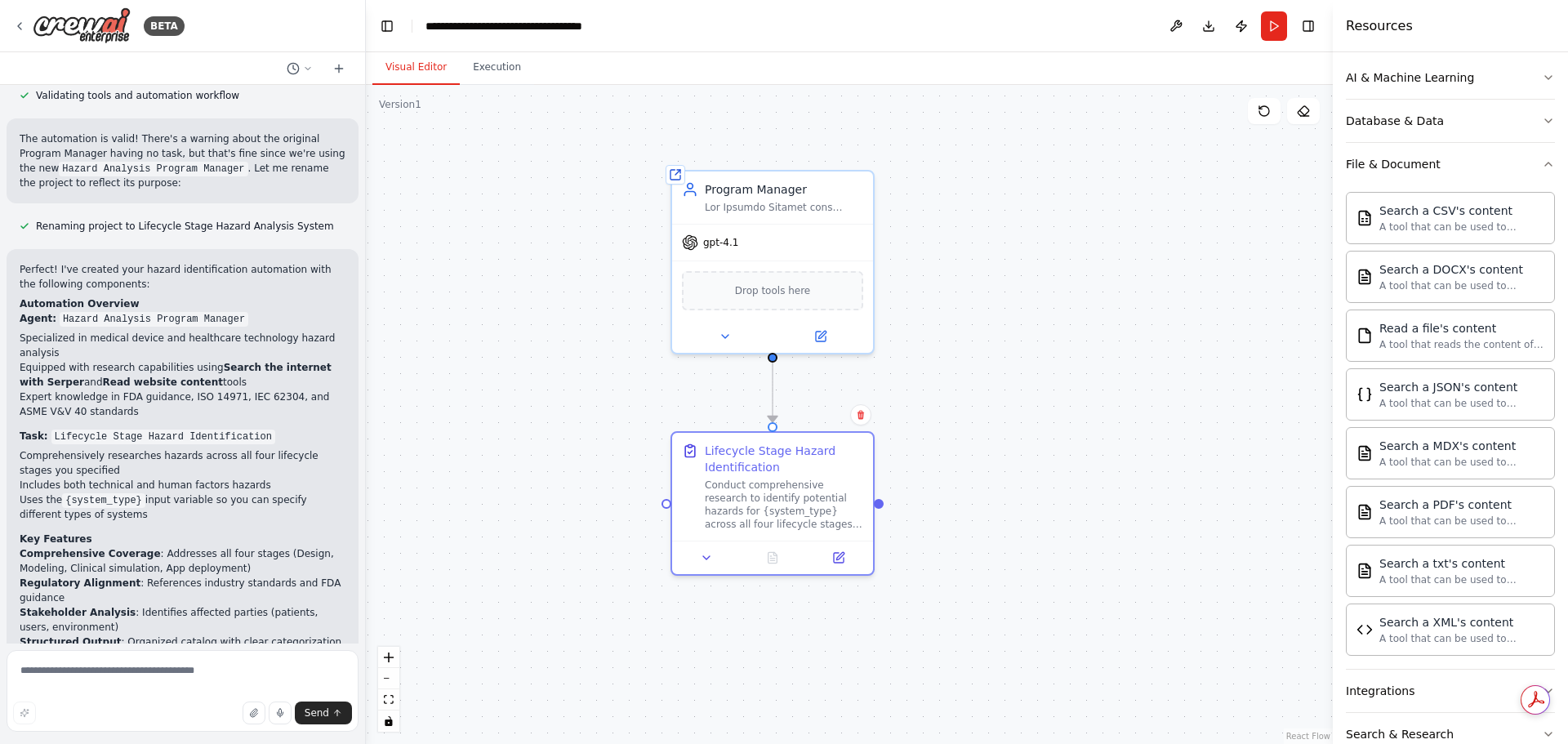
drag, startPoint x: 998, startPoint y: 353, endPoint x: 1038, endPoint y: 567, distance: 217.7
click at [1038, 567] on div ".deletable-edge-delete-btn { width: 20px; height: 20px; border: 0px solid #ffff…" at bounding box center [849, 413] width 967 height 658
click at [708, 547] on button at bounding box center [706, 553] width 56 height 20
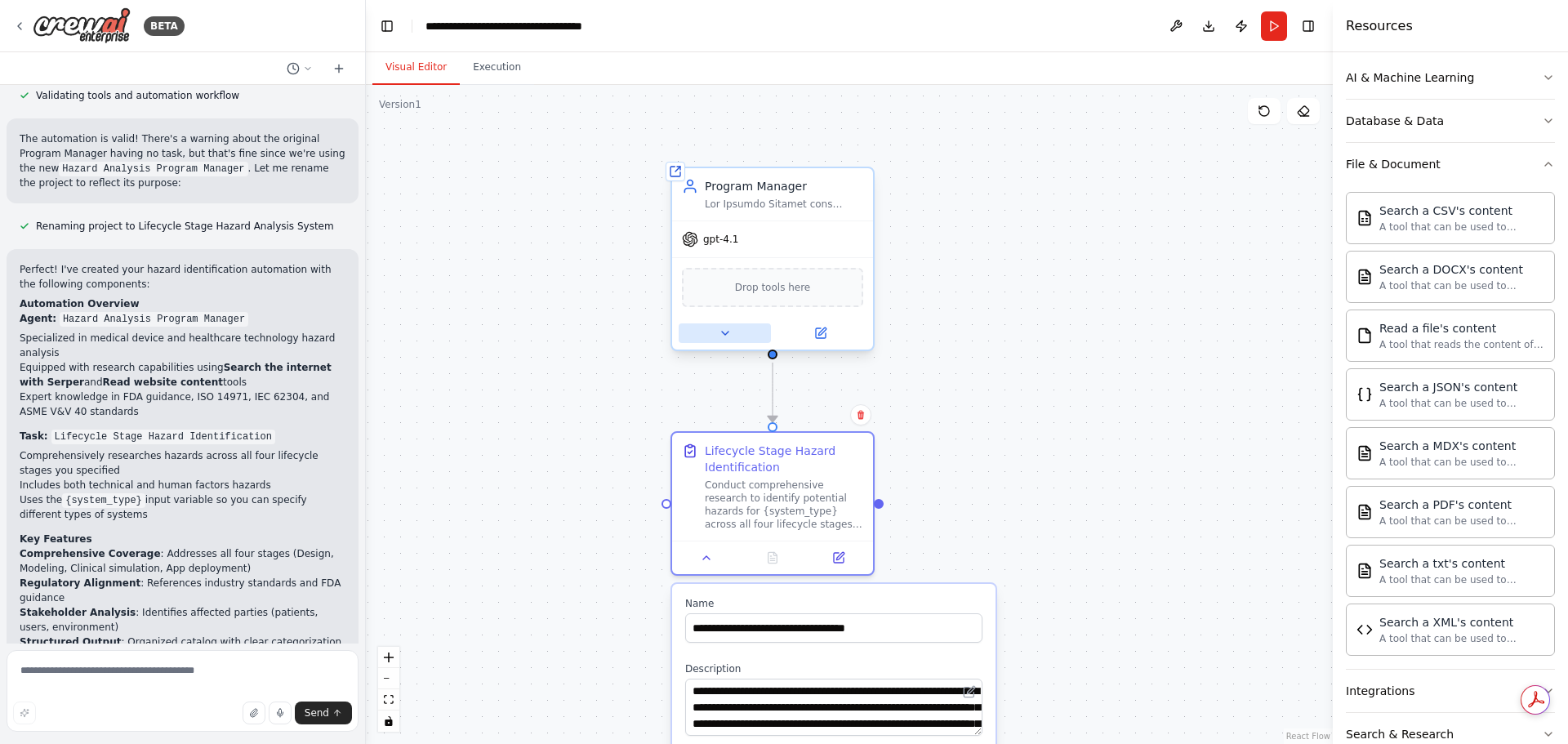
click at [734, 333] on button at bounding box center [724, 332] width 92 height 20
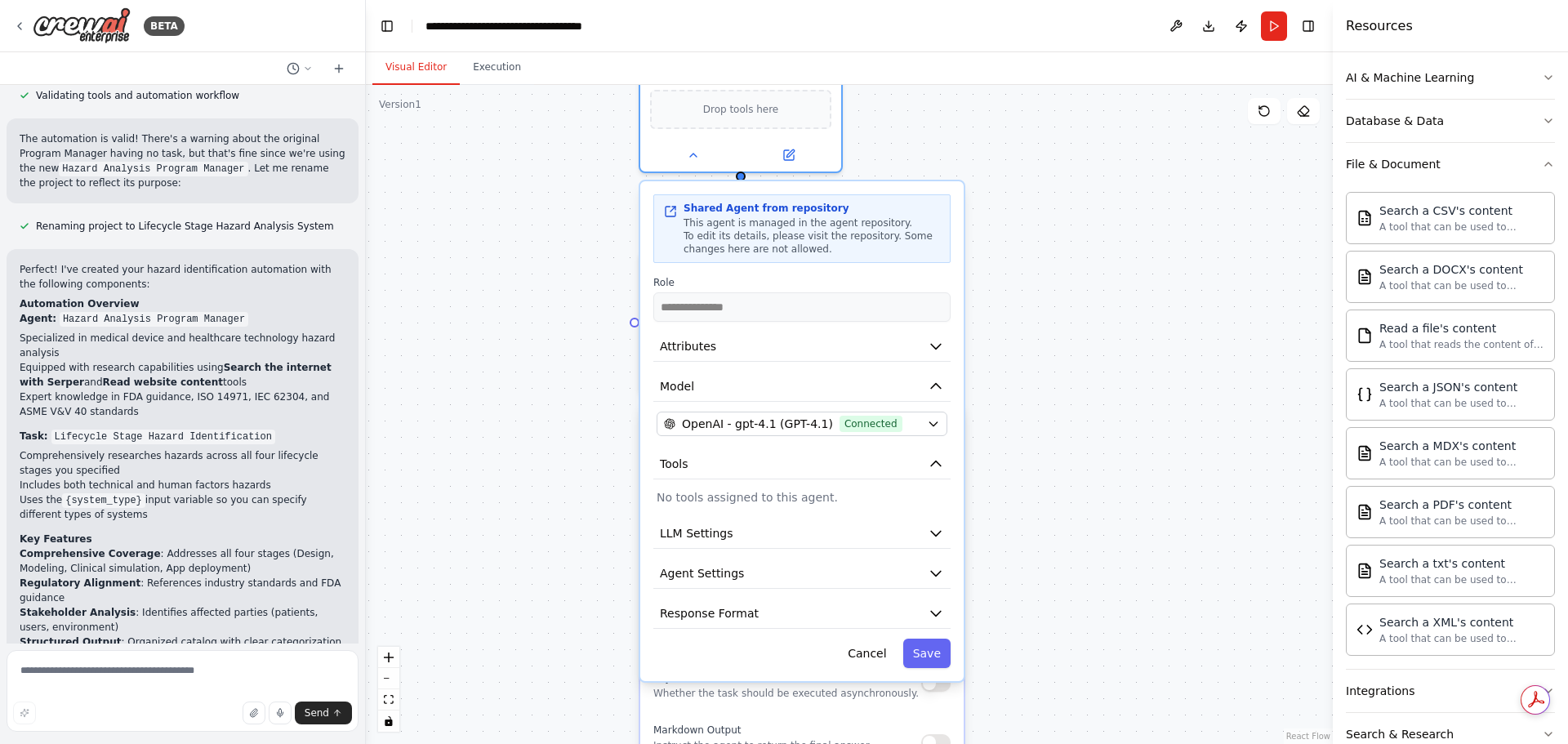
drag, startPoint x: 1139, startPoint y: 481, endPoint x: 1108, endPoint y: 300, distance: 183.6
click at [1108, 300] on div ".deletable-edge-delete-btn { width: 20px; height: 20px; border: 0px solid #ffff…" at bounding box center [849, 413] width 967 height 658
click at [788, 151] on icon at bounding box center [790, 150] width 8 height 8
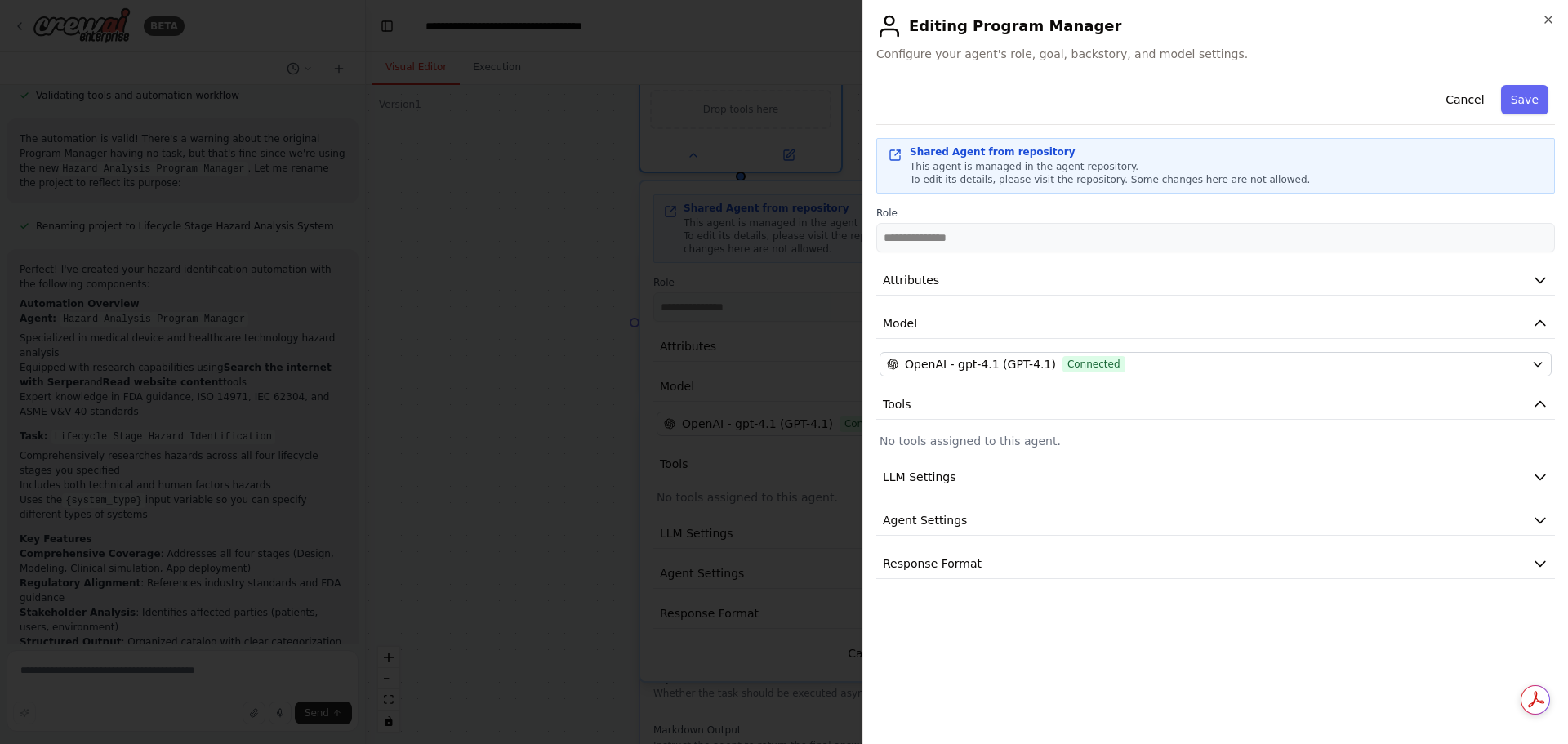
click at [960, 442] on p "No tools assigned to this agent." at bounding box center [1215, 440] width 672 height 16
click at [1554, 18] on icon "button" at bounding box center [1549, 20] width 13 height 13
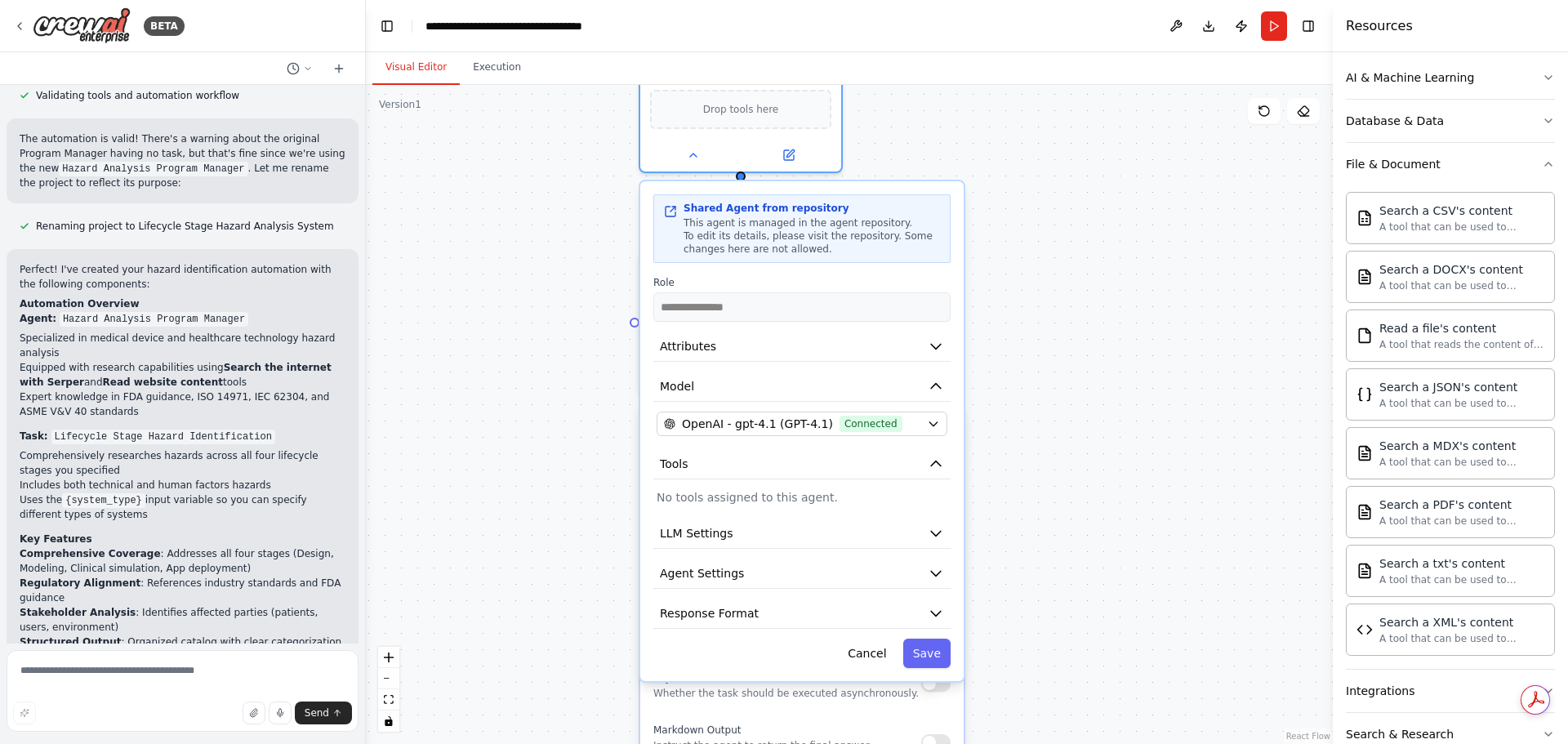
click at [1157, 495] on div ".deletable-edge-delete-btn { width: 20px; height: 20px; border: 0px solid #ffff…" at bounding box center [849, 413] width 967 height 658
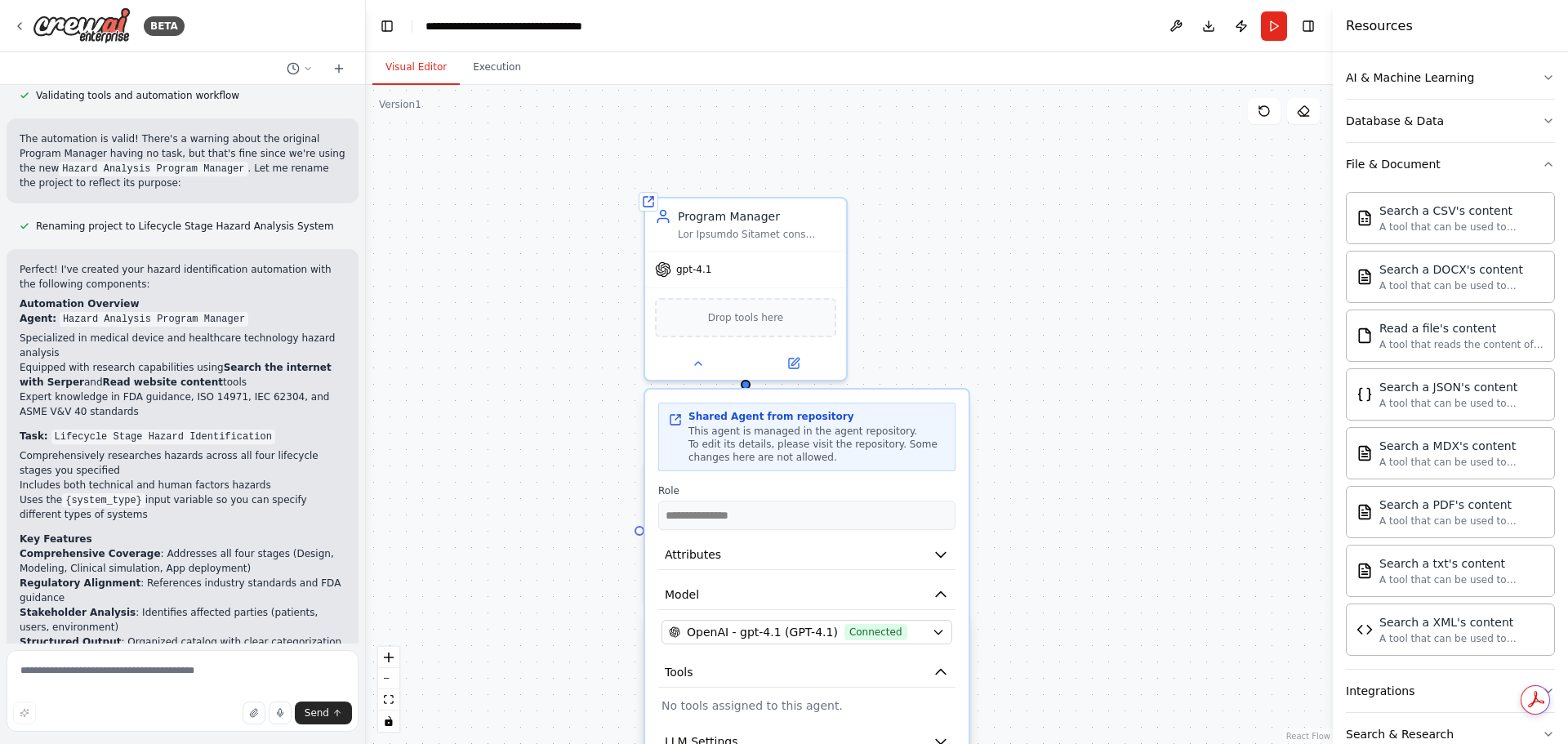
drag, startPoint x: 1122, startPoint y: 251, endPoint x: 1127, endPoint y: 459, distance: 208.1
click at [1127, 459] on div ".deletable-edge-delete-btn { width: 20px; height: 20px; border: 0px solid #ffff…" at bounding box center [849, 413] width 967 height 658
click at [1181, 544] on div ".deletable-edge-delete-btn { width: 20px; height: 20px; border: 0px solid #ffff…" at bounding box center [849, 413] width 967 height 658
click at [691, 361] on button at bounding box center [698, 360] width 92 height 20
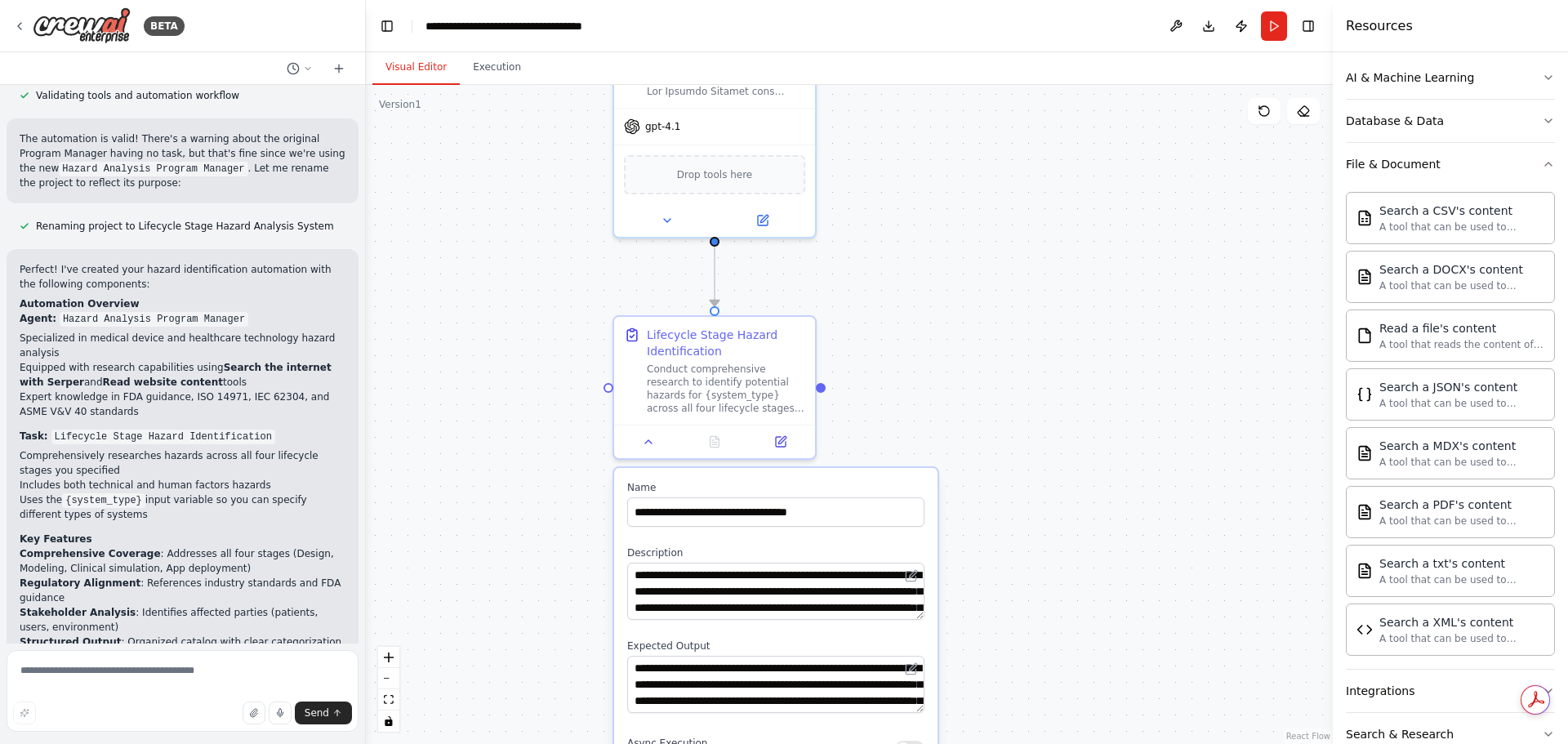
drag, startPoint x: 1106, startPoint y: 534, endPoint x: 1080, endPoint y: 396, distance: 140.4
click at [1080, 396] on div ".deletable-edge-delete-btn { width: 20px; height: 20px; border: 0px solid #ffff…" at bounding box center [849, 413] width 967 height 658
click at [654, 438] on icon at bounding box center [648, 438] width 13 height 13
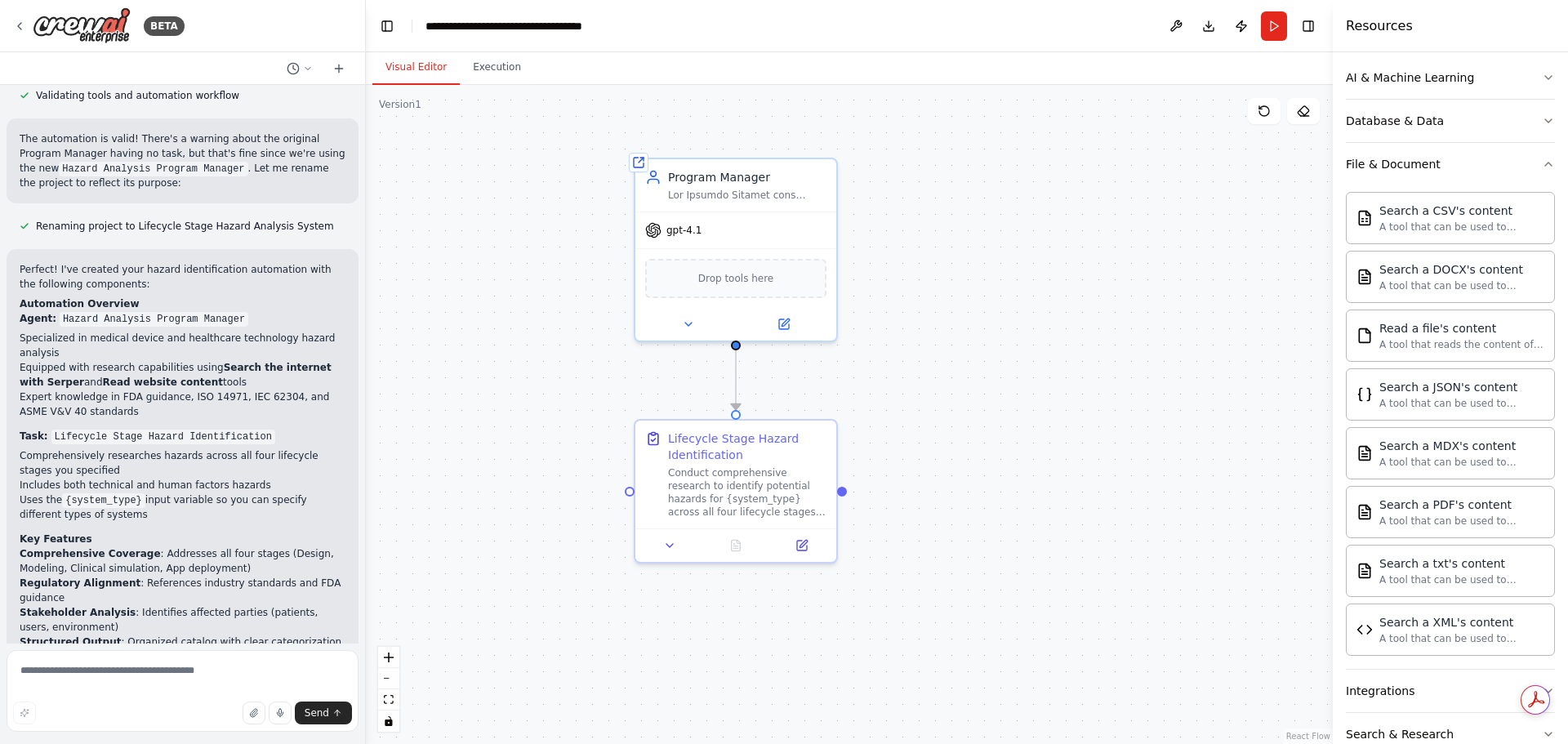
drag, startPoint x: 1080, startPoint y: 424, endPoint x: 1102, endPoint y: 527, distance: 105.3
click at [1102, 527] on div ".deletable-edge-delete-btn { width: 20px; height: 20px; border: 0px solid #ffff…" at bounding box center [849, 413] width 967 height 658
click at [104, 677] on textarea at bounding box center [182, 691] width 352 height 82
type textarea "**********"
click at [339, 710] on icon "submit" at bounding box center [337, 713] width 10 height 10
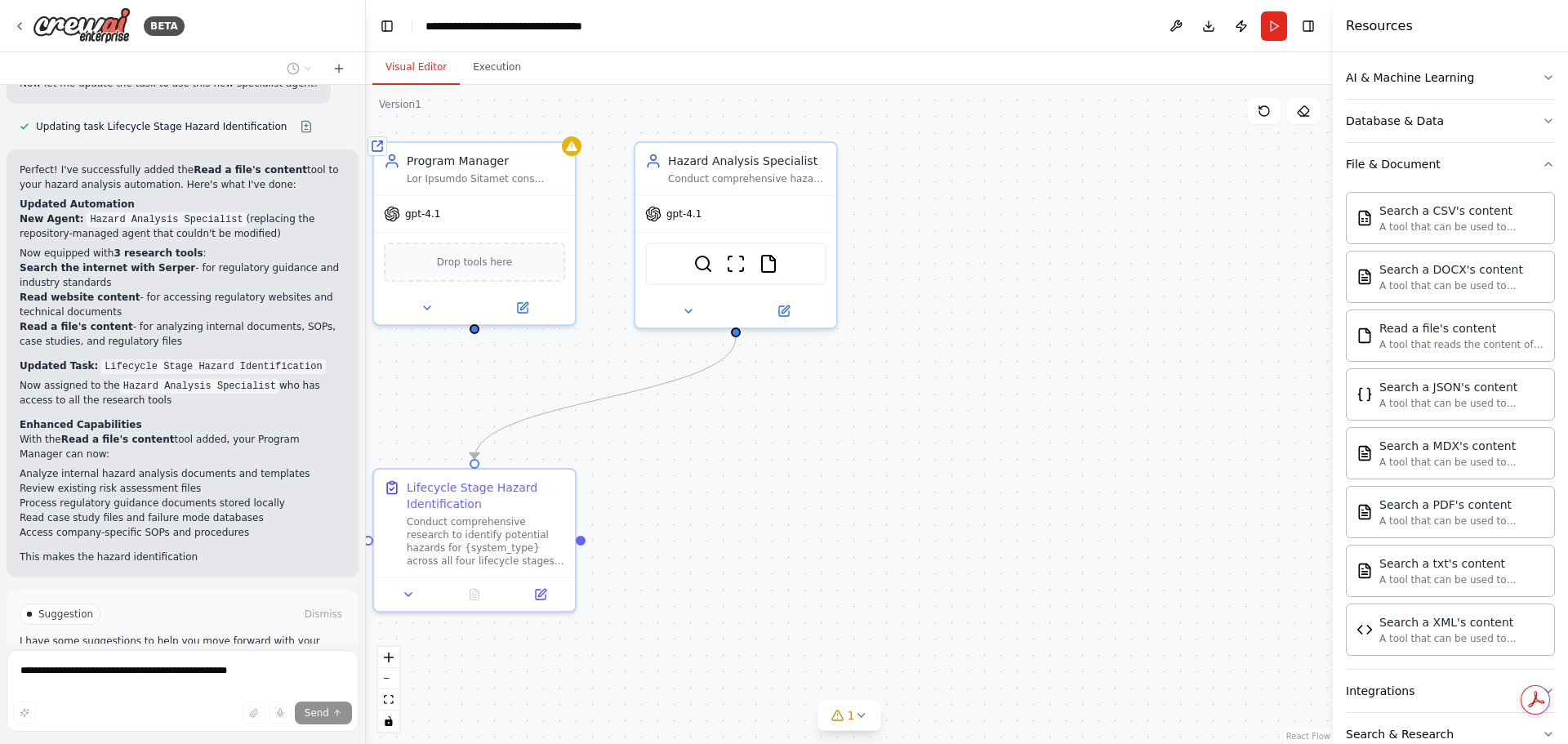
scroll to position [2337, 0]
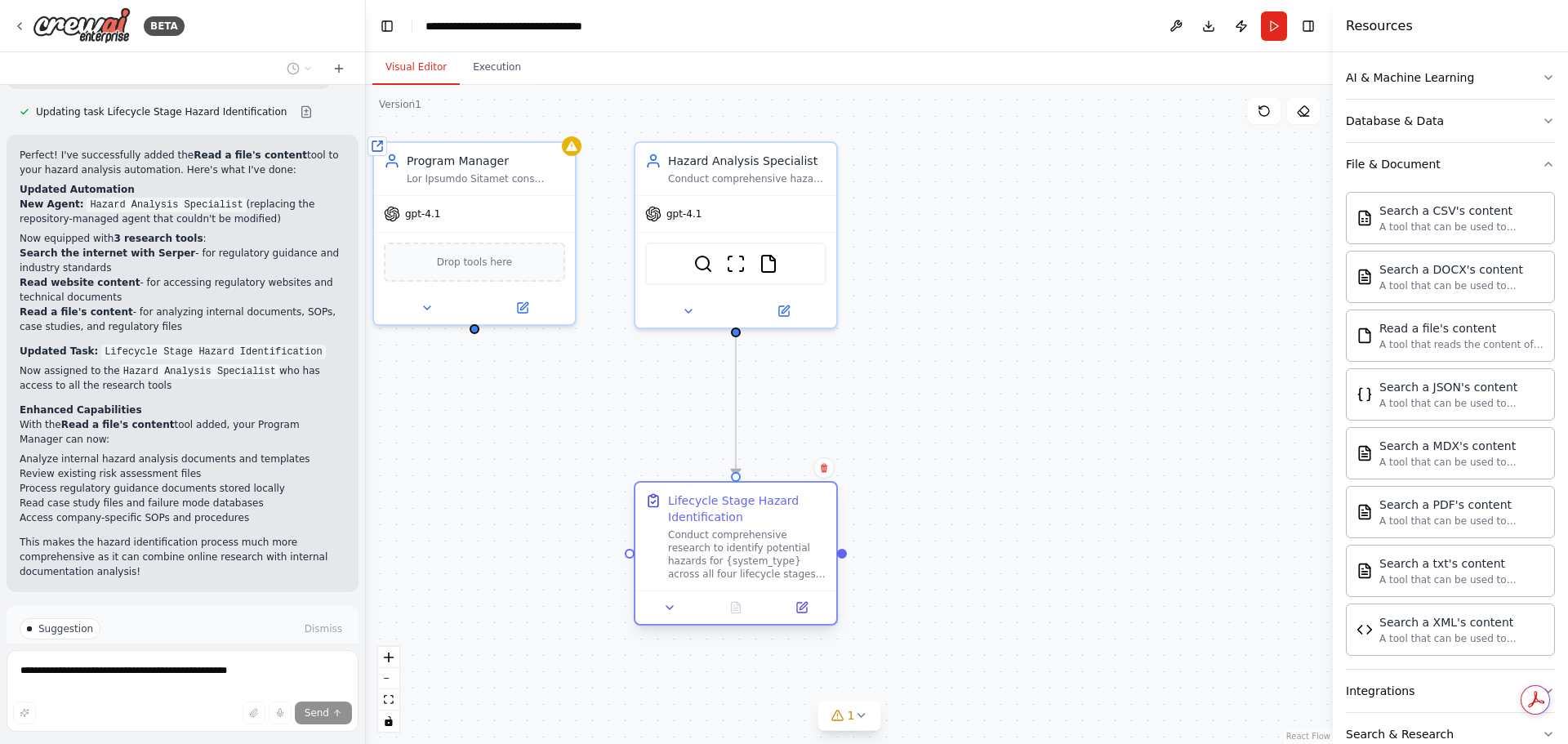
drag, startPoint x: 545, startPoint y: 481, endPoint x: 809, endPoint y: 498, distance: 264.5
click at [809, 498] on div "Lifecycle Stage Hazard Identification" at bounding box center [747, 509] width 158 height 32
click at [1102, 425] on div ".deletable-edge-delete-btn { width: 20px; height: 20px; border: 0px solid #ffff…" at bounding box center [849, 413] width 967 height 658
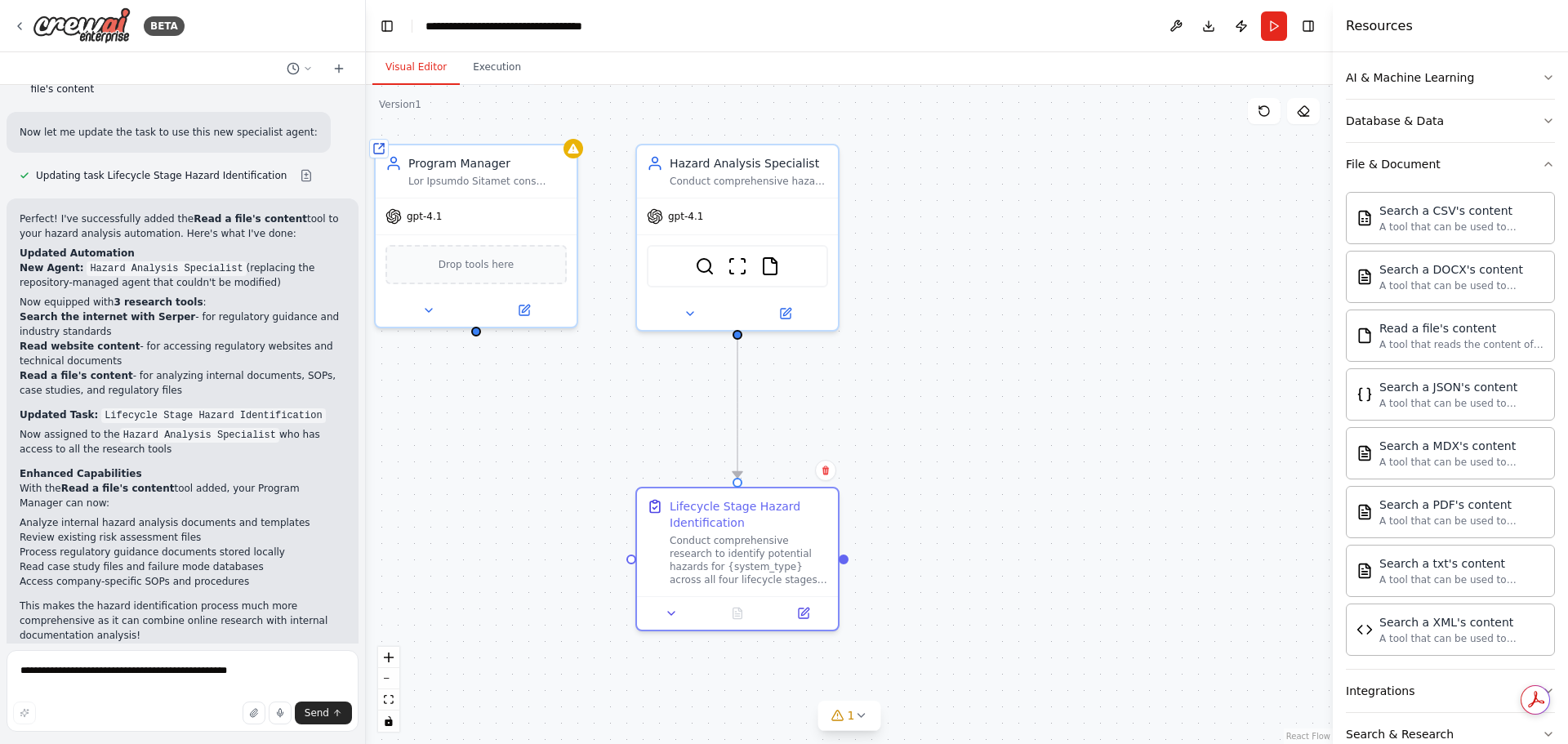
drag, startPoint x: 1213, startPoint y: 25, endPoint x: 1215, endPoint y: 71, distance: 46.0
click at [1213, 25] on button "Download" at bounding box center [1208, 26] width 26 height 30
click at [519, 158] on div "Program Manager" at bounding box center [487, 159] width 158 height 16
click at [820, 164] on div "Hazard Analysis Specialist" at bounding box center [749, 159] width 158 height 16
click at [826, 129] on icon at bounding box center [825, 126] width 10 height 10
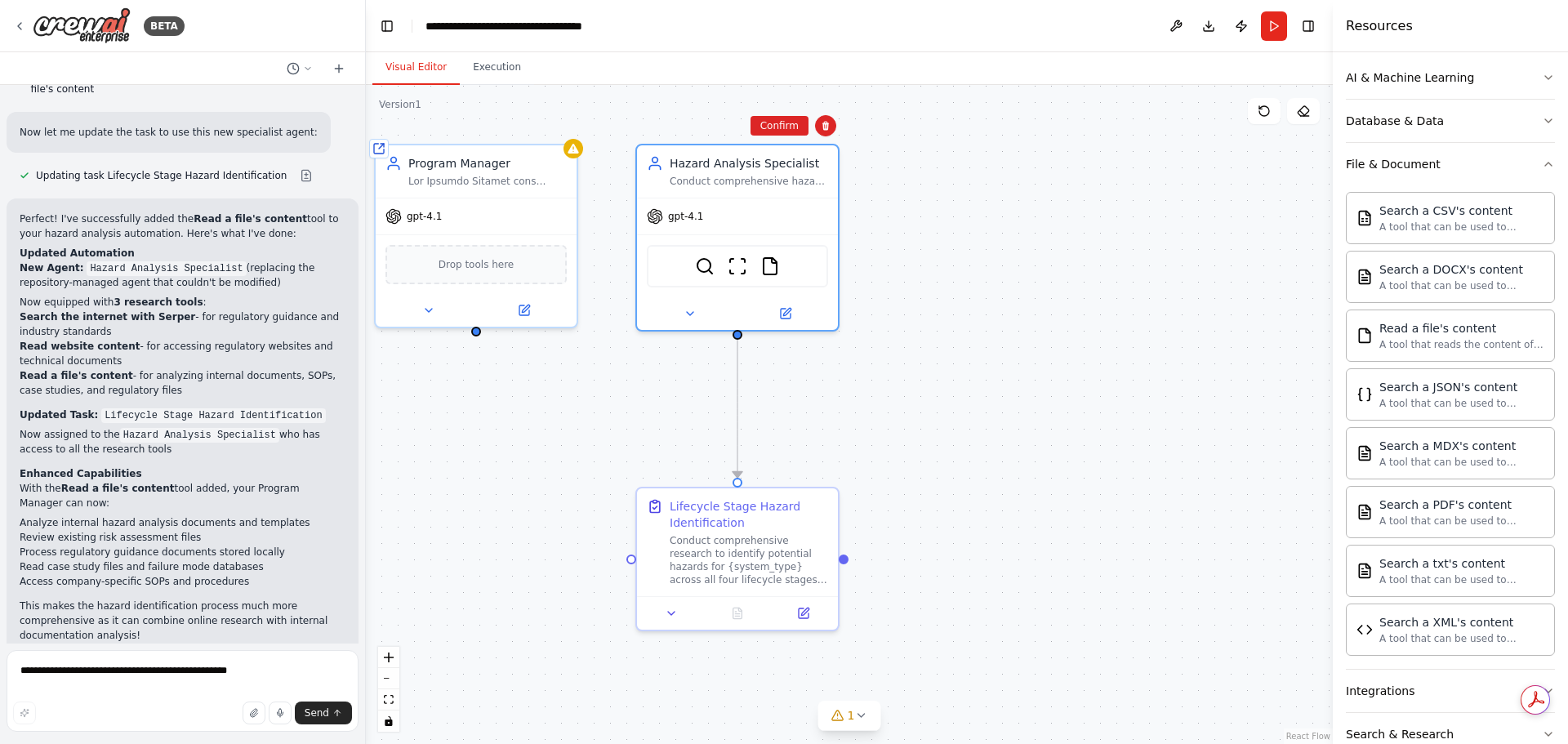
click at [778, 135] on div ".deletable-edge-delete-btn { width: 20px; height: 20px; border: 0px solid #ffff…" at bounding box center [849, 413] width 967 height 658
click at [841, 182] on div ".deletable-edge-delete-btn { width: 20px; height: 20px; border: 0px solid #ffff…" at bounding box center [849, 413] width 967 height 658
click at [821, 169] on div "Hazard Analysis Specialist Conduct comprehensive hazard identification research…" at bounding box center [749, 168] width 158 height 32
click at [539, 151] on div "Program Manager" at bounding box center [476, 168] width 201 height 52
click at [560, 127] on icon at bounding box center [564, 126] width 10 height 10
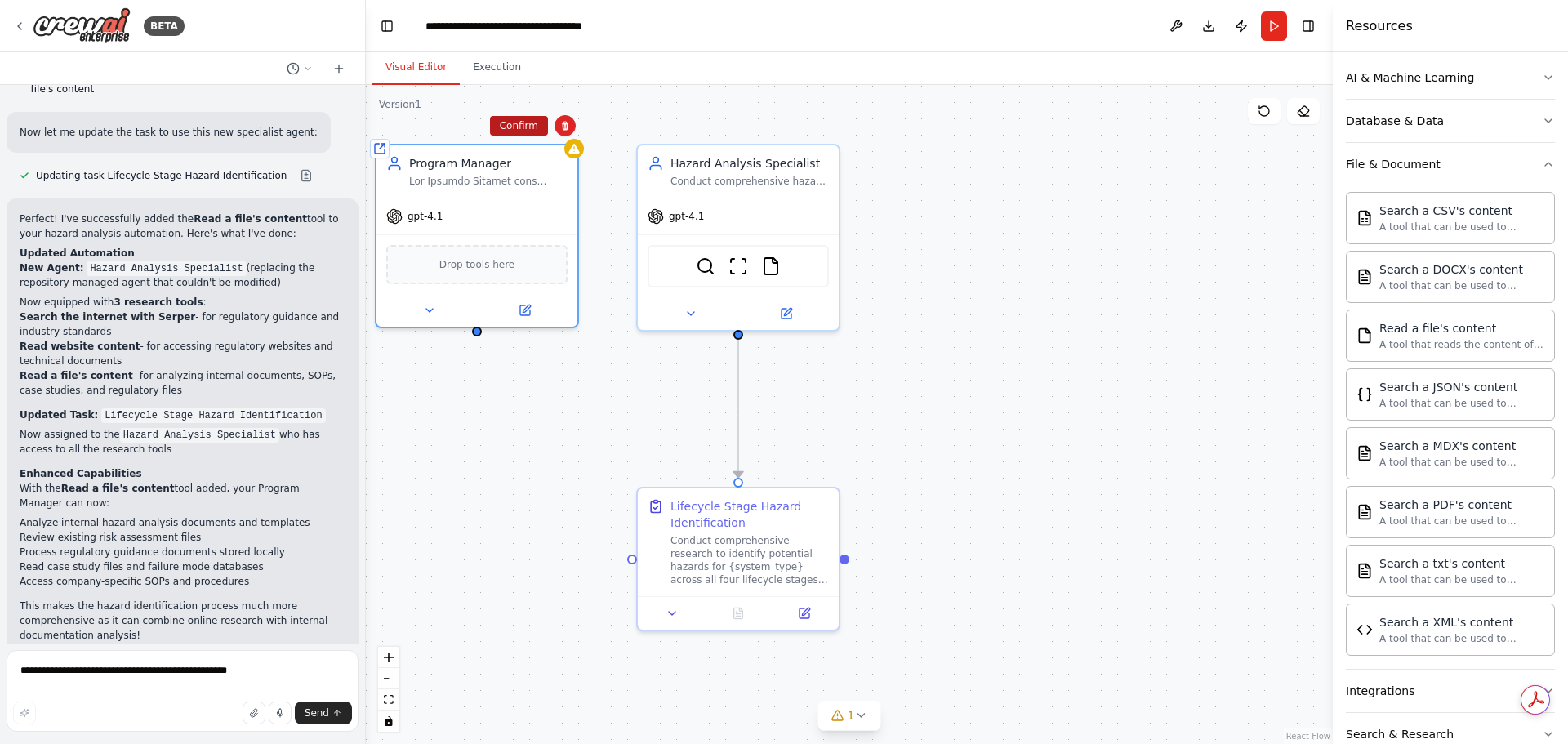
click at [519, 123] on button "Confirm" at bounding box center [519, 126] width 58 height 20
click at [523, 123] on button "Confirm" at bounding box center [519, 126] width 58 height 20
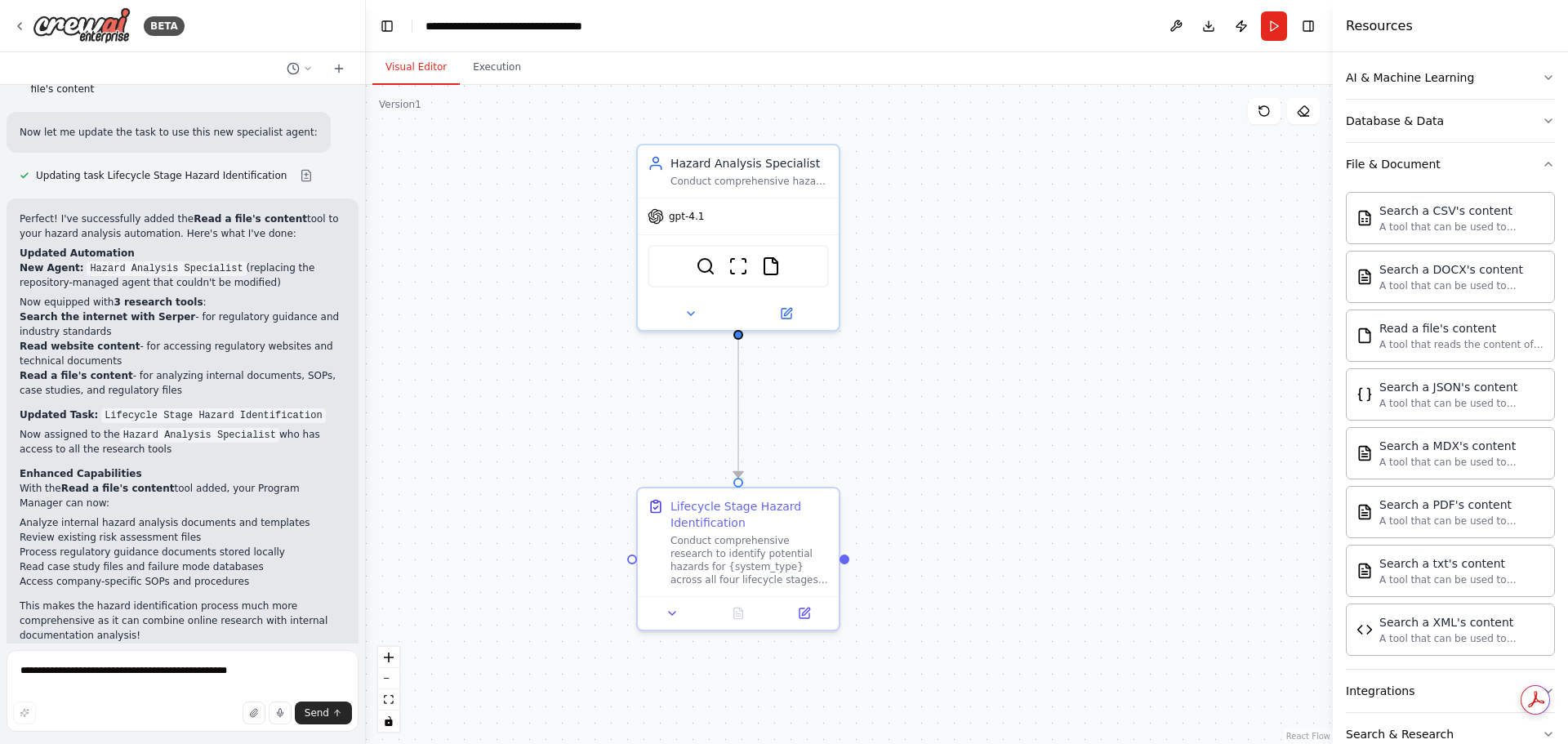
click at [1035, 321] on div ".deletable-edge-delete-btn { width: 20px; height: 20px; border: 0px solid #ffff…" at bounding box center [849, 413] width 967 height 658
click at [1212, 21] on button "Download" at bounding box center [1208, 26] width 26 height 30
